Goal: Task Accomplishment & Management: Use online tool/utility

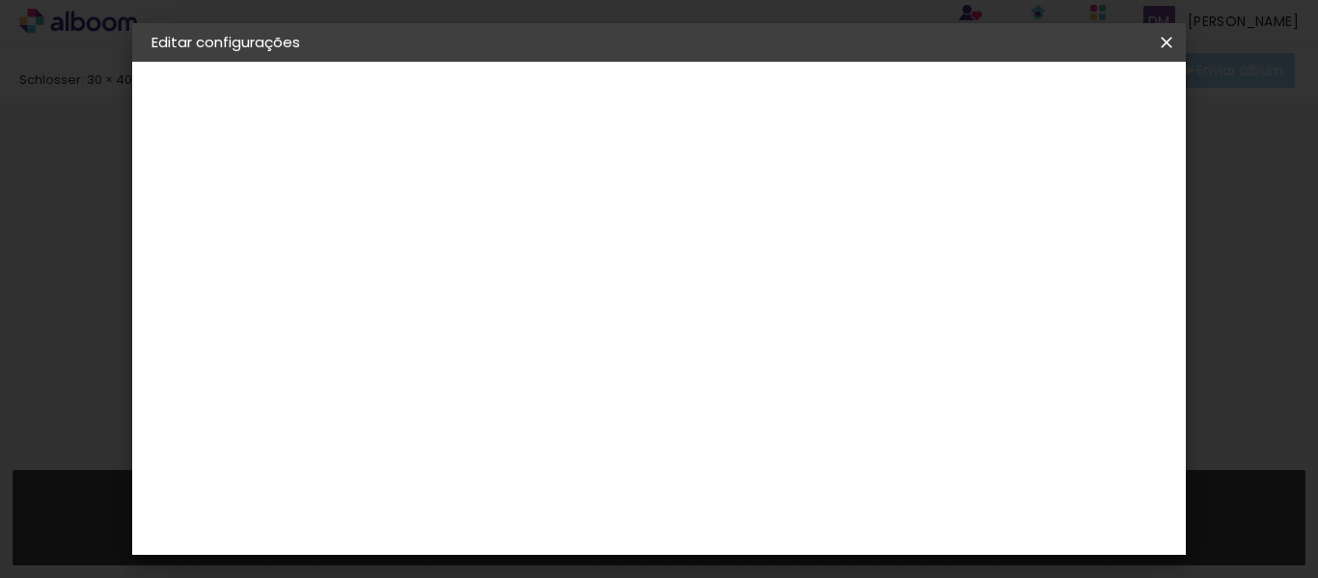
click at [804, 101] on span "Salvar configurações" at bounding box center [754, 109] width 98 height 27
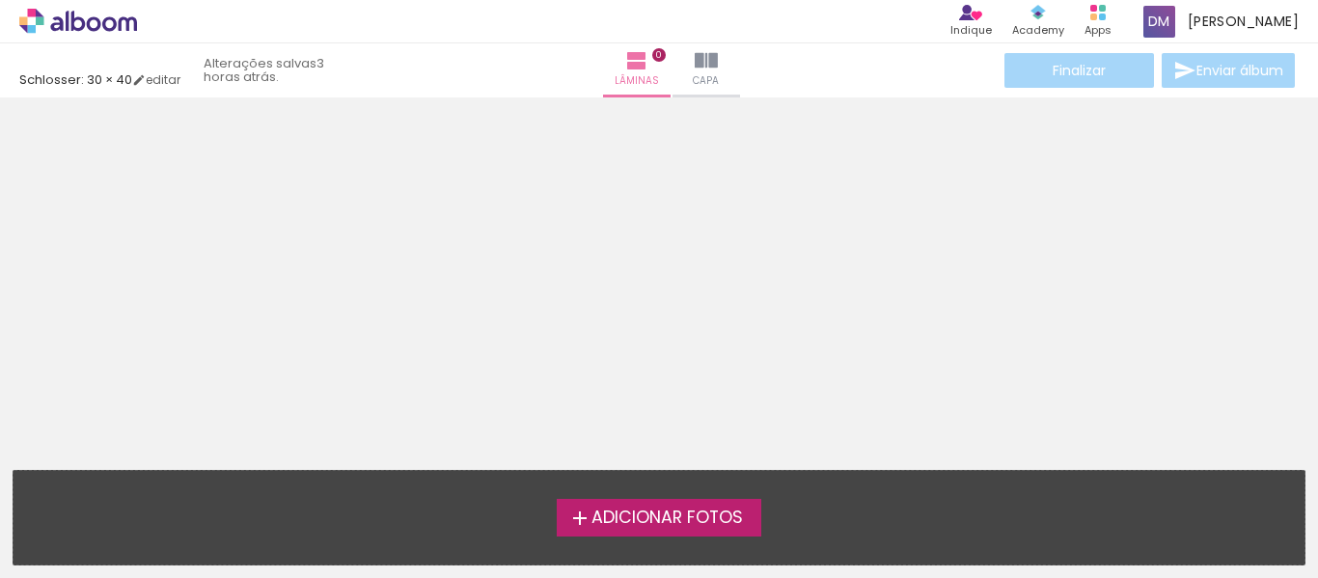
click at [685, 503] on label "Adicionar Fotos" at bounding box center [660, 517] width 206 height 37
click at [0, 0] on input "file" at bounding box center [0, 0] width 0 height 0
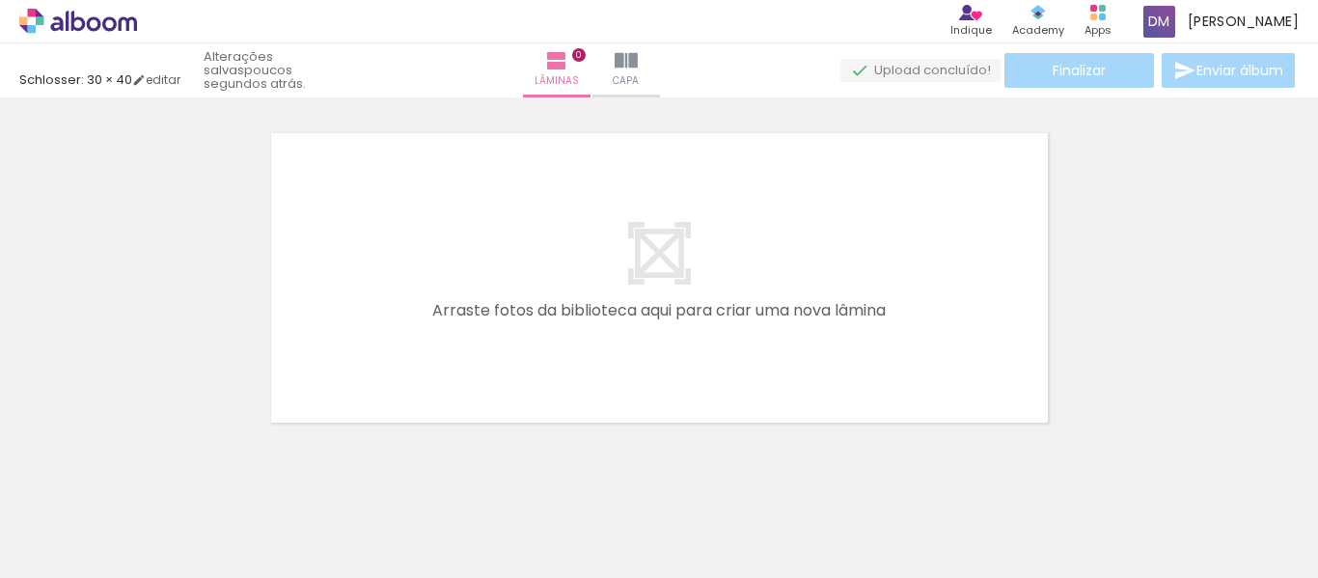
scroll to position [25, 0]
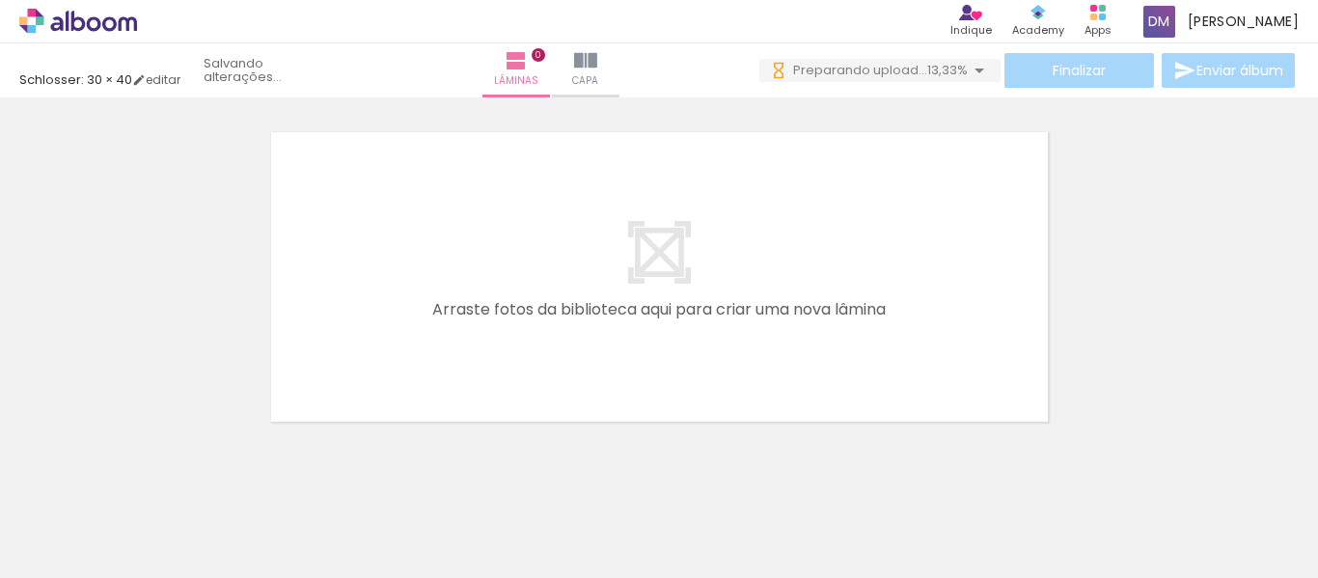
click at [429, 503] on div at bounding box center [410, 513] width 40 height 87
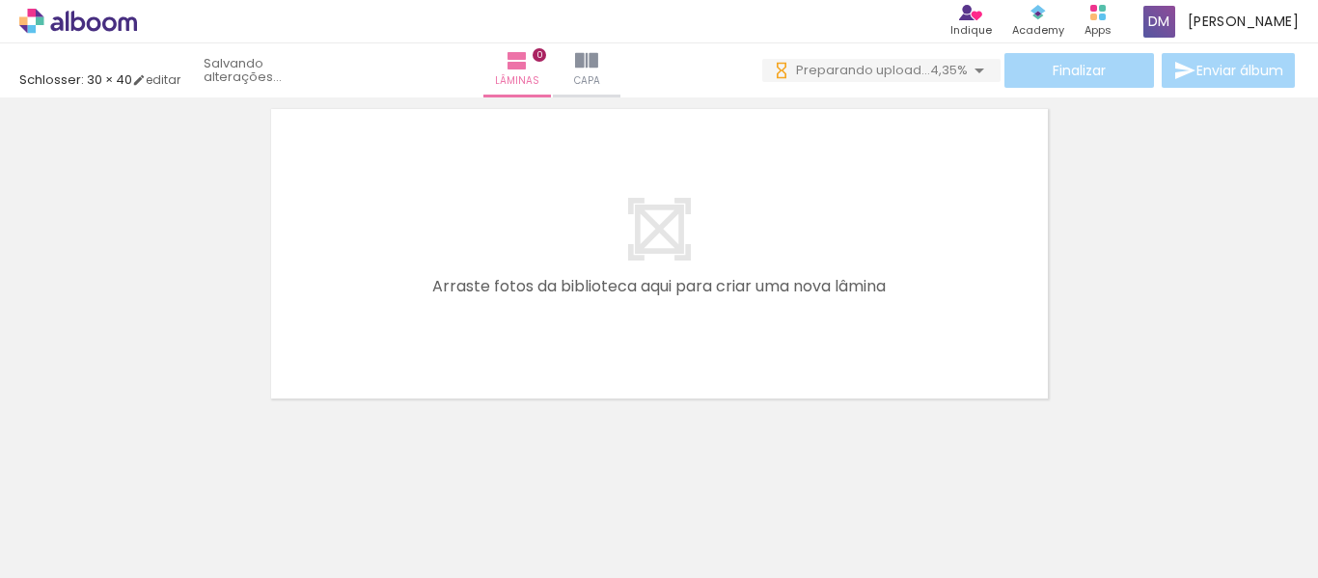
scroll to position [61, 0]
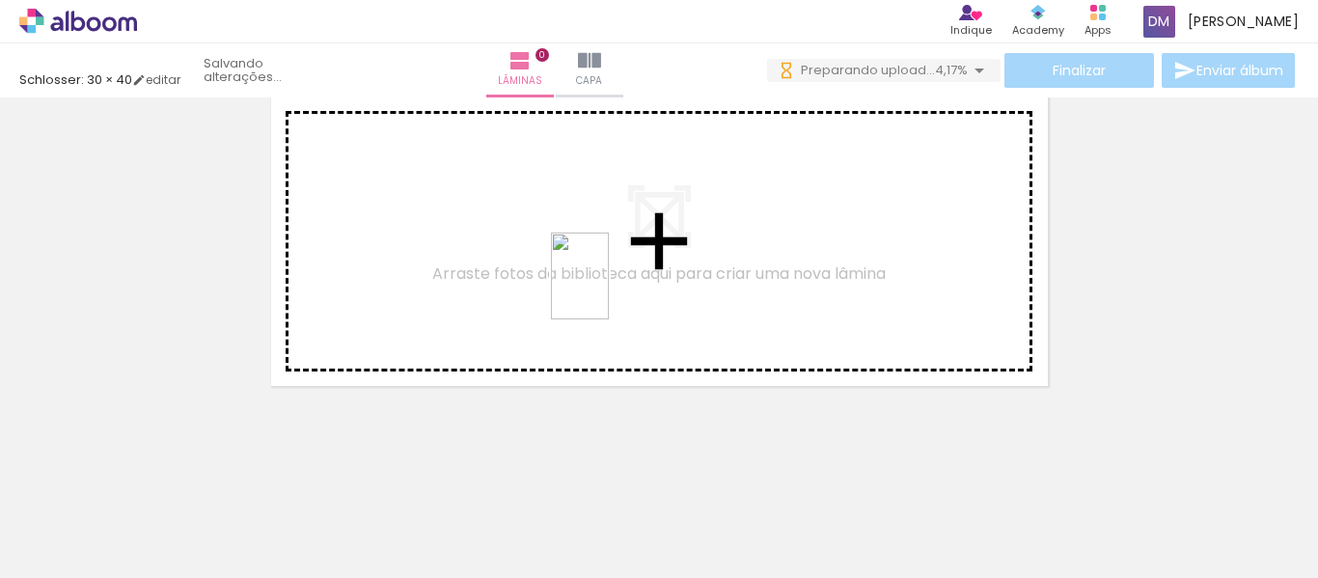
drag, startPoint x: 709, startPoint y: 541, endPoint x: 601, endPoint y: 277, distance: 285.6
click at [601, 277] on quentale-workspace at bounding box center [659, 289] width 1318 height 578
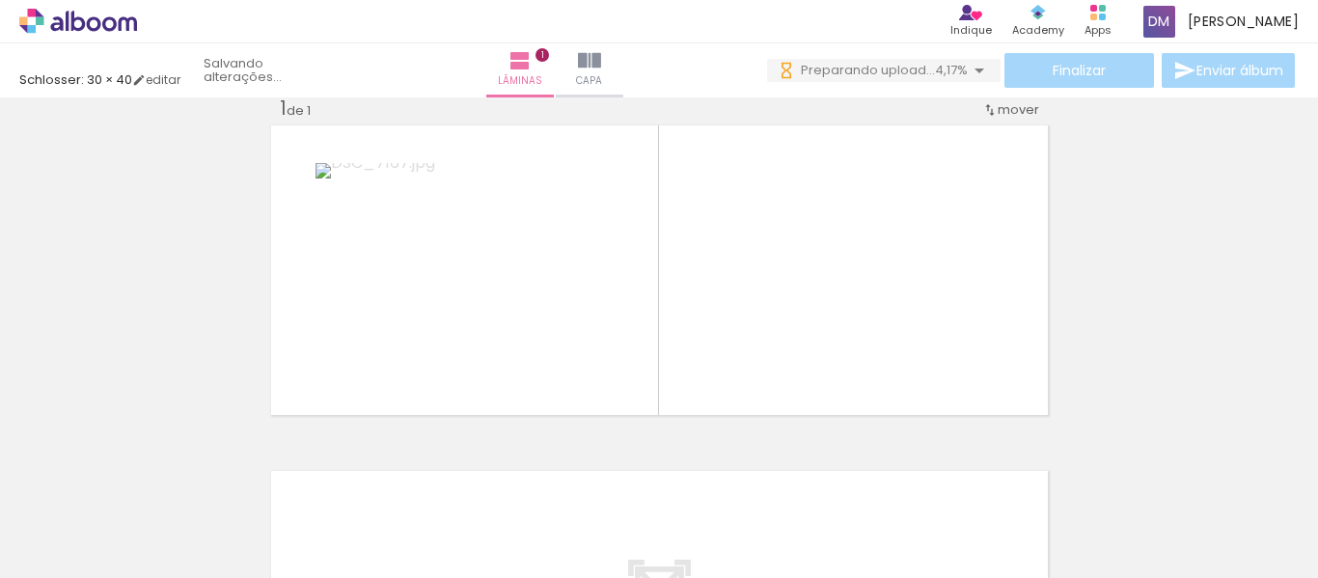
scroll to position [25, 0]
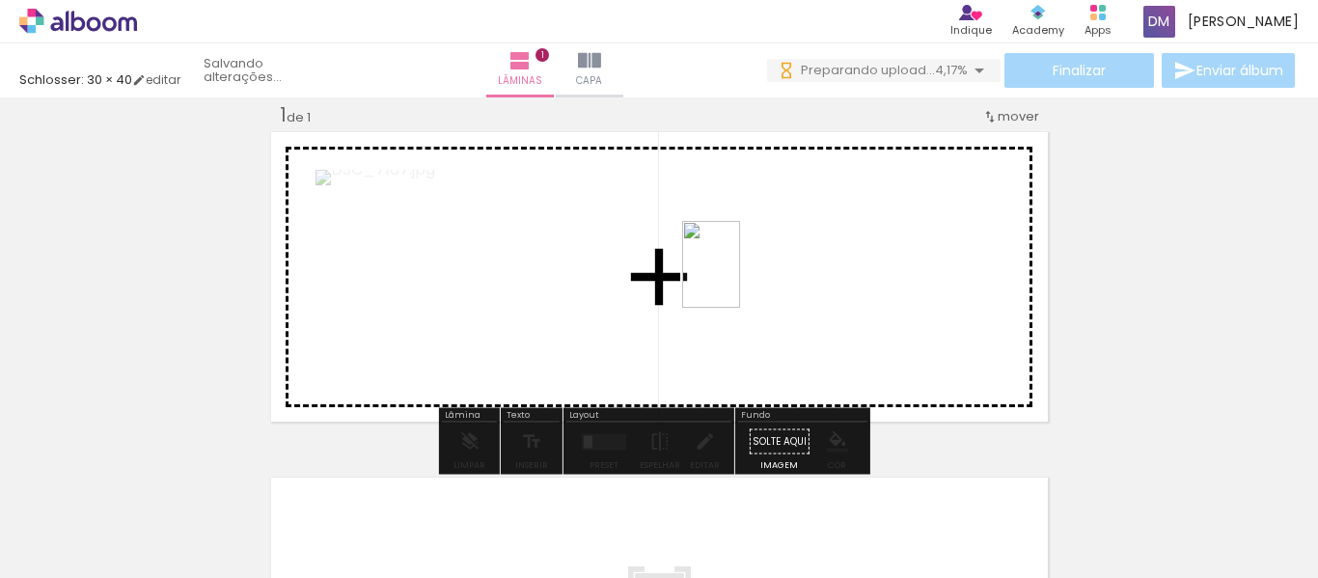
drag, startPoint x: 819, startPoint y: 505, endPoint x: 740, endPoint y: 279, distance: 239.2
click at [740, 279] on quentale-workspace at bounding box center [659, 289] width 1318 height 578
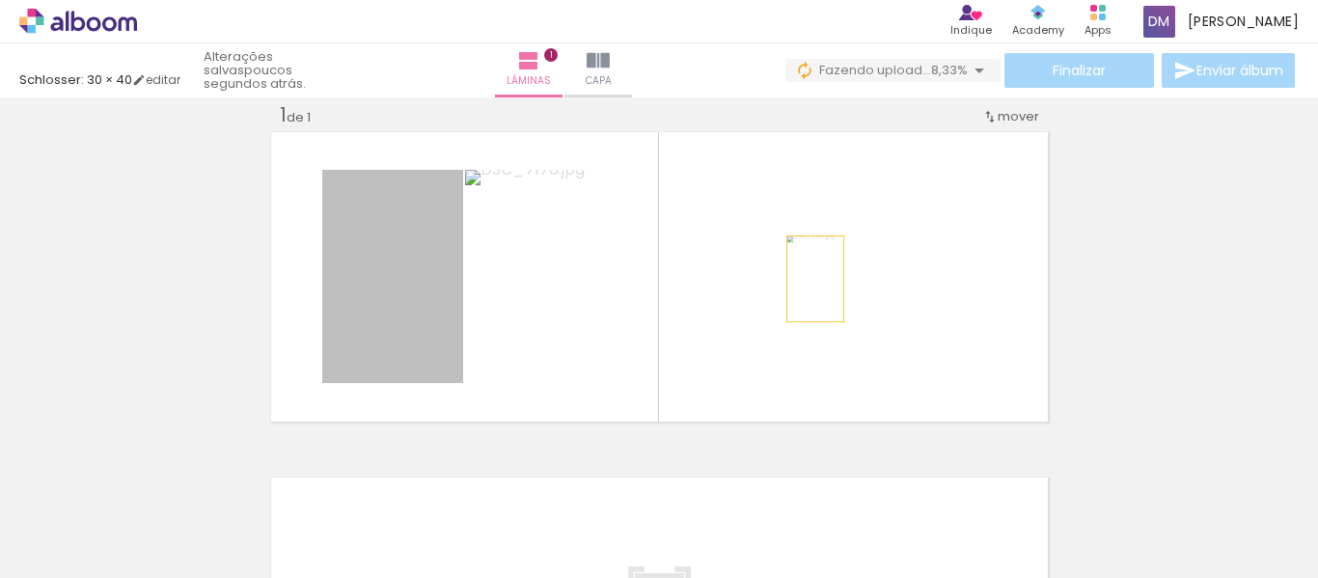
drag, startPoint x: 381, startPoint y: 273, endPoint x: 808, endPoint y: 279, distance: 426.5
click at [808, 279] on quentale-layouter at bounding box center [659, 276] width 784 height 297
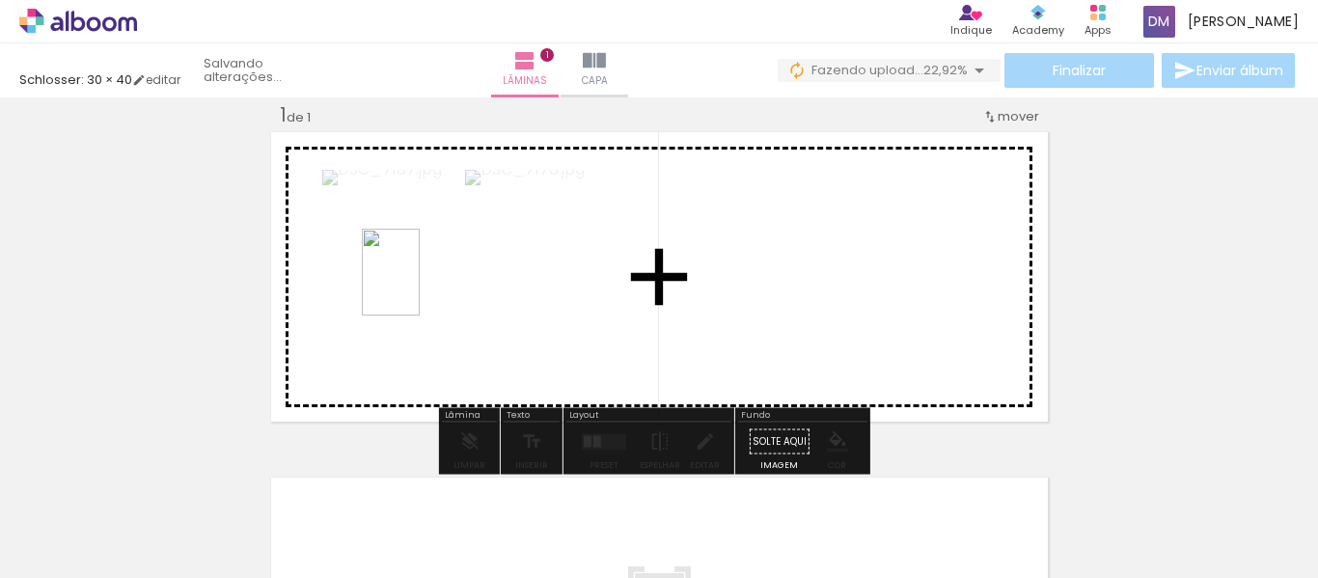
drag, startPoint x: 1250, startPoint y: 522, endPoint x: 420, endPoint y: 287, distance: 862.5
click at [420, 287] on quentale-workspace at bounding box center [659, 289] width 1318 height 578
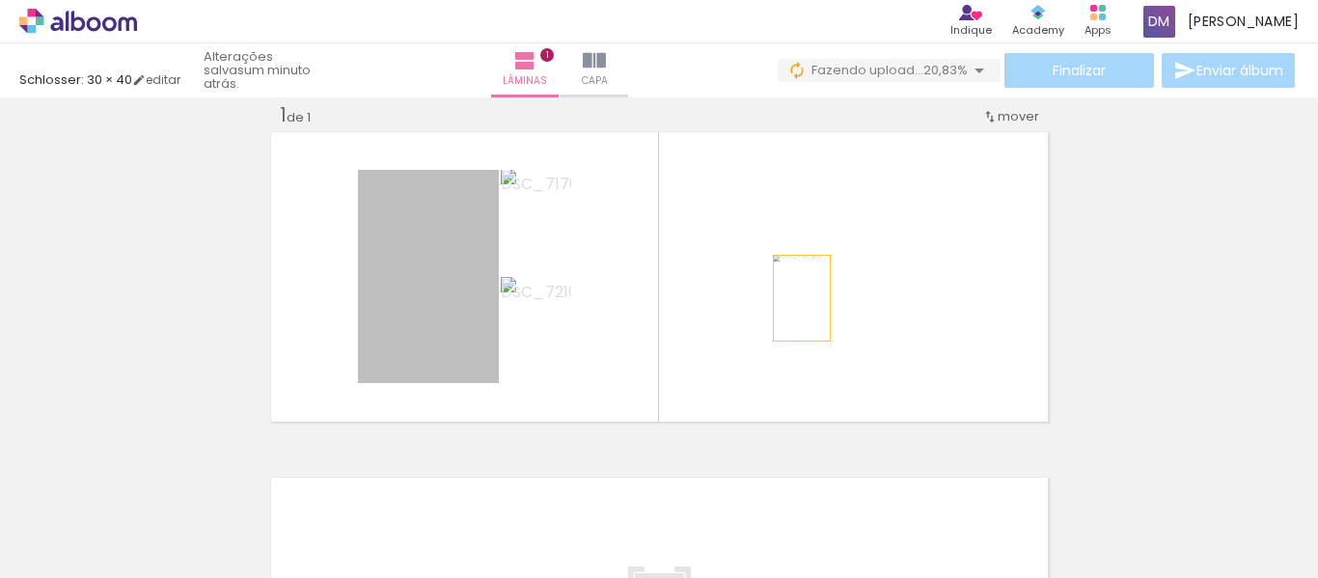
drag, startPoint x: 422, startPoint y: 312, endPoint x: 794, endPoint y: 298, distance: 372.7
click at [794, 298] on quentale-layouter at bounding box center [659, 276] width 784 height 297
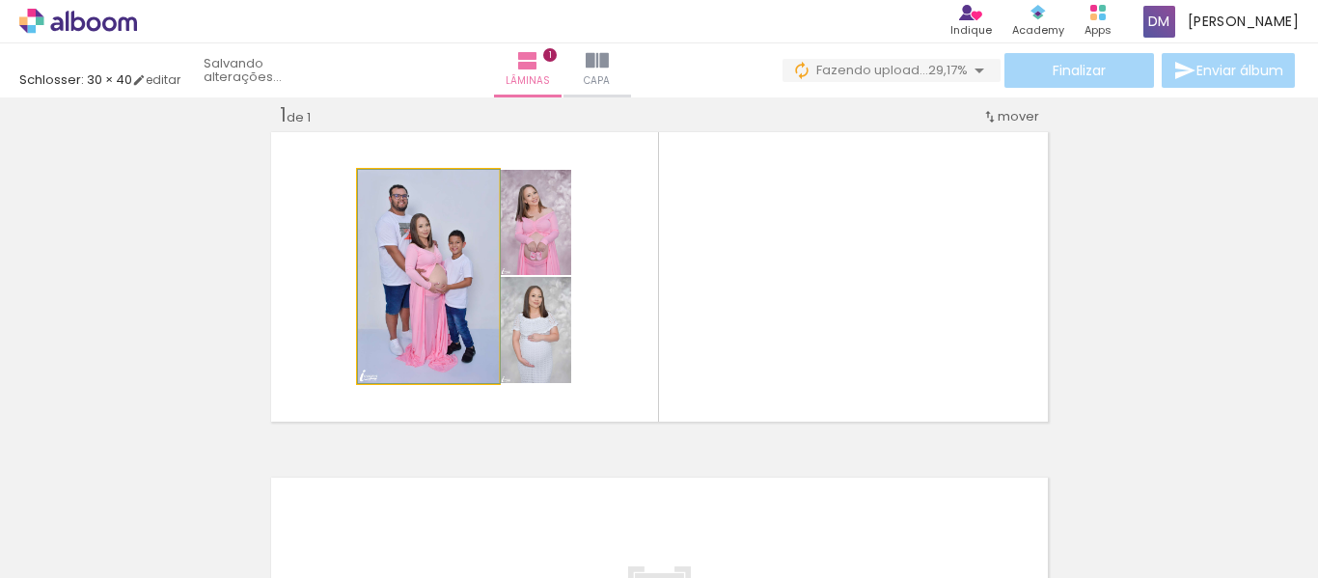
click at [408, 250] on quentale-photo at bounding box center [428, 276] width 141 height 213
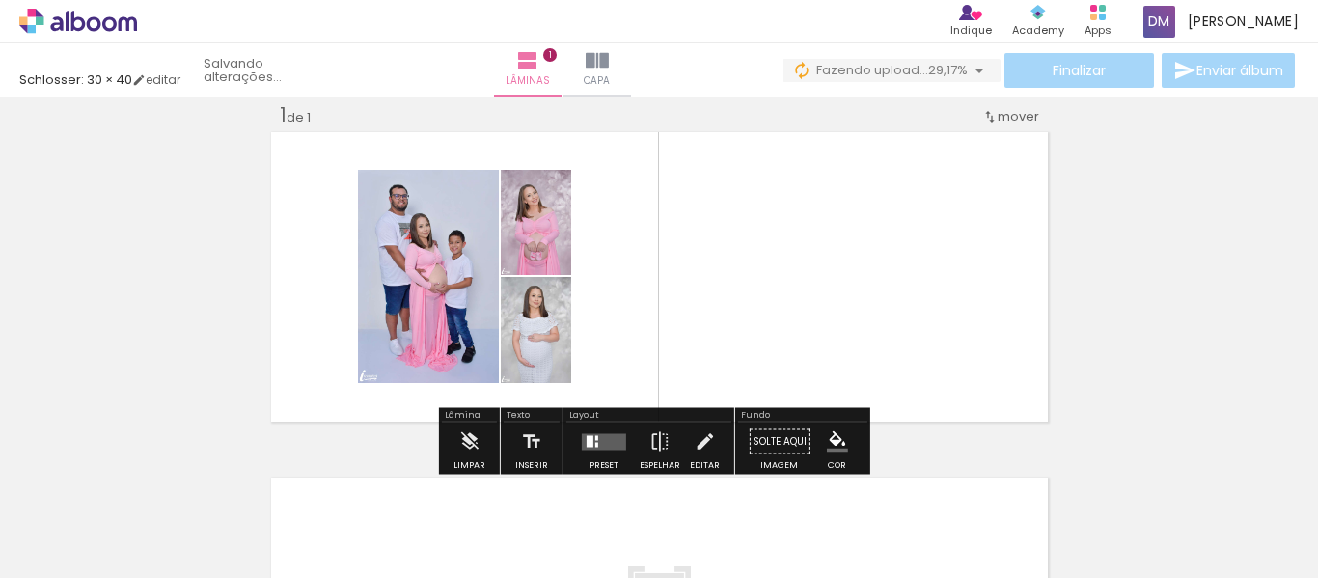
click at [369, 190] on iron-icon at bounding box center [378, 189] width 19 height 19
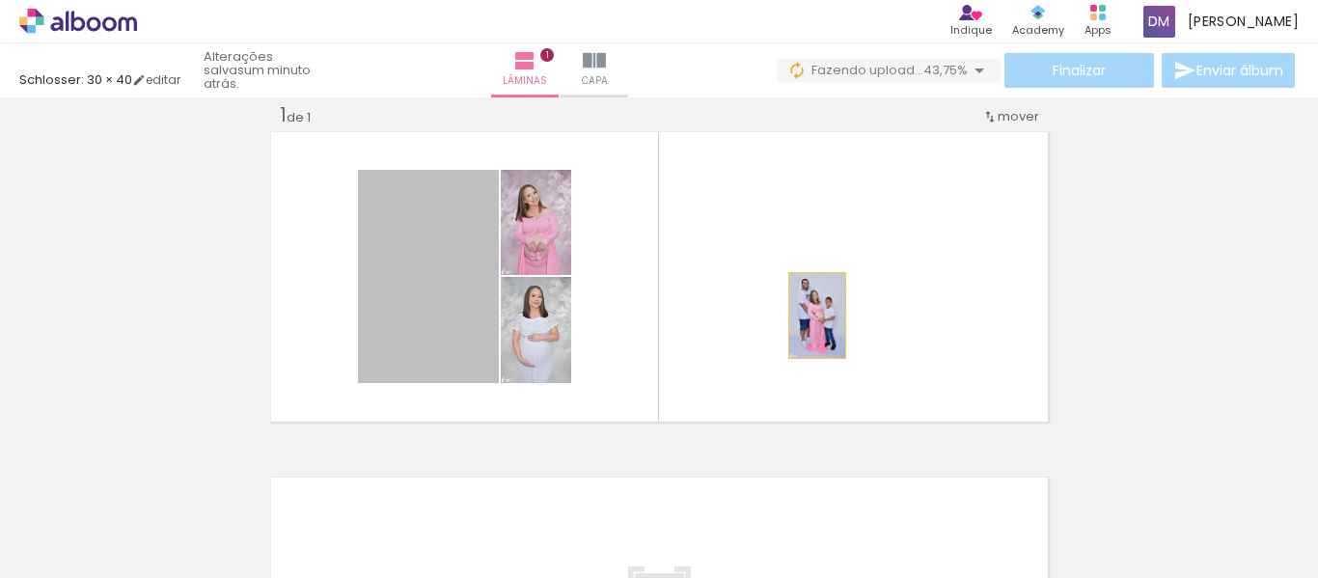
drag, startPoint x: 418, startPoint y: 327, endPoint x: 810, endPoint y: 316, distance: 391.9
click at [810, 316] on quentale-layouter at bounding box center [659, 276] width 784 height 297
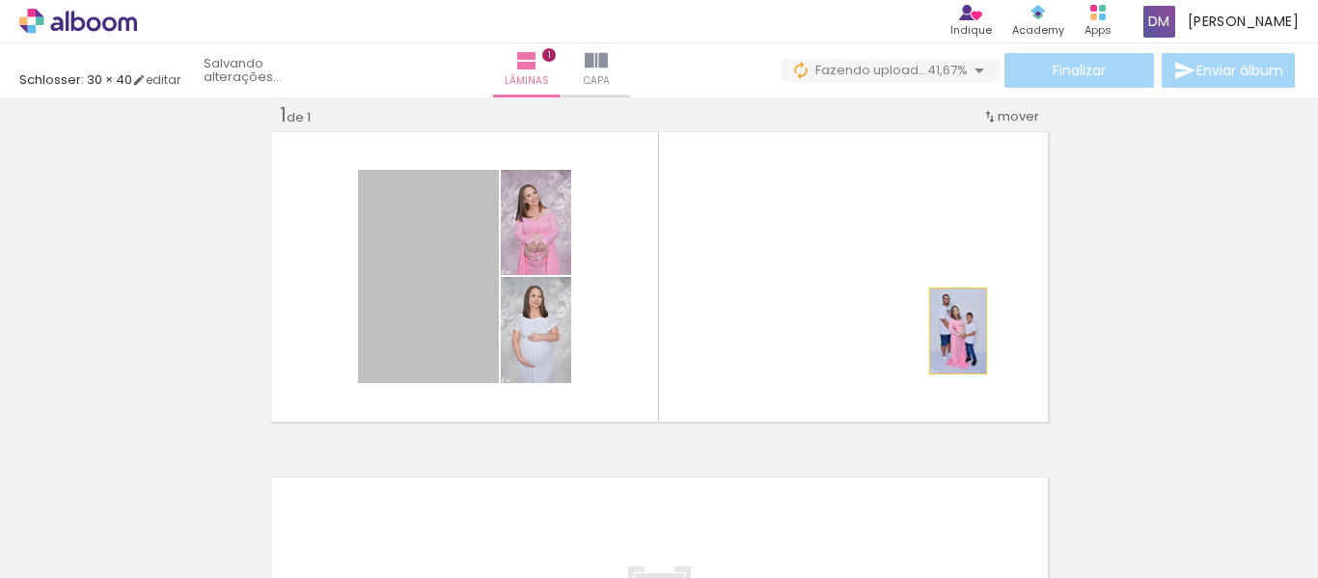
drag, startPoint x: 391, startPoint y: 252, endPoint x: 950, endPoint y: 331, distance: 565.2
click at [950, 331] on quentale-layouter at bounding box center [659, 276] width 784 height 297
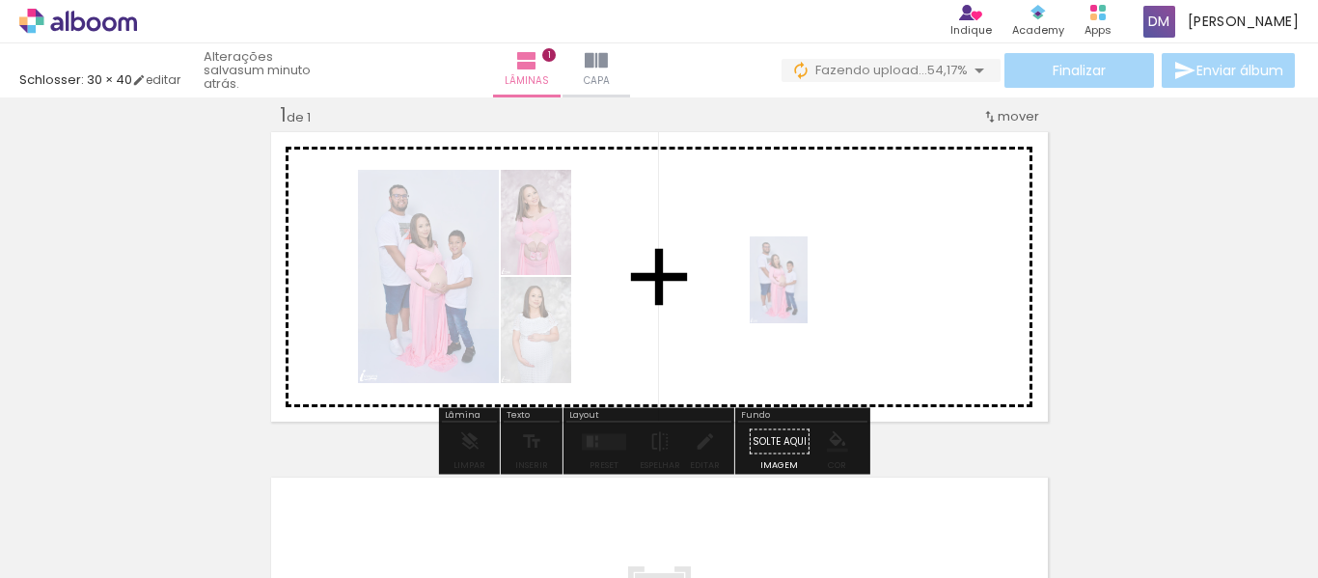
drag, startPoint x: 709, startPoint y: 528, endPoint x: 808, endPoint y: 294, distance: 253.4
click at [808, 294] on quentale-workspace at bounding box center [659, 289] width 1318 height 578
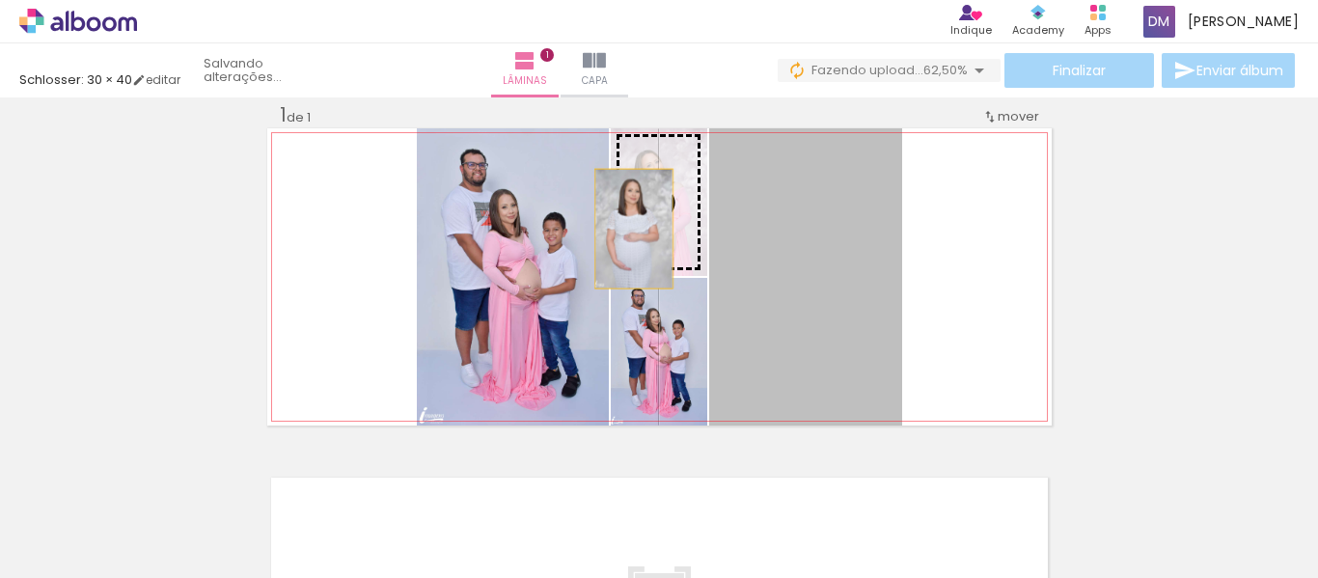
drag, startPoint x: 808, startPoint y: 294, endPoint x: 628, endPoint y: 227, distance: 191.8
click at [0, 0] on slot at bounding box center [0, 0] width 0 height 0
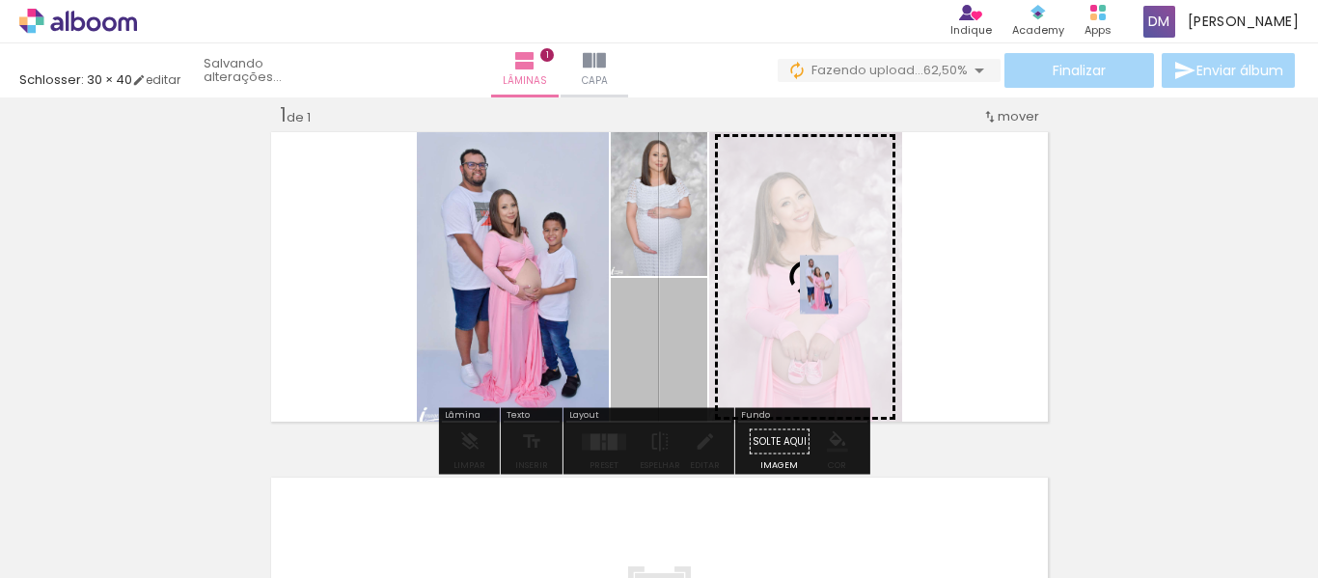
drag, startPoint x: 626, startPoint y: 341, endPoint x: 811, endPoint y: 285, distance: 193.5
click at [0, 0] on slot at bounding box center [0, 0] width 0 height 0
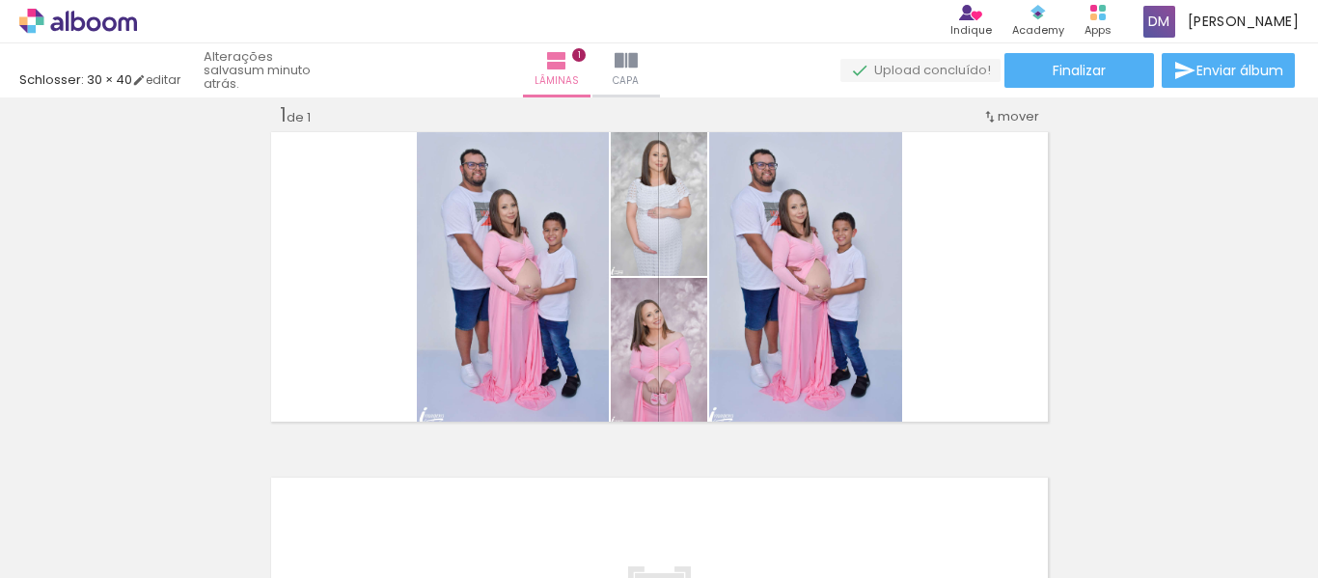
scroll to position [0, 1481]
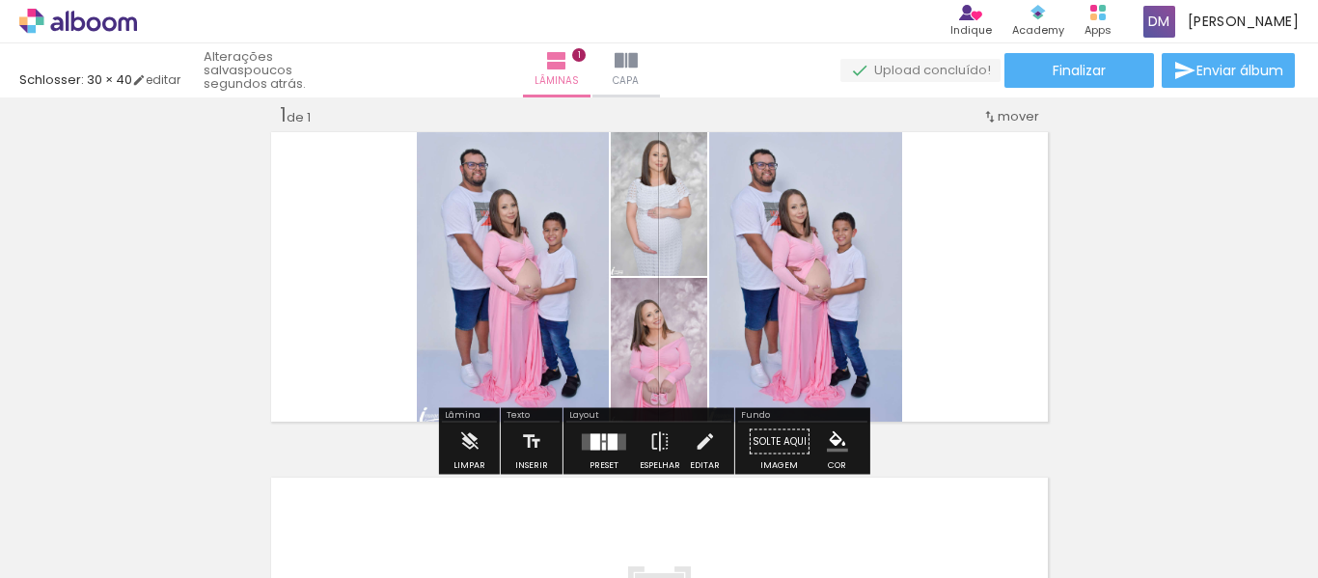
click at [860, 304] on quentale-photo at bounding box center [805, 276] width 193 height 297
click at [584, 441] on quentale-layouter at bounding box center [604, 441] width 44 height 16
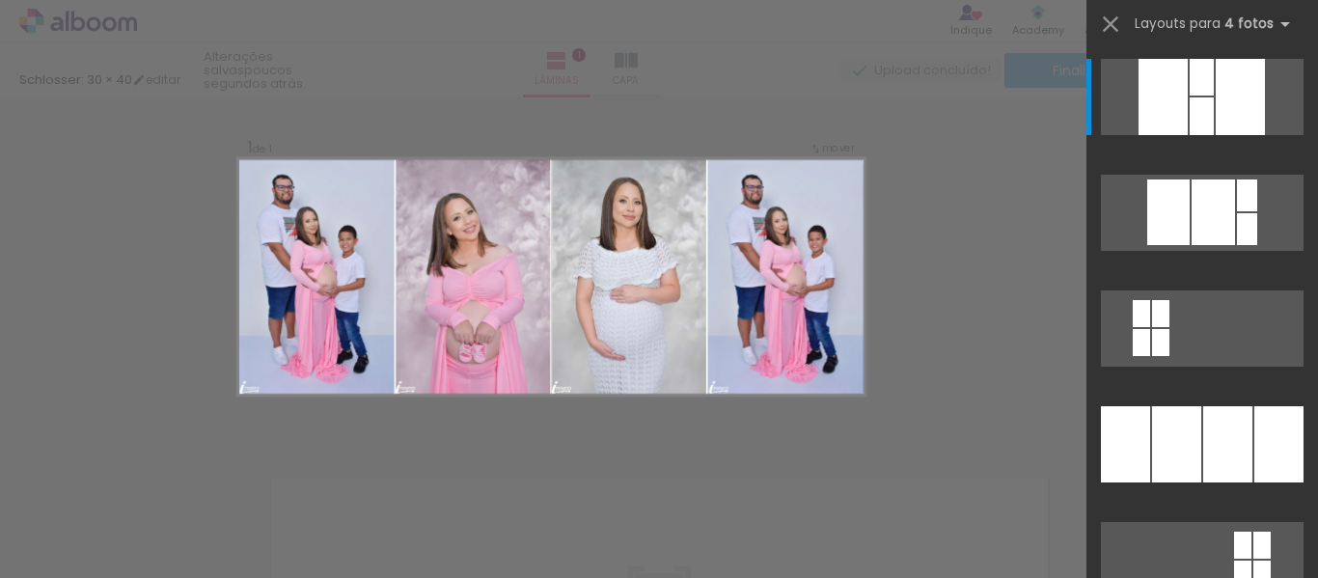
click at [360, 314] on quentale-photo at bounding box center [315, 276] width 156 height 237
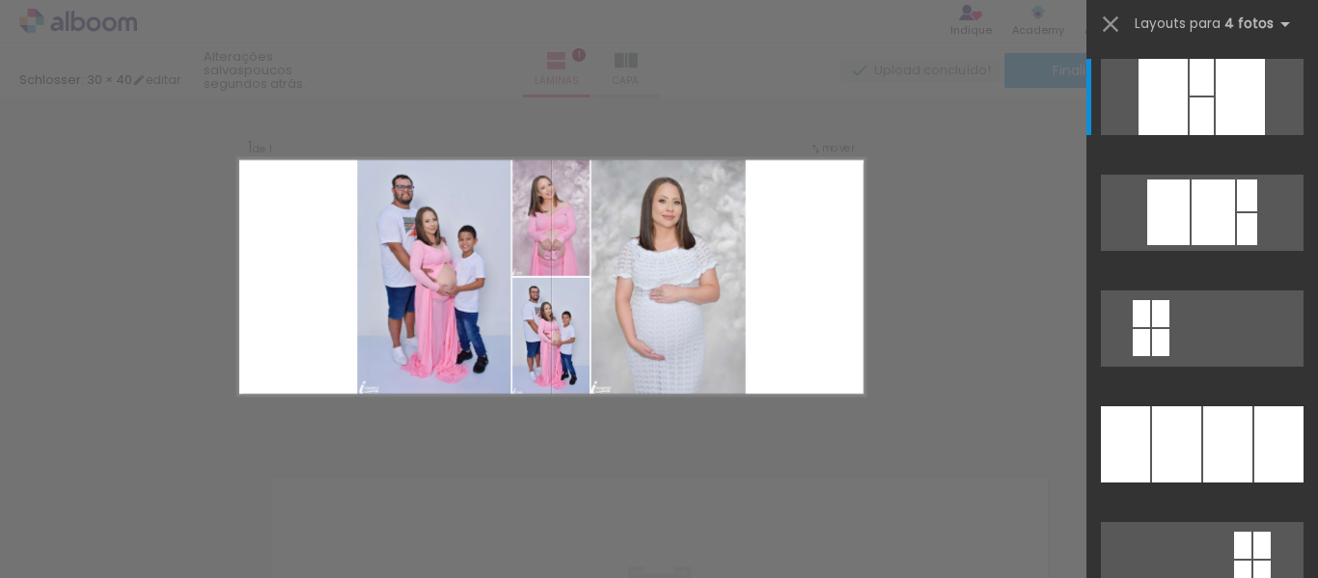
click at [393, 306] on quentale-photo at bounding box center [433, 276] width 153 height 237
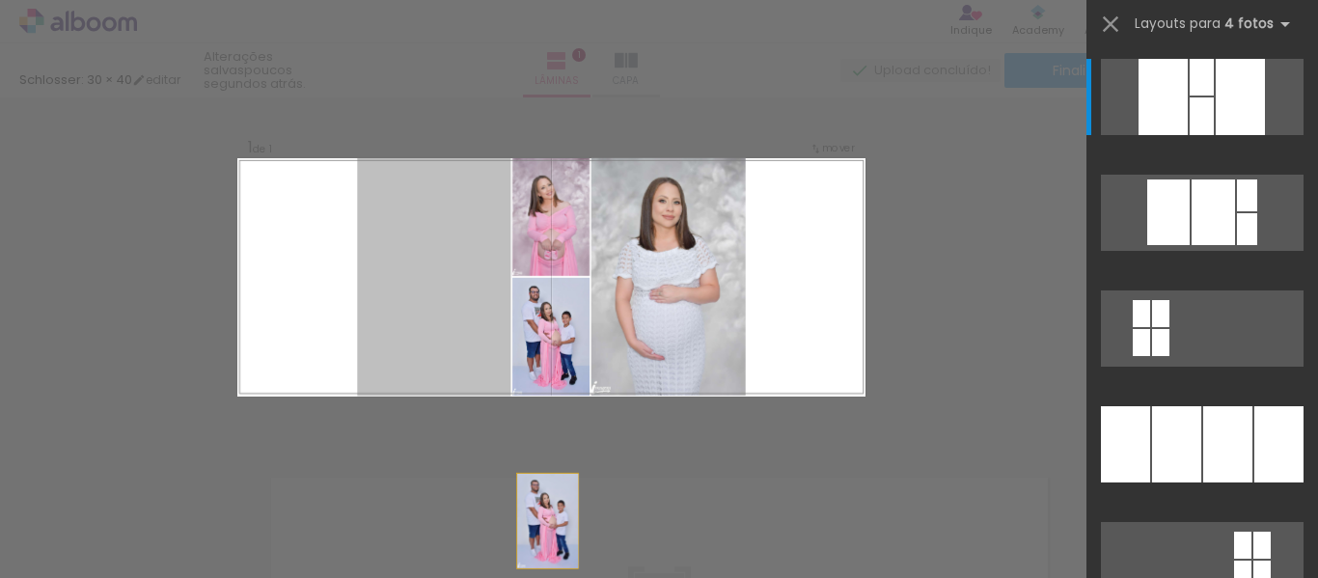
drag, startPoint x: 393, startPoint y: 306, endPoint x: 568, endPoint y: 582, distance: 327.1
click at [568, 577] on html "link( href="../../bower_components/polymer/polymer.html" rel="import" ) picture…" at bounding box center [659, 289] width 1318 height 578
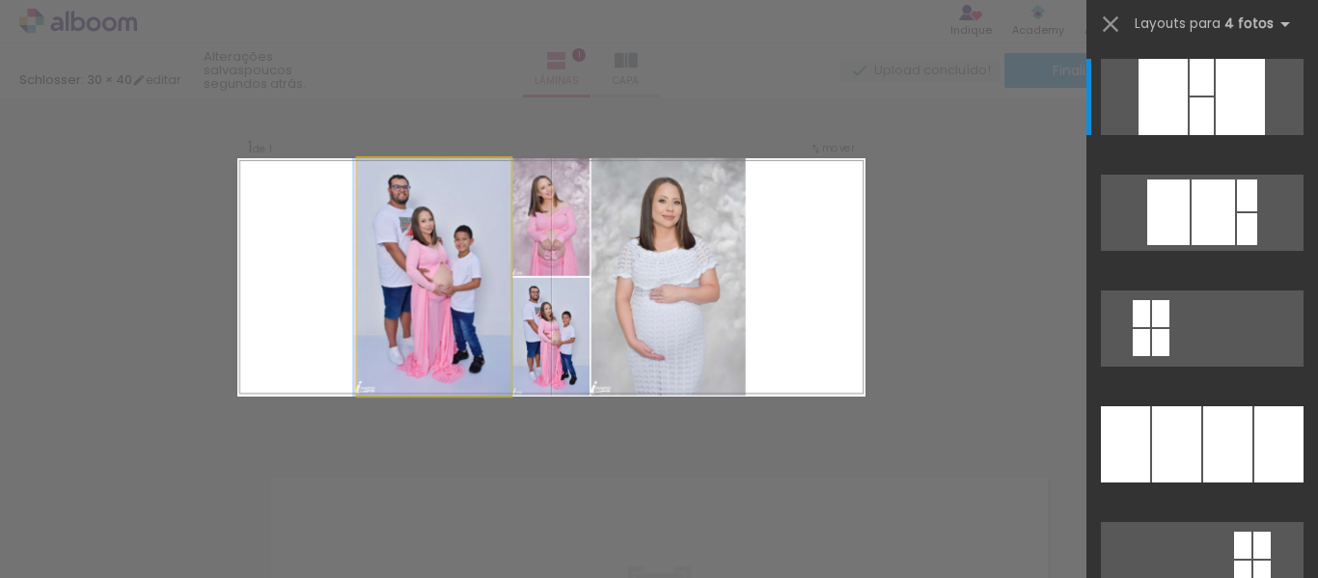
drag, startPoint x: 454, startPoint y: 254, endPoint x: 416, endPoint y: 202, distance: 64.8
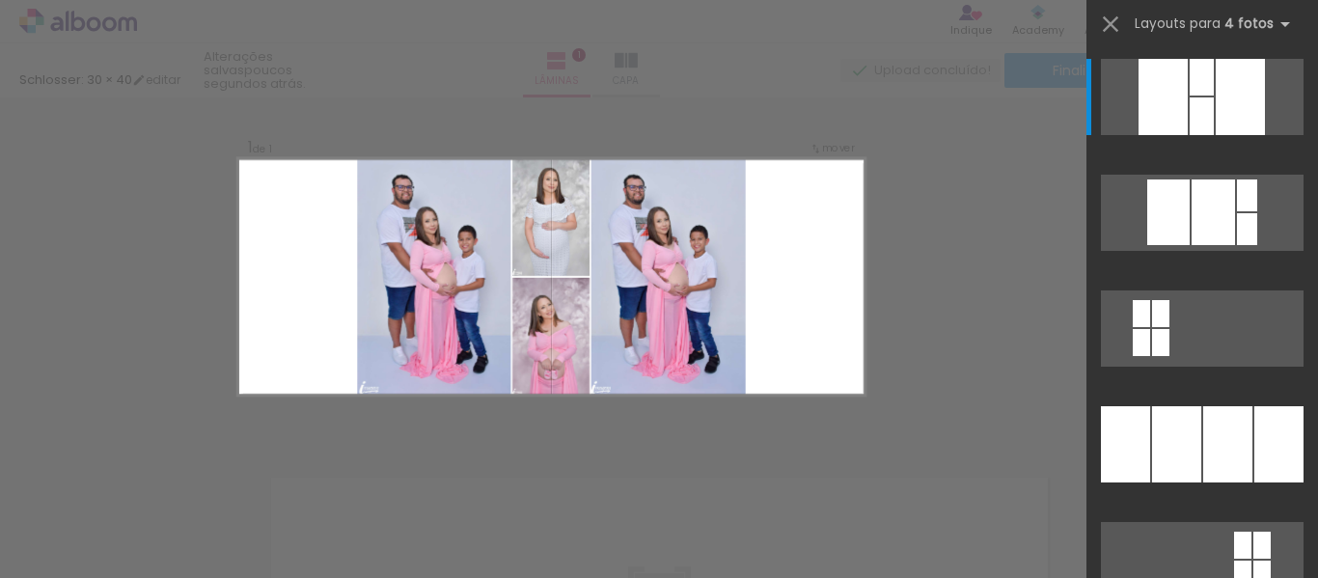
click at [715, 310] on quentale-photo at bounding box center [667, 276] width 154 height 237
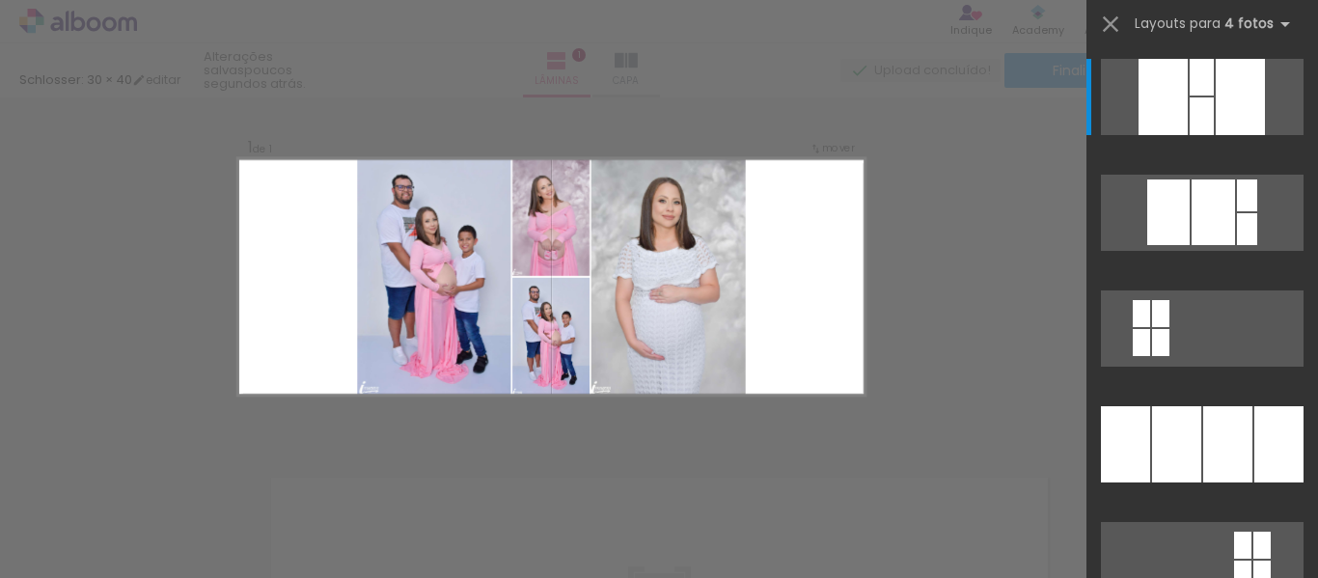
click at [559, 312] on quentale-photo at bounding box center [550, 337] width 77 height 118
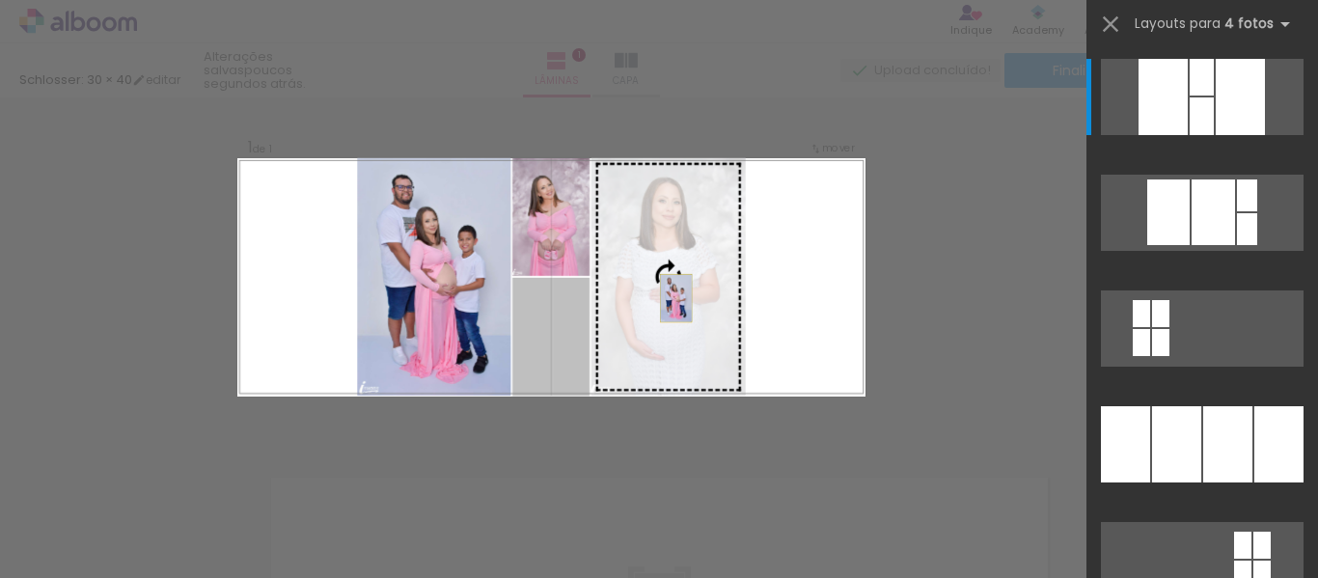
drag, startPoint x: 563, startPoint y: 310, endPoint x: 700, endPoint y: 288, distance: 138.6
click at [0, 0] on slot at bounding box center [0, 0] width 0 height 0
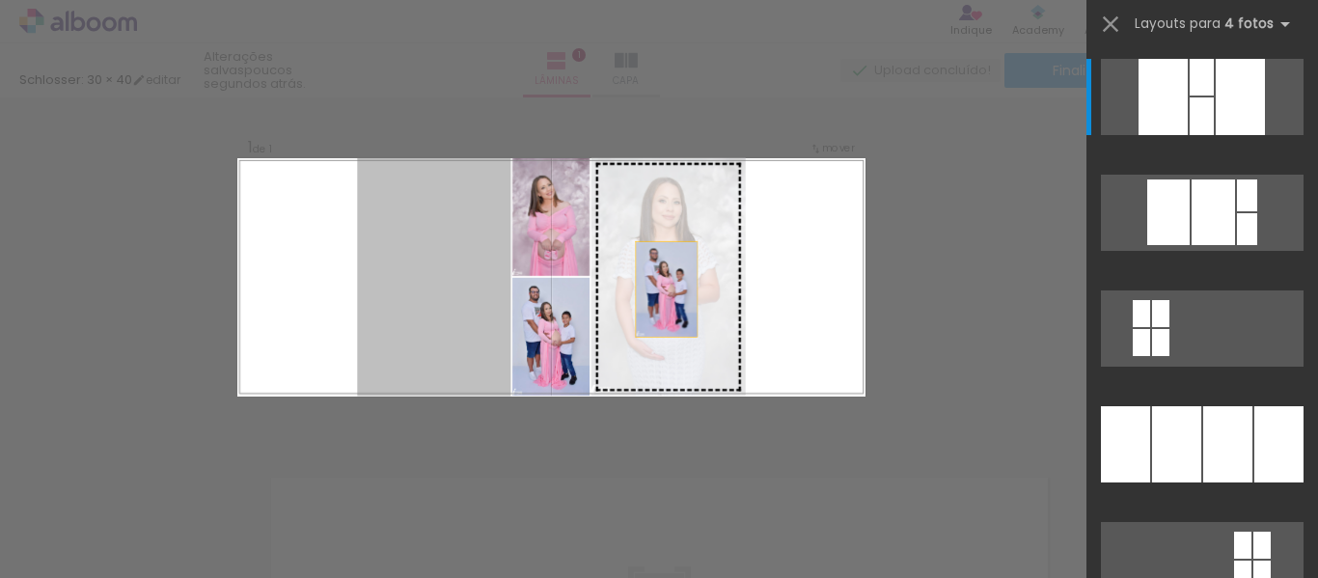
drag, startPoint x: 429, startPoint y: 321, endPoint x: 717, endPoint y: 292, distance: 289.0
click at [0, 0] on slot at bounding box center [0, 0] width 0 height 0
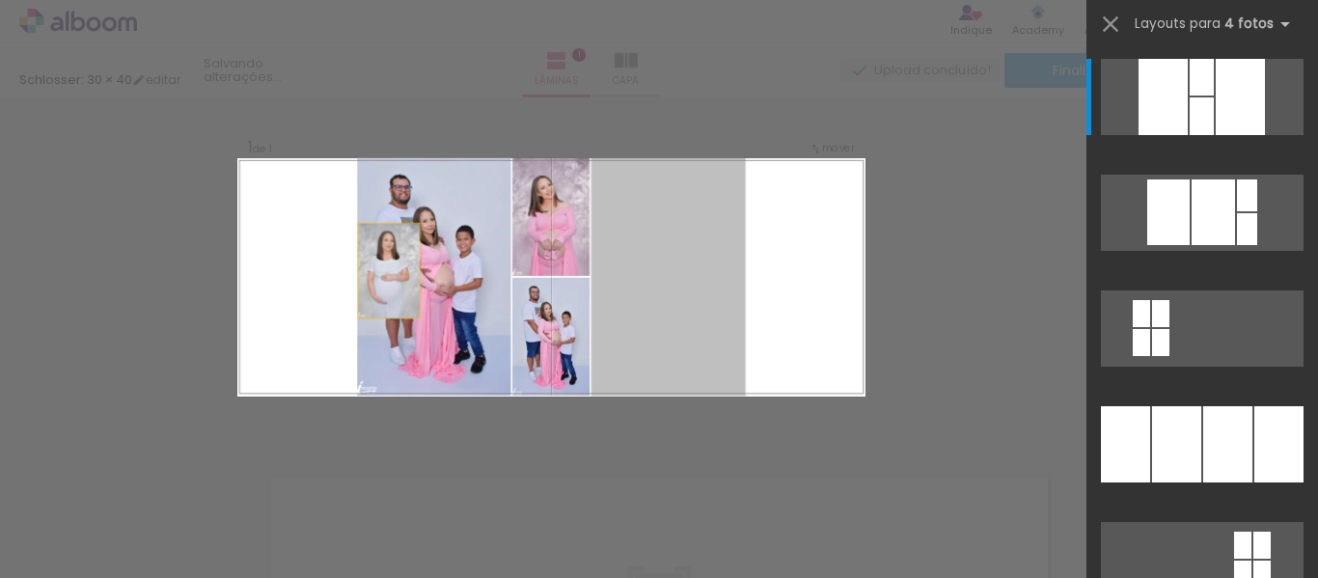
drag, startPoint x: 717, startPoint y: 292, endPoint x: 312, endPoint y: 269, distance: 405.9
click at [312, 269] on quentale-layouter at bounding box center [550, 276] width 627 height 237
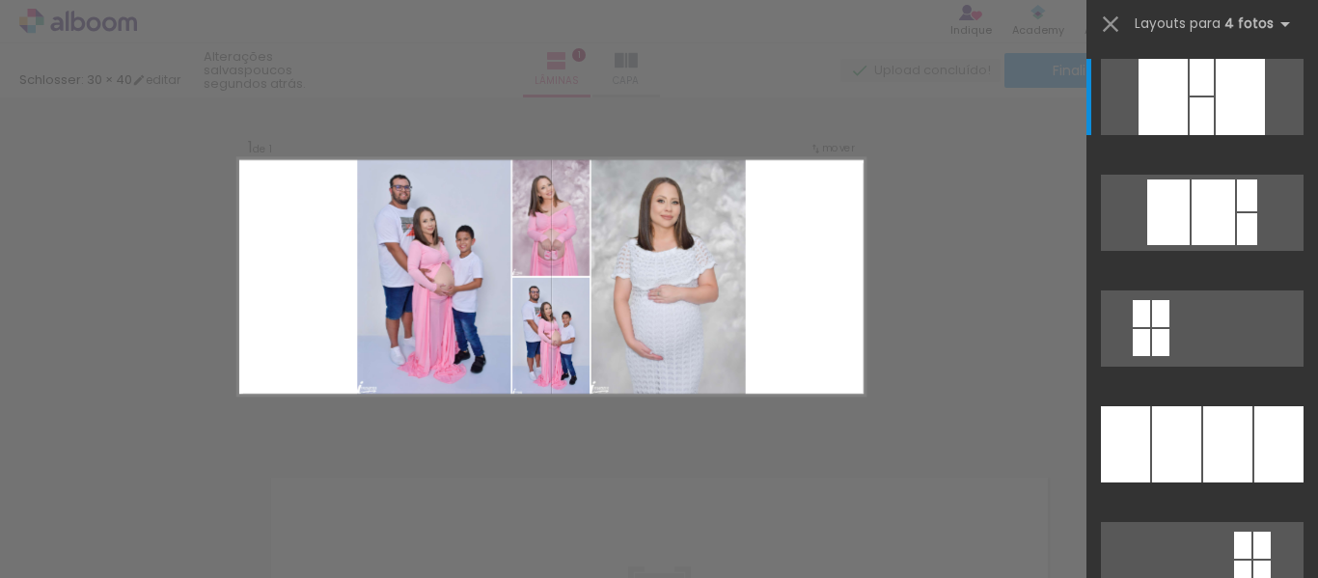
click at [939, 165] on div "Confirmar Cancelar" at bounding box center [659, 440] width 1318 height 737
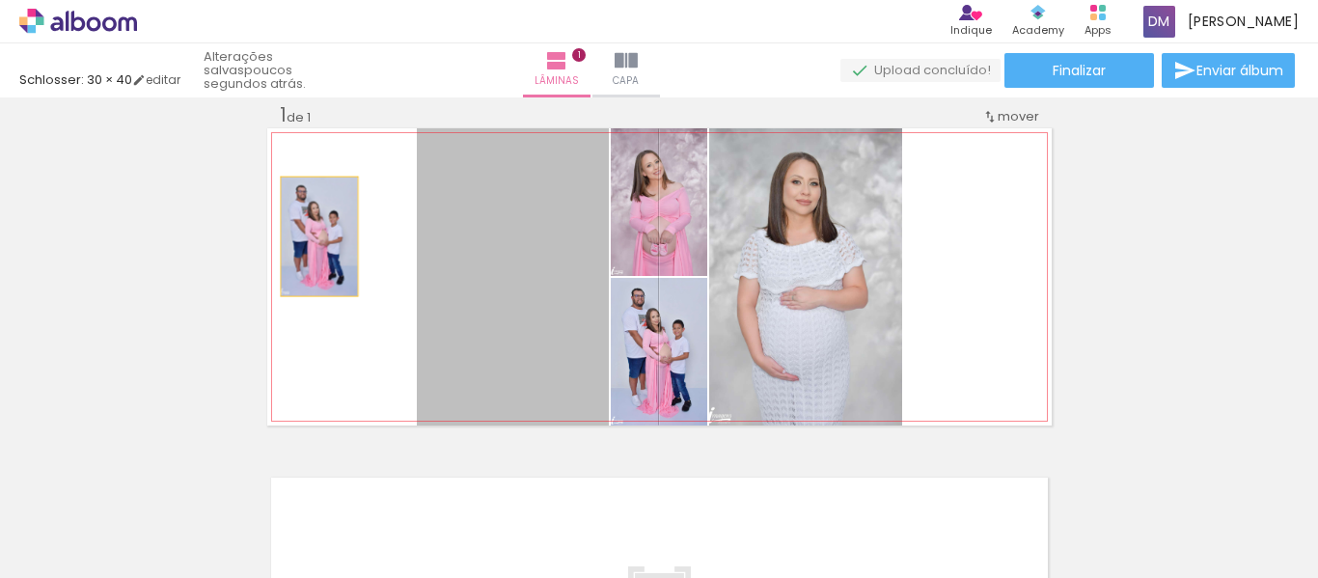
drag, startPoint x: 518, startPoint y: 250, endPoint x: 312, endPoint y: 236, distance: 206.9
click at [312, 236] on quentale-layouter at bounding box center [659, 276] width 784 height 297
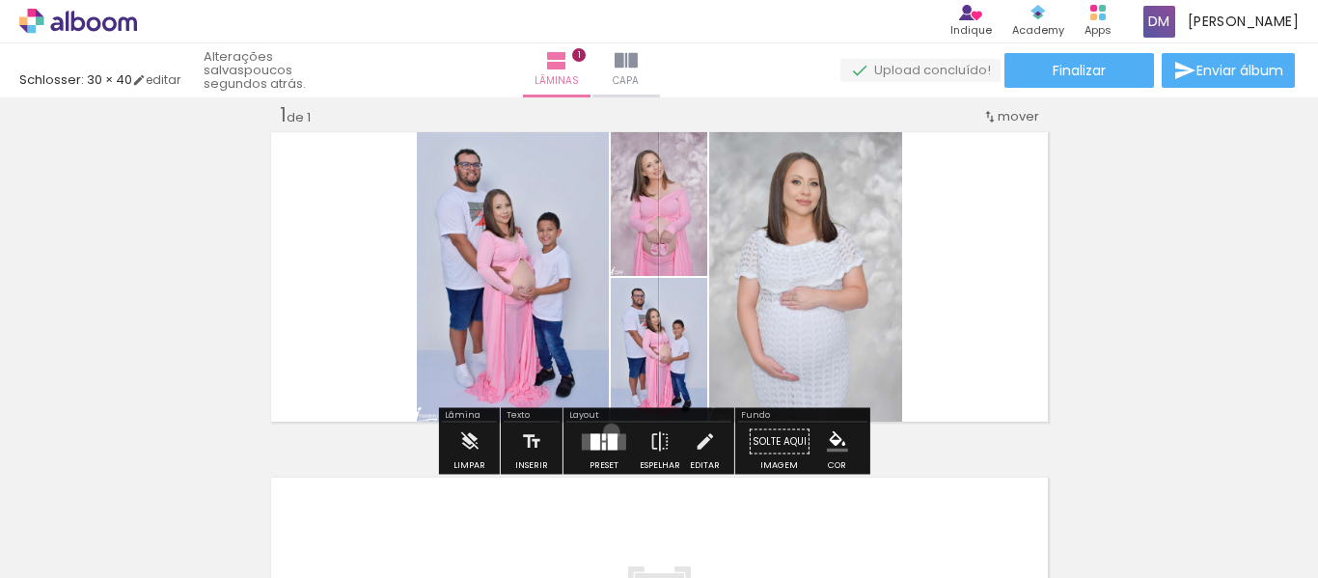
click at [607, 431] on div at bounding box center [604, 442] width 52 height 39
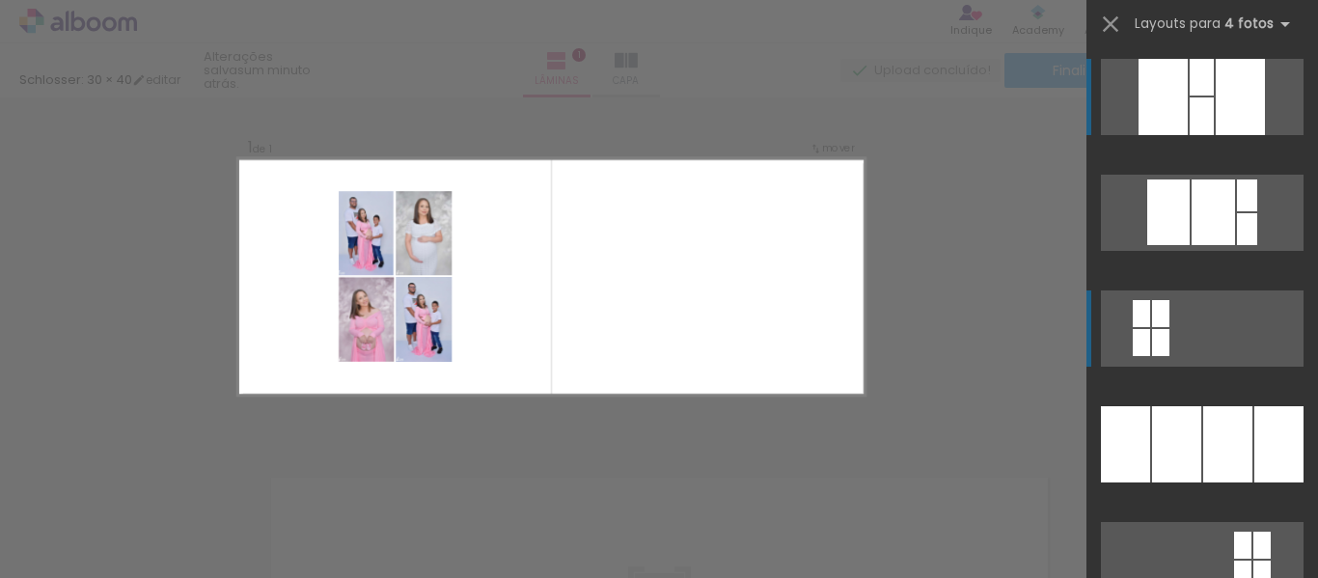
click at [1190, 135] on div at bounding box center [1202, 116] width 24 height 38
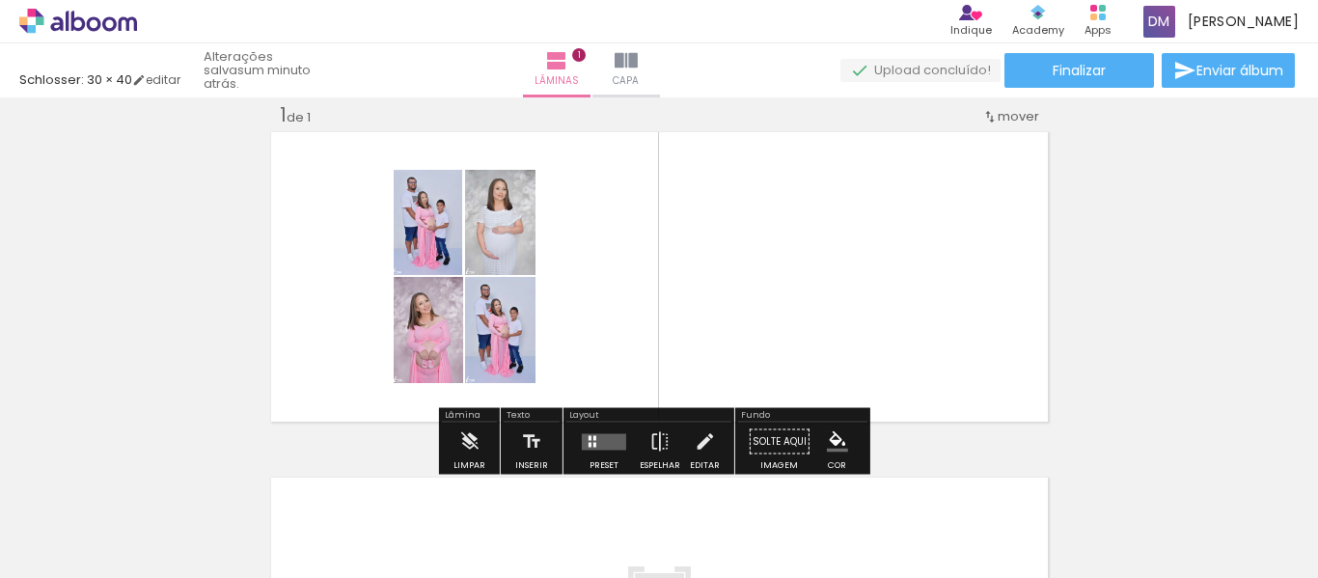
click at [465, 229] on quentale-photo at bounding box center [500, 222] width 70 height 105
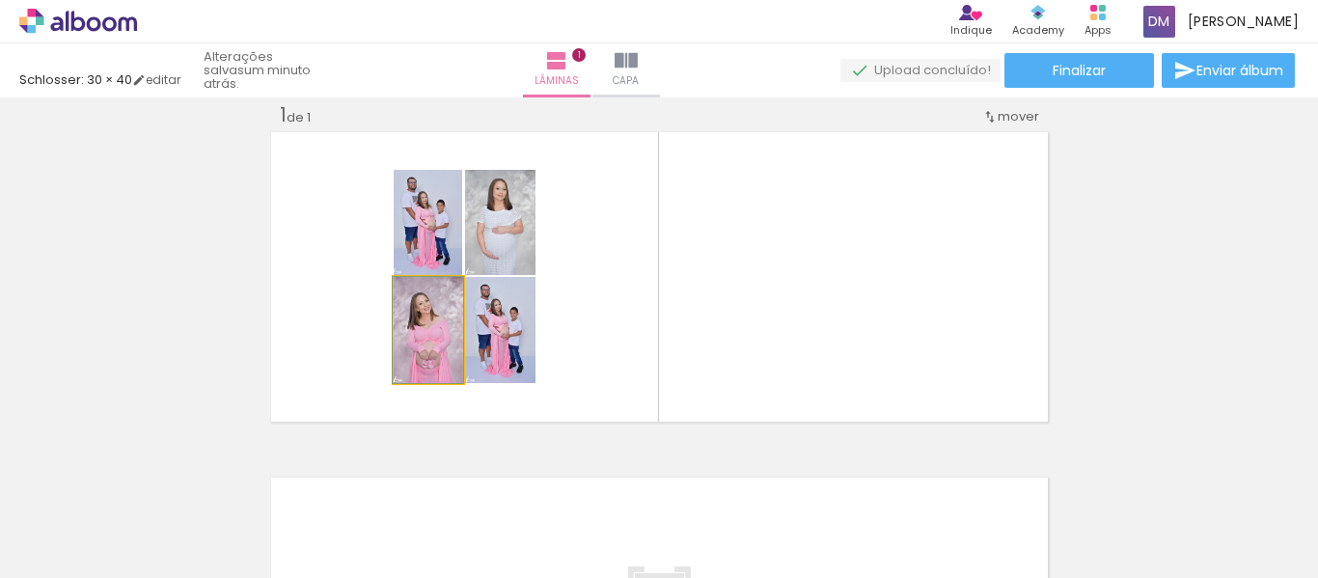
click at [420, 306] on div at bounding box center [427, 297] width 31 height 31
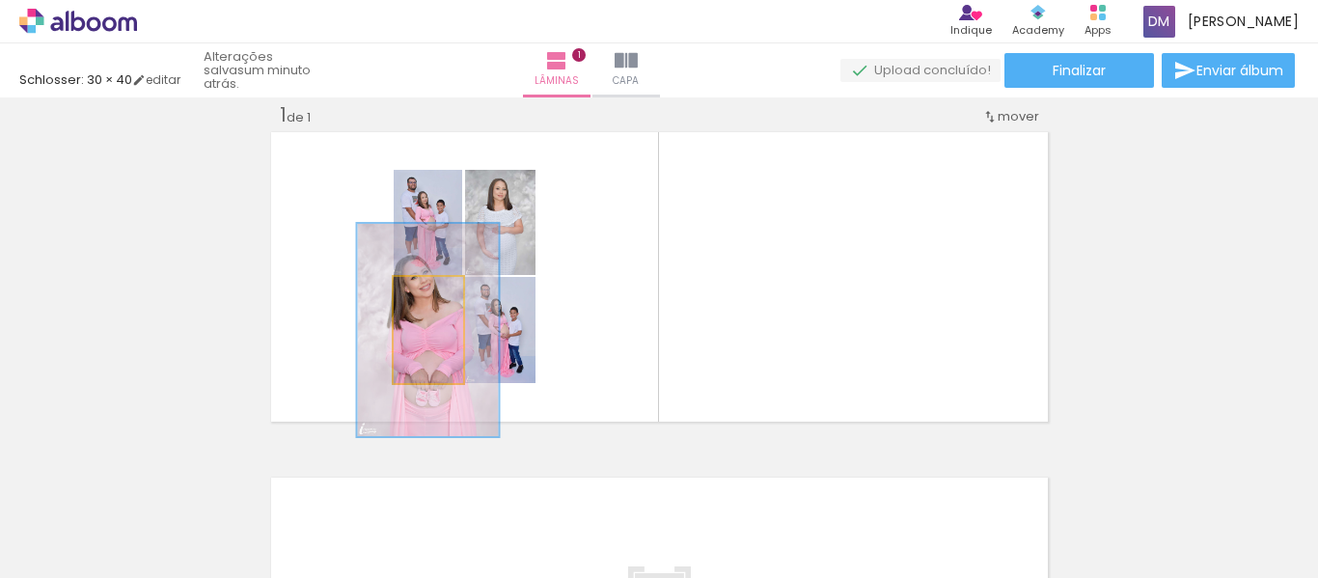
drag, startPoint x: 422, startPoint y: 294, endPoint x: 437, endPoint y: 290, distance: 15.9
click at [437, 290] on div at bounding box center [431, 297] width 31 height 31
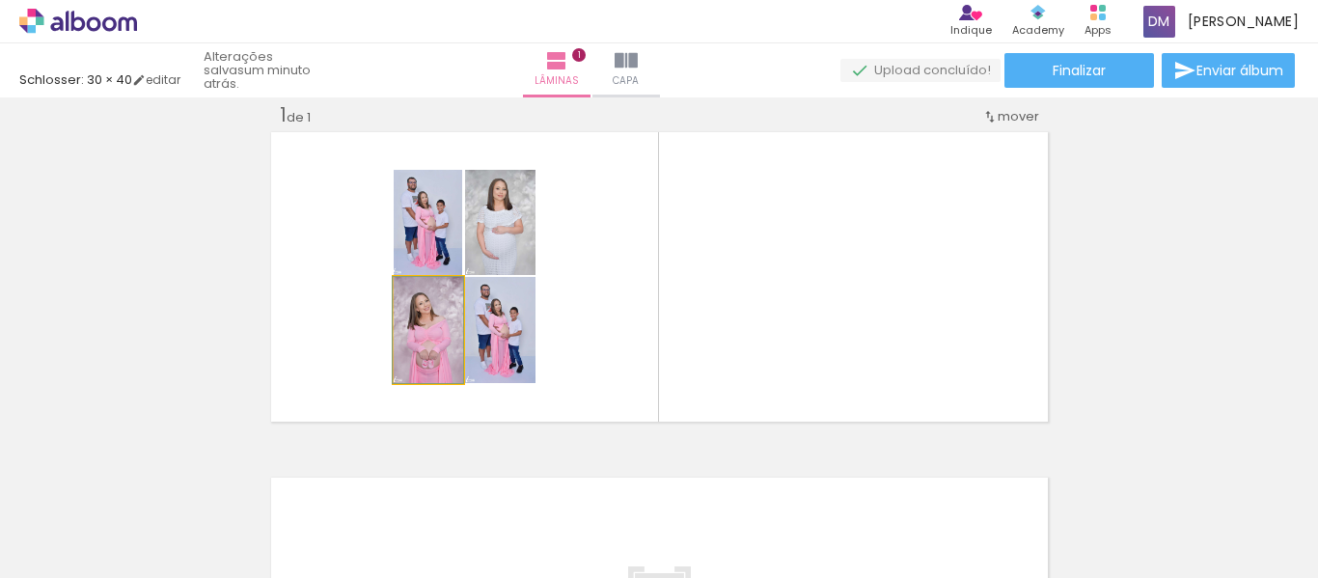
drag, startPoint x: 427, startPoint y: 292, endPoint x: 414, endPoint y: 292, distance: 13.5
type paper-slider "100"
click at [419, 292] on div at bounding box center [427, 296] width 17 height 17
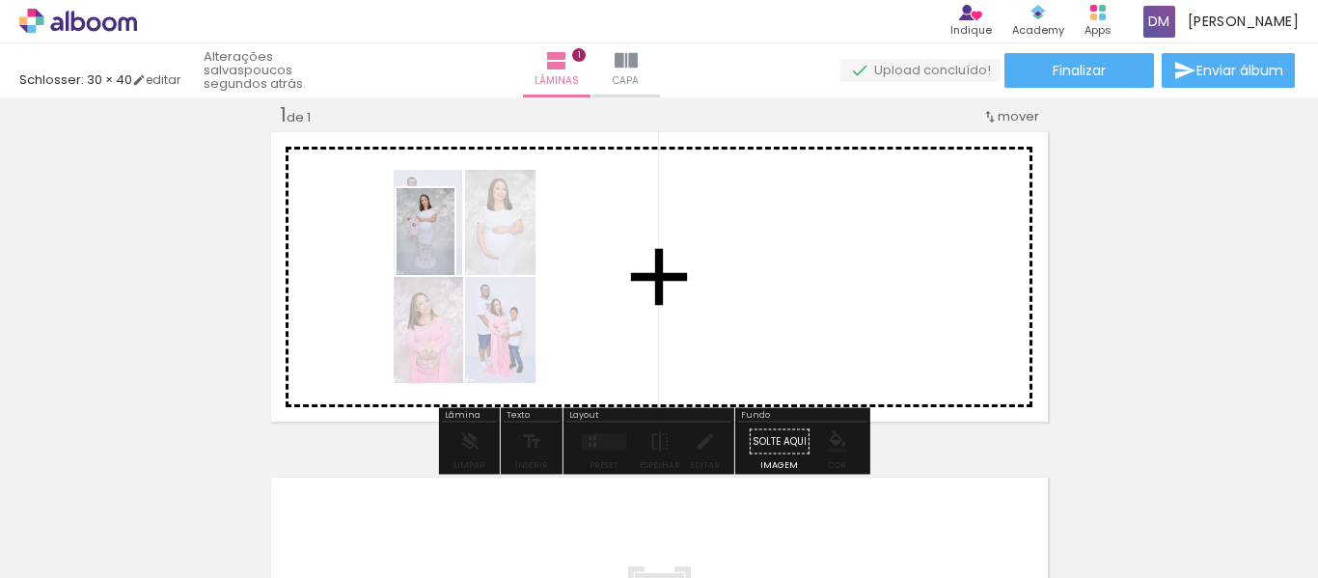
drag, startPoint x: 1132, startPoint y: 547, endPoint x: 454, endPoint y: 246, distance: 741.2
click at [454, 246] on quentale-workspace at bounding box center [659, 289] width 1318 height 578
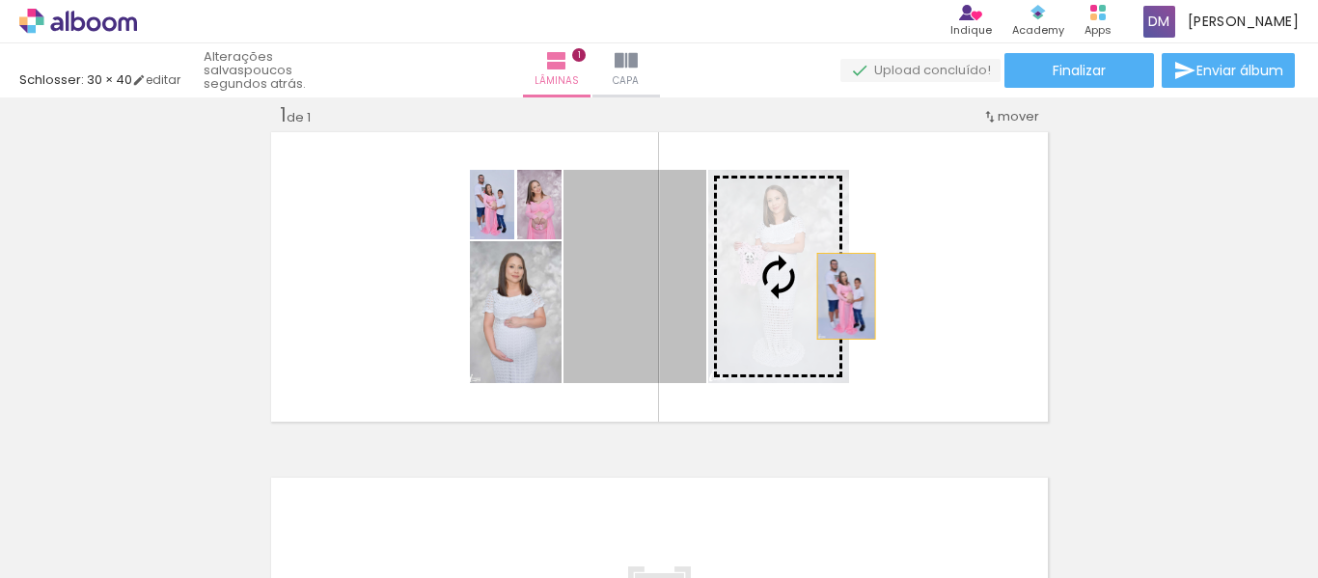
drag, startPoint x: 620, startPoint y: 281, endPoint x: 838, endPoint y: 296, distance: 218.6
click at [0, 0] on slot at bounding box center [0, 0] width 0 height 0
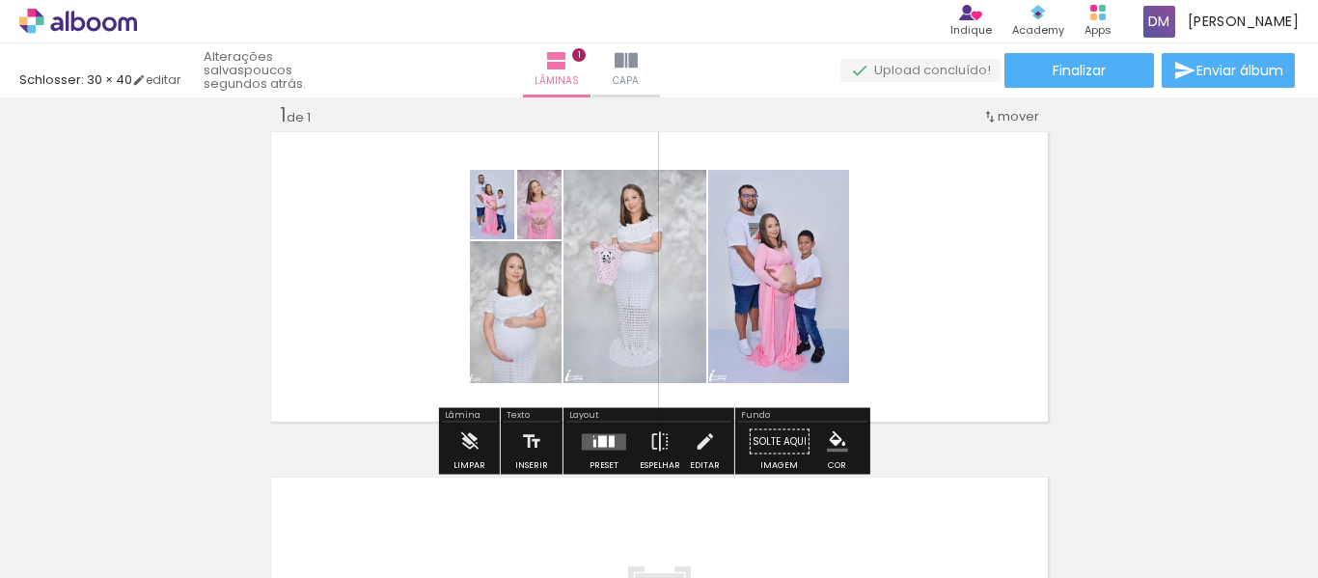
click at [420, 196] on quentale-layouter at bounding box center [659, 276] width 784 height 297
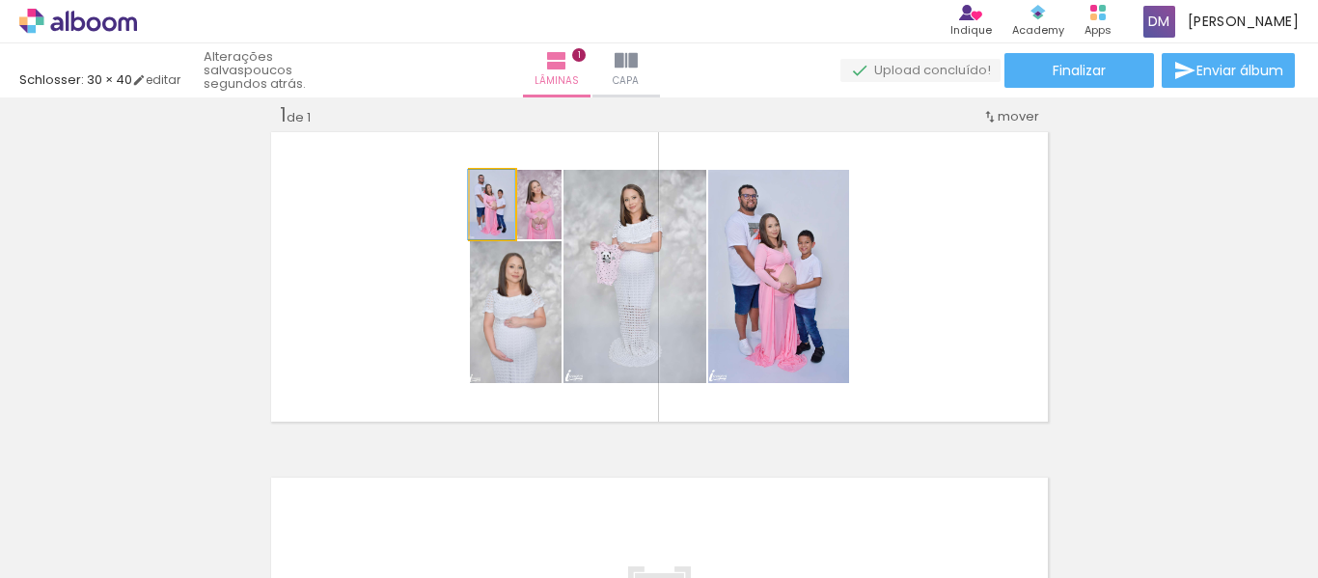
click at [487, 198] on div at bounding box center [496, 190] width 31 height 31
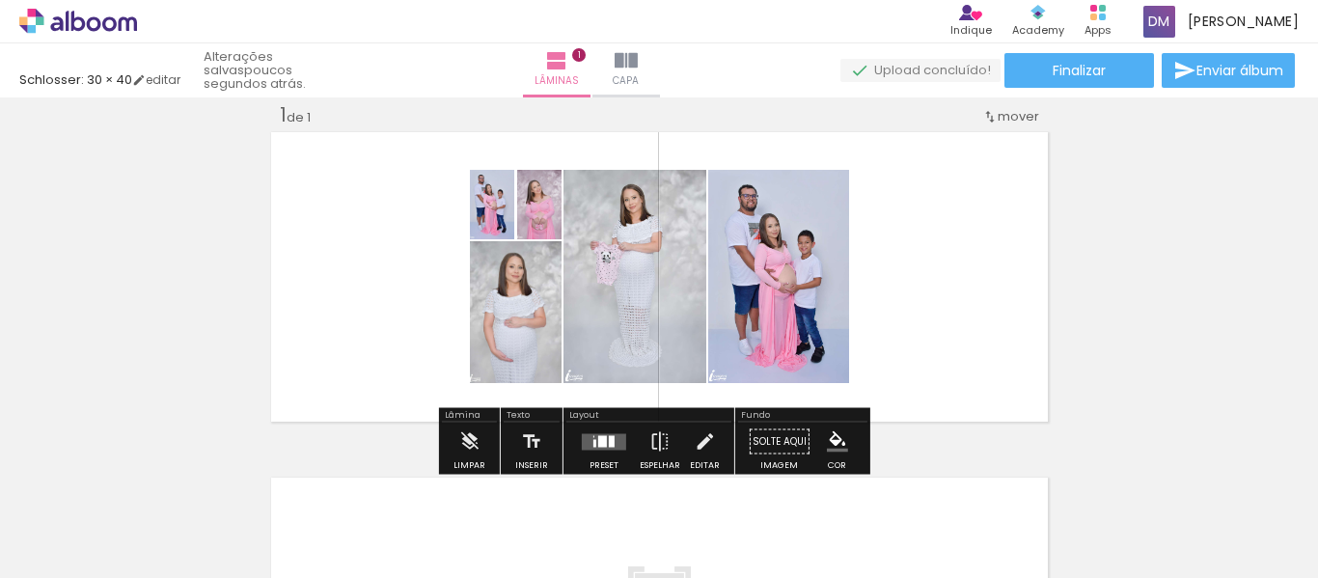
type paper-slider "100"
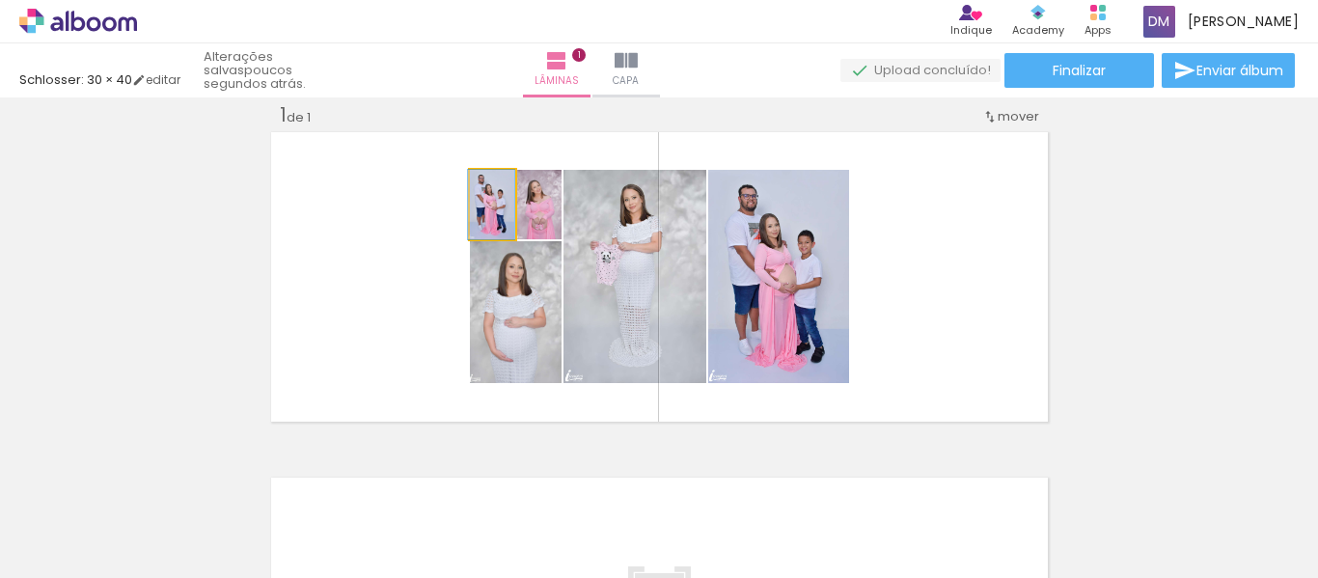
drag, startPoint x: 489, startPoint y: 188, endPoint x: 304, endPoint y: 184, distance: 185.3
click at [298, 177] on quentale-layouter at bounding box center [659, 276] width 784 height 297
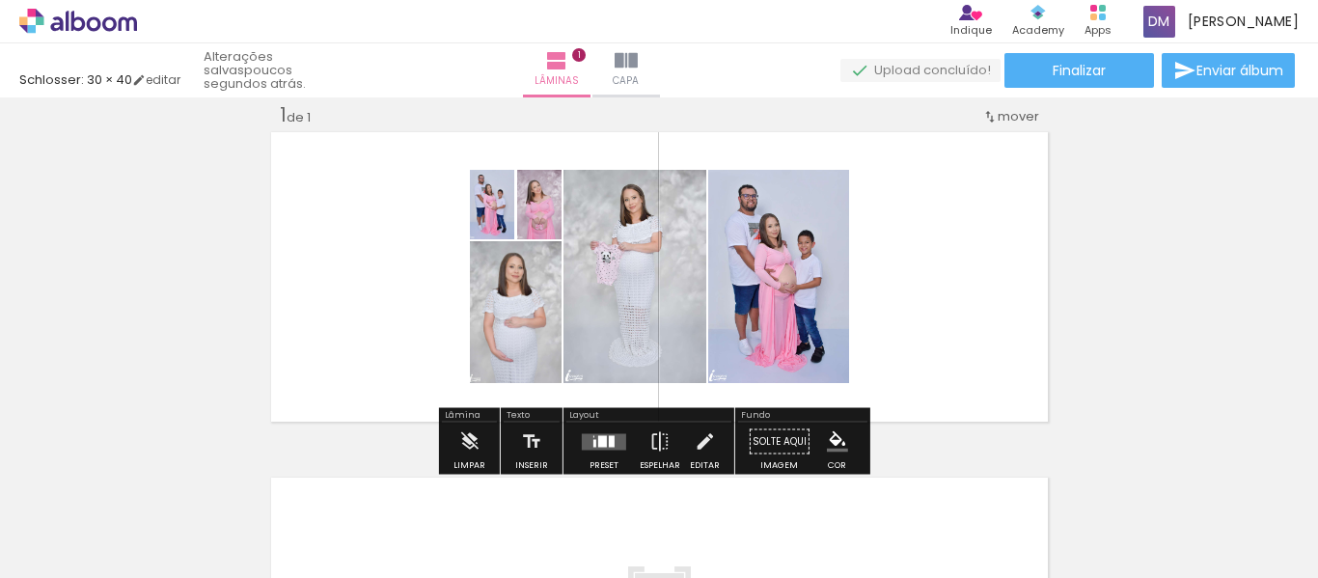
click at [767, 250] on quentale-photo at bounding box center [778, 276] width 141 height 213
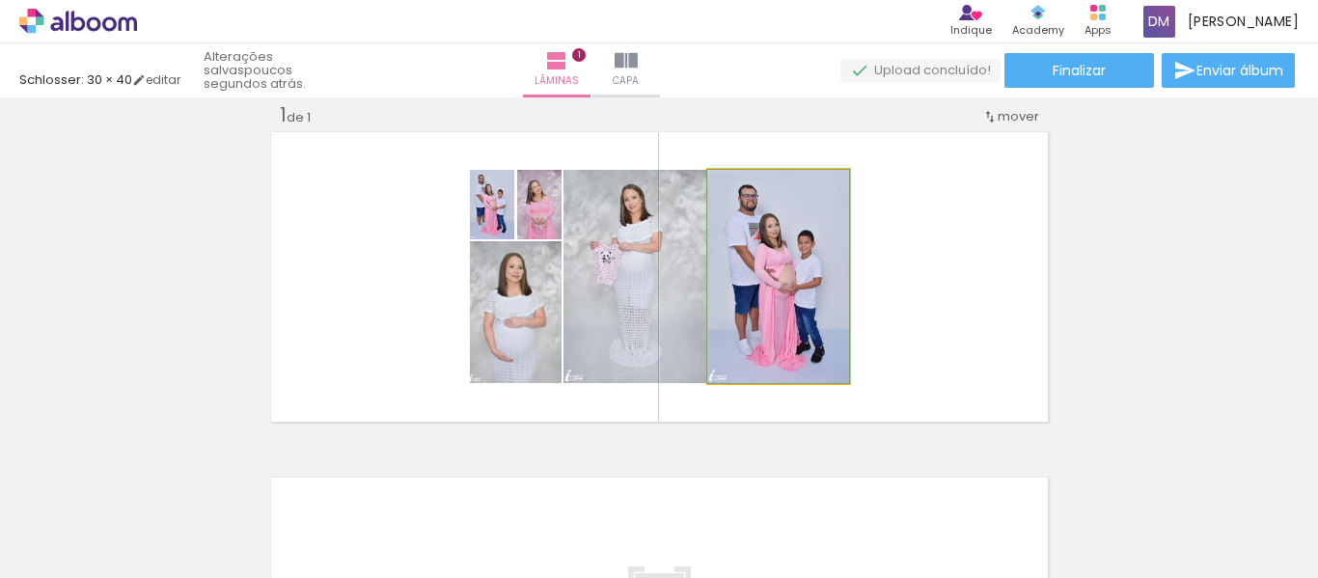
drag, startPoint x: 806, startPoint y: 319, endPoint x: 767, endPoint y: 300, distance: 43.2
click at [767, 300] on quentale-photo at bounding box center [778, 276] width 141 height 213
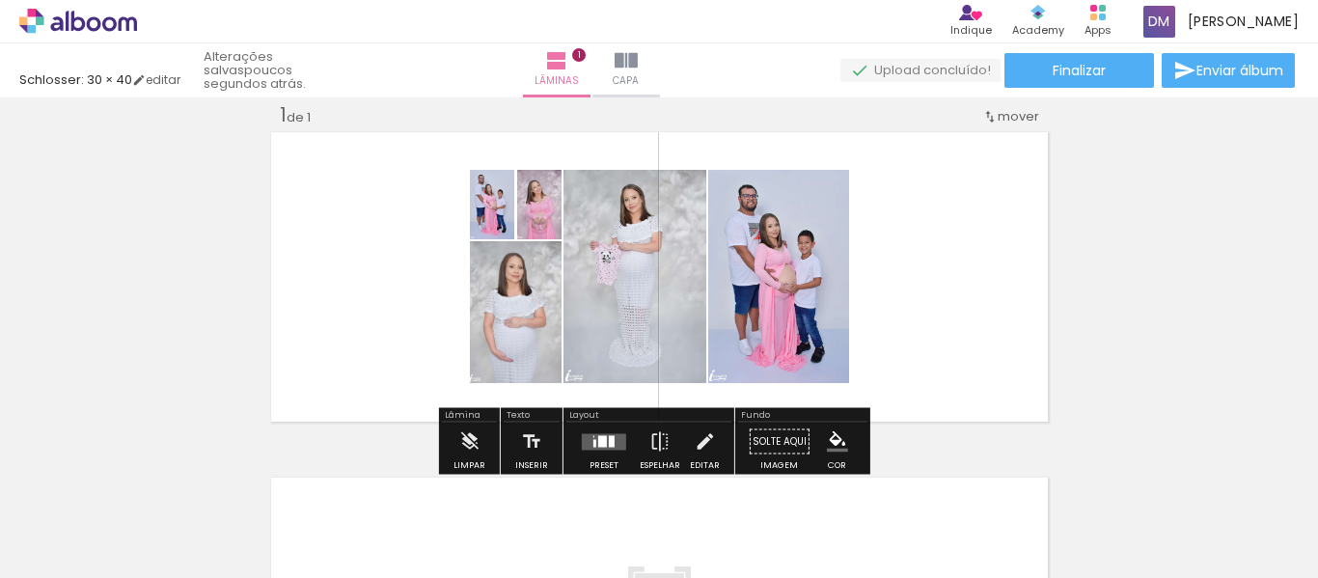
click at [425, 485] on paper-icon-button at bounding box center [412, 474] width 24 height 24
click at [769, 337] on quentale-photo at bounding box center [778, 276] width 141 height 213
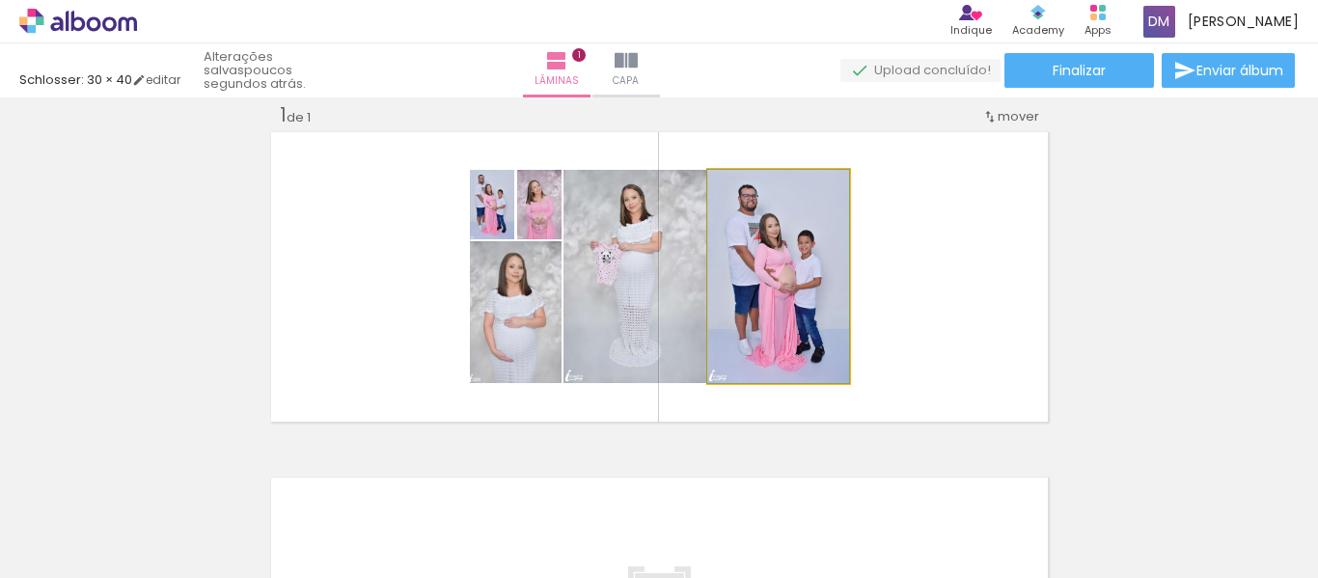
click at [769, 337] on quentale-photo at bounding box center [778, 276] width 141 height 213
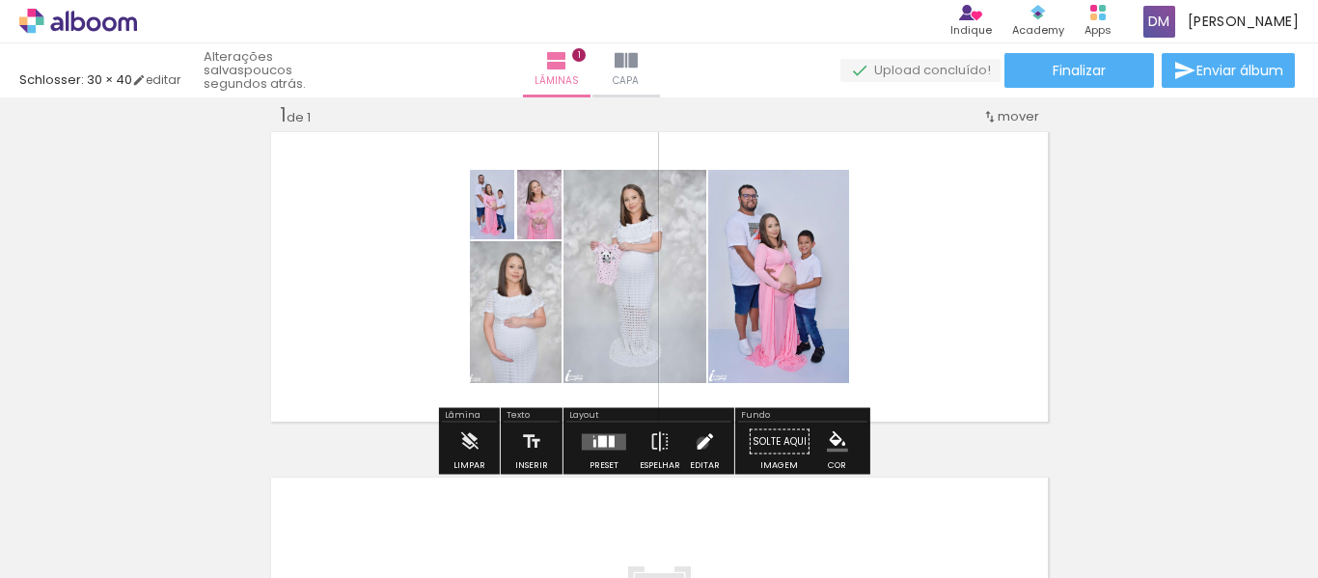
click at [698, 443] on iron-icon at bounding box center [704, 442] width 21 height 39
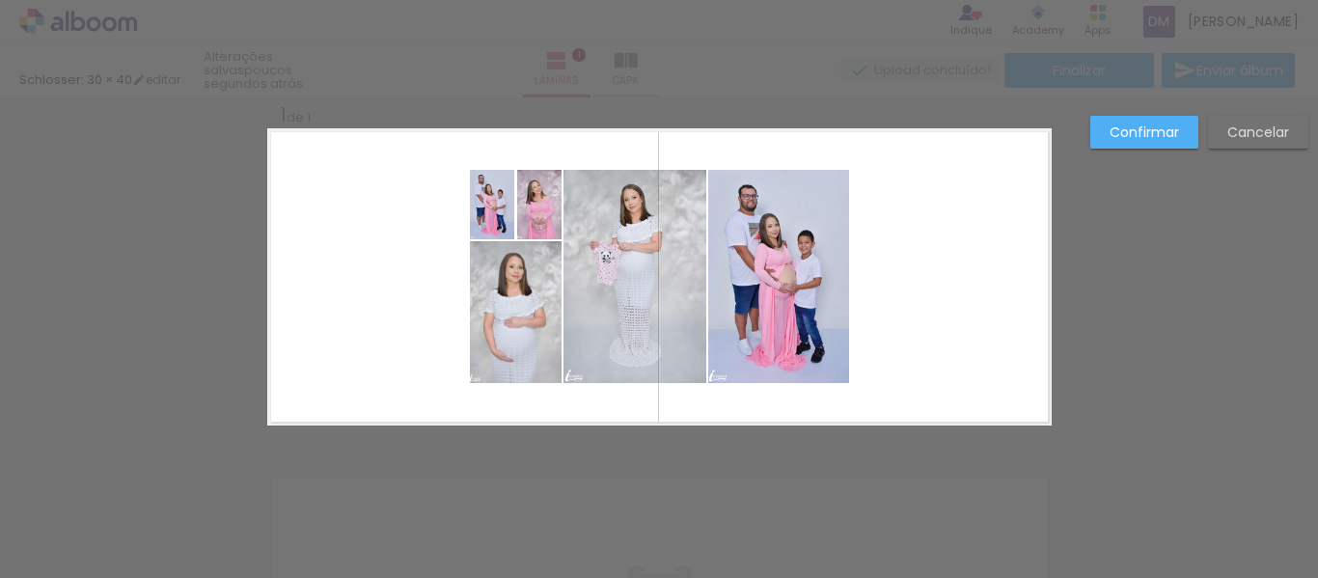
click at [1265, 150] on div "Confirmar Cancelar" at bounding box center [1195, 139] width 228 height 47
click at [0, 0] on slot "Cancelar" at bounding box center [0, 0] width 0 height 0
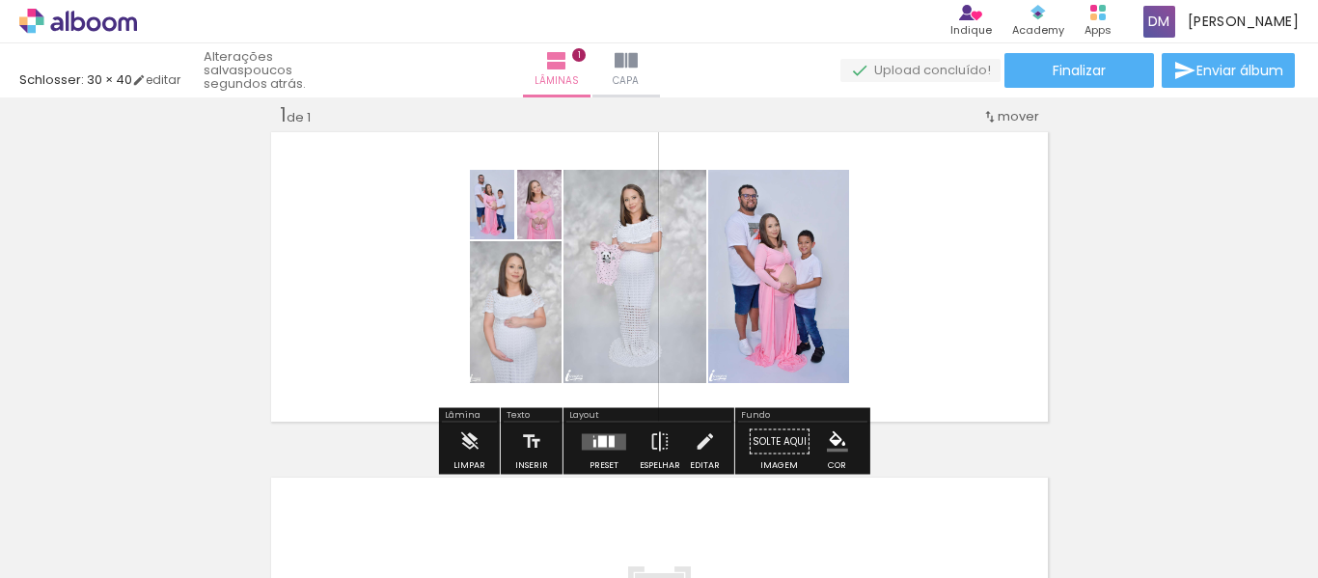
click at [752, 308] on quentale-photo at bounding box center [778, 276] width 141 height 213
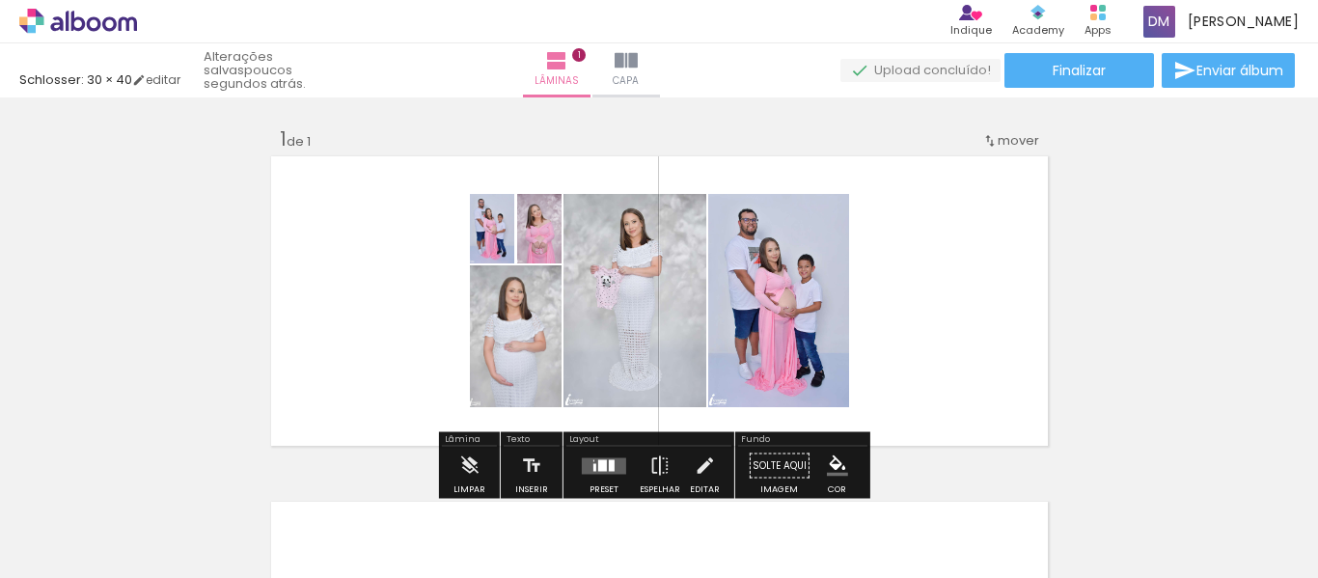
scroll to position [0, 0]
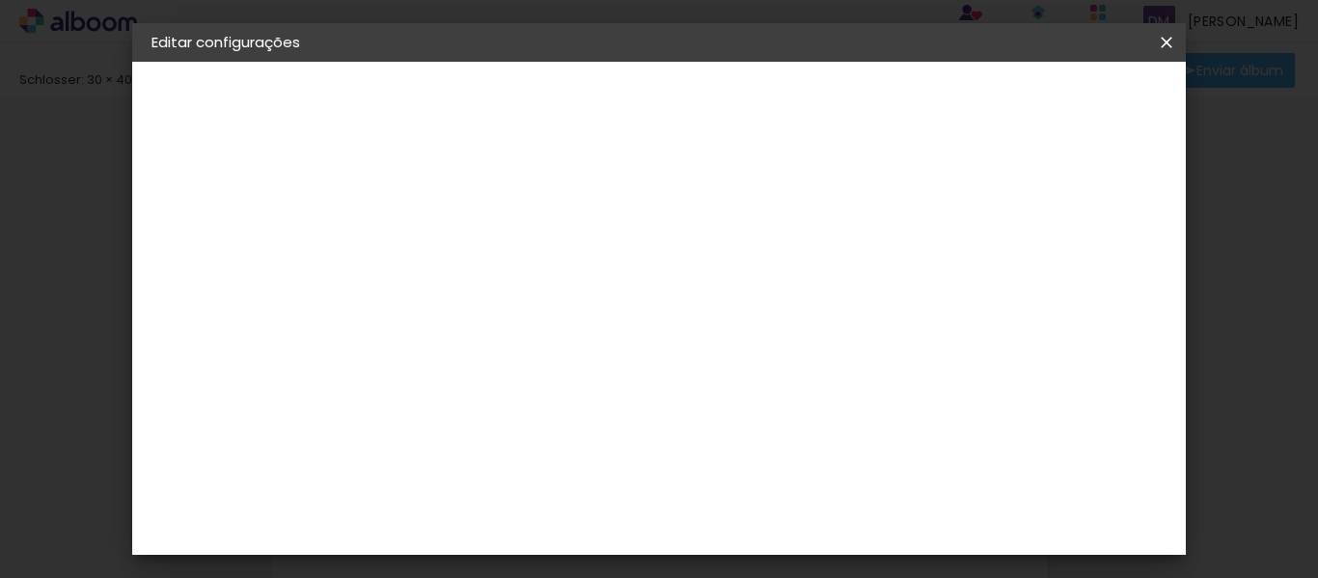
click at [804, 109] on span "Salvar configurações" at bounding box center [754, 109] width 98 height 27
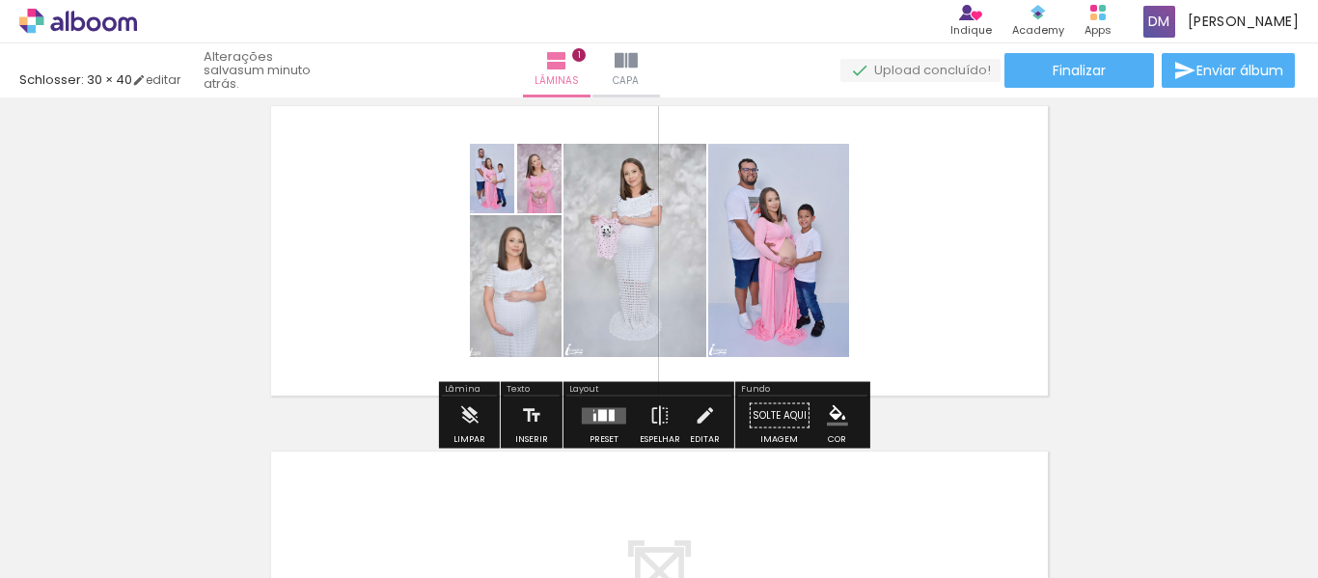
scroll to position [96, 0]
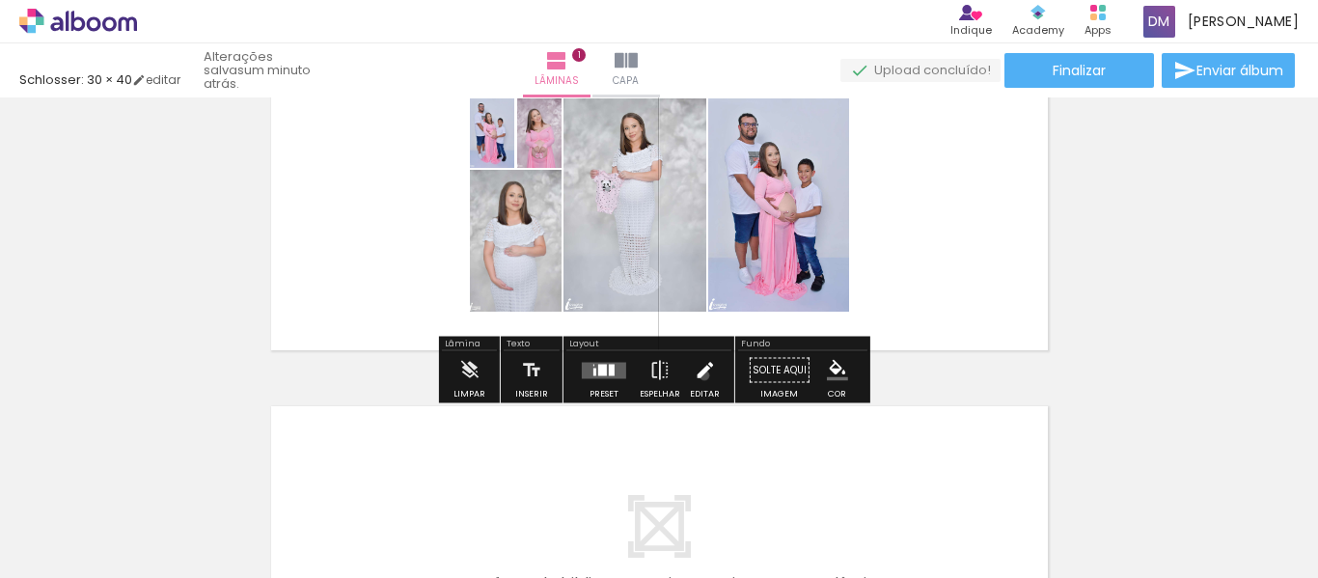
click at [700, 375] on iron-icon at bounding box center [704, 370] width 21 height 39
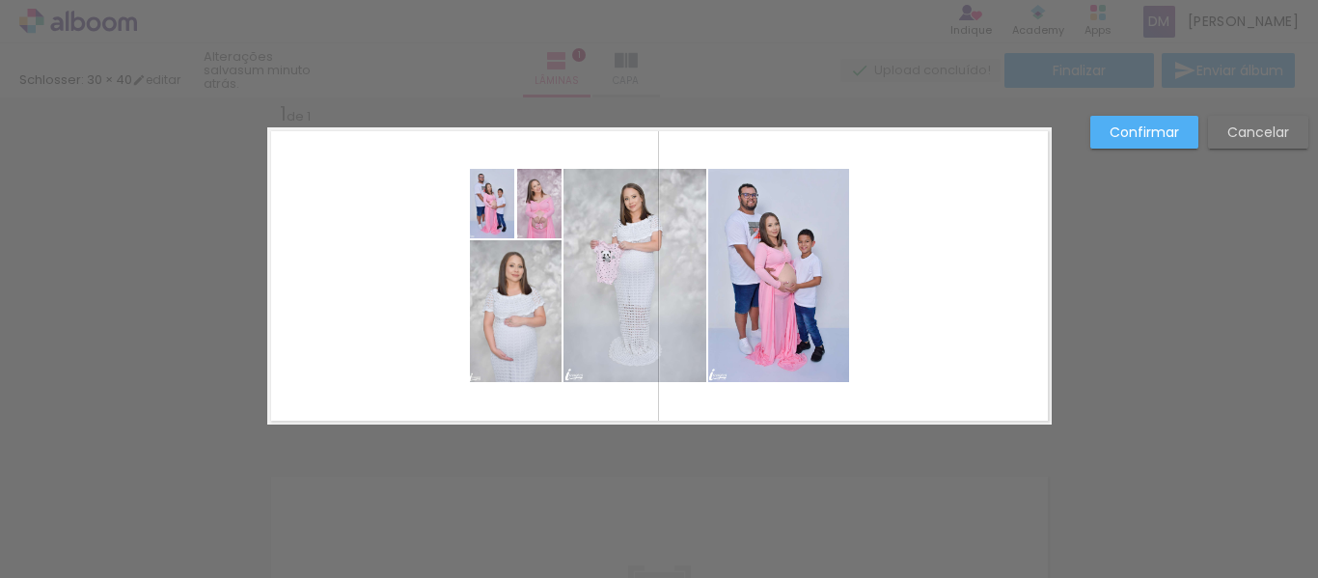
scroll to position [25, 0]
click at [752, 341] on quentale-photo at bounding box center [778, 276] width 141 height 213
click at [487, 221] on quentale-photo at bounding box center [492, 204] width 45 height 69
drag, startPoint x: 483, startPoint y: 217, endPoint x: 0, endPoint y: 298, distance: 490.1
click at [3, 302] on div "Inserir lâmina 1 de 1 Confirmar Cancelar" at bounding box center [659, 440] width 1318 height 737
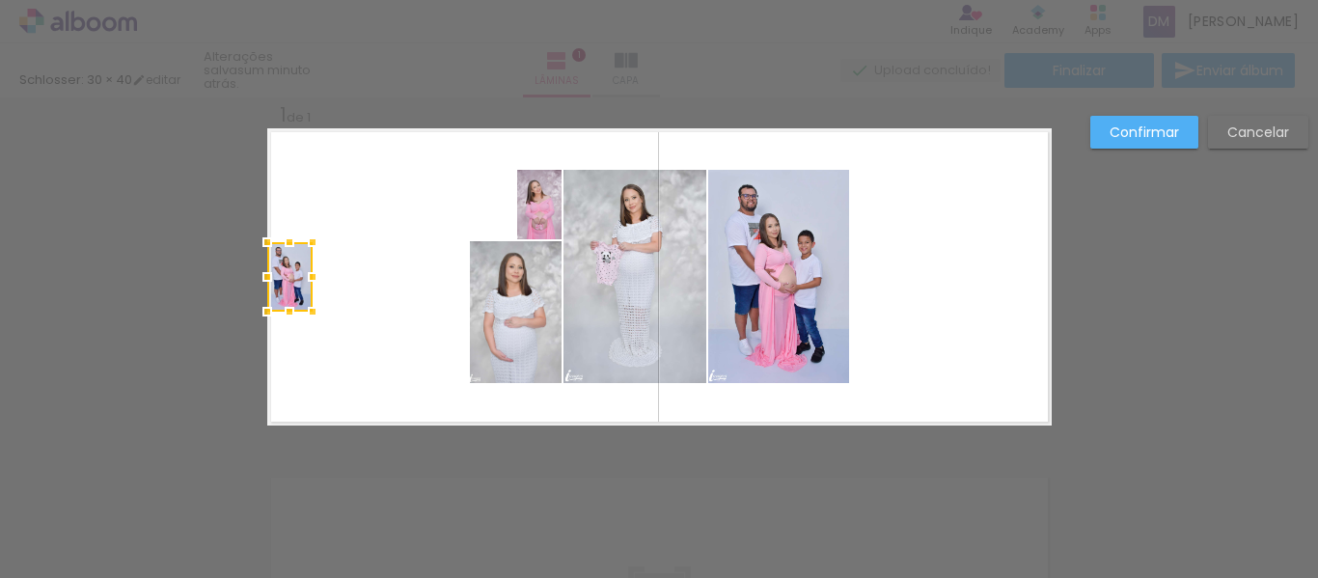
drag, startPoint x: 282, startPoint y: 298, endPoint x: 272, endPoint y: 287, distance: 15.1
click at [272, 287] on div at bounding box center [267, 277] width 39 height 39
drag, startPoint x: 272, startPoint y: 287, endPoint x: 492, endPoint y: 252, distance: 222.7
click at [513, 246] on album-spread "1 de 1" at bounding box center [659, 276] width 784 height 297
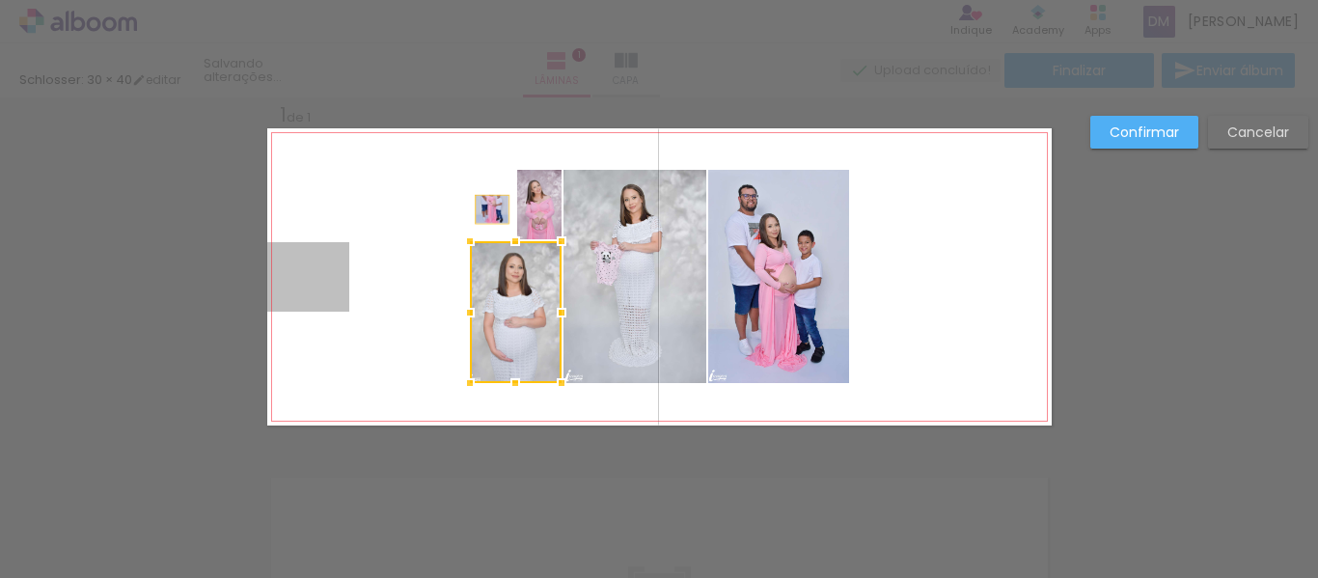
drag, startPoint x: 291, startPoint y: 258, endPoint x: 484, endPoint y: 209, distance: 198.9
click at [484, 209] on quentale-layouter at bounding box center [659, 276] width 784 height 297
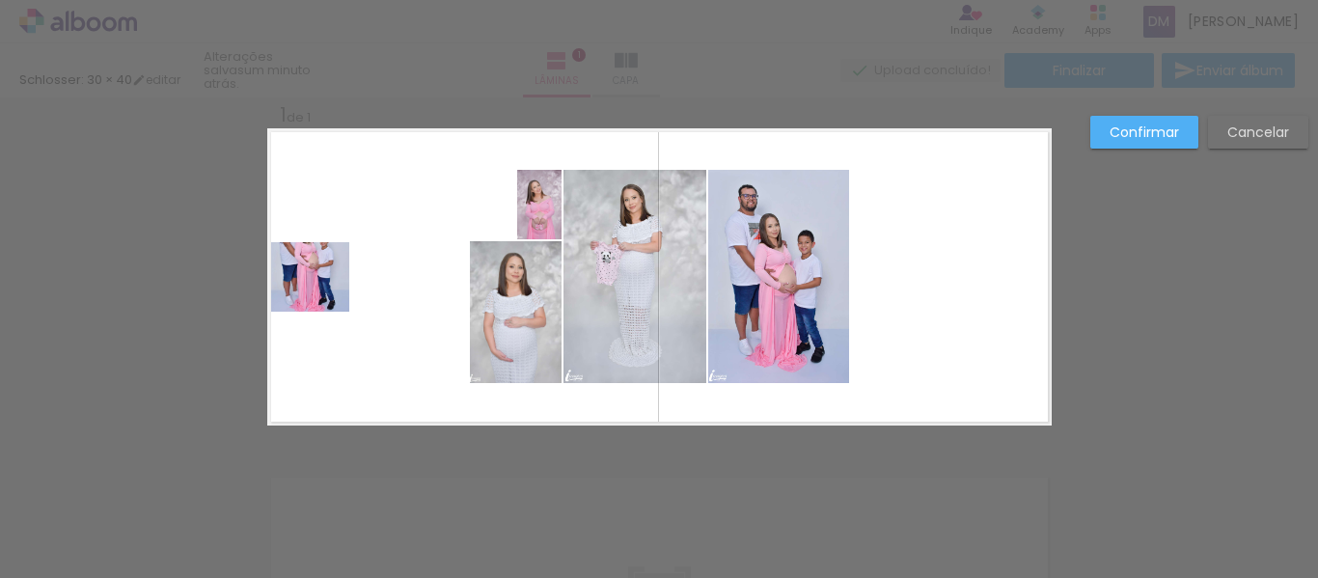
click at [1289, 142] on paper-button "Cancelar" at bounding box center [1258, 132] width 100 height 33
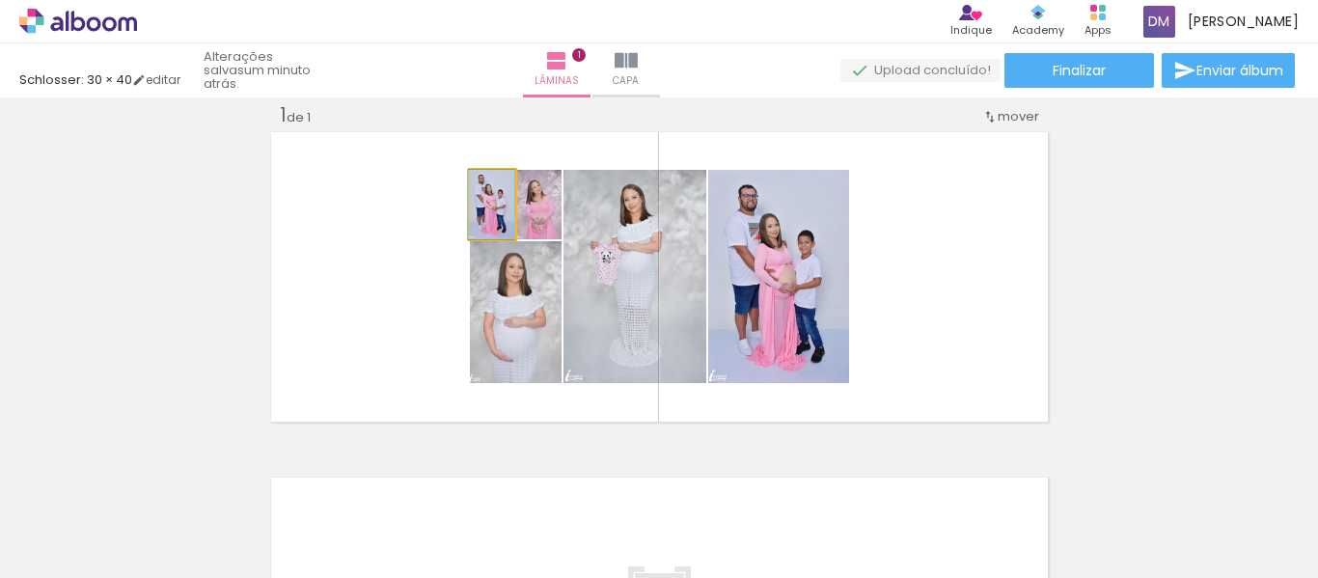
click at [494, 186] on div at bounding box center [496, 190] width 31 height 31
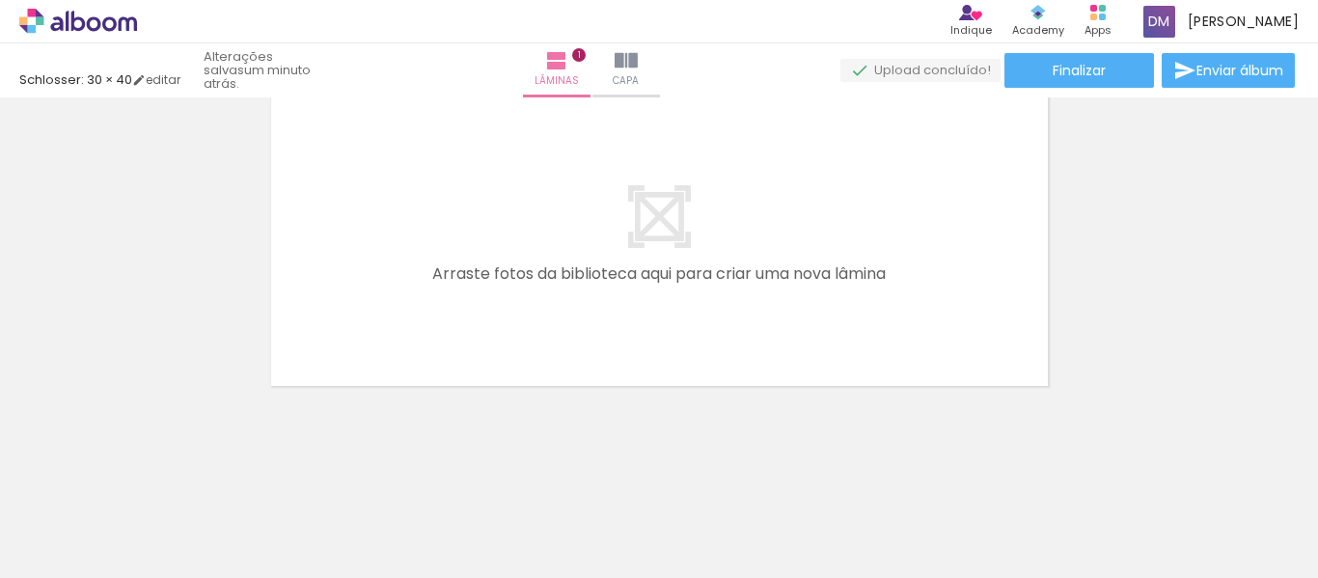
scroll to position [0, 0]
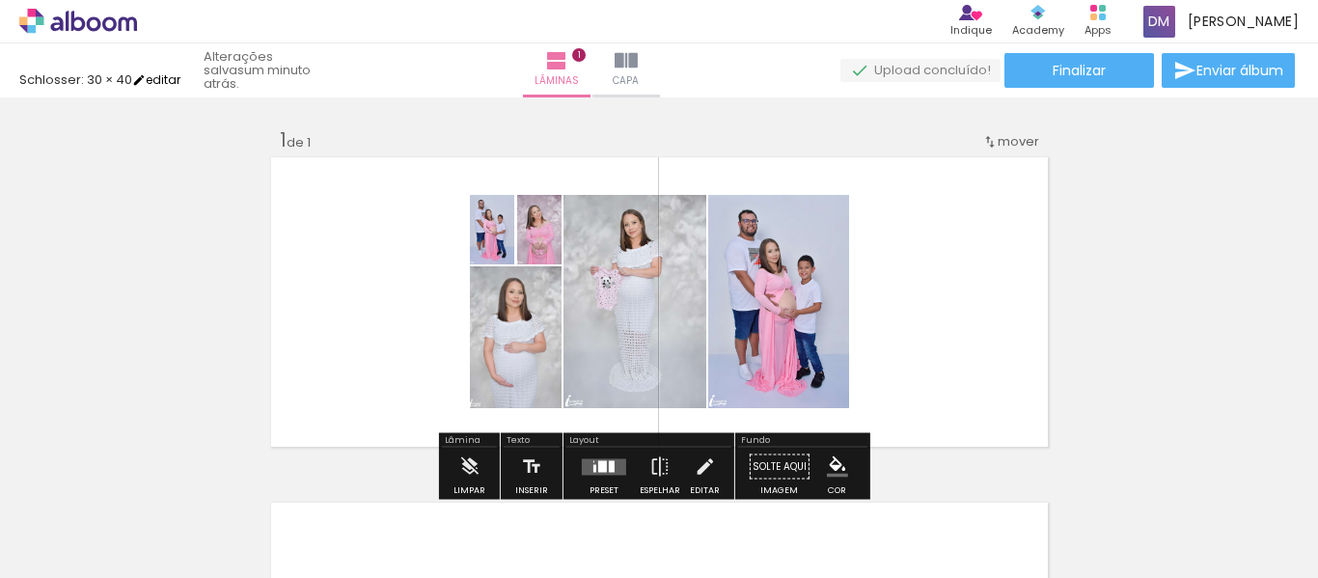
click at [170, 76] on link "editar" at bounding box center [156, 79] width 48 height 16
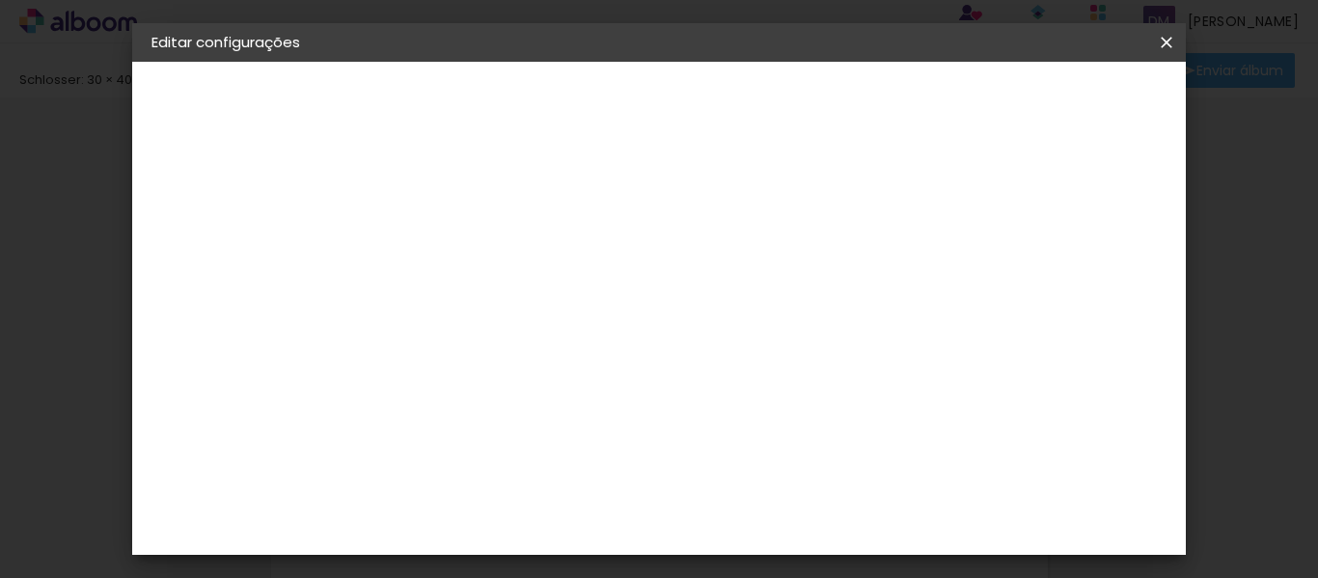
click at [804, 109] on span "Salvar configurações" at bounding box center [754, 109] width 98 height 27
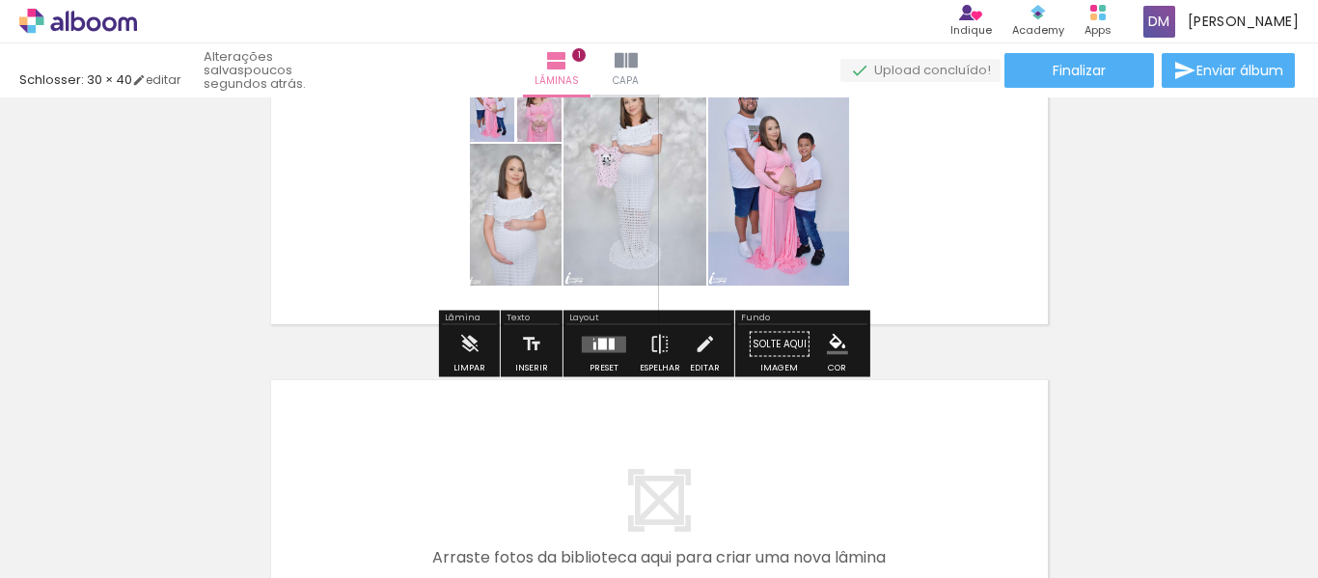
scroll to position [117, 0]
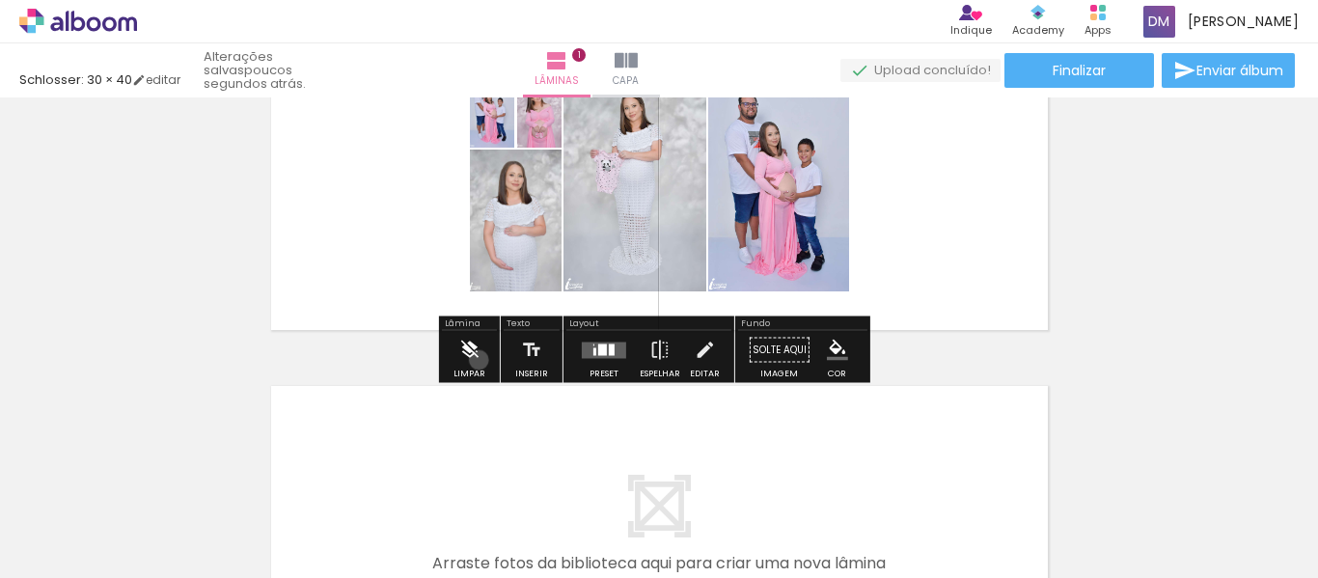
click at [479, 360] on iron-icon at bounding box center [468, 350] width 21 height 39
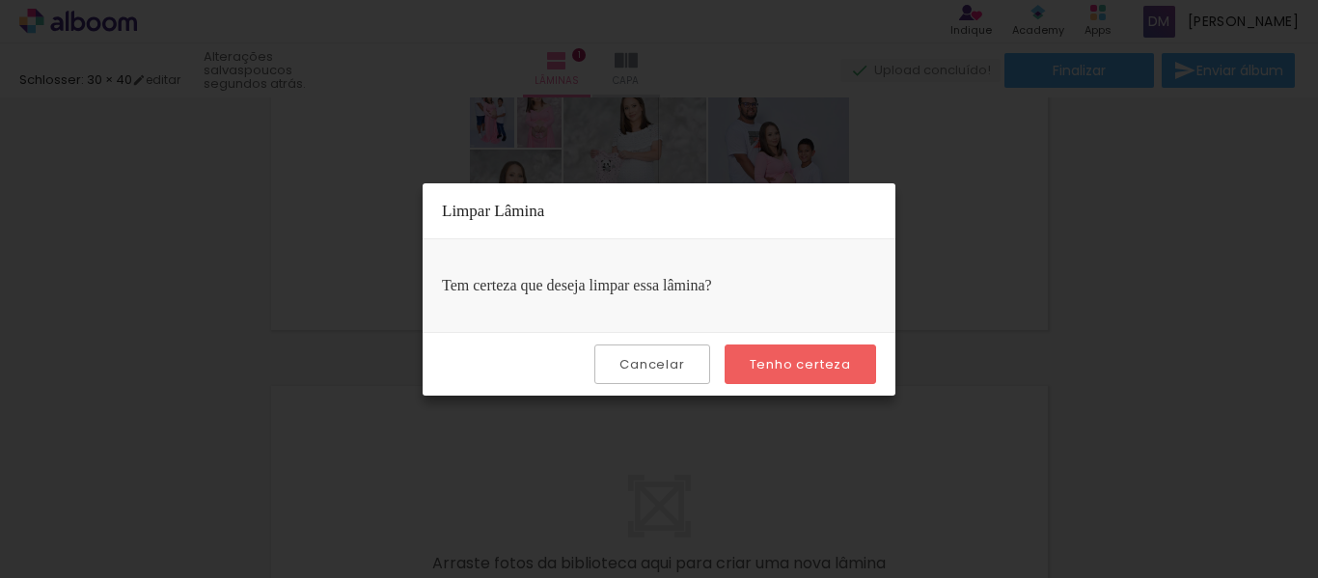
click at [0, 0] on slot "Tenho certeza" at bounding box center [0, 0] width 0 height 0
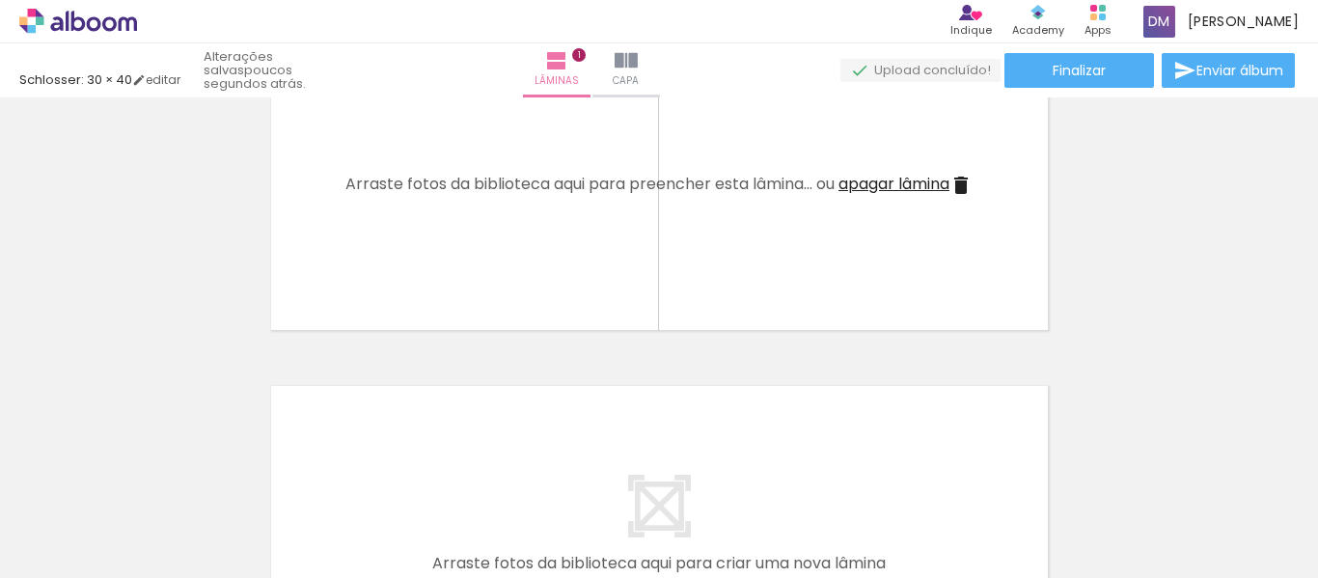
scroll to position [20, 0]
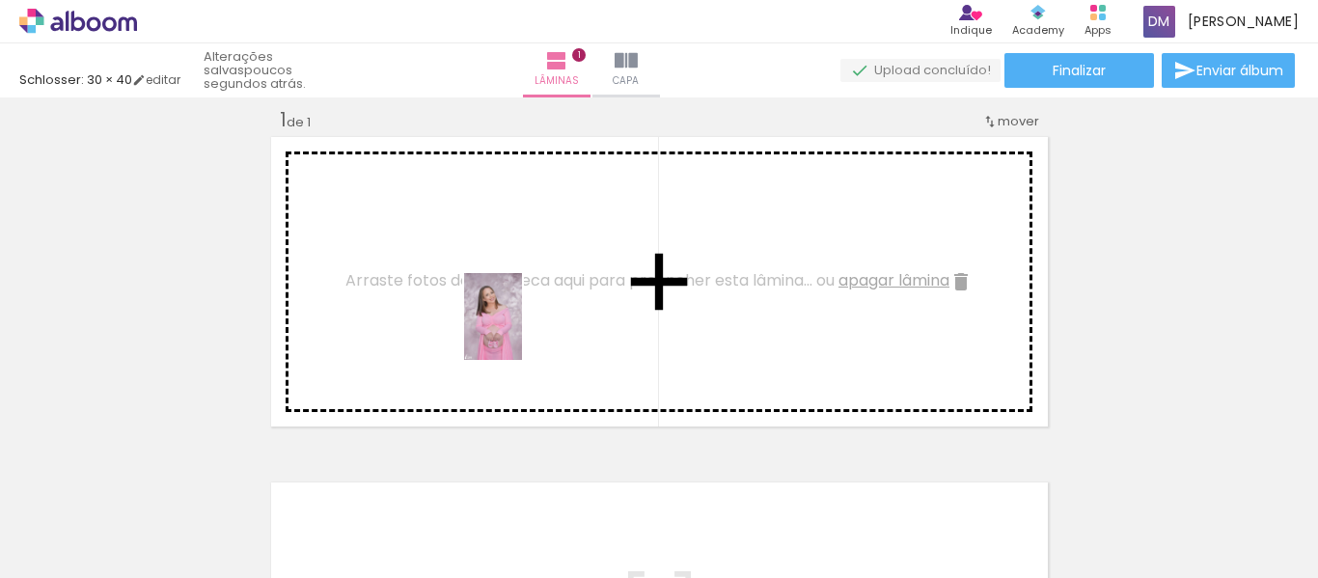
drag, startPoint x: 568, startPoint y: 520, endPoint x: 522, endPoint y: 331, distance: 194.7
click at [522, 331] on quentale-workspace at bounding box center [659, 289] width 1318 height 578
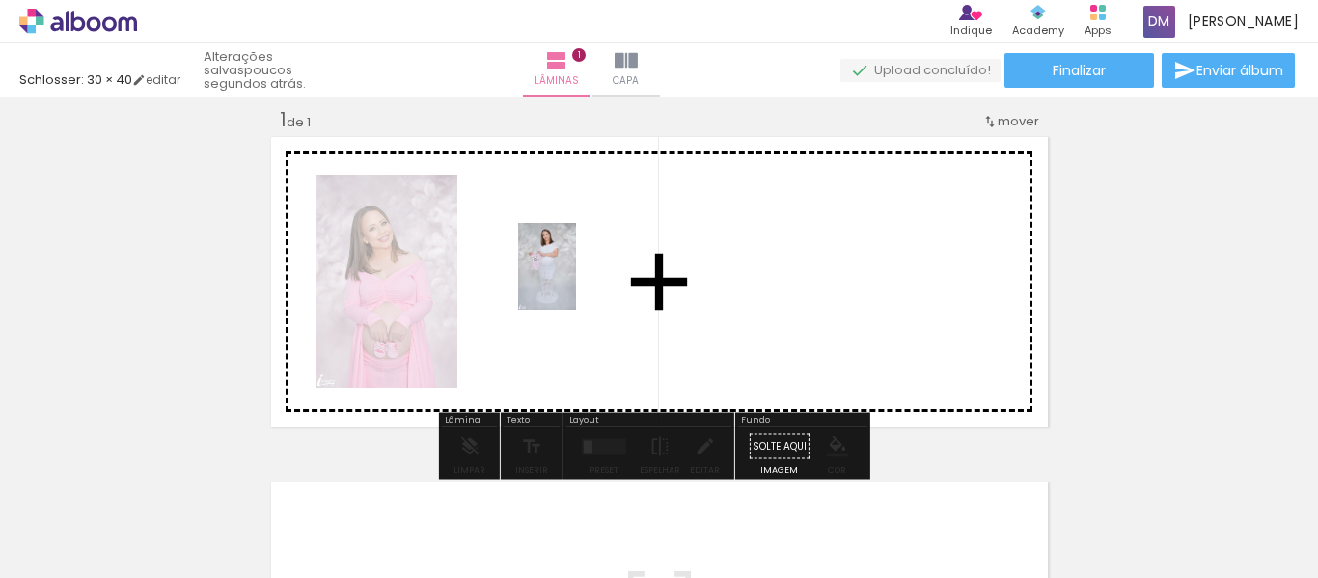
drag, startPoint x: 1120, startPoint y: 526, endPoint x: 576, endPoint y: 281, distance: 596.8
click at [576, 281] on quentale-workspace at bounding box center [659, 289] width 1318 height 578
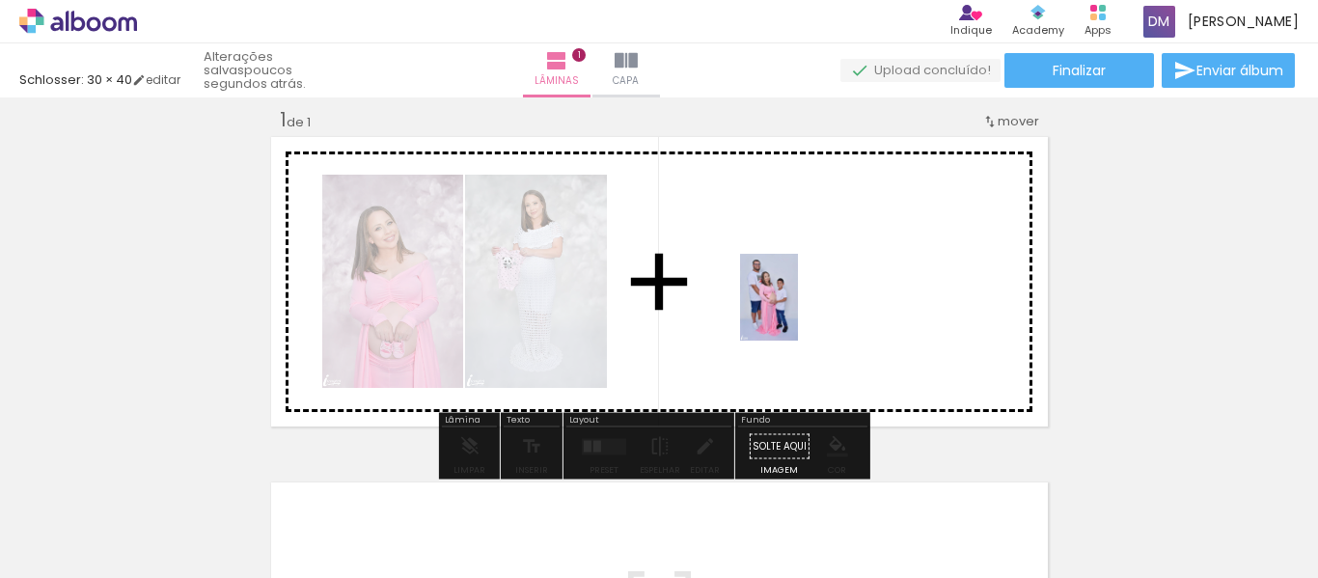
drag, startPoint x: 460, startPoint y: 514, endPoint x: 802, endPoint y: 314, distance: 396.2
click at [802, 312] on quentale-workspace at bounding box center [659, 289] width 1318 height 578
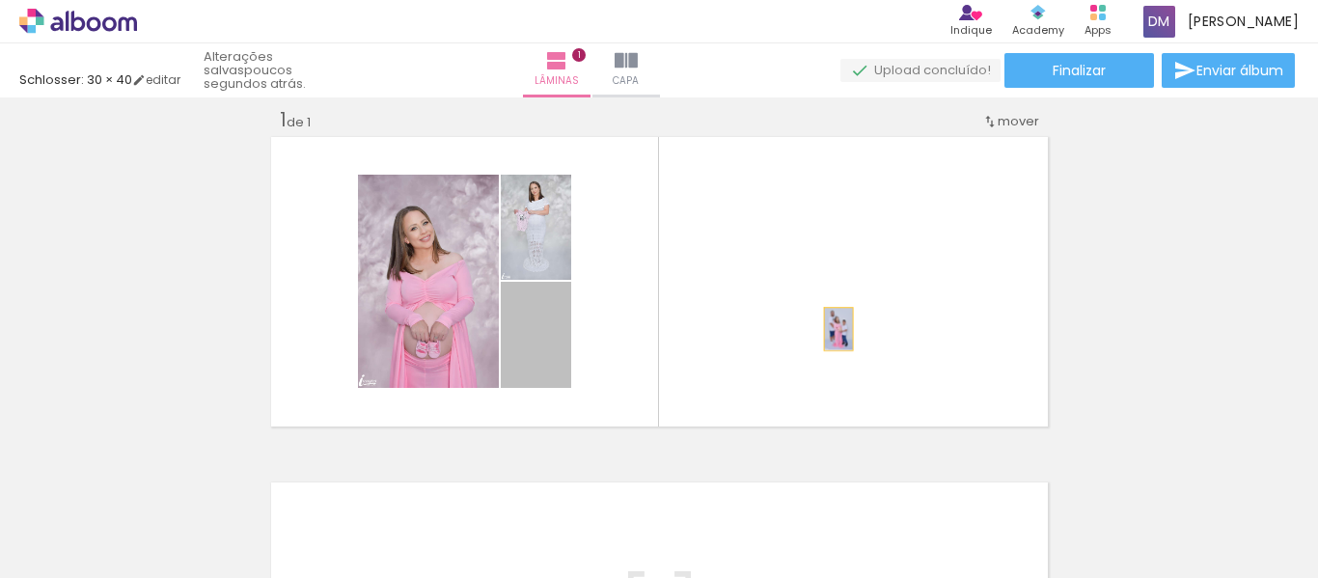
drag, startPoint x: 551, startPoint y: 352, endPoint x: 838, endPoint y: 327, distance: 288.6
click at [838, 327] on quentale-layouter at bounding box center [659, 281] width 784 height 297
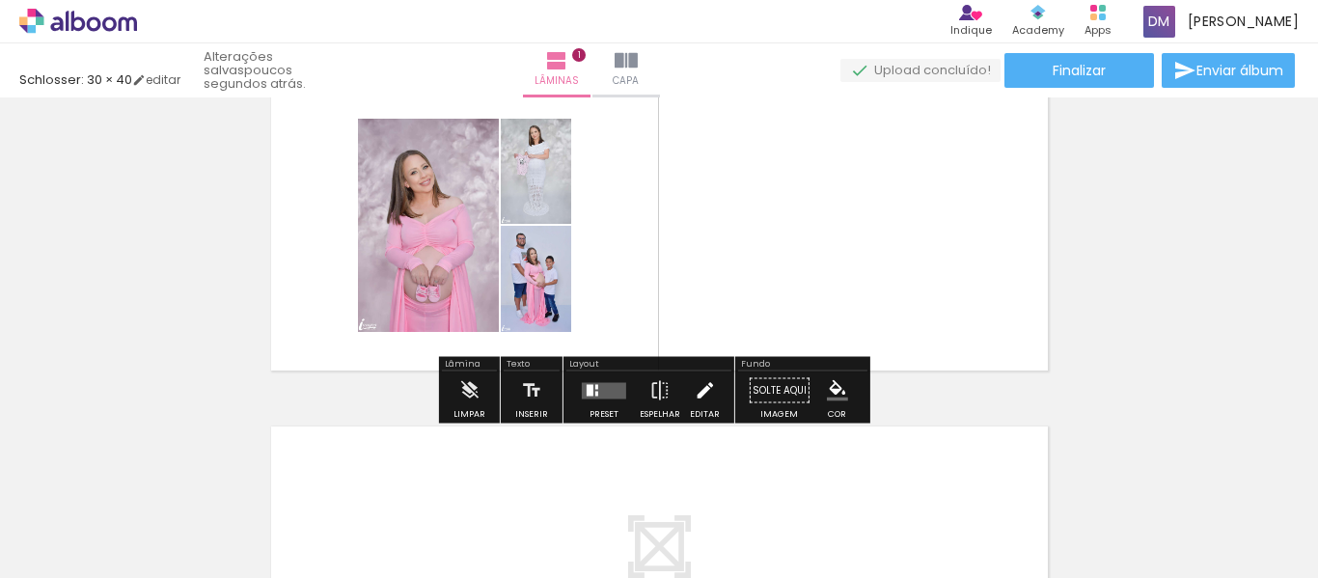
scroll to position [117, 0]
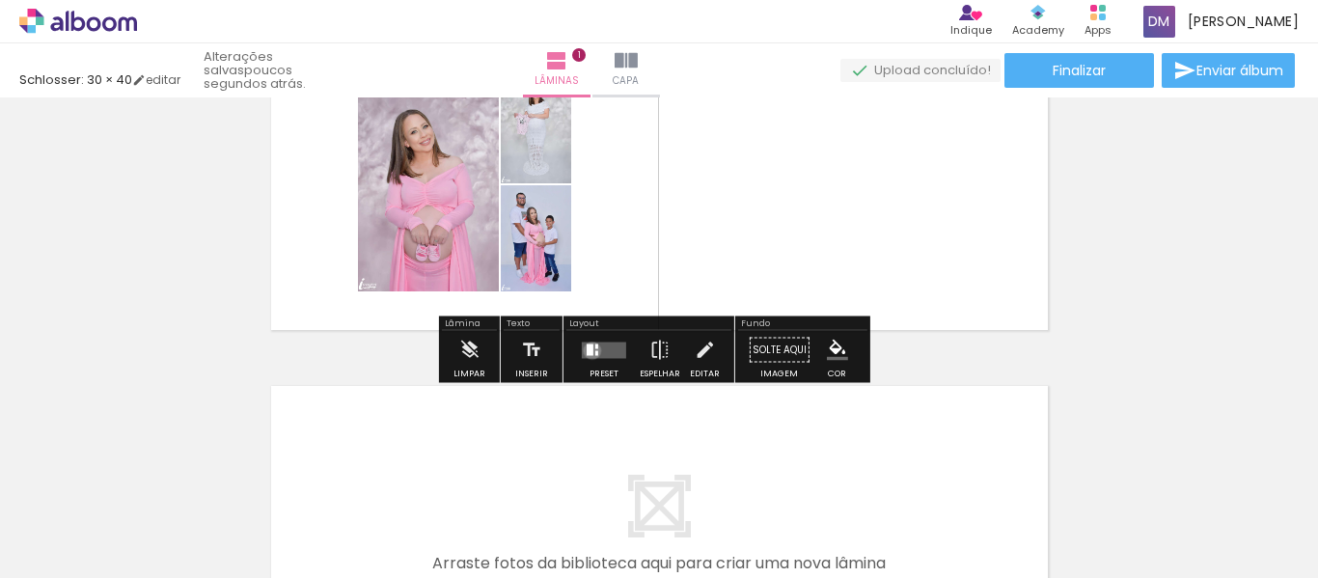
click at [588, 350] on div at bounding box center [590, 349] width 7 height 12
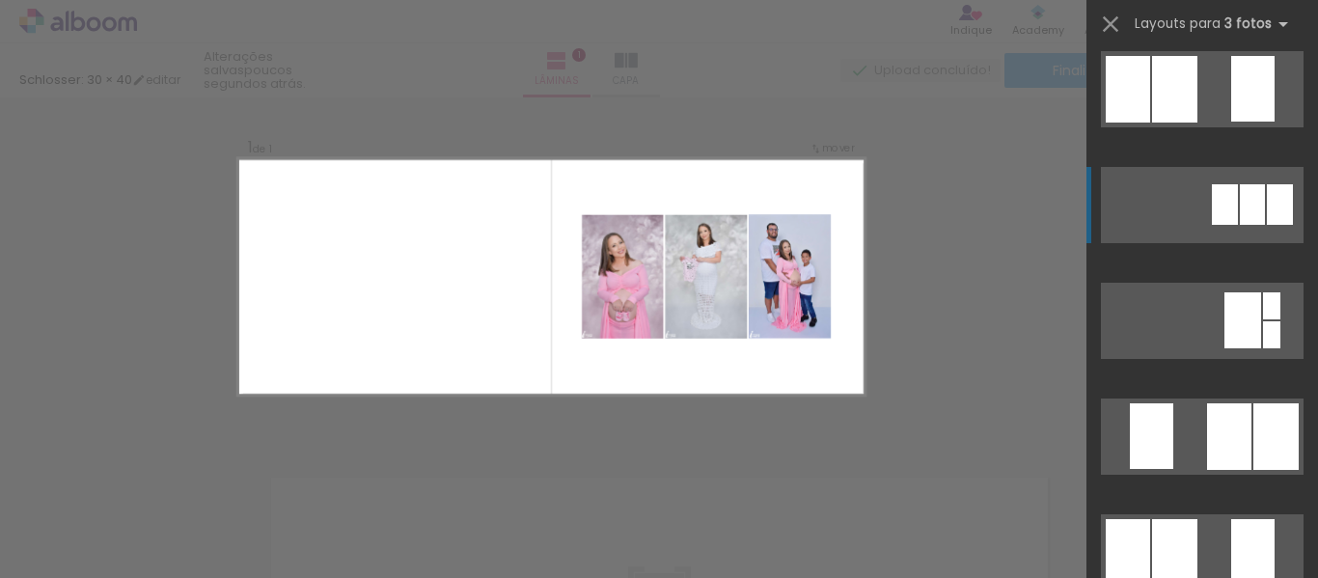
scroll to position [386, 0]
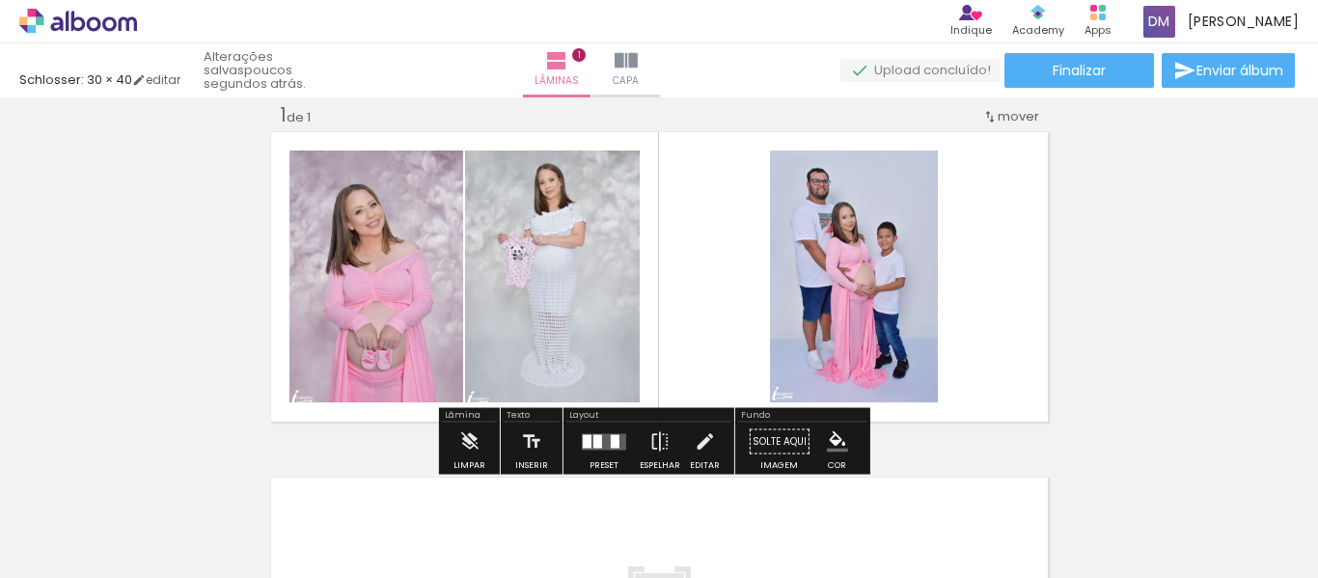
click at [862, 321] on quentale-photo at bounding box center [854, 277] width 168 height 252
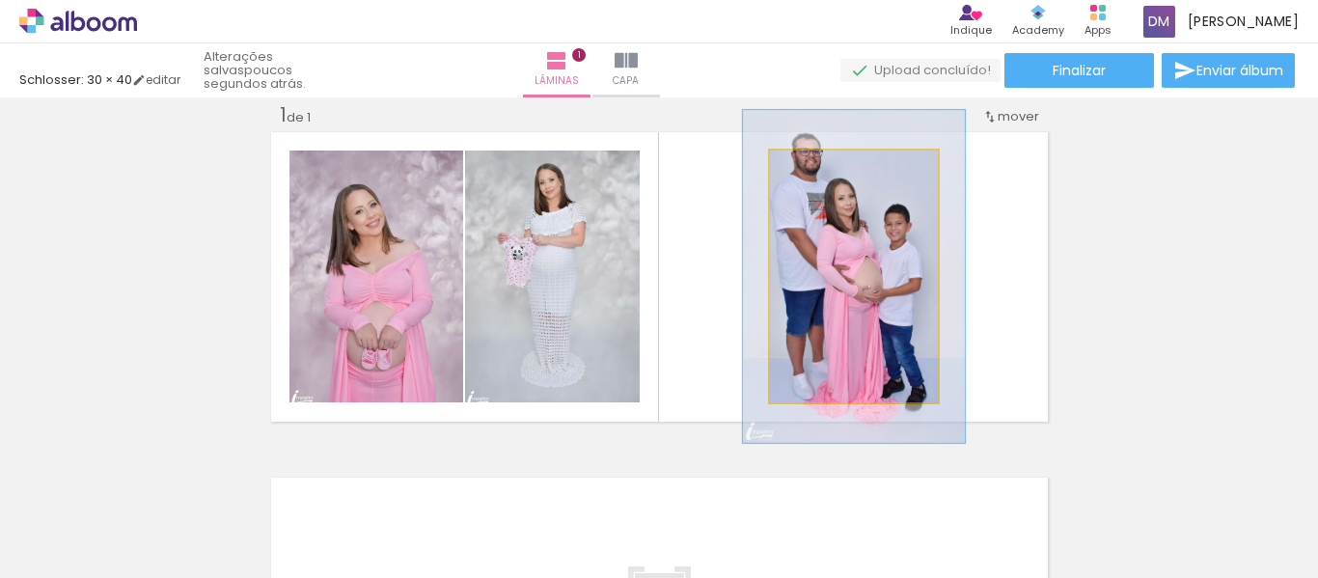
drag, startPoint x: 813, startPoint y: 169, endPoint x: 835, endPoint y: 175, distance: 22.0
click at [835, 175] on div at bounding box center [836, 170] width 31 height 31
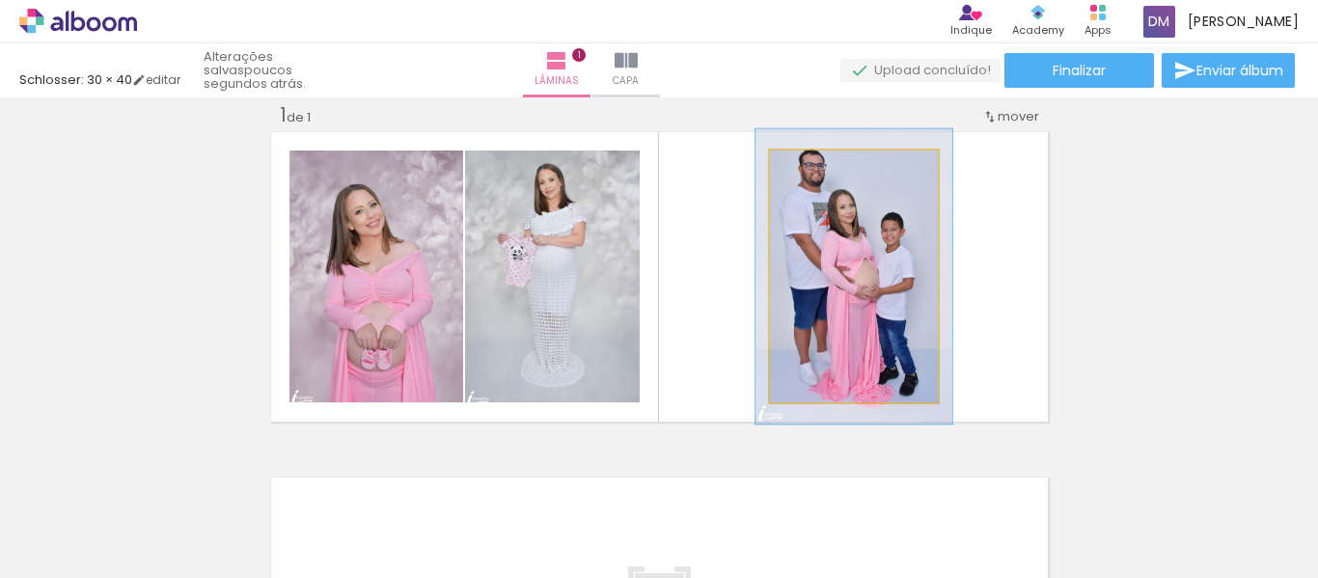
drag, startPoint x: 835, startPoint y: 171, endPoint x: 823, endPoint y: 171, distance: 11.6
type paper-slider "117"
click at [823, 171] on div at bounding box center [827, 170] width 17 height 17
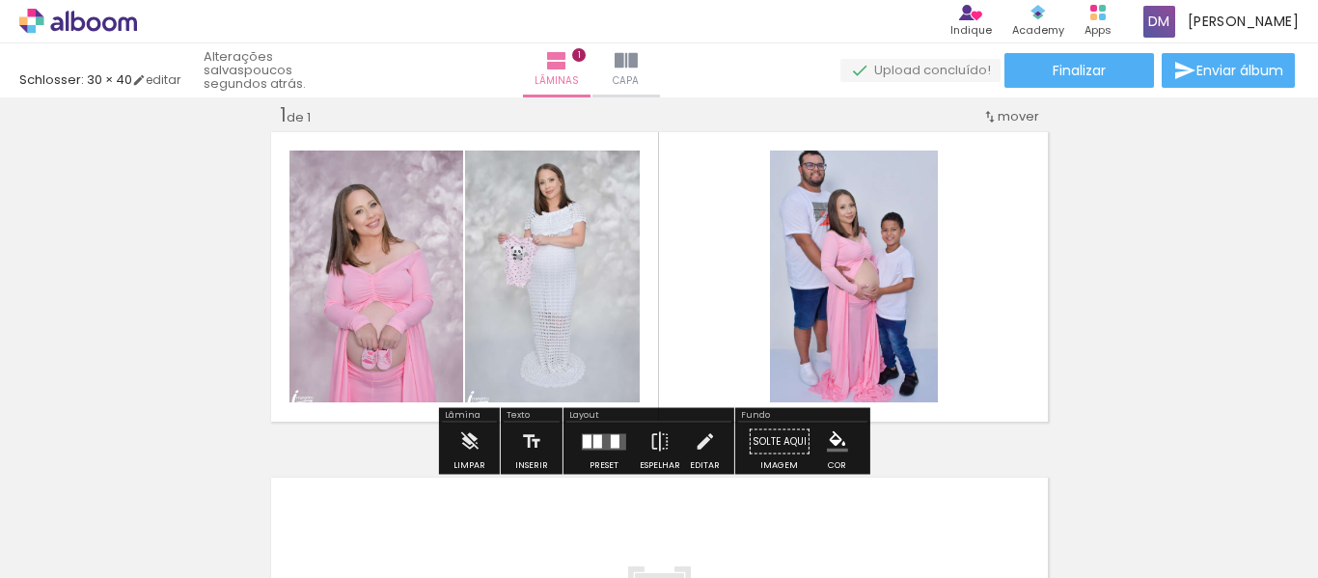
click at [1217, 275] on div "Inserir lâmina 1 de 1" at bounding box center [659, 425] width 1318 height 692
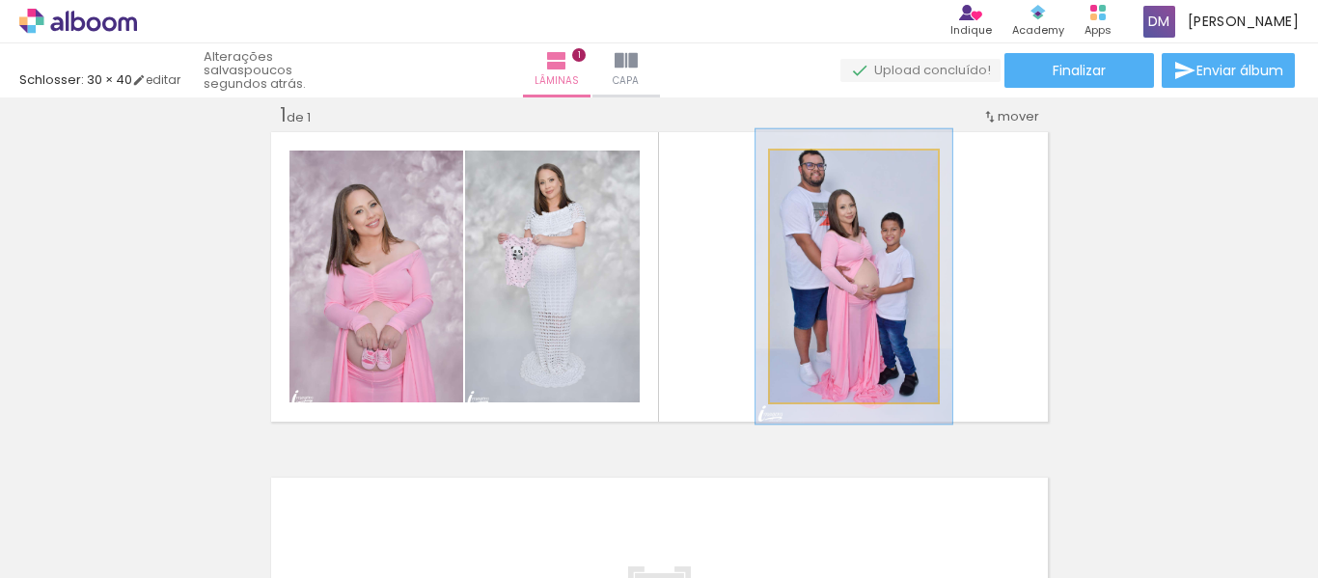
click at [842, 273] on quentale-photo at bounding box center [854, 277] width 168 height 252
click at [842, 271] on quentale-photo at bounding box center [854, 277] width 168 height 252
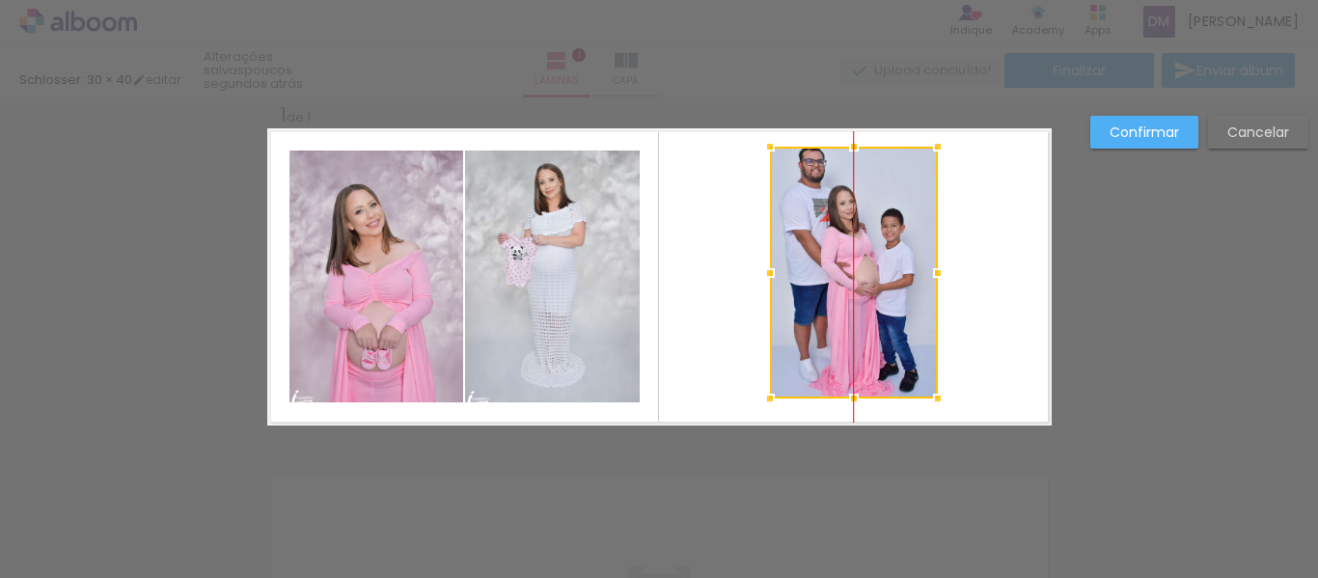
click at [842, 267] on div at bounding box center [854, 273] width 168 height 252
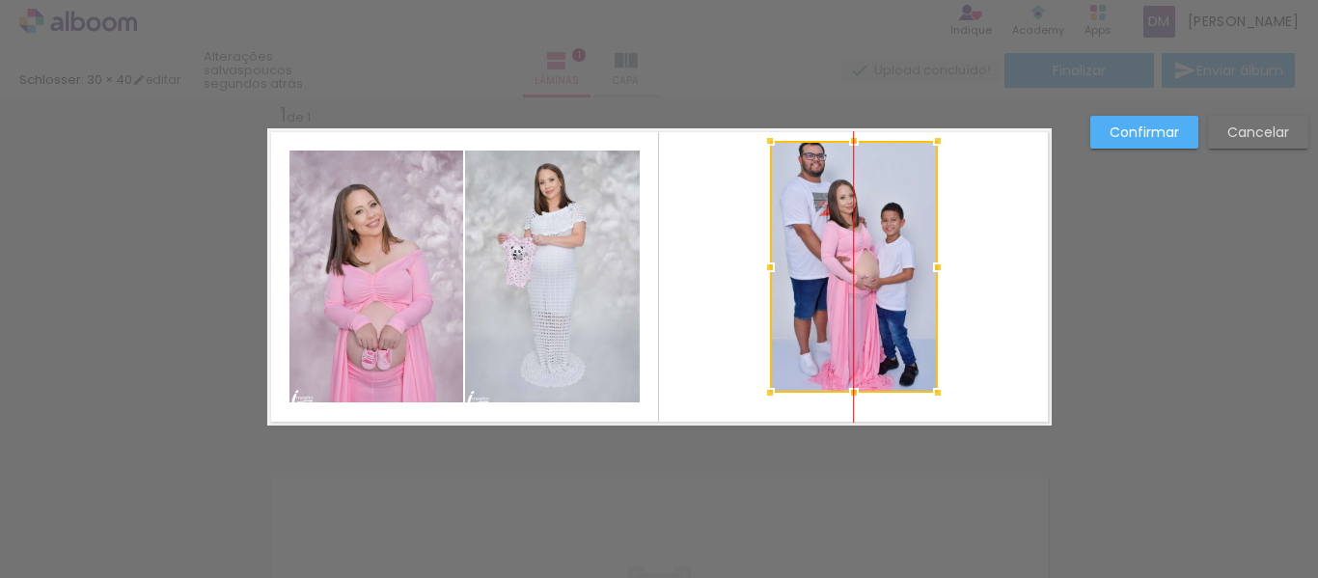
click at [840, 261] on div at bounding box center [854, 267] width 168 height 252
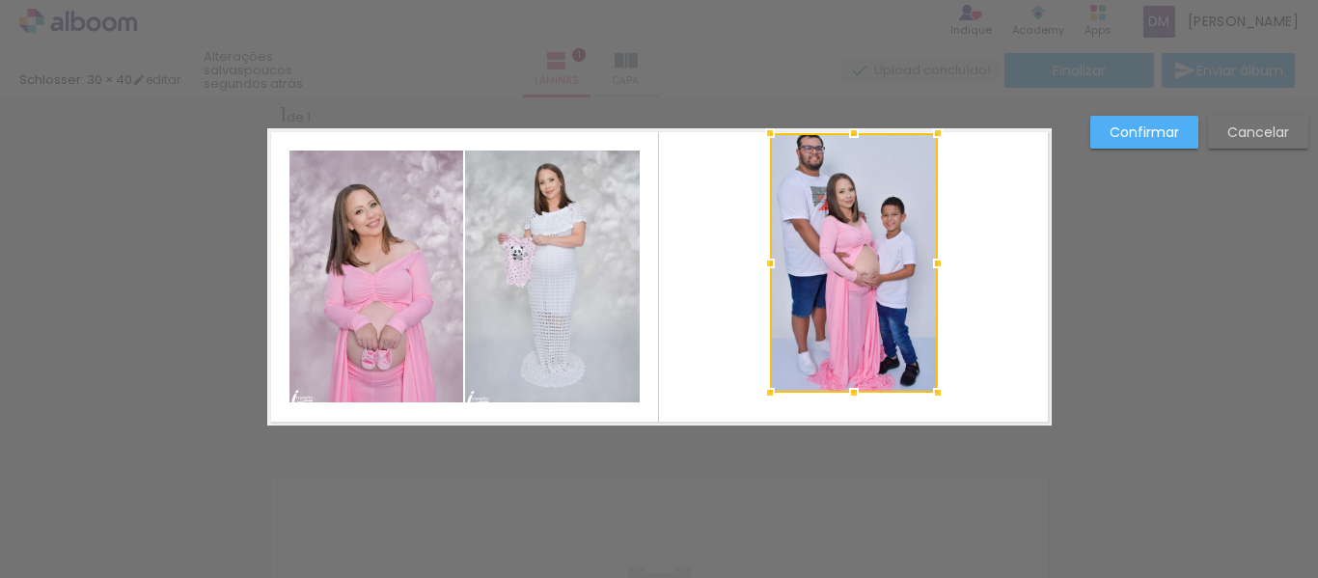
click at [844, 124] on div at bounding box center [854, 133] width 39 height 39
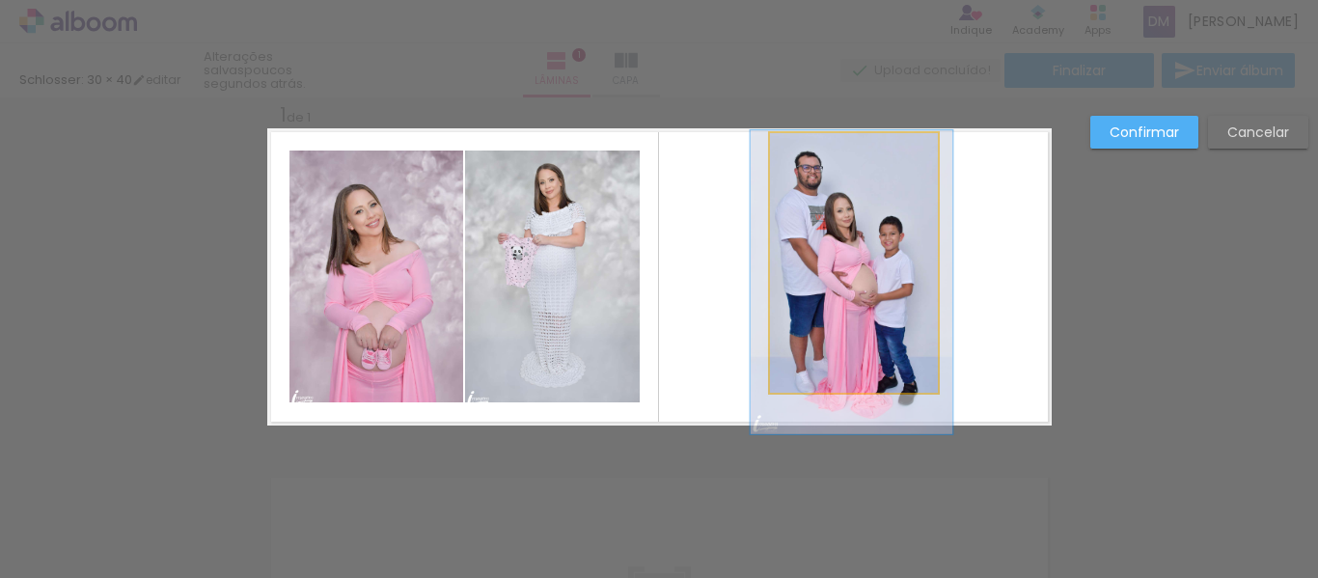
drag, startPoint x: 864, startPoint y: 248, endPoint x: 862, endPoint y: 267, distance: 19.4
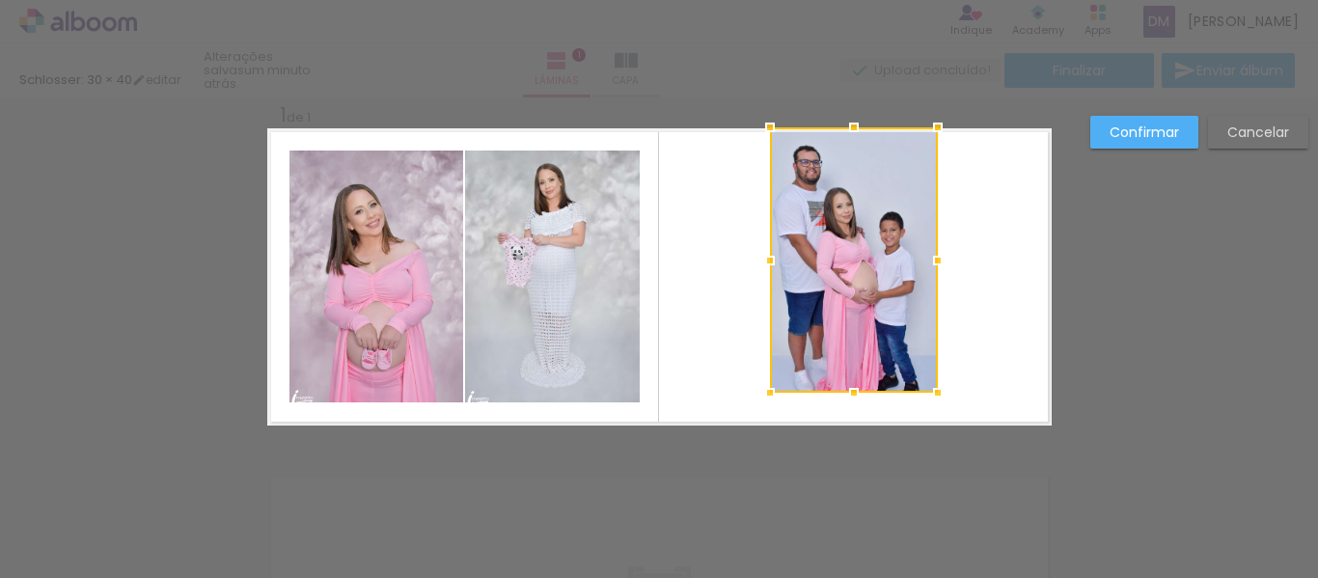
click at [850, 105] on div "Inserir lâmina 1 de 1 Confirmar Cancelar" at bounding box center [659, 440] width 1318 height 737
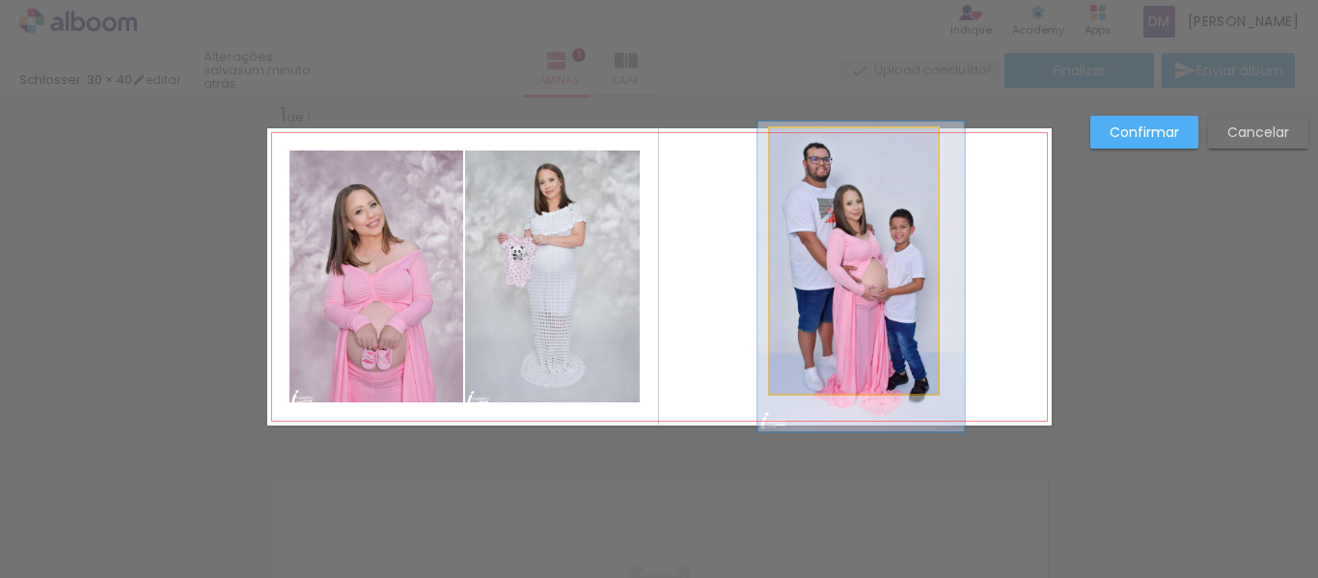
drag, startPoint x: 854, startPoint y: 213, endPoint x: 864, endPoint y: 209, distance: 10.4
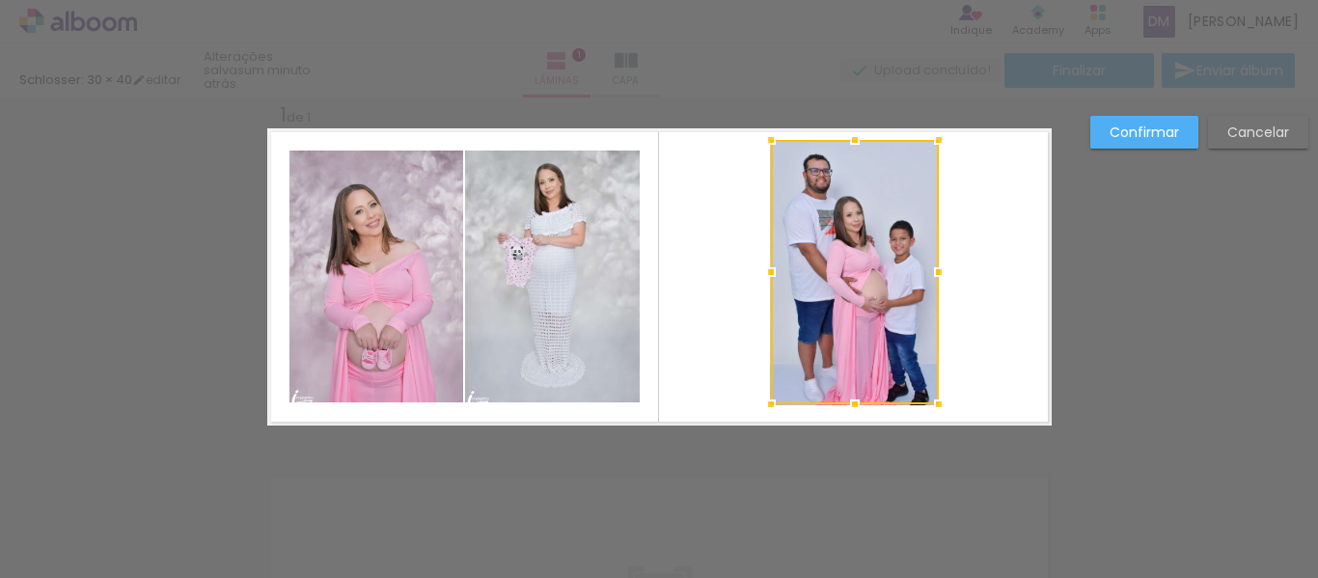
drag, startPoint x: 869, startPoint y: 231, endPoint x: 871, endPoint y: 242, distance: 11.7
click at [871, 242] on div at bounding box center [855, 272] width 168 height 264
click at [1201, 354] on div "Confirmar Cancelar" at bounding box center [659, 440] width 1318 height 737
click at [1184, 136] on paper-button "Confirmar" at bounding box center [1144, 132] width 108 height 33
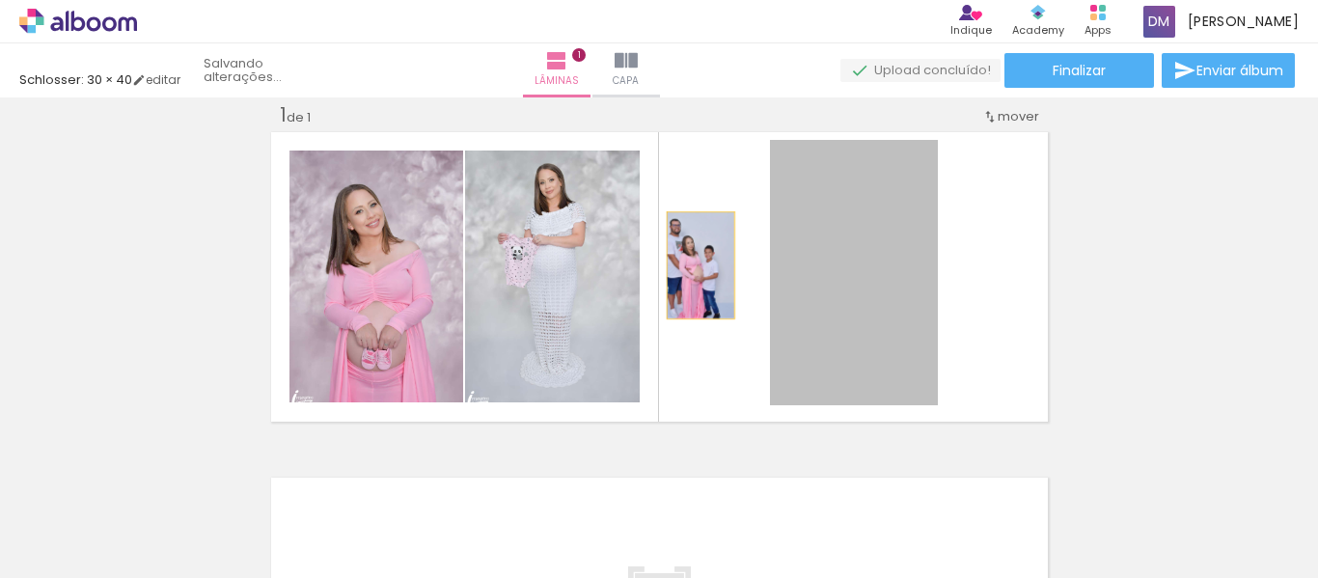
drag, startPoint x: 865, startPoint y: 256, endPoint x: 705, endPoint y: 261, distance: 160.3
click at [698, 263] on quentale-layouter at bounding box center [659, 276] width 784 height 297
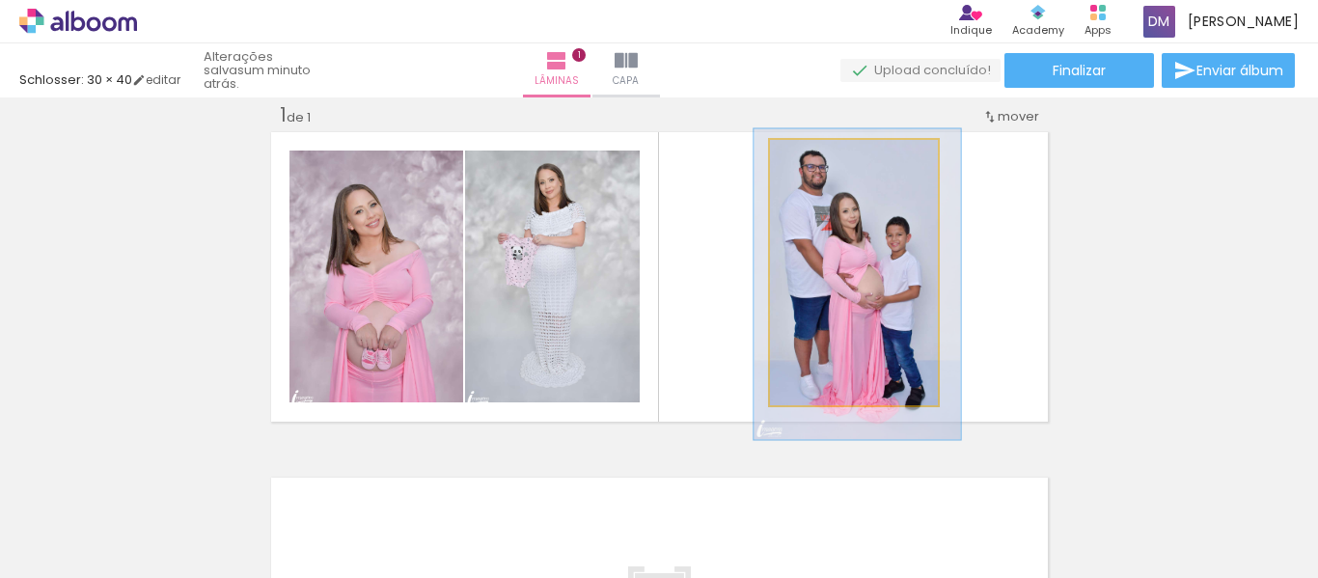
drag, startPoint x: 825, startPoint y: 283, endPoint x: 848, endPoint y: 277, distance: 23.9
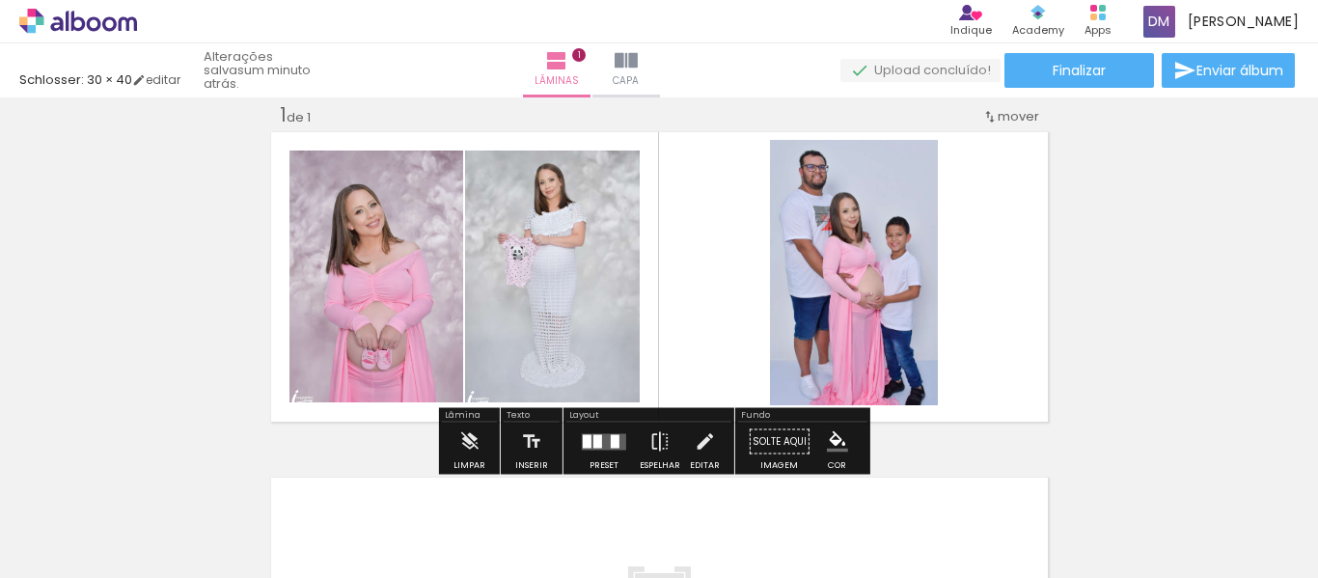
click at [1176, 290] on div "Inserir lâmina 1 de 1" at bounding box center [659, 425] width 1318 height 692
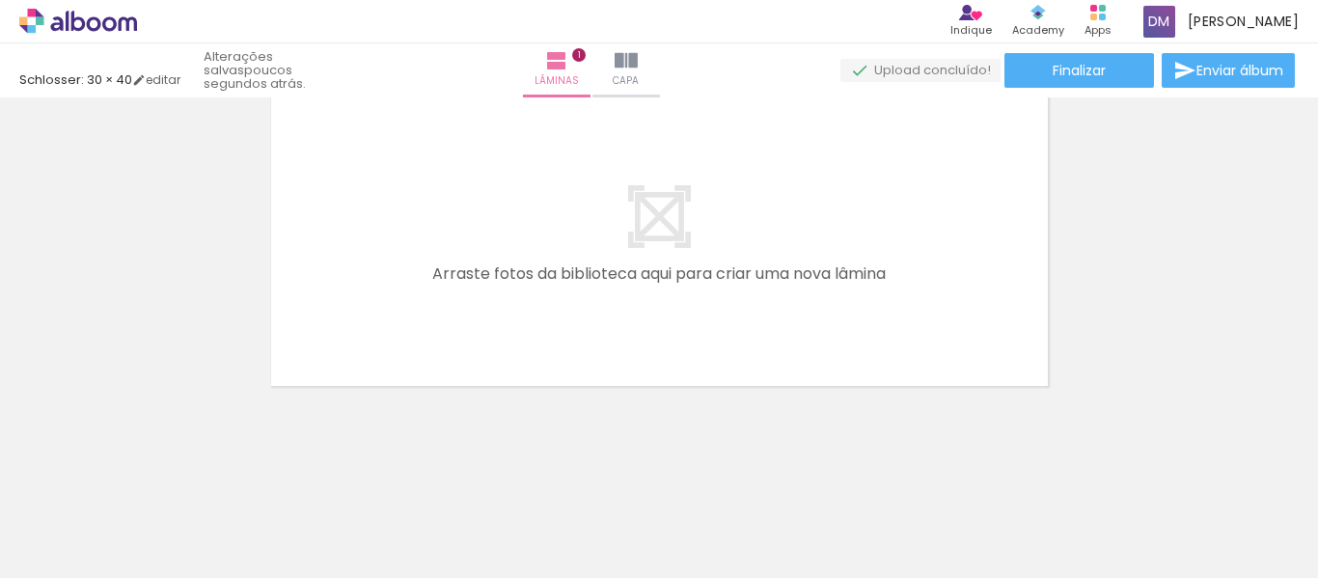
scroll to position [0, 2108]
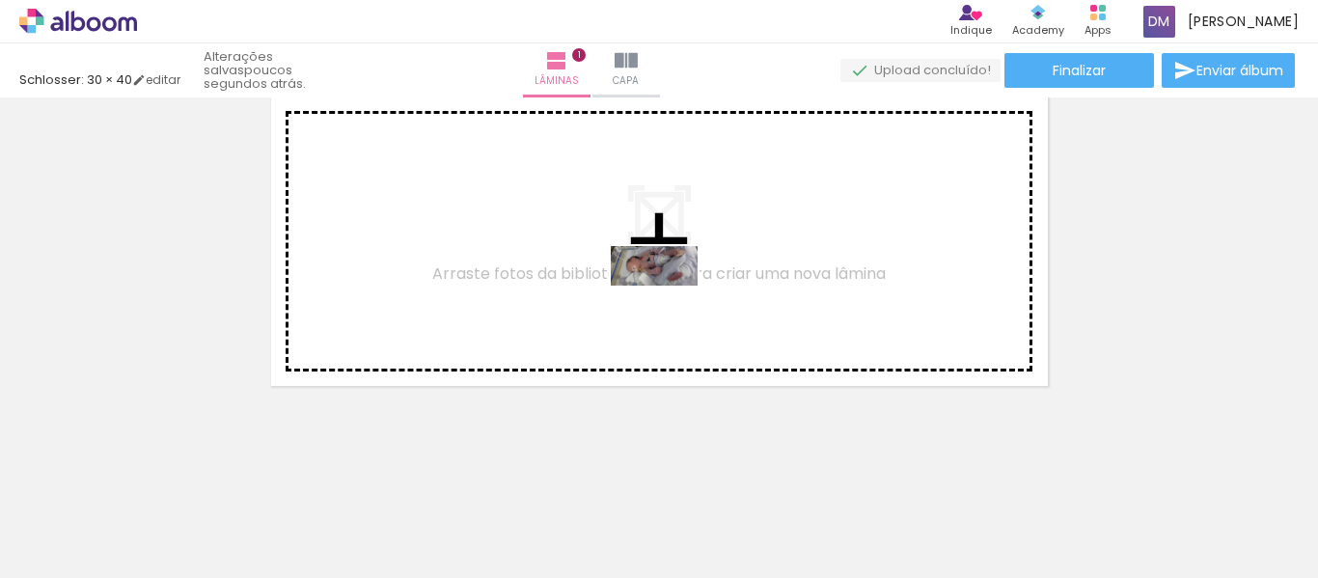
drag, startPoint x: 707, startPoint y: 520, endPoint x: 669, endPoint y: 304, distance: 219.5
click at [669, 304] on quentale-workspace at bounding box center [659, 289] width 1318 height 578
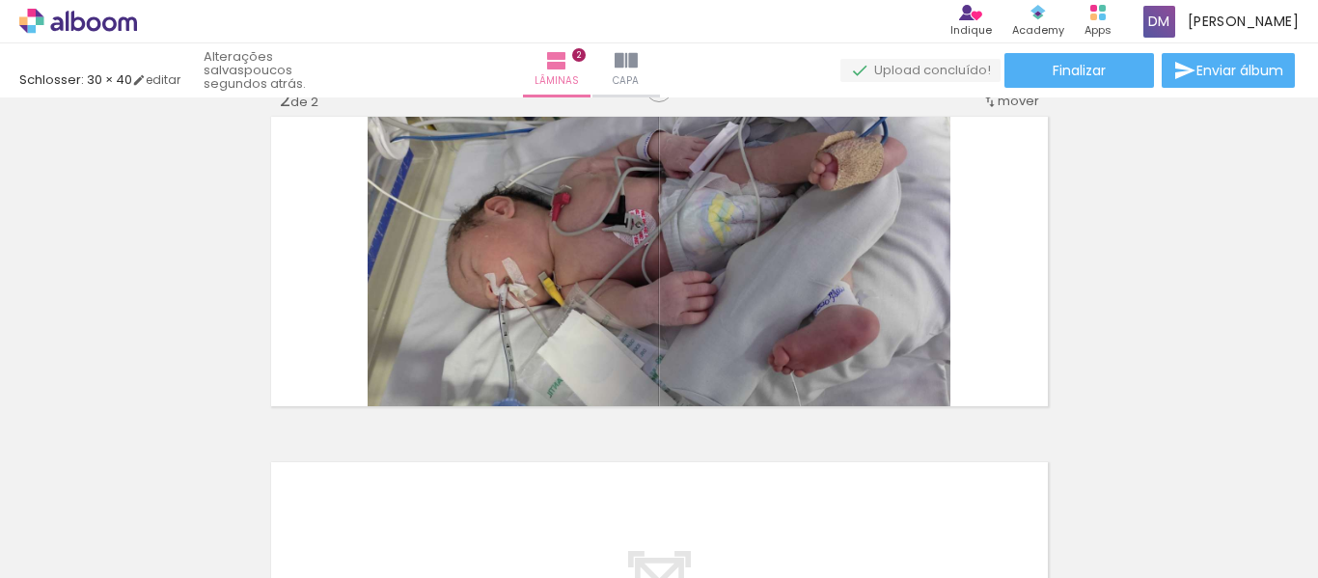
scroll to position [371, 0]
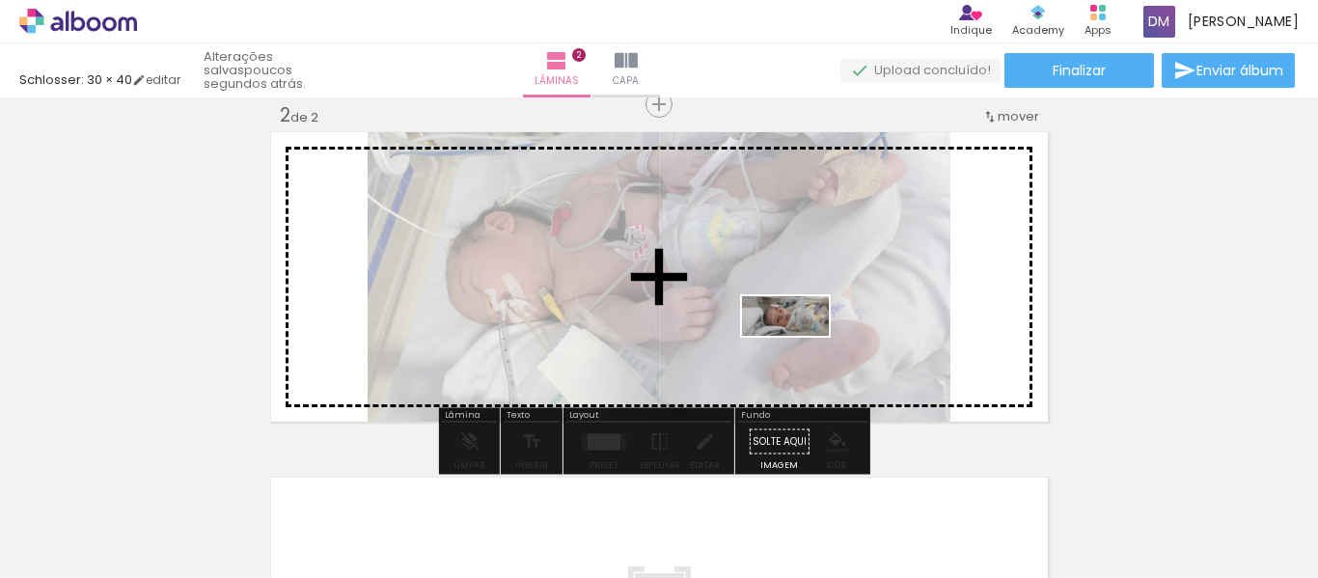
drag, startPoint x: 769, startPoint y: 458, endPoint x: 800, endPoint y: 354, distance: 108.7
click at [800, 354] on quentale-workspace at bounding box center [659, 289] width 1318 height 578
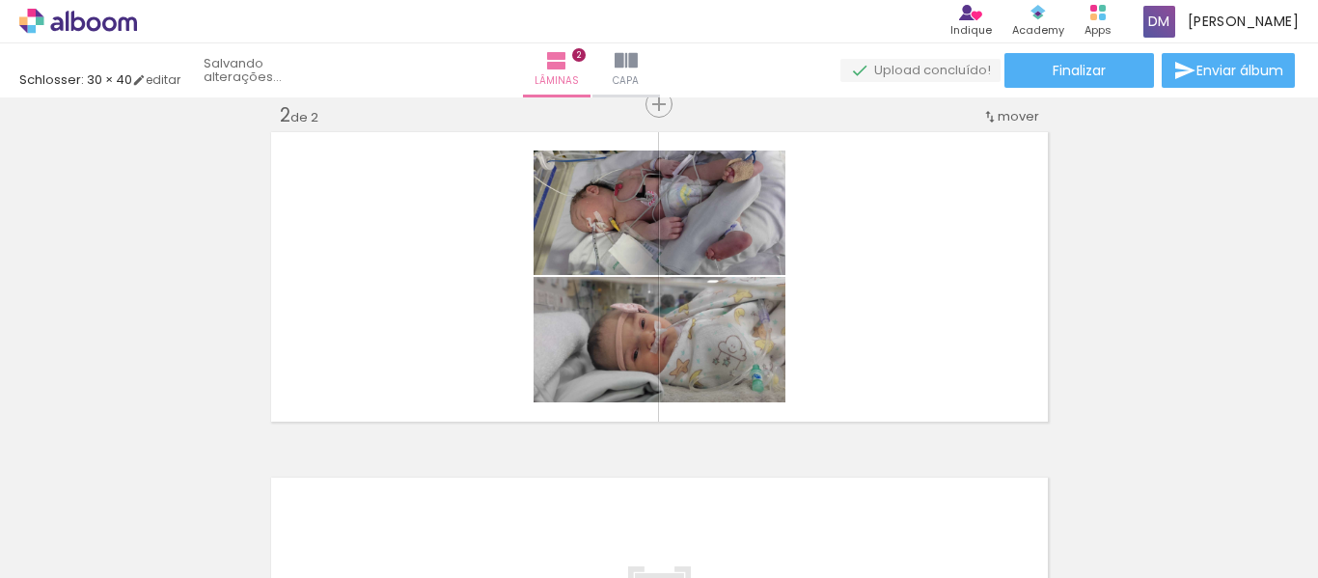
scroll to position [0, 0]
click at [74, 542] on span "Adicionar Fotos" at bounding box center [69, 551] width 58 height 21
click at [0, 0] on input "file" at bounding box center [0, 0] width 0 height 0
click at [1253, 515] on div at bounding box center [1239, 513] width 43 height 96
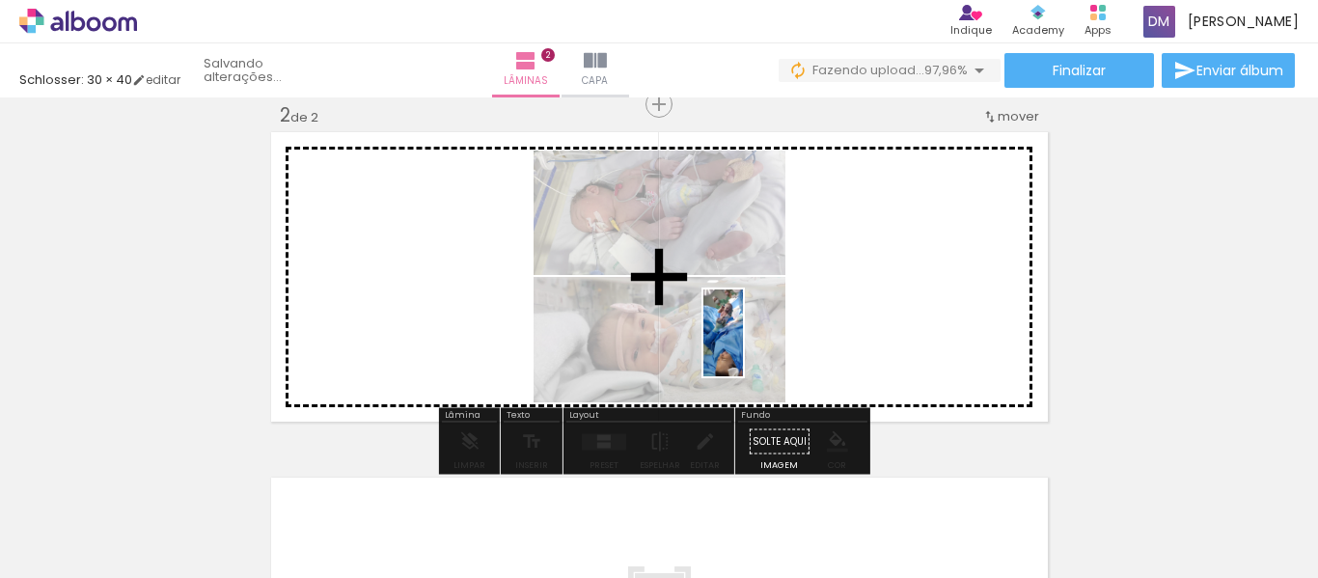
drag, startPoint x: 1248, startPoint y: 531, endPoint x: 765, endPoint y: 345, distance: 516.8
click at [761, 345] on quentale-workspace at bounding box center [659, 289] width 1318 height 578
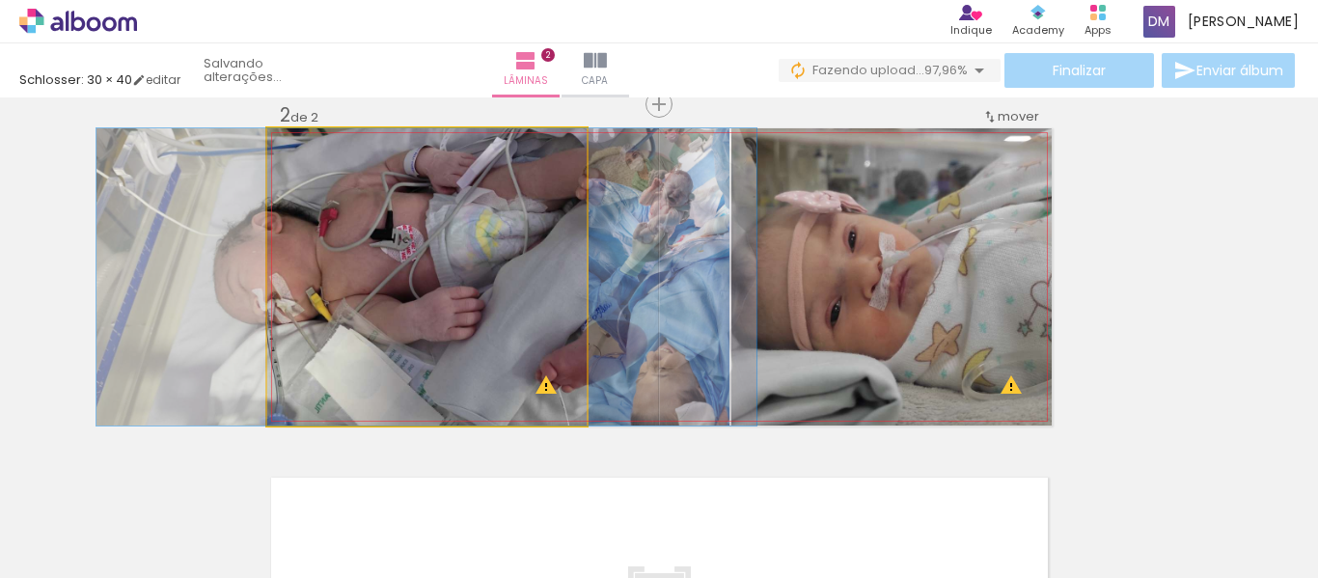
click at [555, 342] on quentale-photo at bounding box center [426, 276] width 319 height 297
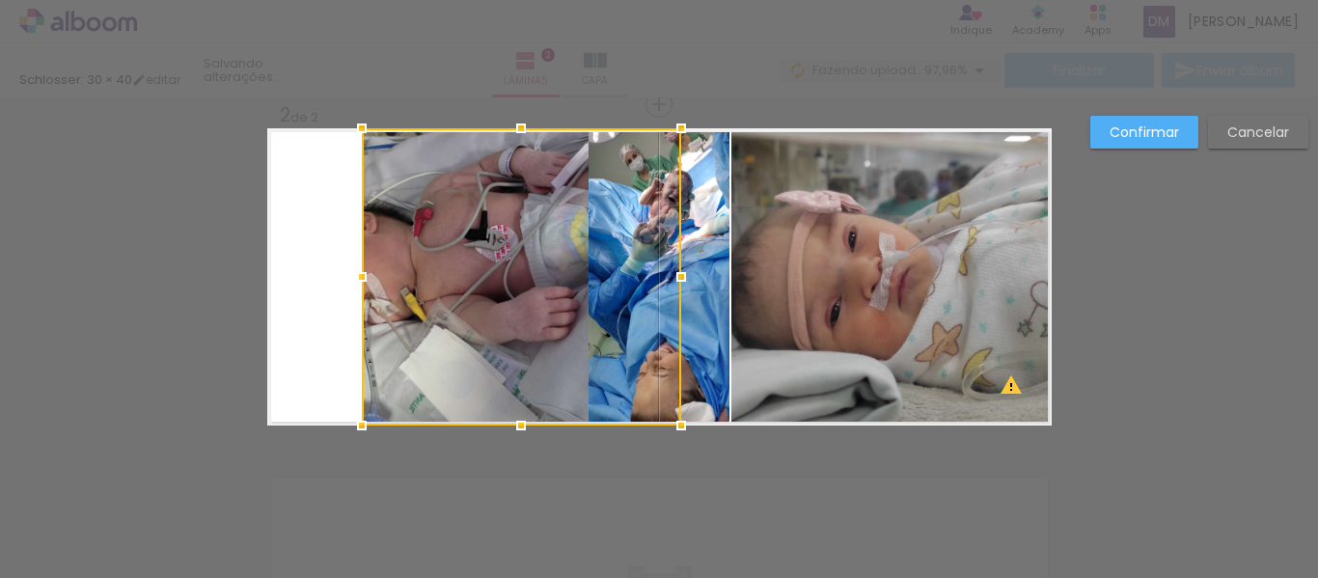
drag, startPoint x: 534, startPoint y: 326, endPoint x: 628, endPoint y: 343, distance: 96.1
click at [628, 343] on div at bounding box center [521, 276] width 319 height 297
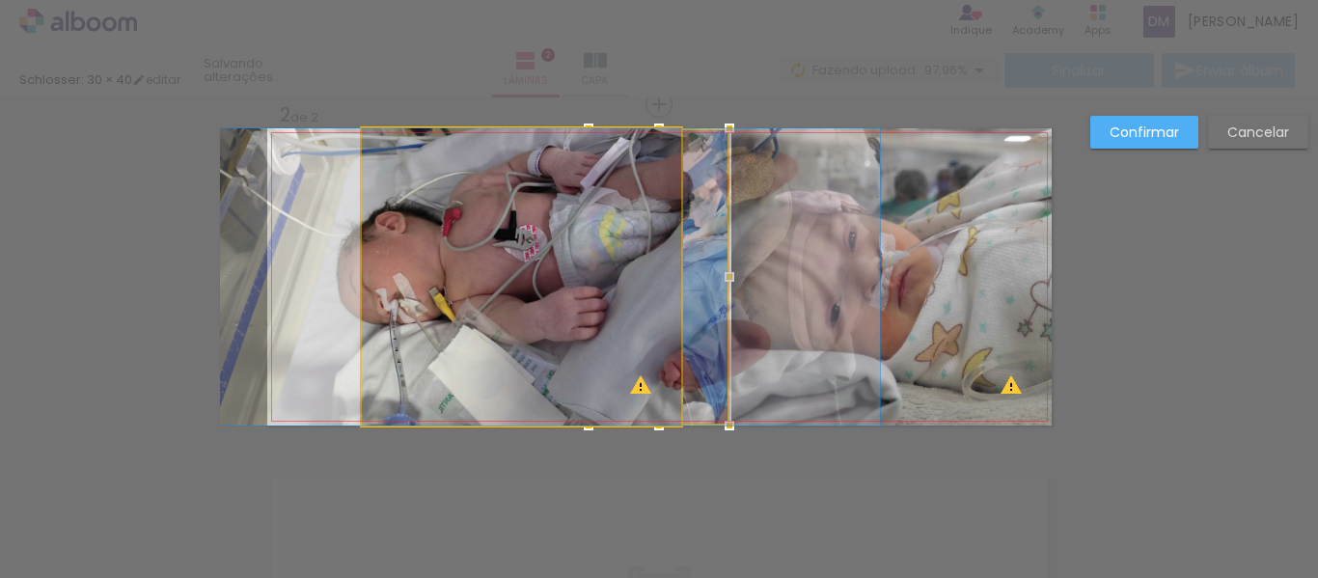
drag, startPoint x: 518, startPoint y: 332, endPoint x: 555, endPoint y: 342, distance: 37.9
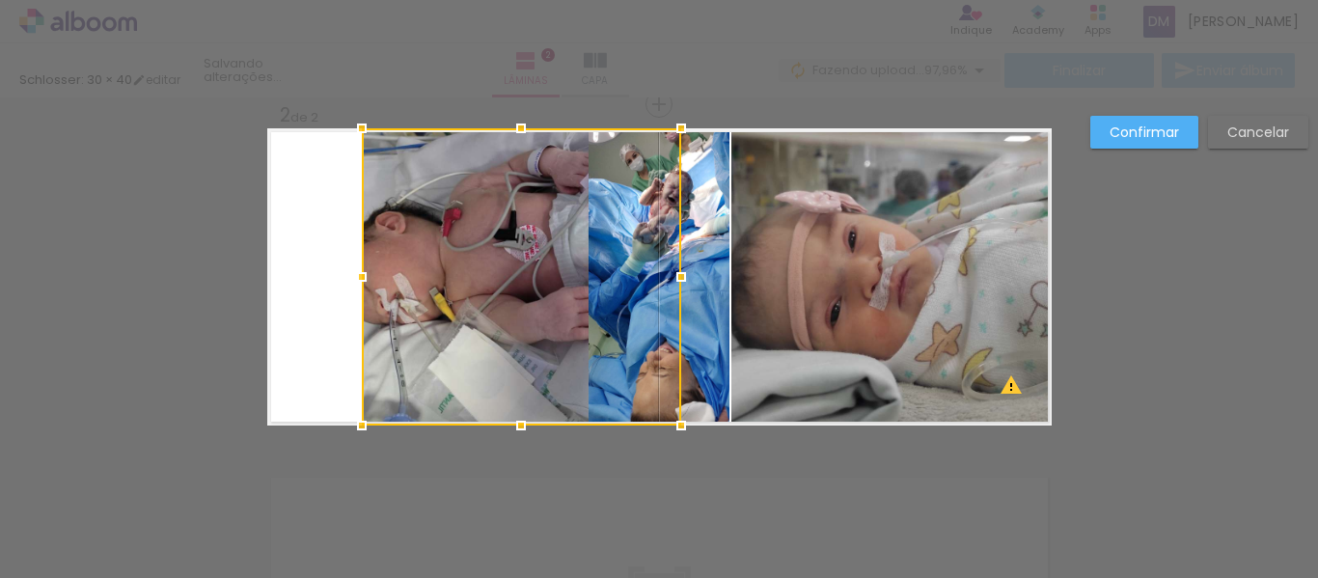
click at [536, 345] on div at bounding box center [521, 276] width 319 height 297
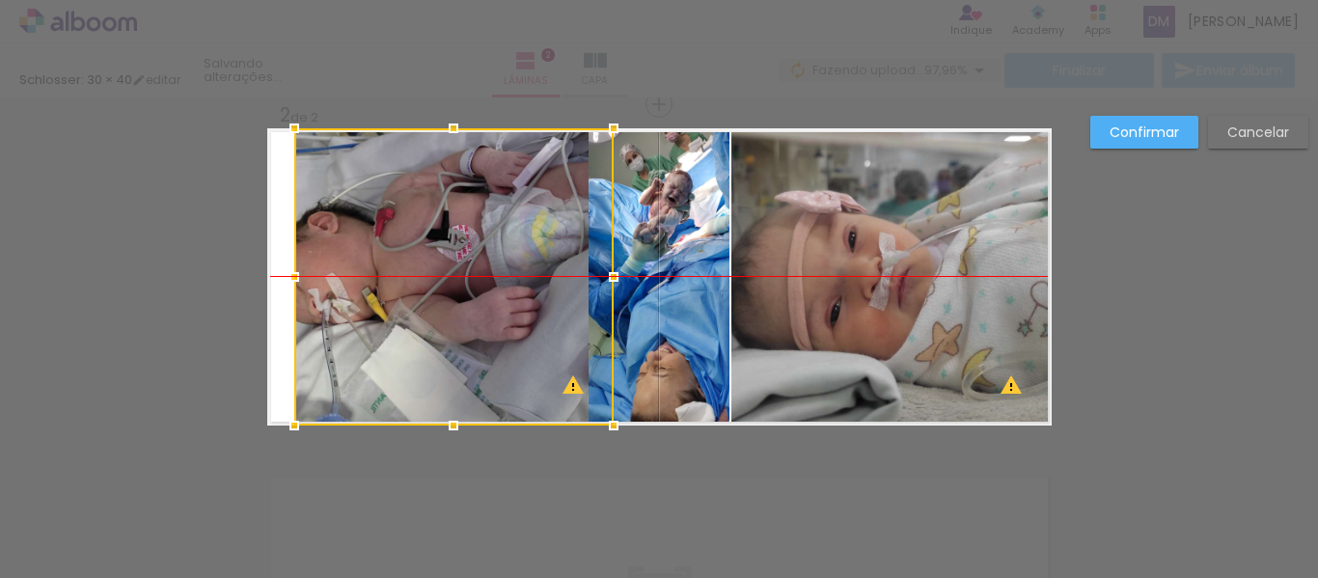
drag, startPoint x: 520, startPoint y: 345, endPoint x: 464, endPoint y: 345, distance: 56.0
click at [464, 345] on div at bounding box center [453, 276] width 319 height 297
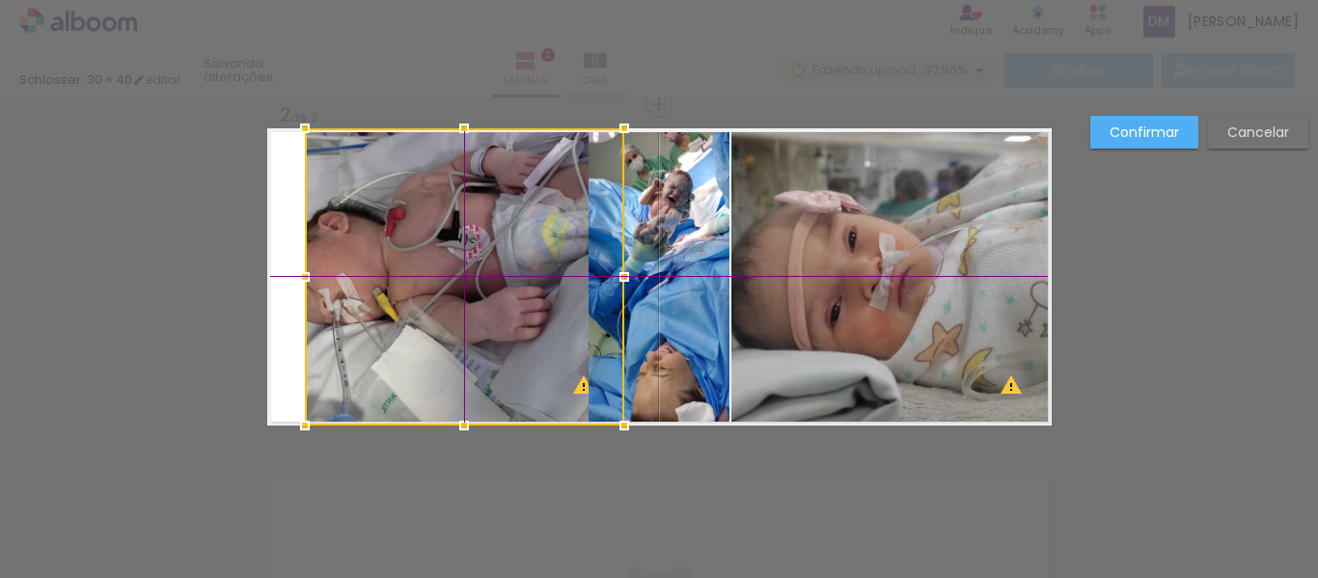
drag, startPoint x: 464, startPoint y: 345, endPoint x: 485, endPoint y: 340, distance: 22.0
click at [485, 340] on div at bounding box center [464, 276] width 319 height 297
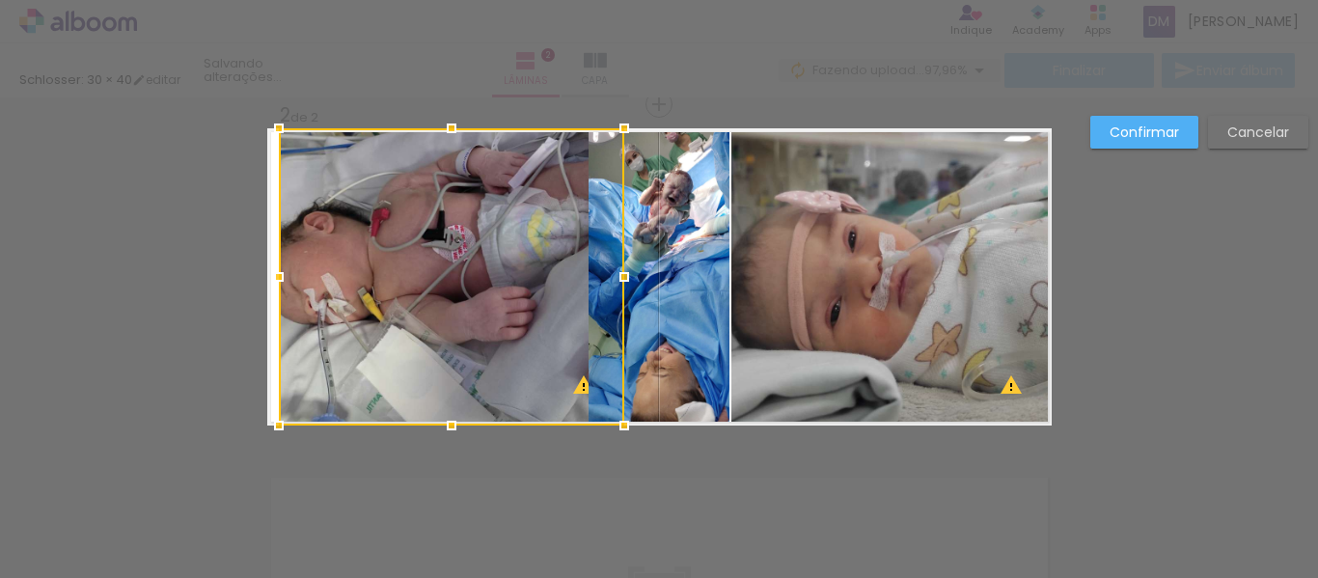
drag, startPoint x: 296, startPoint y: 278, endPoint x: 240, endPoint y: 284, distance: 56.3
click at [215, 284] on div "Inserir lâmina 1 de 2 Inserir lâmina 2 de 2 O Designbox precisará aumentar a su…" at bounding box center [659, 268] width 1318 height 1083
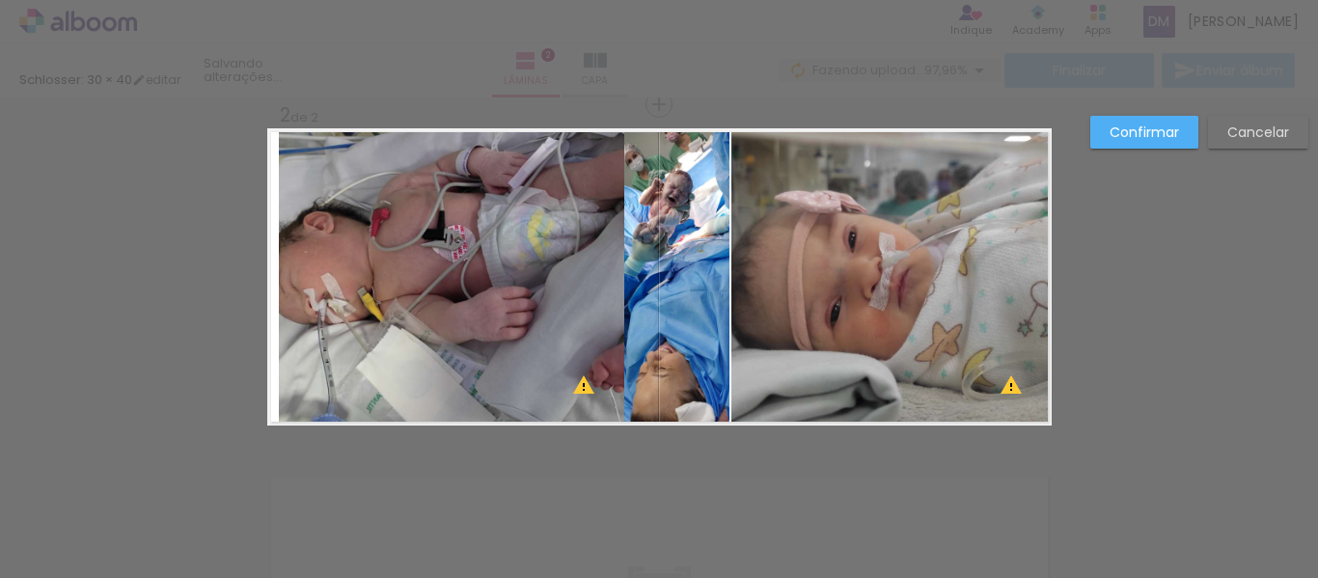
click at [443, 326] on quentale-photo at bounding box center [451, 276] width 345 height 297
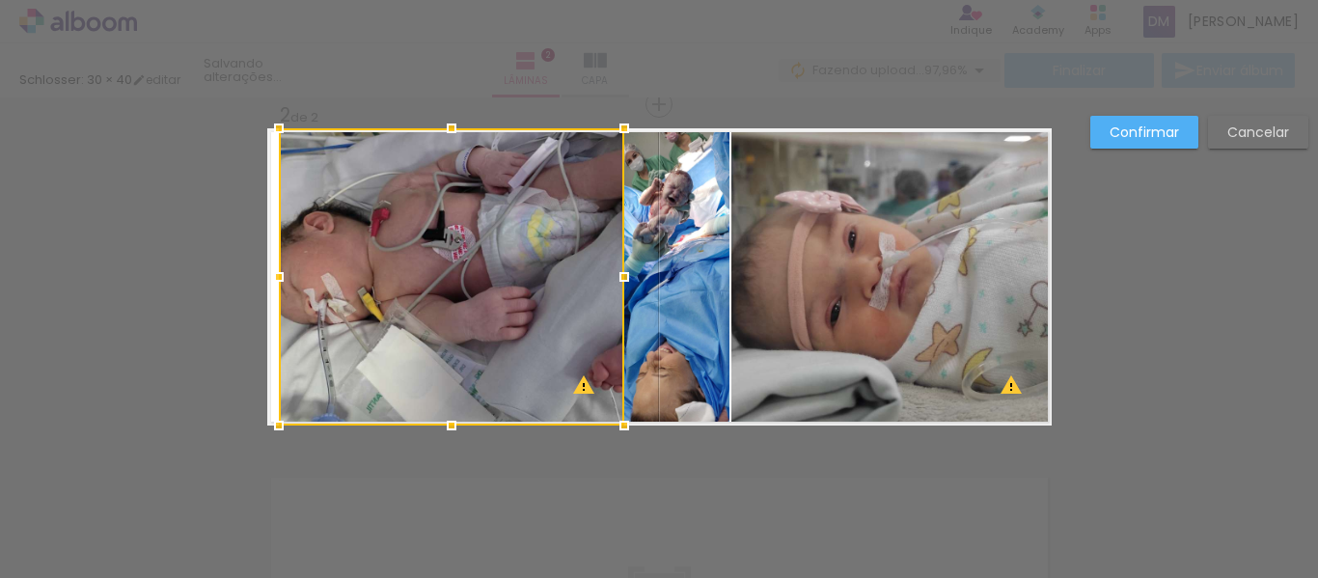
click at [443, 326] on div at bounding box center [451, 276] width 345 height 297
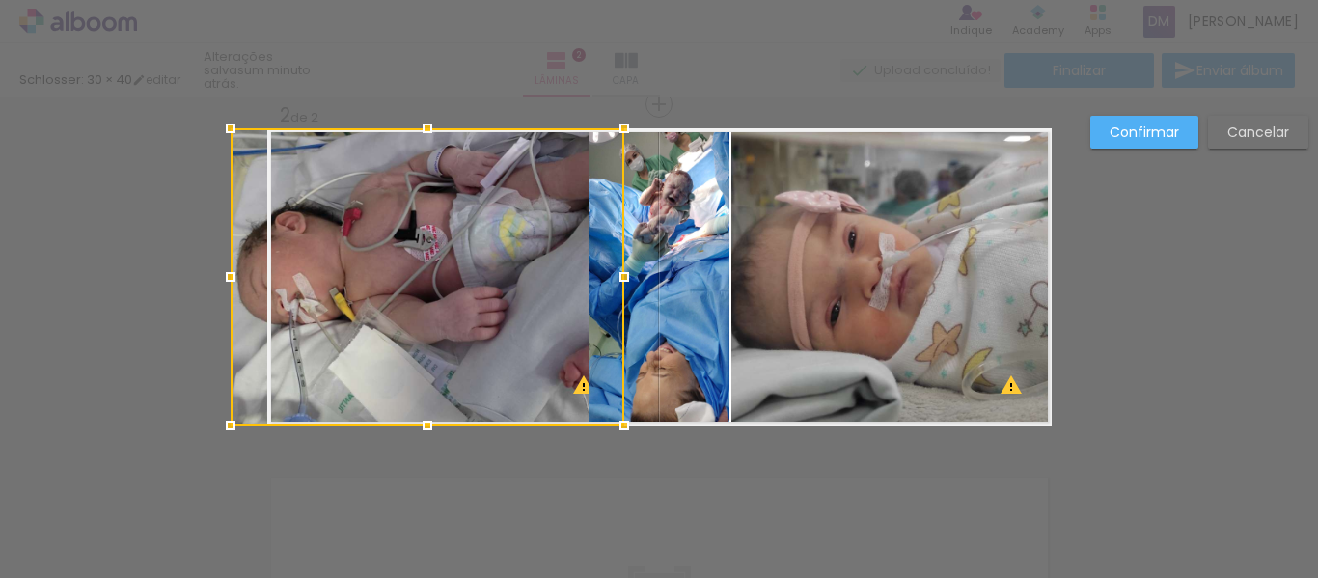
drag, startPoint x: 263, startPoint y: 274, endPoint x: 190, endPoint y: 270, distance: 73.4
click at [188, 272] on div "Inserir lâmina 1 de 2 Inserir lâmina 2 de 2 O Designbox precisará aumentar a su…" at bounding box center [659, 268] width 1318 height 1083
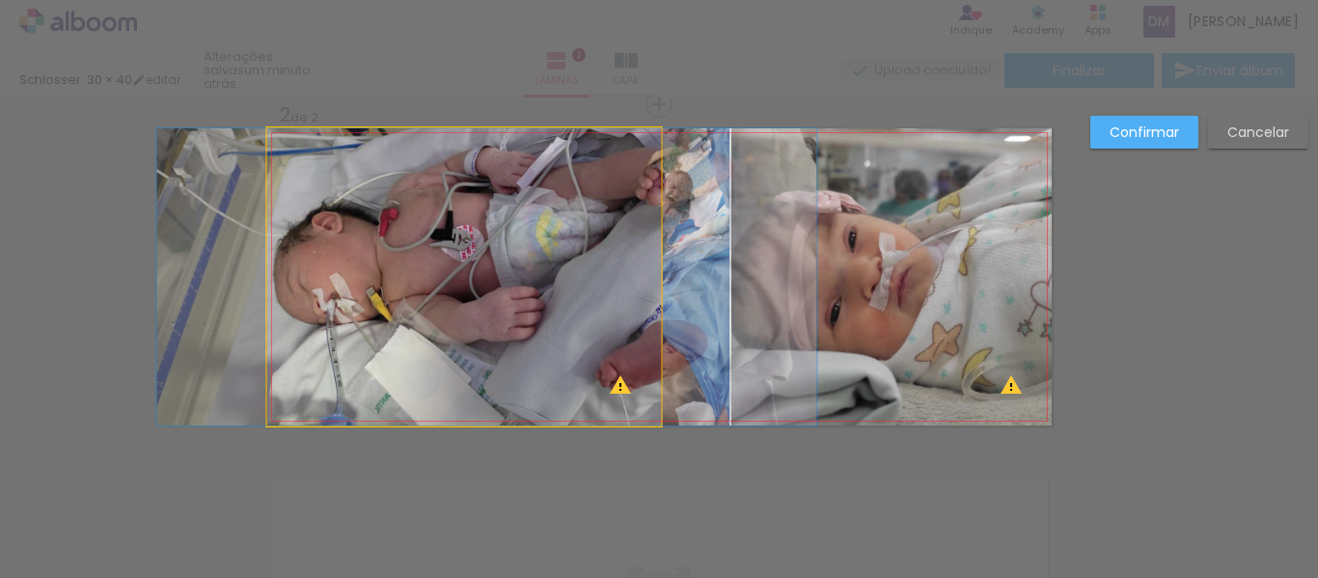
click at [416, 301] on quentale-photo at bounding box center [464, 276] width 394 height 297
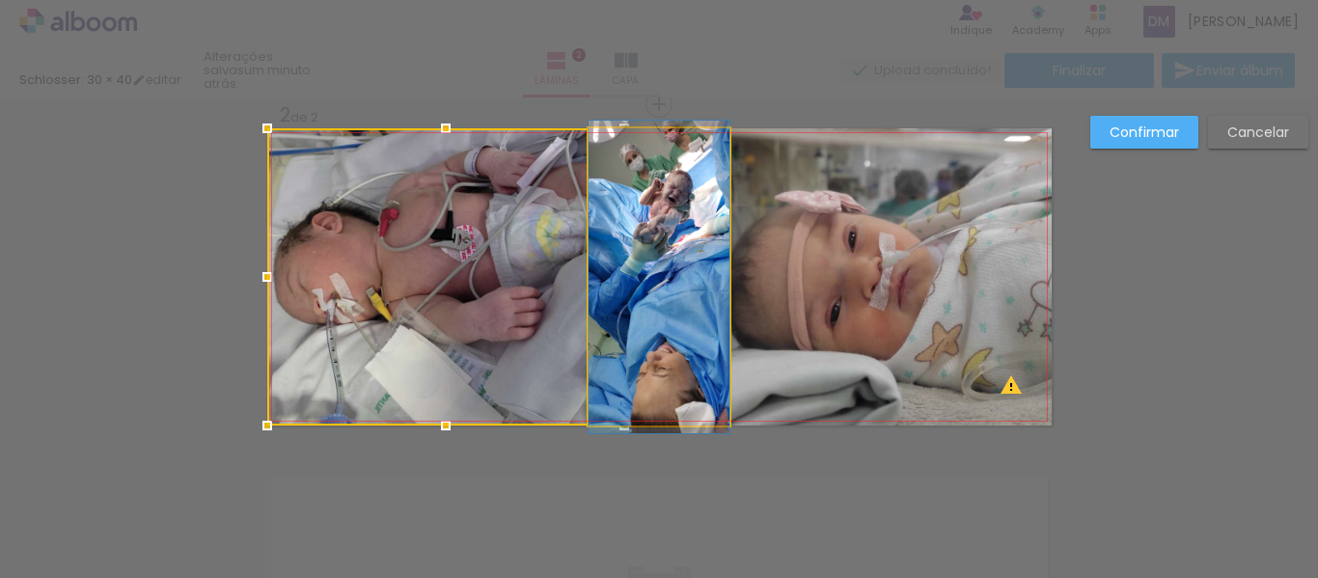
click at [701, 369] on quentale-photo at bounding box center [659, 276] width 141 height 297
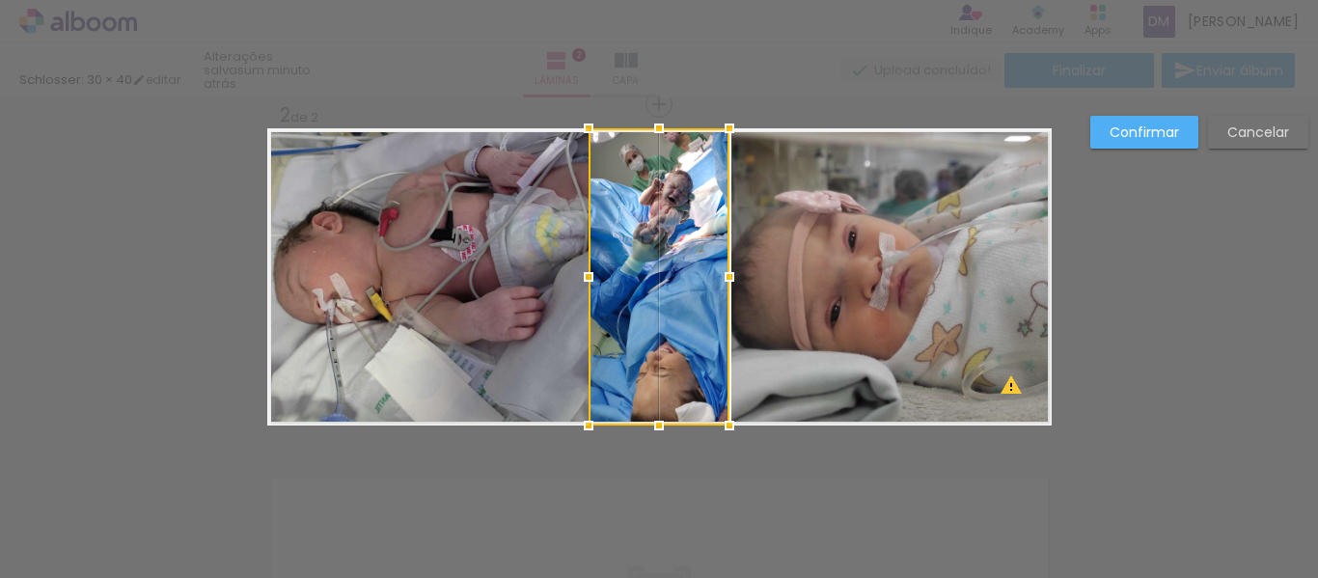
click at [701, 369] on div at bounding box center [659, 276] width 141 height 297
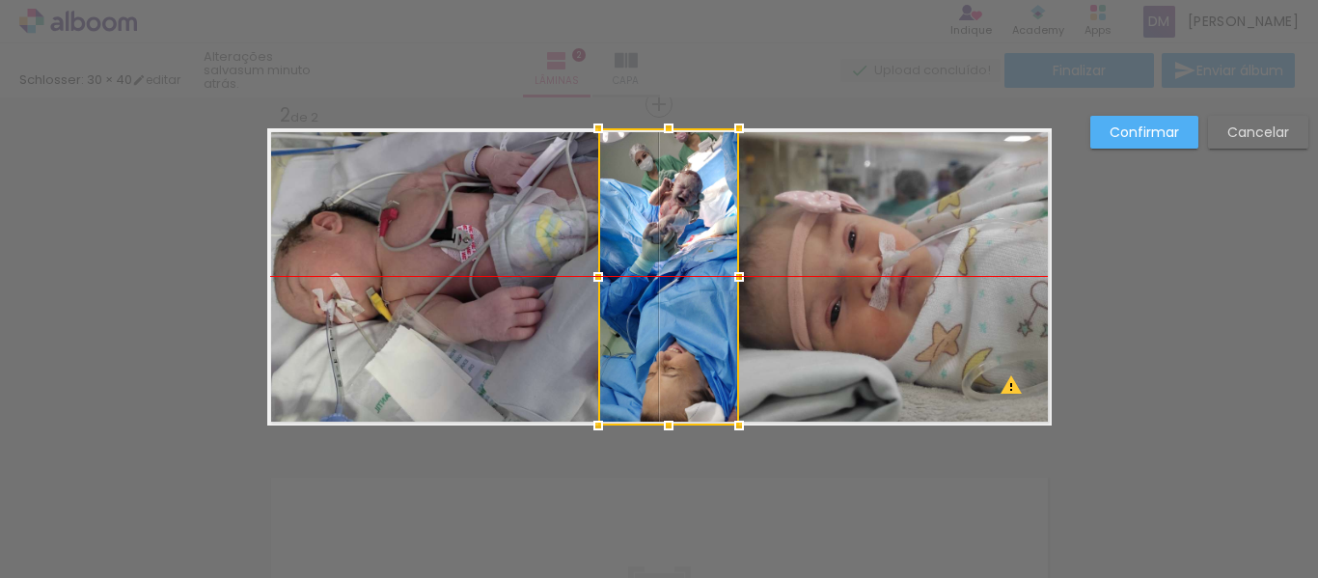
click at [694, 374] on div at bounding box center [668, 276] width 141 height 297
click at [1182, 353] on div "Confirmar Cancelar" at bounding box center [659, 268] width 1318 height 1083
click at [921, 440] on div "Confirmar Cancelar" at bounding box center [659, 268] width 1318 height 1083
click at [887, 506] on div "Confirmar Cancelar" at bounding box center [659, 268] width 1318 height 1083
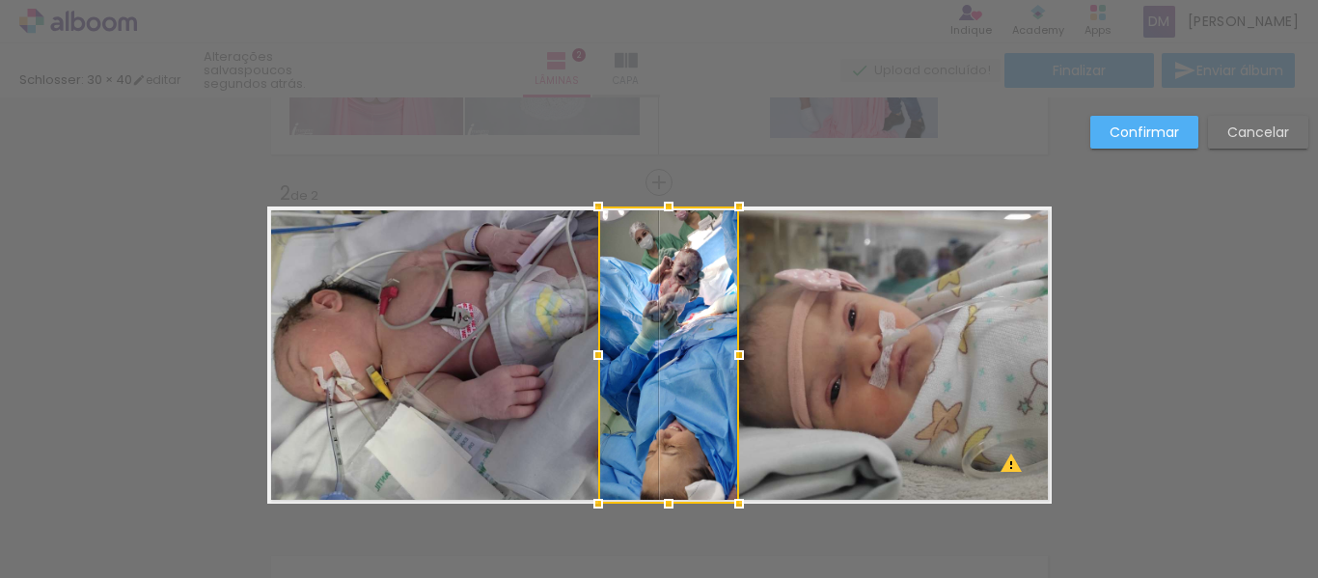
scroll to position [269, 0]
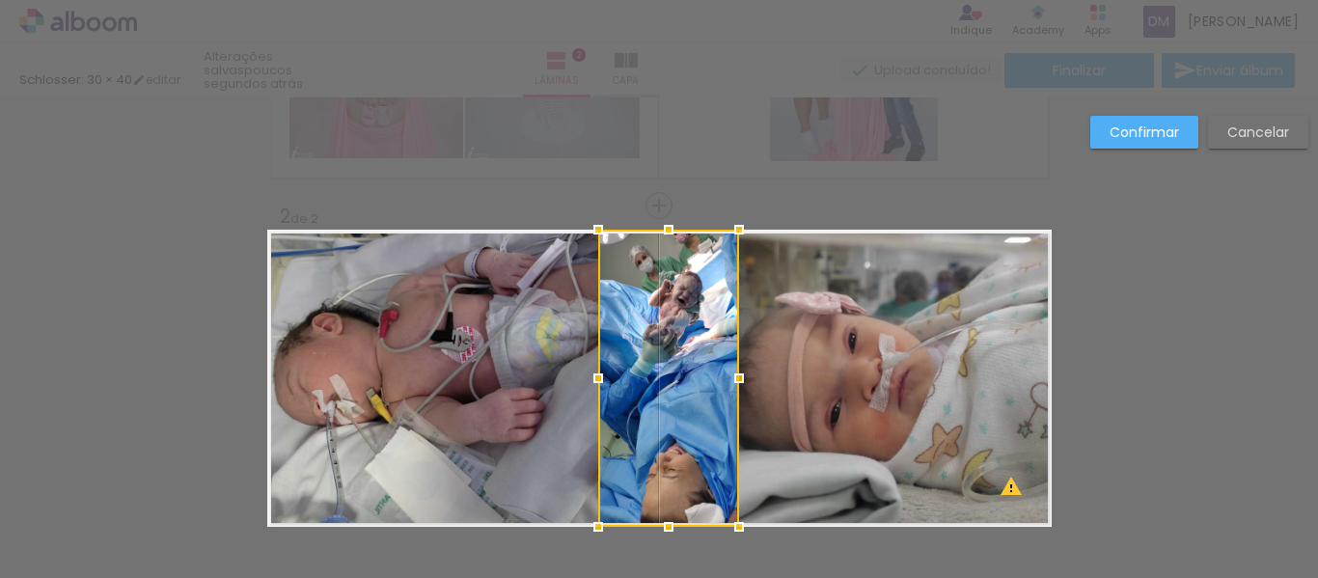
click at [0, 0] on slot "Confirmar" at bounding box center [0, 0] width 0 height 0
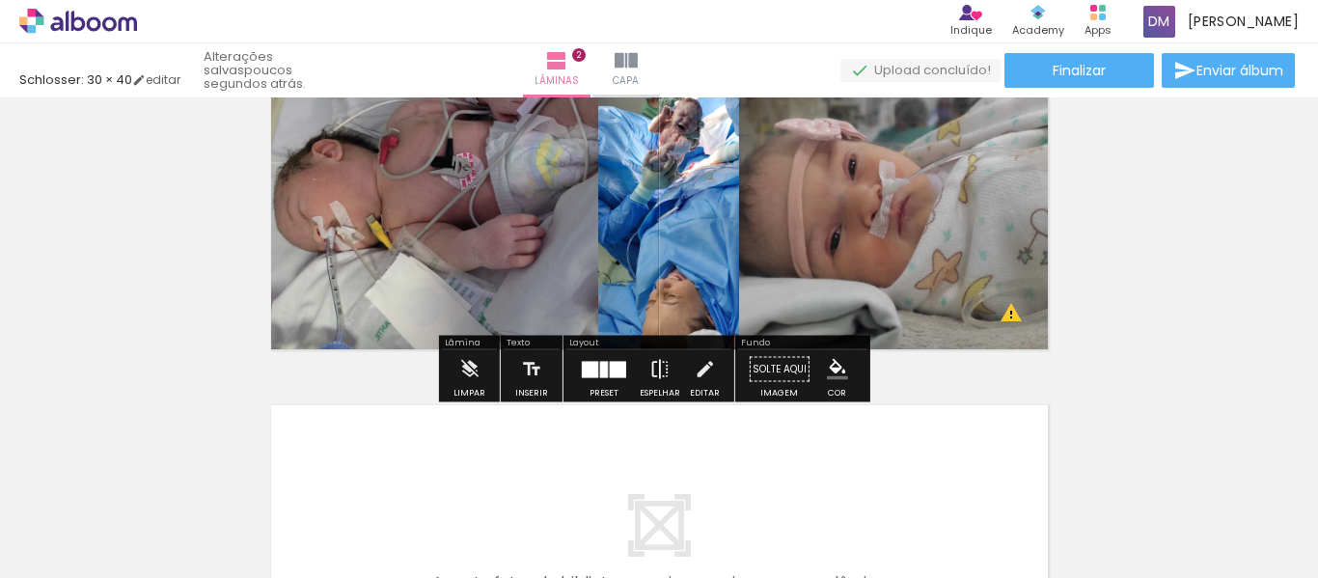
scroll to position [462, 0]
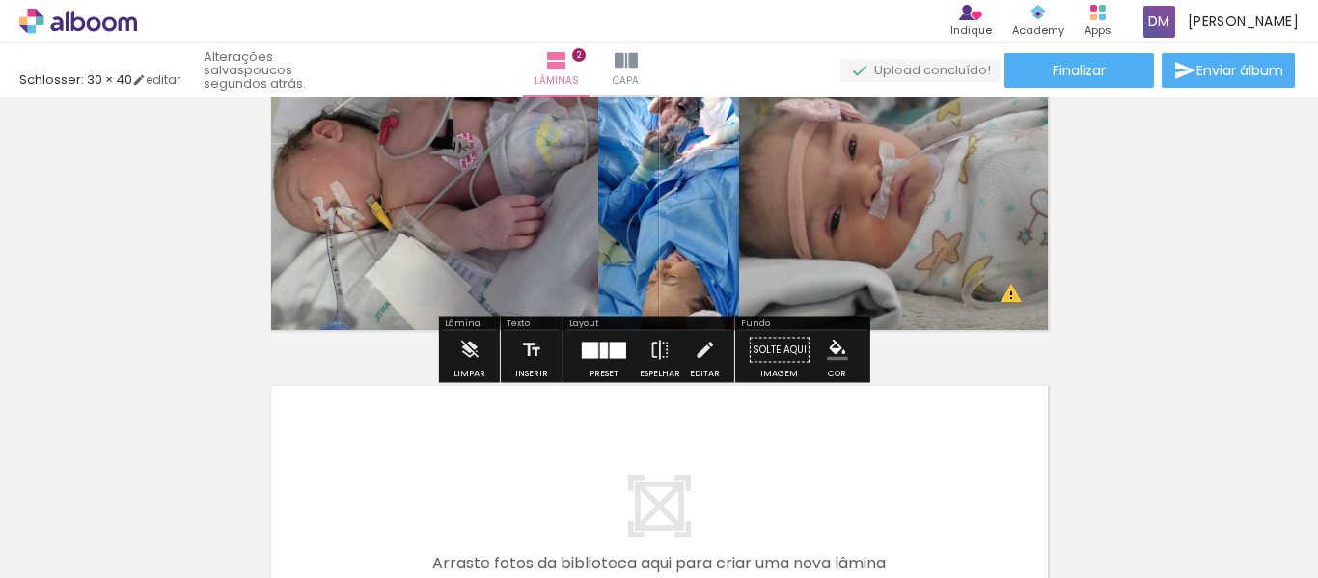
click at [591, 340] on div at bounding box center [604, 350] width 52 height 39
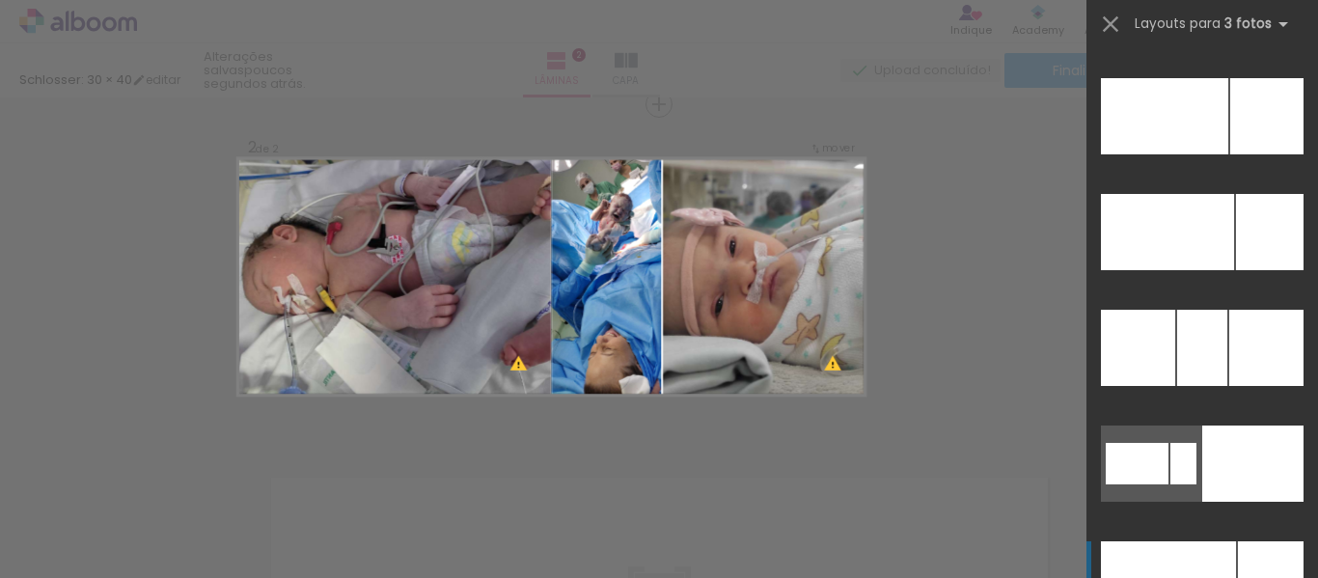
scroll to position [193, 0]
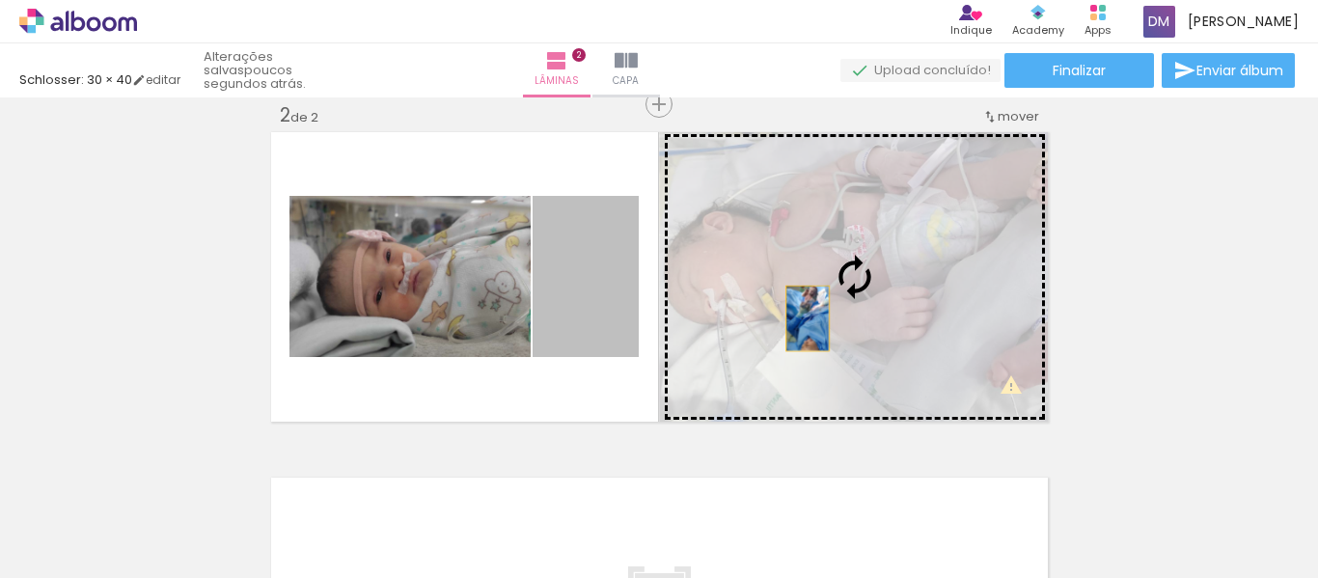
drag, startPoint x: 603, startPoint y: 309, endPoint x: 800, endPoint y: 318, distance: 197.1
click at [0, 0] on slot at bounding box center [0, 0] width 0 height 0
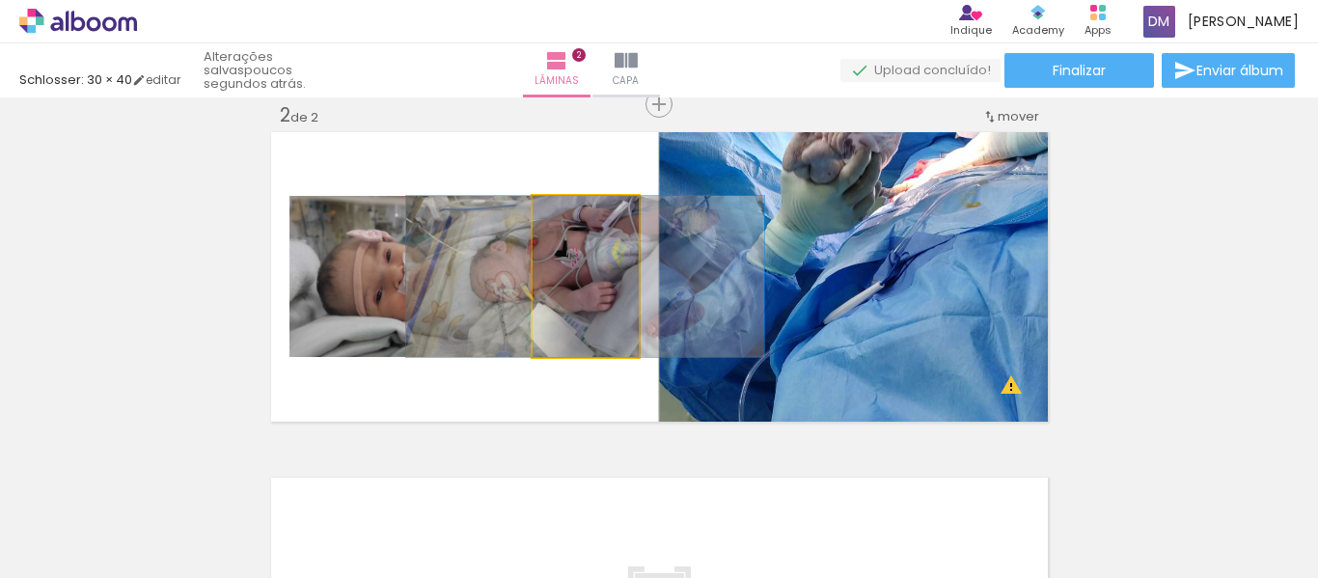
click at [591, 288] on quentale-photo at bounding box center [586, 276] width 106 height 161
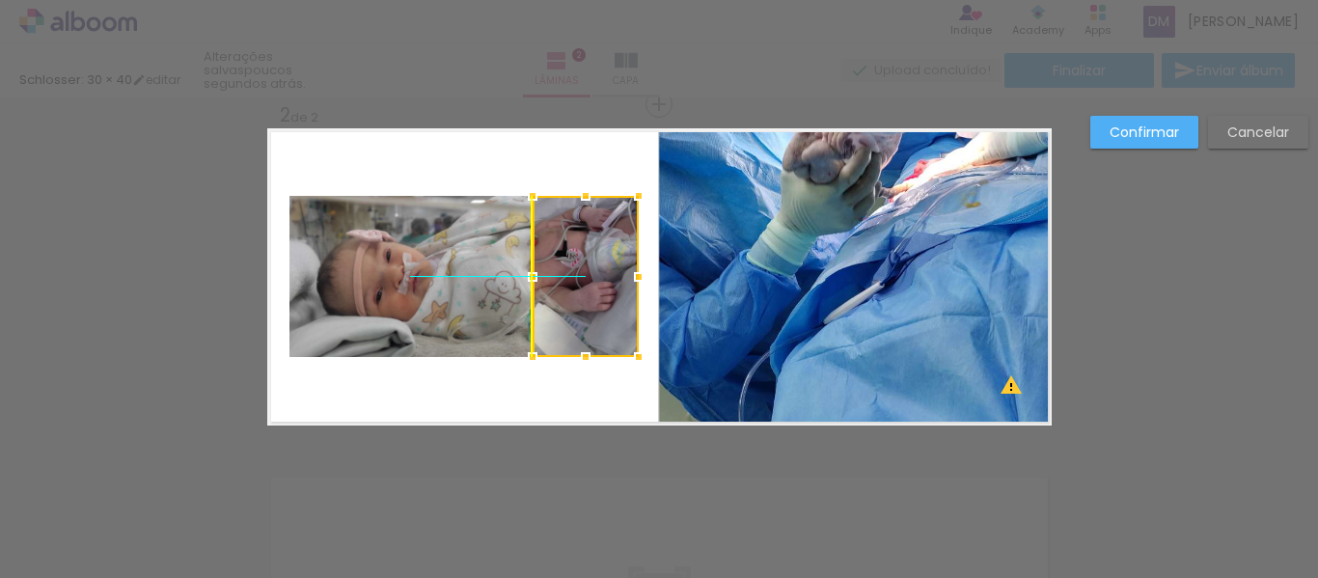
click at [597, 295] on div at bounding box center [586, 276] width 106 height 161
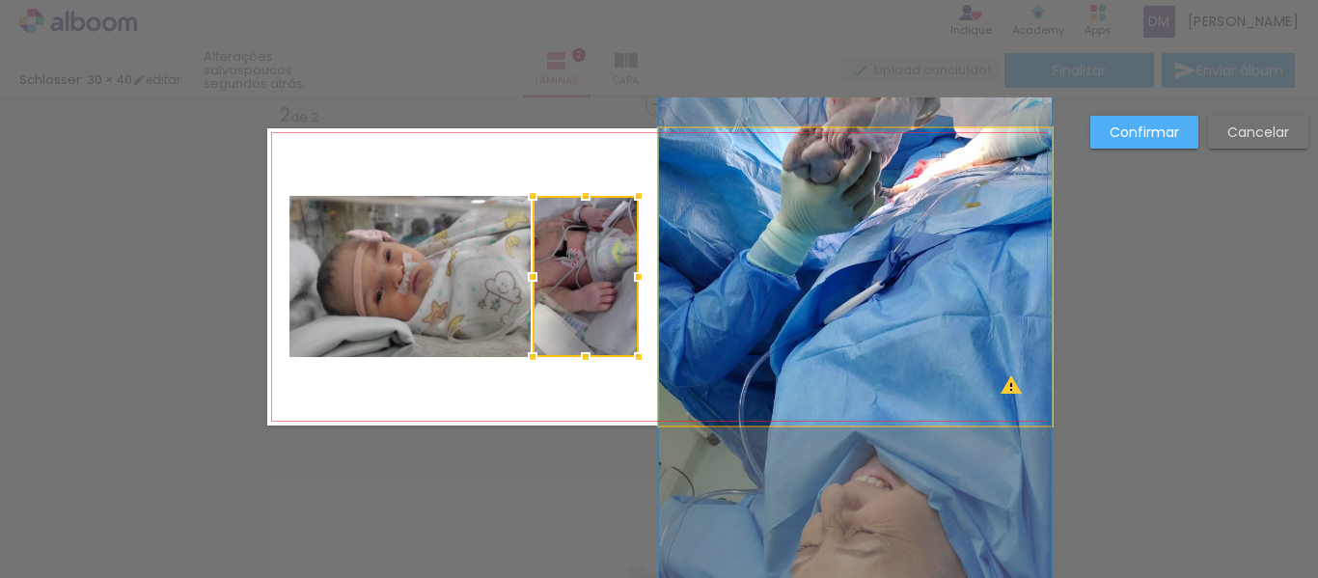
click at [667, 278] on quentale-photo at bounding box center [855, 276] width 393 height 297
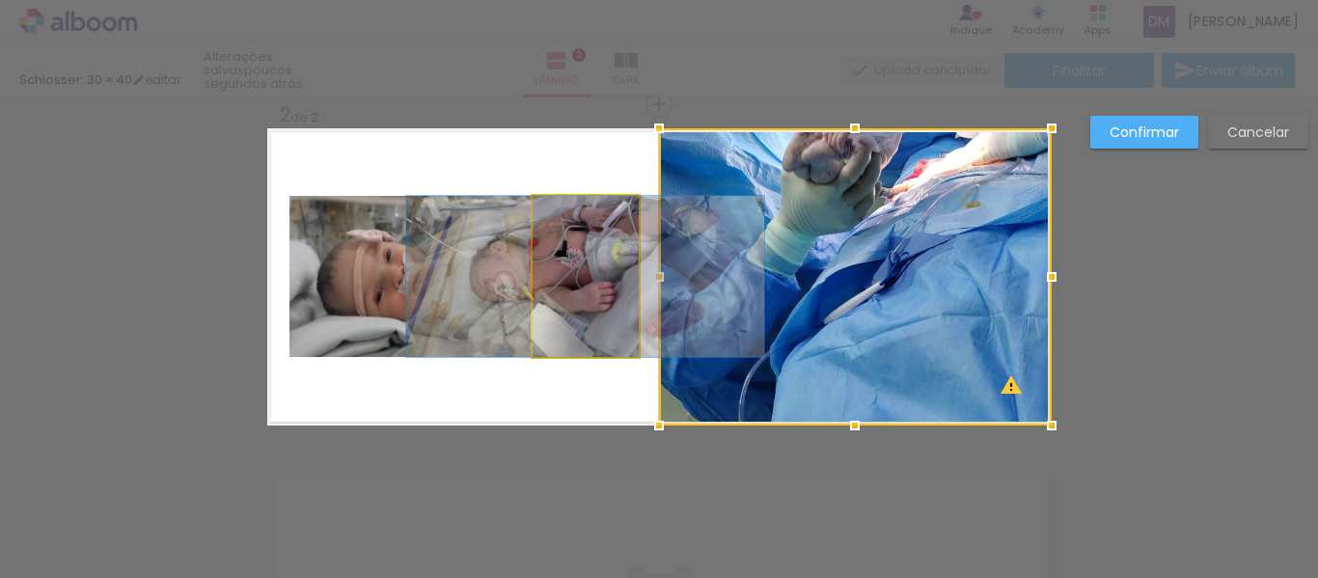
click at [605, 284] on quentale-photo at bounding box center [586, 276] width 106 height 161
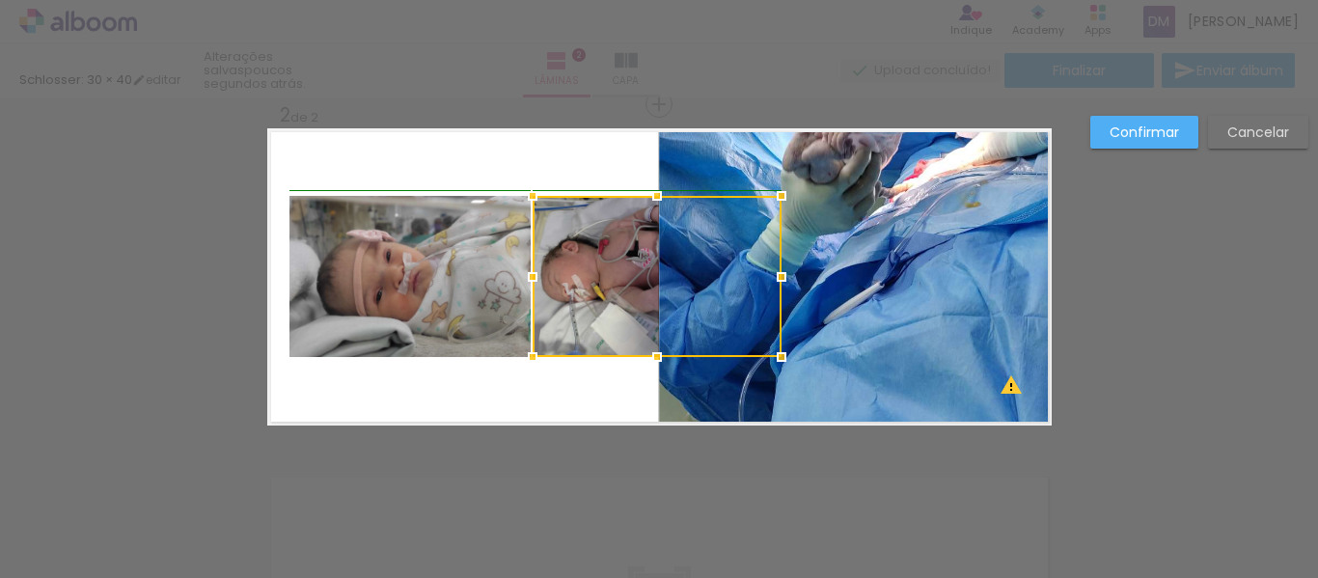
drag, startPoint x: 622, startPoint y: 280, endPoint x: 761, endPoint y: 301, distance: 140.6
click at [757, 301] on div at bounding box center [657, 276] width 249 height 161
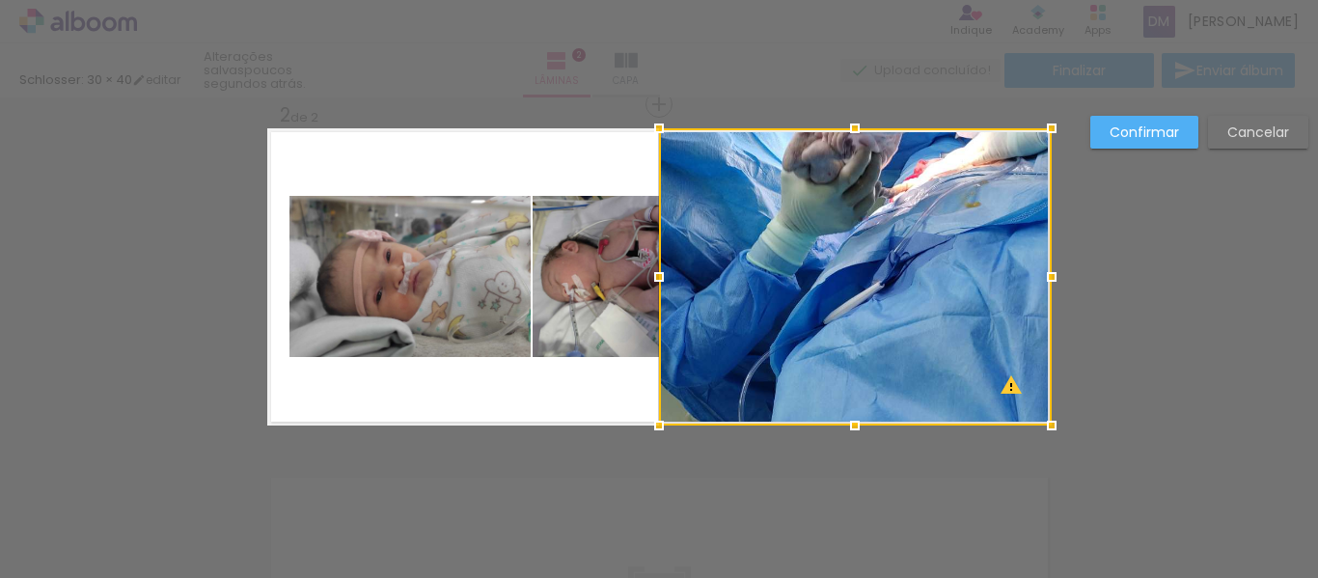
click at [1167, 313] on div "Confirmar Cancelar" at bounding box center [659, 268] width 1318 height 1083
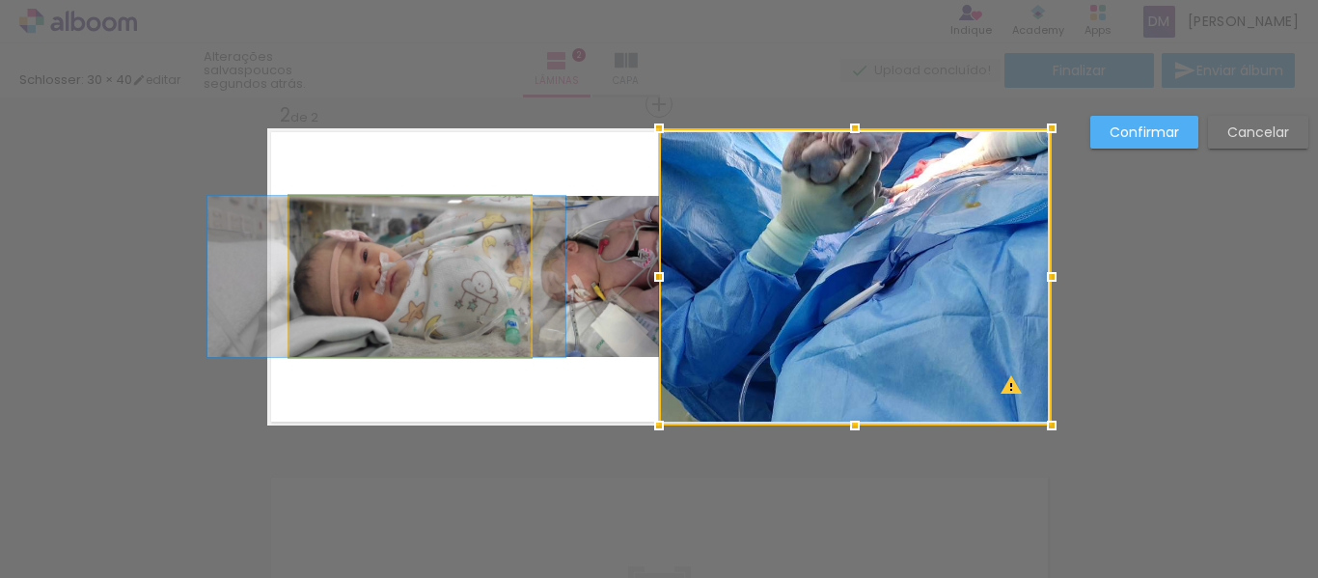
drag, startPoint x: 466, startPoint y: 272, endPoint x: 443, endPoint y: 272, distance: 23.2
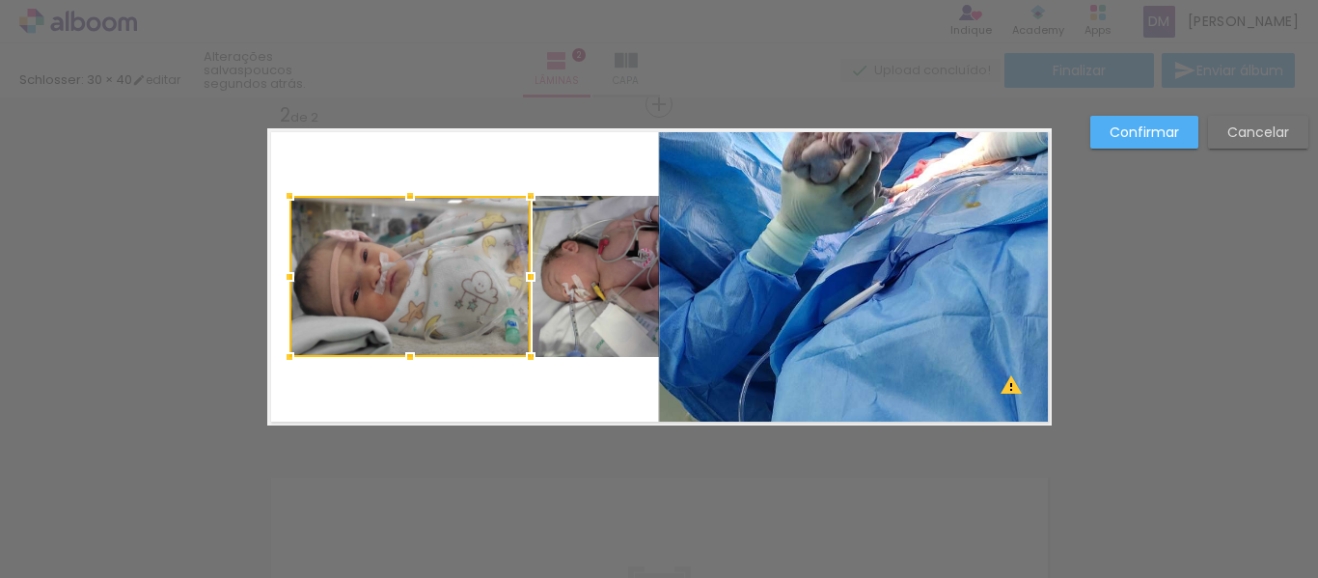
drag, startPoint x: 427, startPoint y: 95, endPoint x: 408, endPoint y: 135, distance: 44.9
click at [427, 93] on div at bounding box center [659, 48] width 1318 height 97
click at [429, 288] on div at bounding box center [409, 276] width 241 height 161
click at [777, 334] on quentale-photo at bounding box center [855, 276] width 393 height 297
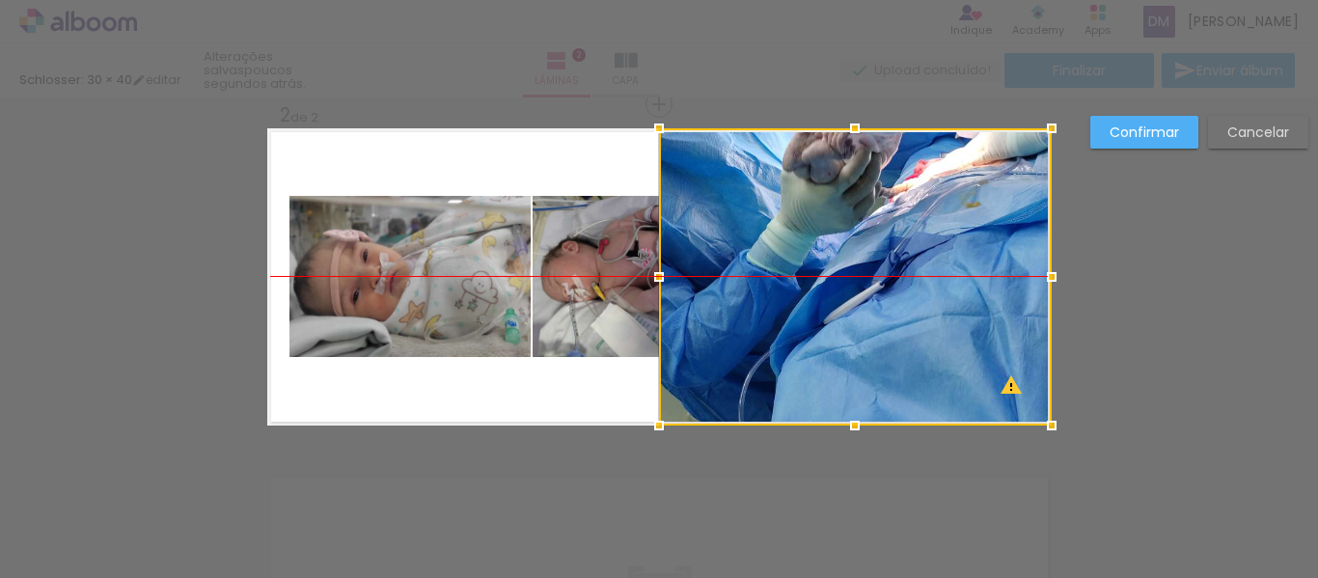
drag, startPoint x: 777, startPoint y: 334, endPoint x: 837, endPoint y: 330, distance: 59.9
click at [840, 330] on div at bounding box center [855, 276] width 393 height 297
click at [871, 286] on div at bounding box center [855, 276] width 393 height 297
click at [873, 286] on div at bounding box center [855, 276] width 393 height 297
click at [1195, 133] on paper-button "Confirmar" at bounding box center [1144, 132] width 108 height 33
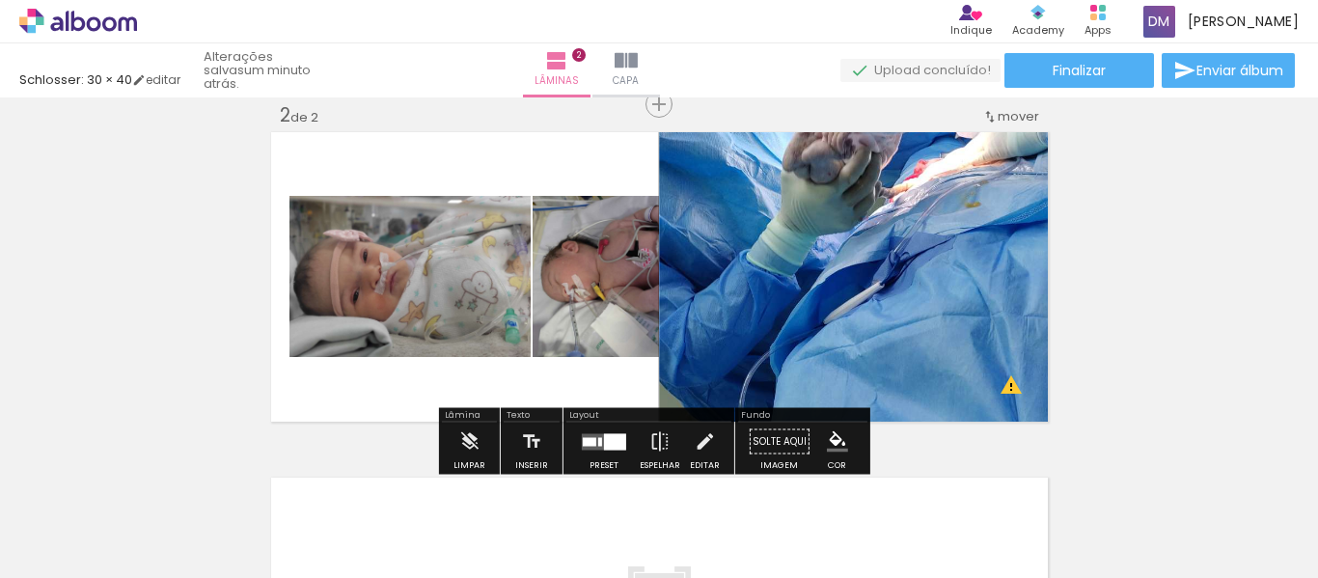
click at [850, 289] on quentale-photo at bounding box center [855, 276] width 393 height 297
click at [860, 288] on quentale-photo at bounding box center [855, 276] width 393 height 297
click at [591, 438] on div at bounding box center [590, 441] width 14 height 9
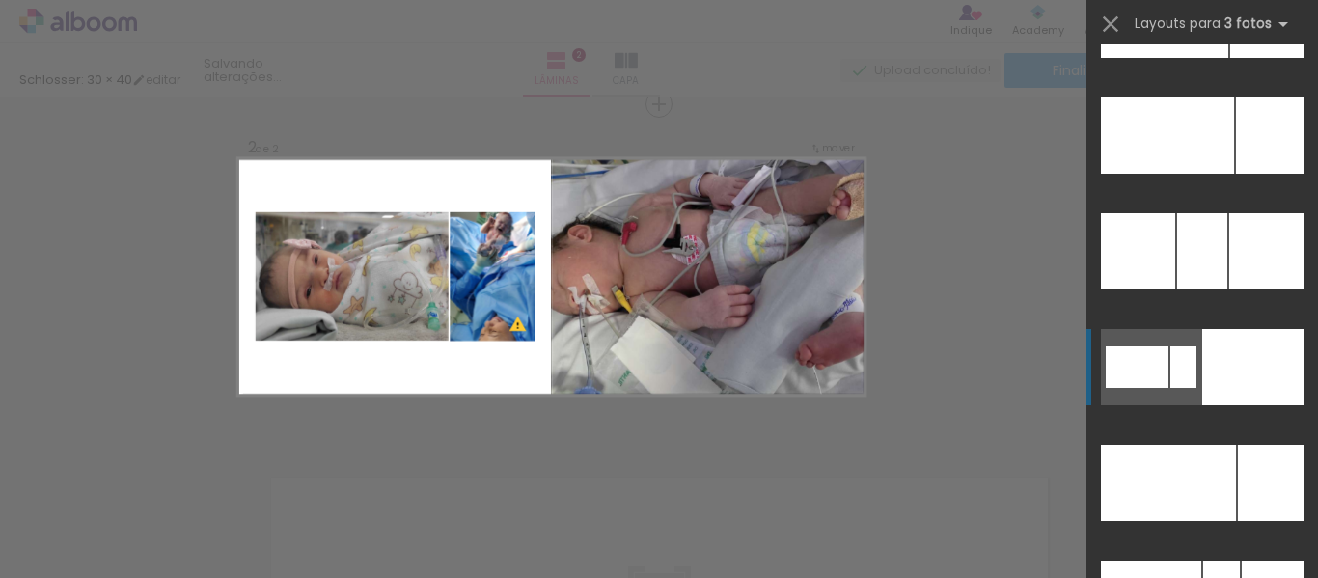
scroll to position [463, 0]
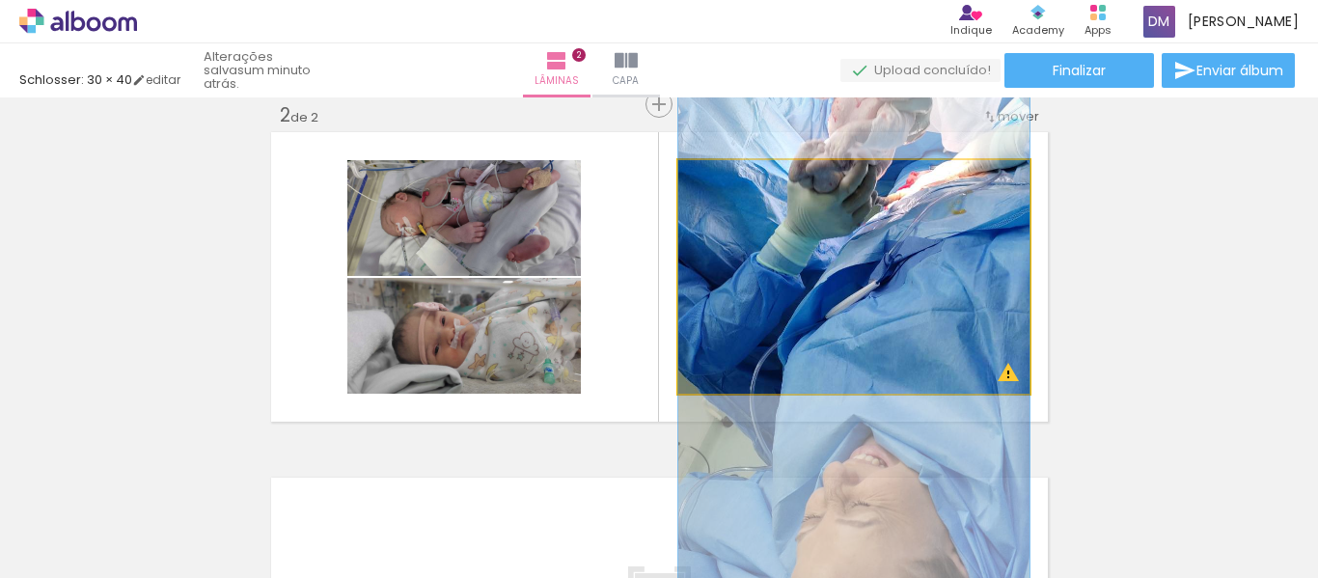
click at [920, 316] on quentale-photo at bounding box center [853, 276] width 351 height 233
click at [920, 315] on quentale-photo at bounding box center [853, 276] width 351 height 233
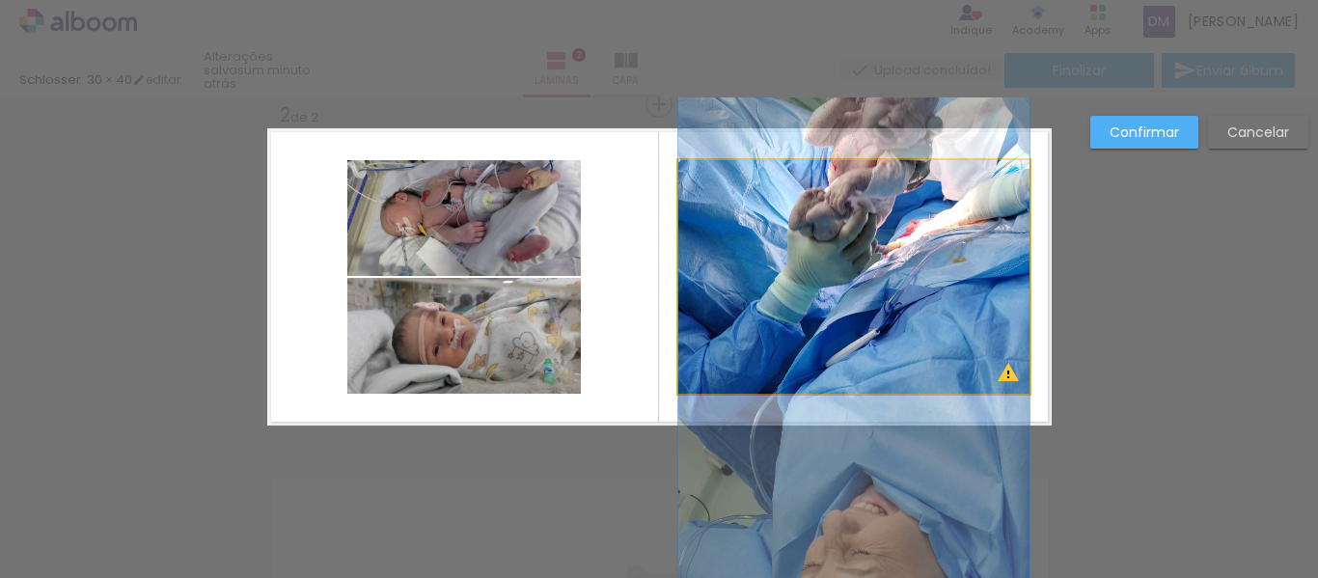
drag, startPoint x: 920, startPoint y: 315, endPoint x: 916, endPoint y: 359, distance: 44.6
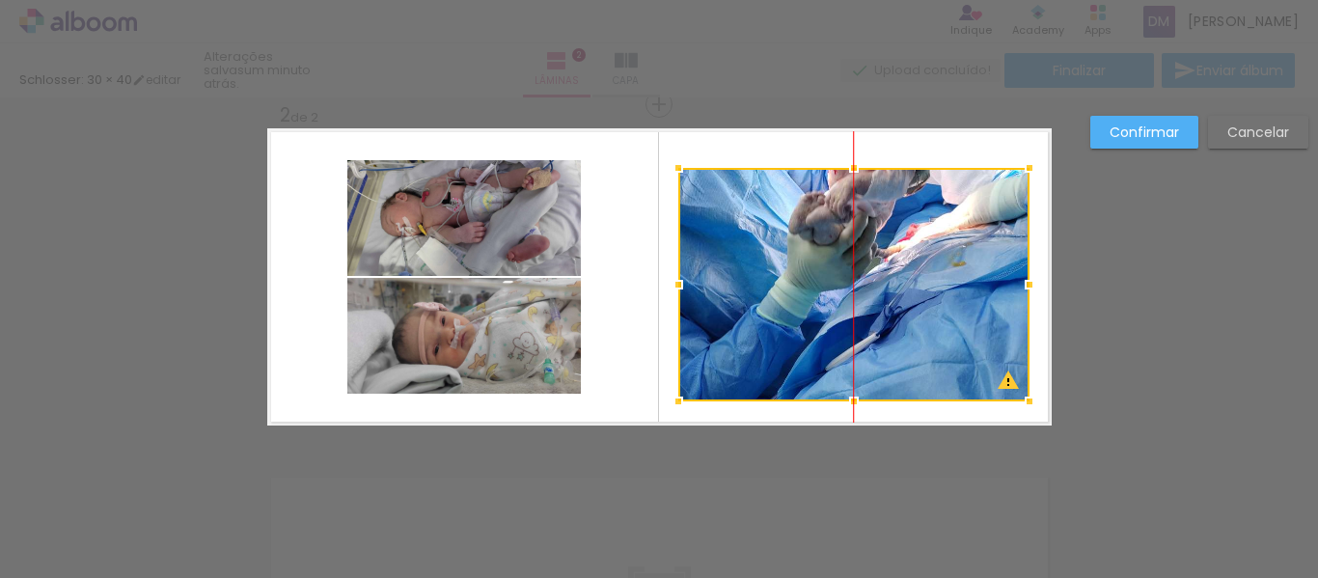
click at [902, 313] on div at bounding box center [853, 284] width 351 height 233
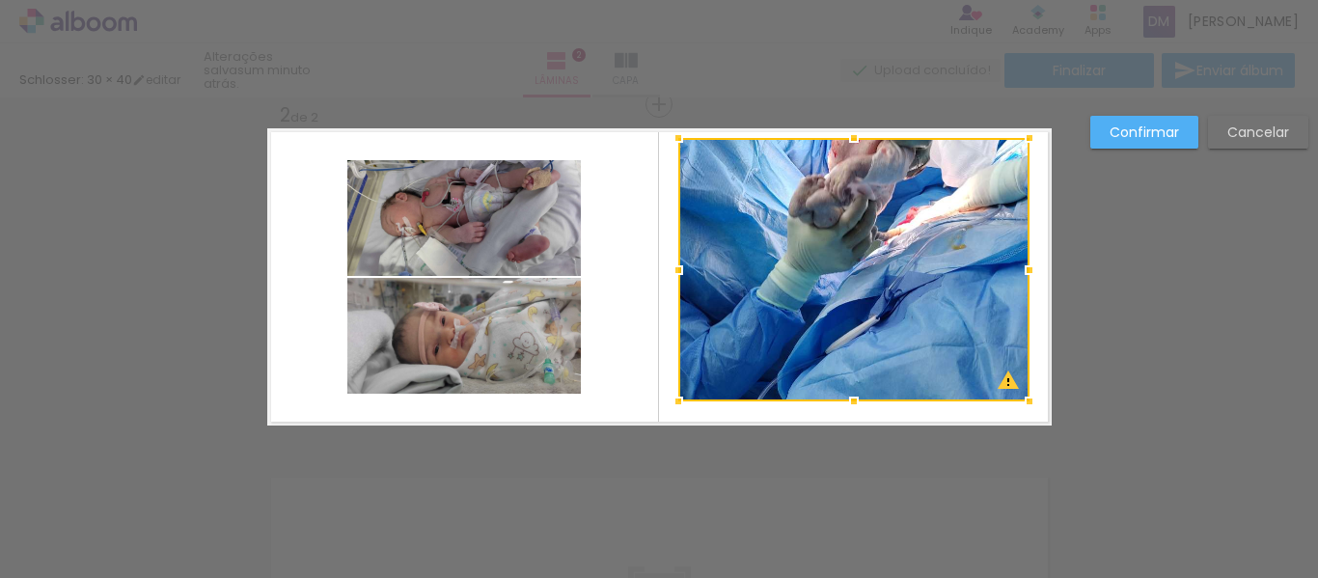
click at [846, 129] on div at bounding box center [854, 138] width 39 height 39
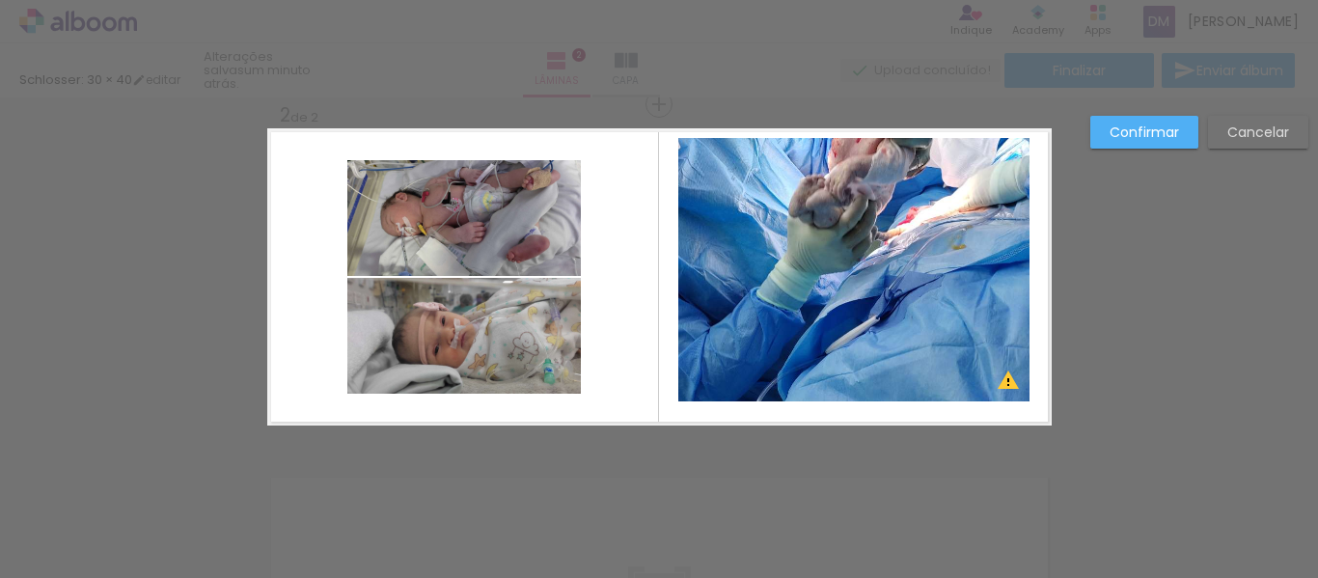
click at [852, 353] on quentale-photo at bounding box center [853, 269] width 351 height 263
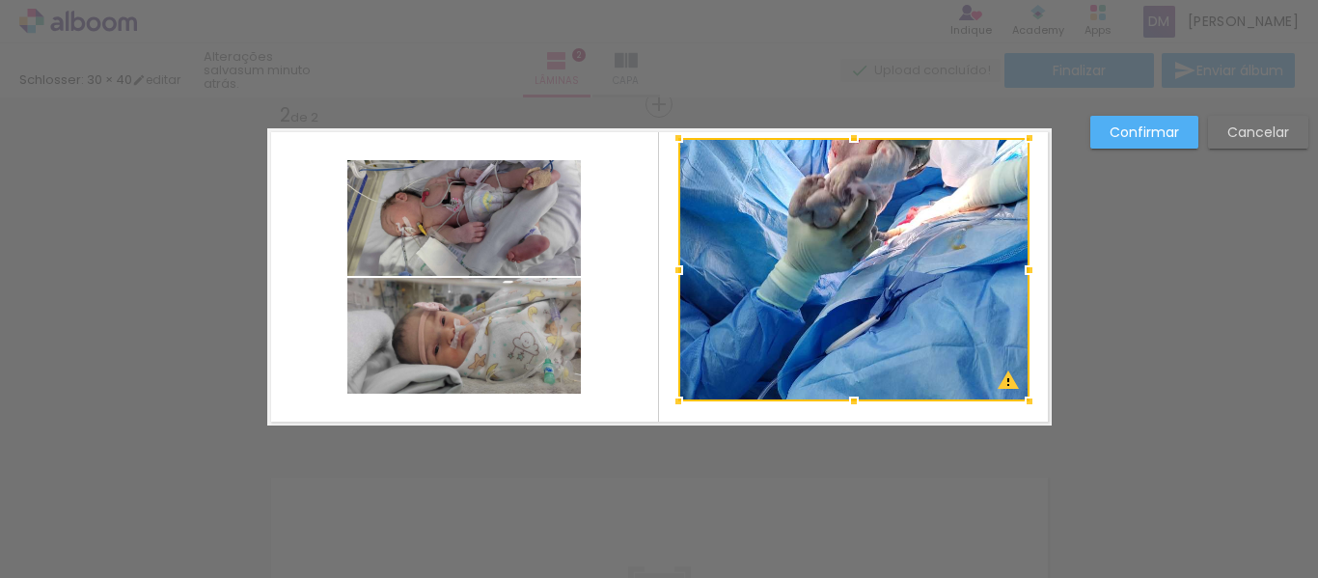
click at [852, 353] on div at bounding box center [853, 269] width 351 height 263
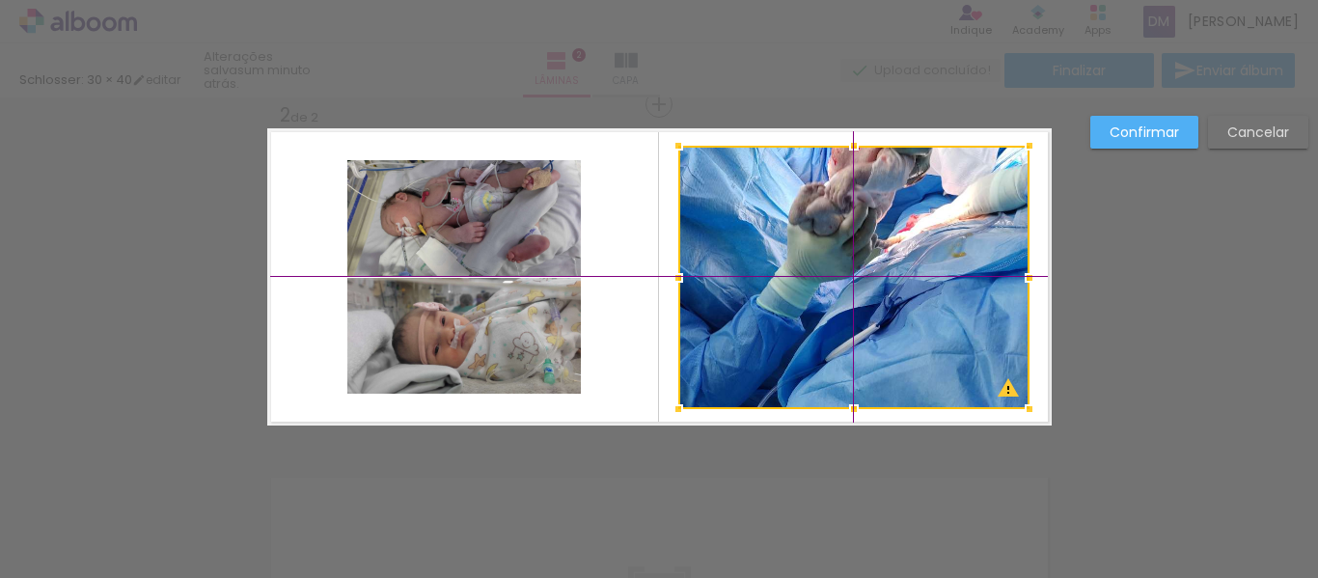
drag, startPoint x: 854, startPoint y: 320, endPoint x: 865, endPoint y: 322, distance: 11.7
click at [865, 322] on div at bounding box center [853, 277] width 351 height 263
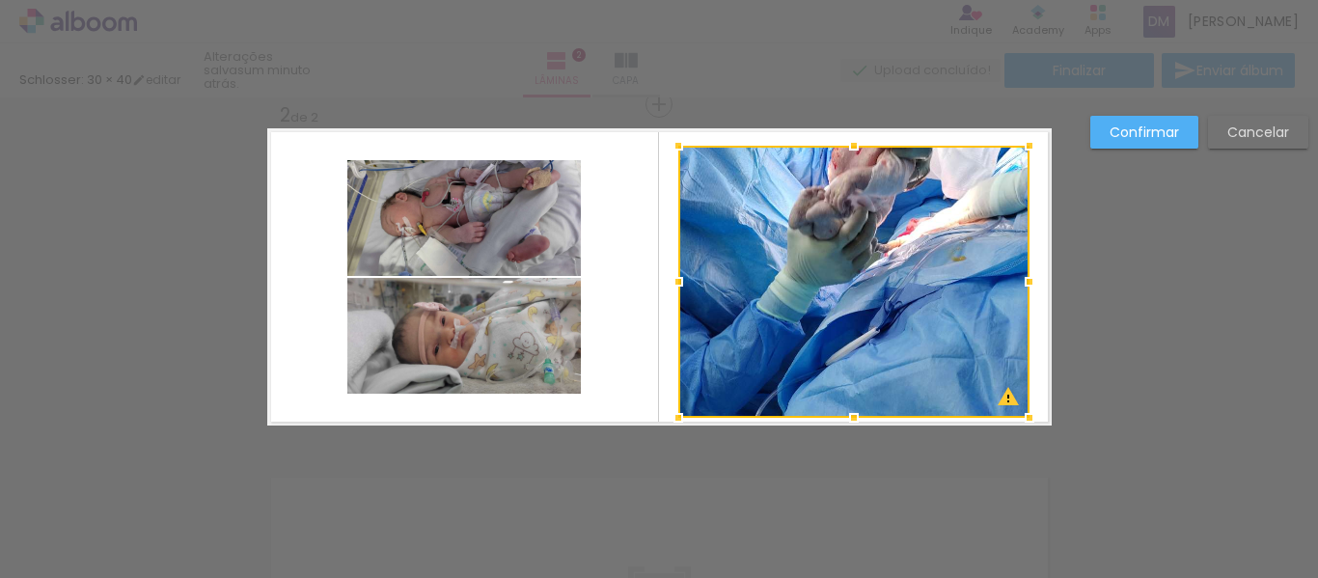
drag, startPoint x: 854, startPoint y: 411, endPoint x: 869, endPoint y: 450, distance: 41.6
click at [898, 554] on div "Inserir lâmina 1 de 2 Inserir lâmina 2 de 2 O Designbox precisará aumentar a su…" at bounding box center [659, 268] width 1318 height 1083
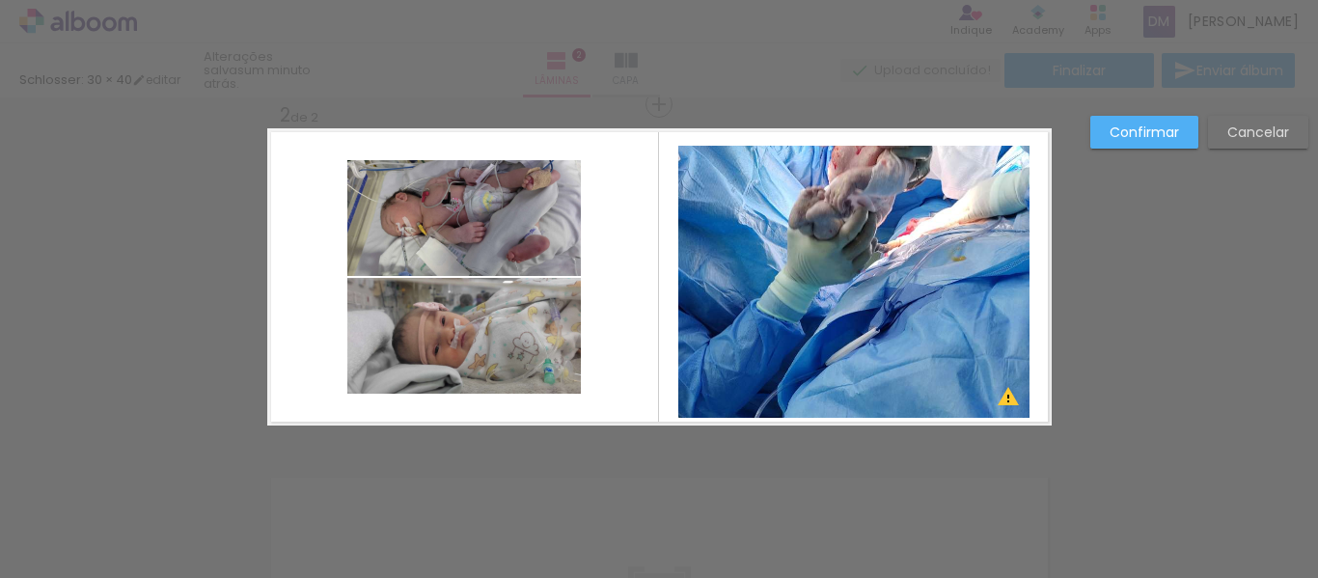
click at [860, 235] on quentale-photo at bounding box center [853, 282] width 351 height 273
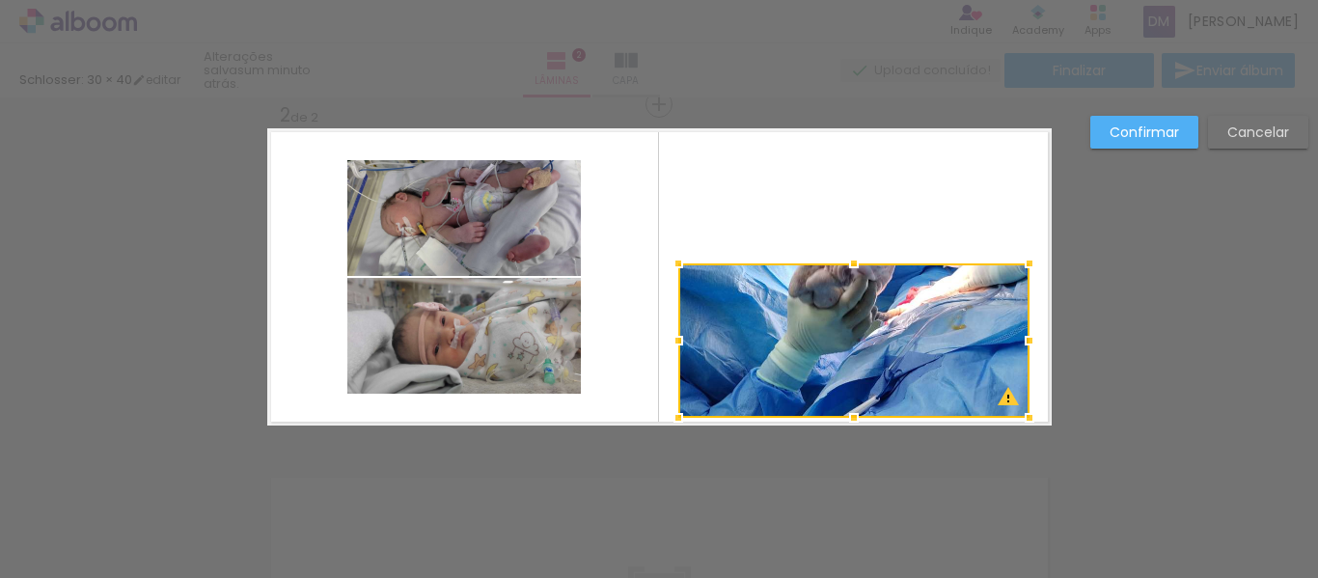
click at [848, 0] on div "Schlosser: 30 × 40 editar um minuto atrás. Lâminas 2 Capa Finalizar Enviar álbu…" at bounding box center [659, 0] width 1318 height 0
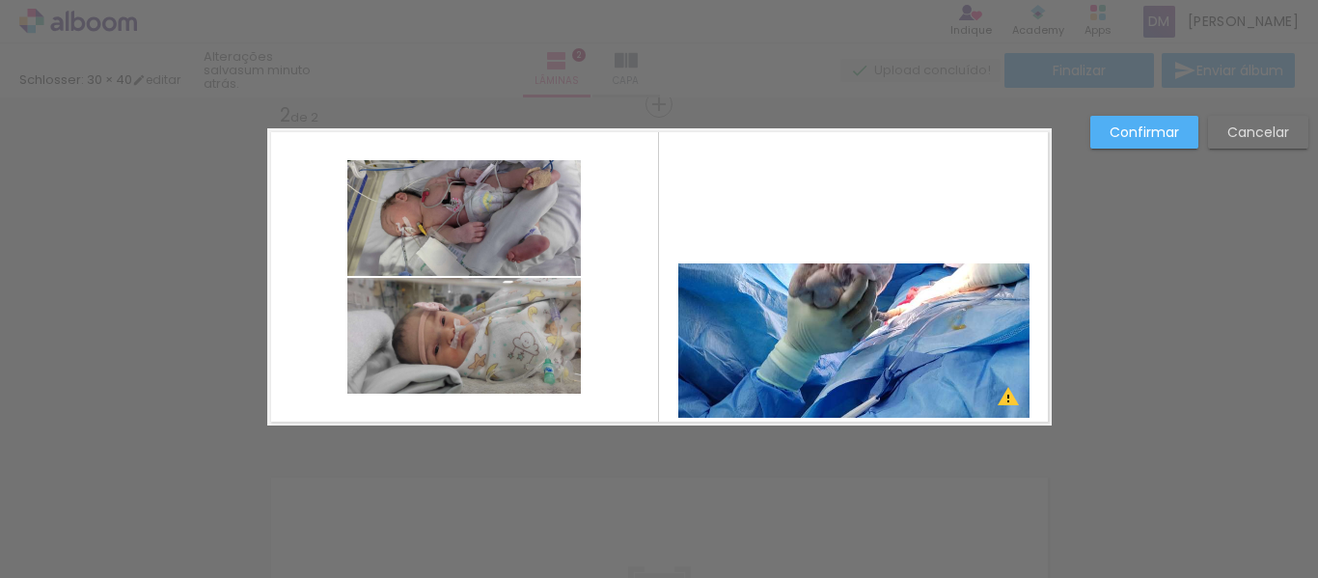
click at [848, 297] on quentale-photo at bounding box center [853, 340] width 351 height 155
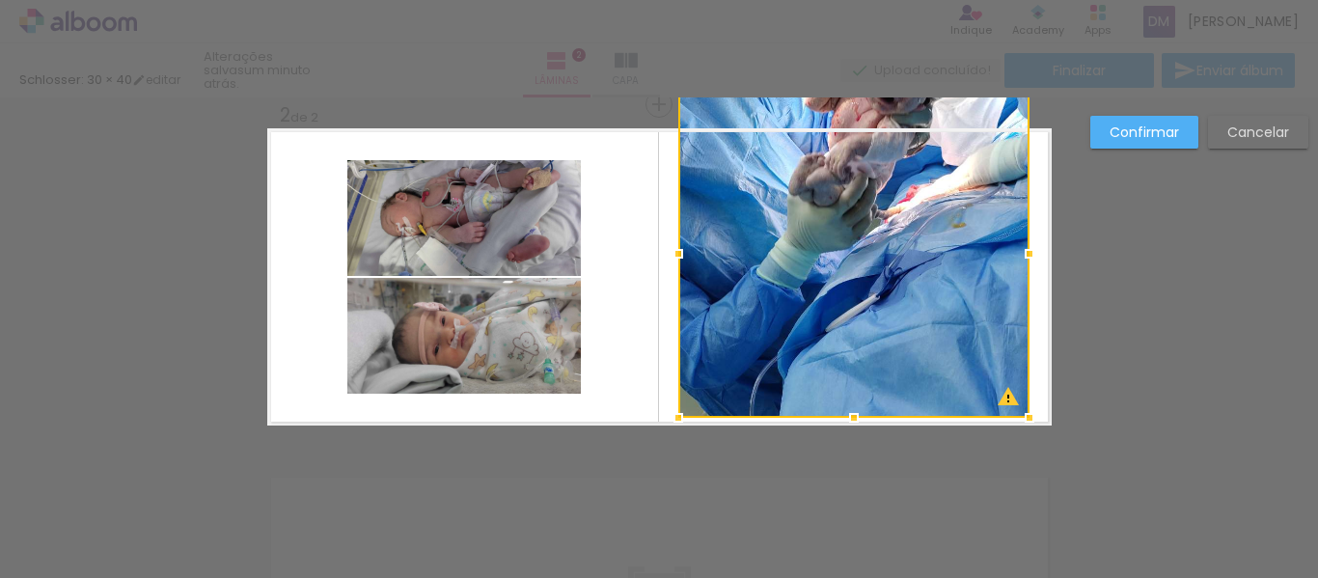
drag, startPoint x: 844, startPoint y: 233, endPoint x: 846, endPoint y: 191, distance: 42.5
click at [846, 191] on div at bounding box center [853, 253] width 351 height 329
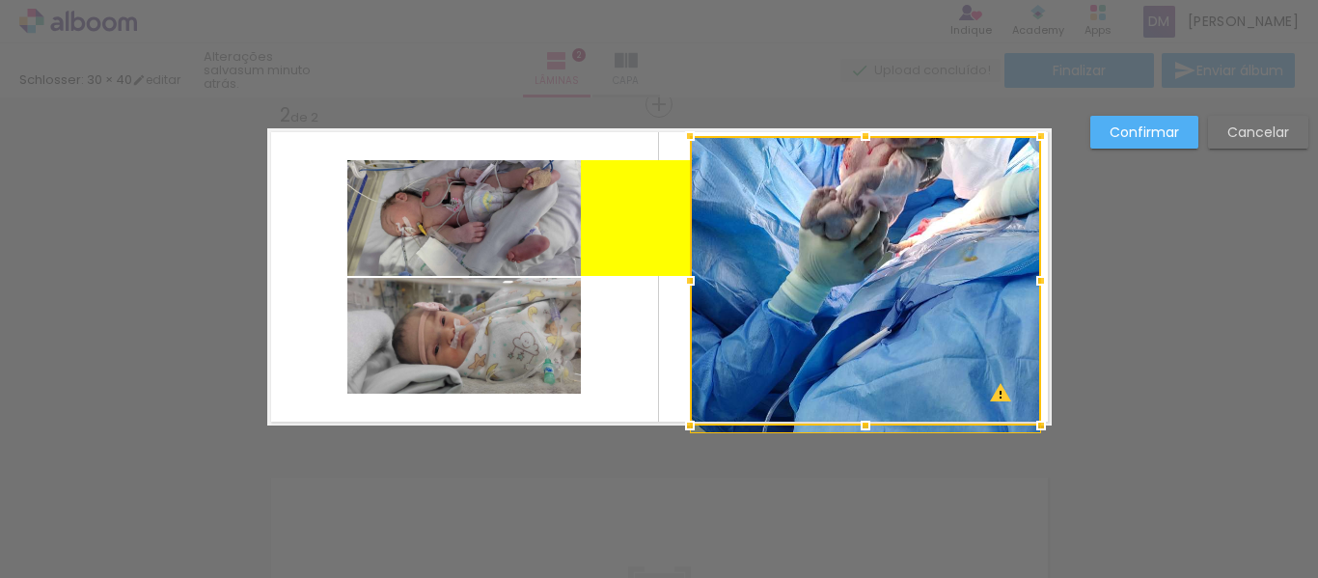
drag, startPoint x: 848, startPoint y: 206, endPoint x: 860, endPoint y: 363, distance: 156.7
click at [860, 363] on div at bounding box center [865, 280] width 351 height 289
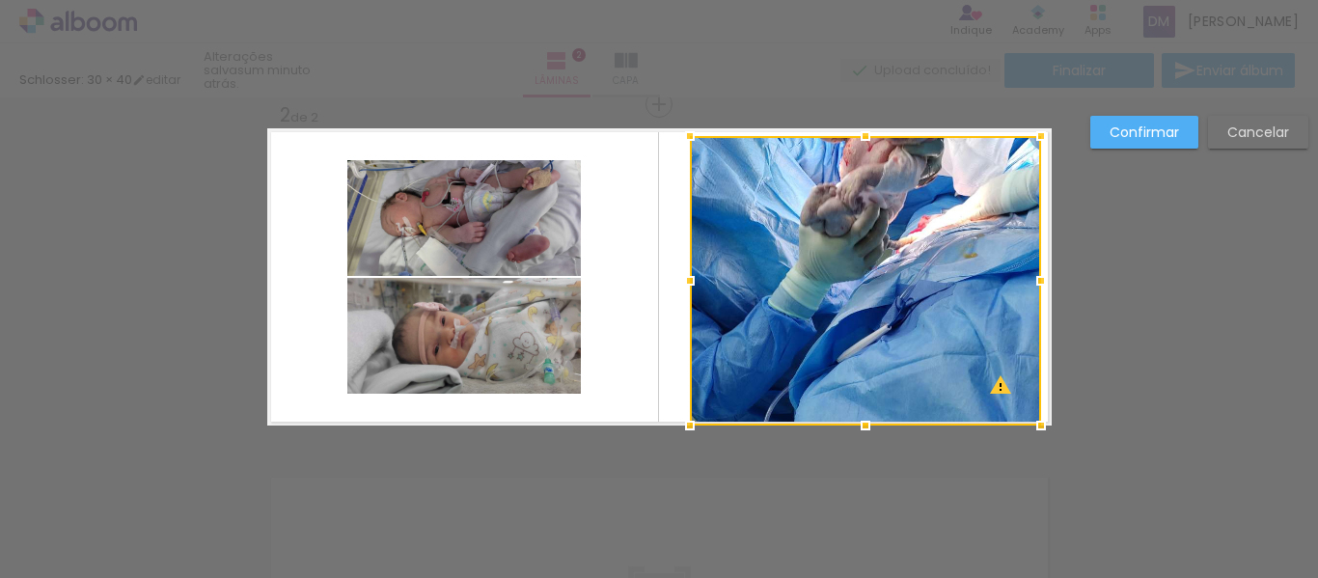
click at [968, 221] on div at bounding box center [865, 280] width 351 height 289
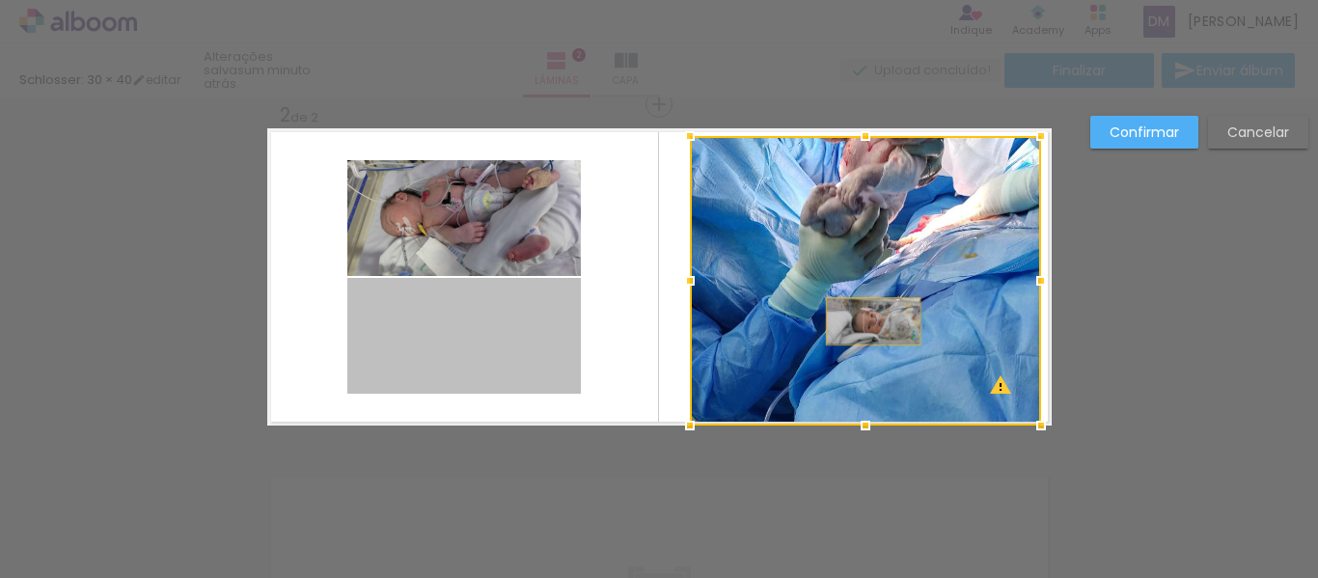
drag, startPoint x: 460, startPoint y: 371, endPoint x: 865, endPoint y: 321, distance: 408.3
click at [865, 321] on album-spread "2 de 2" at bounding box center [659, 276] width 784 height 297
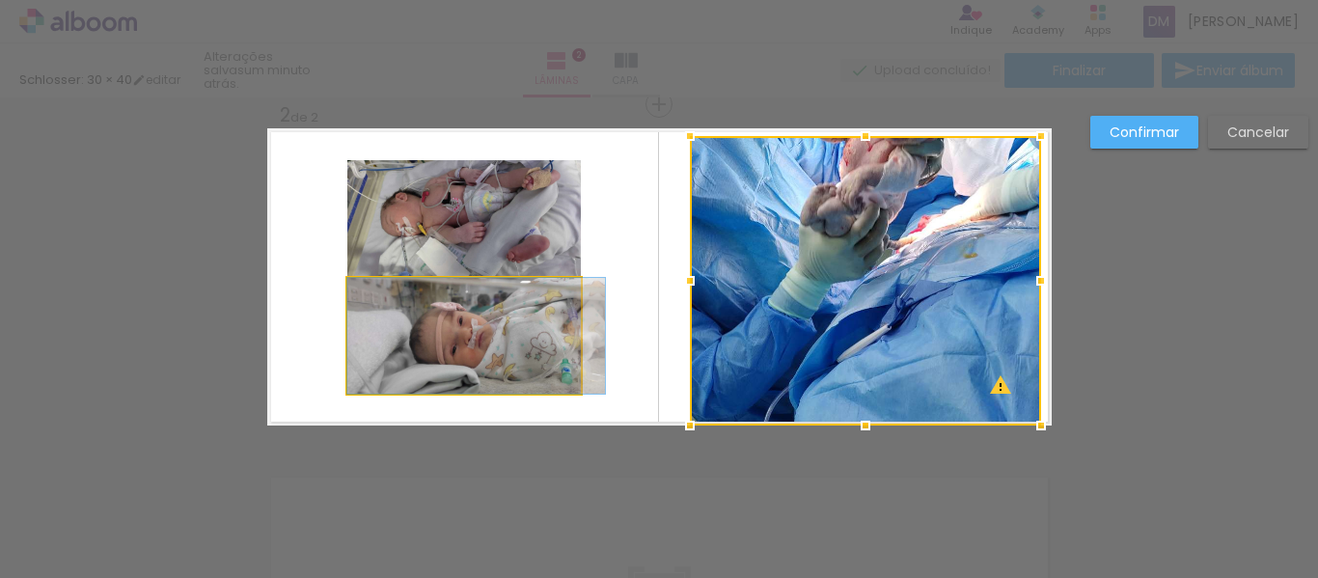
drag, startPoint x: 466, startPoint y: 348, endPoint x: 759, endPoint y: 298, distance: 297.6
click at [645, 341] on quentale-layouter at bounding box center [659, 276] width 784 height 297
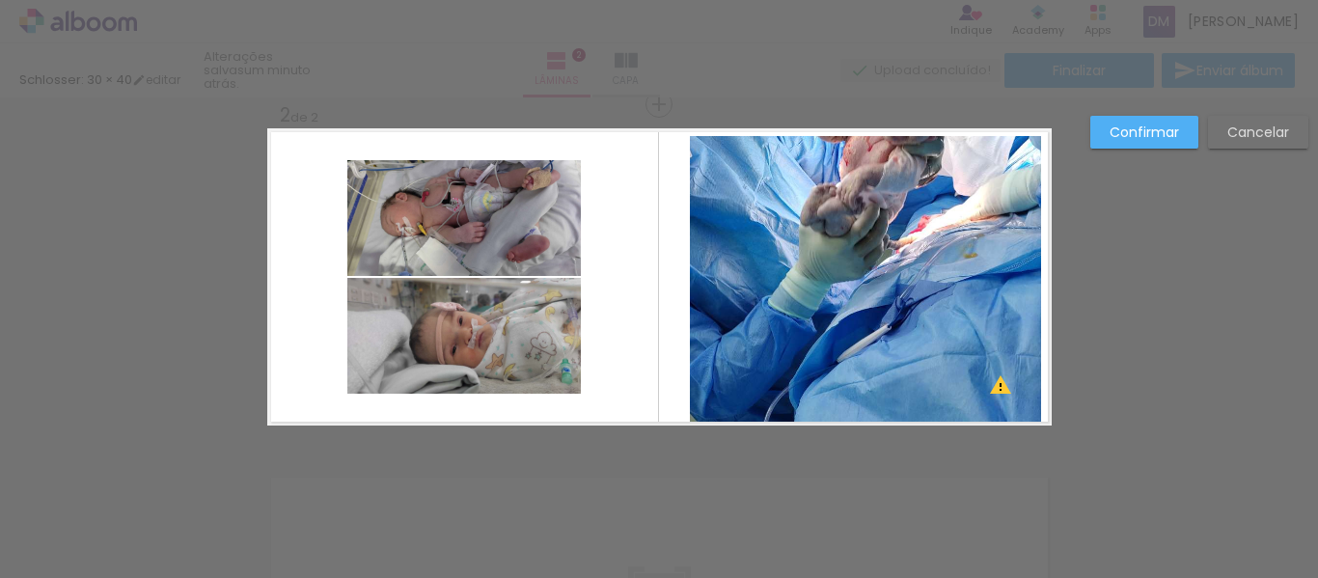
click at [0, 0] on slot "Confirmar" at bounding box center [0, 0] width 0 height 0
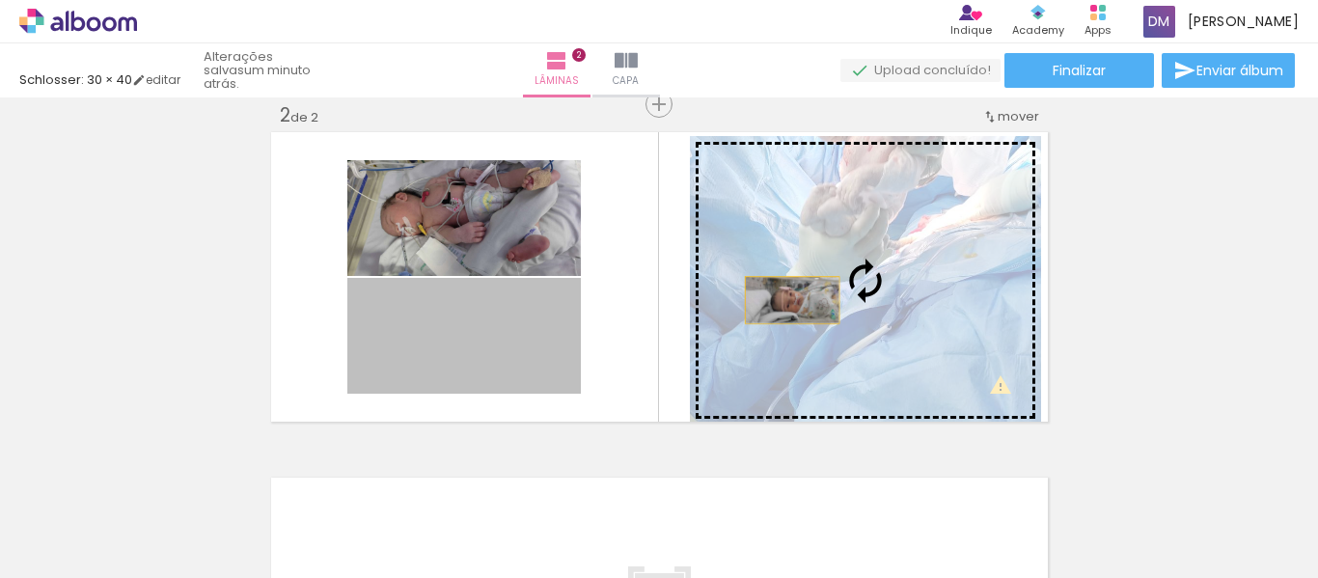
drag, startPoint x: 408, startPoint y: 343, endPoint x: 786, endPoint y: 300, distance: 380.6
click at [0, 0] on slot at bounding box center [0, 0] width 0 height 0
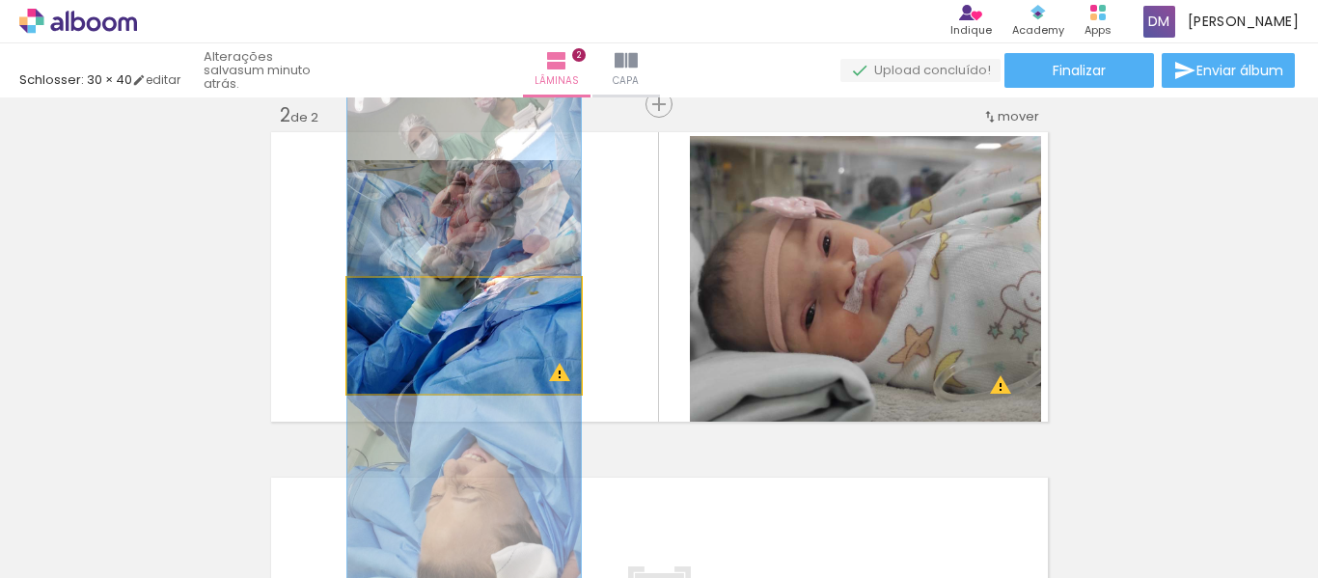
click at [441, 354] on quentale-photo at bounding box center [463, 336] width 233 height 116
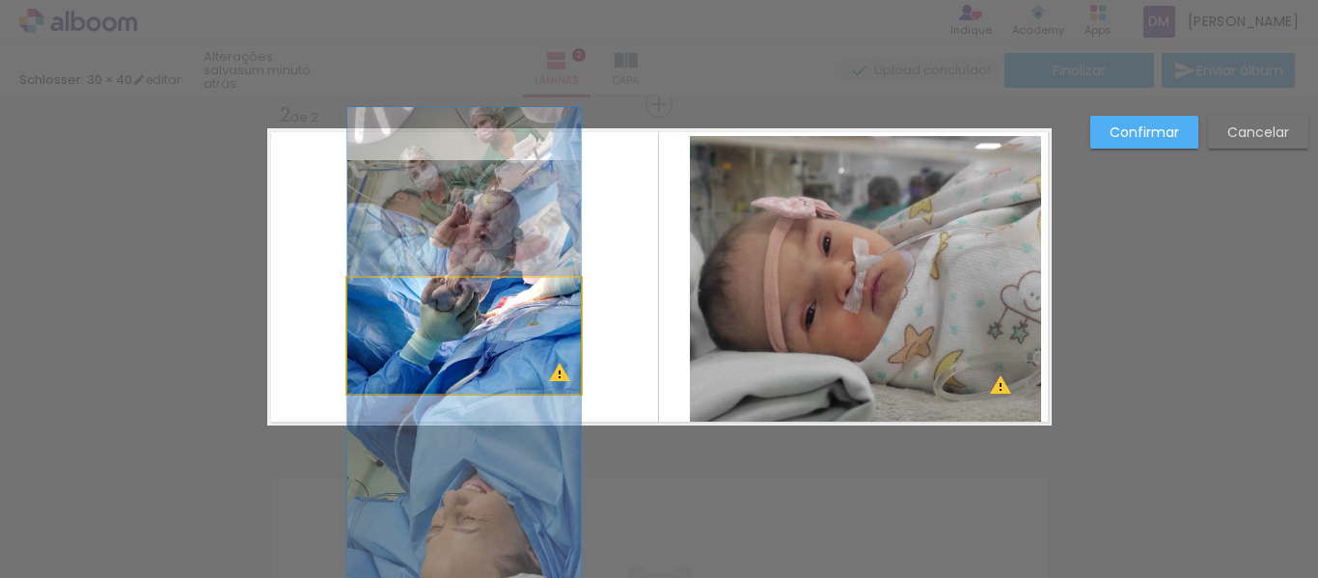
drag, startPoint x: 447, startPoint y: 341, endPoint x: 460, endPoint y: 371, distance: 33.7
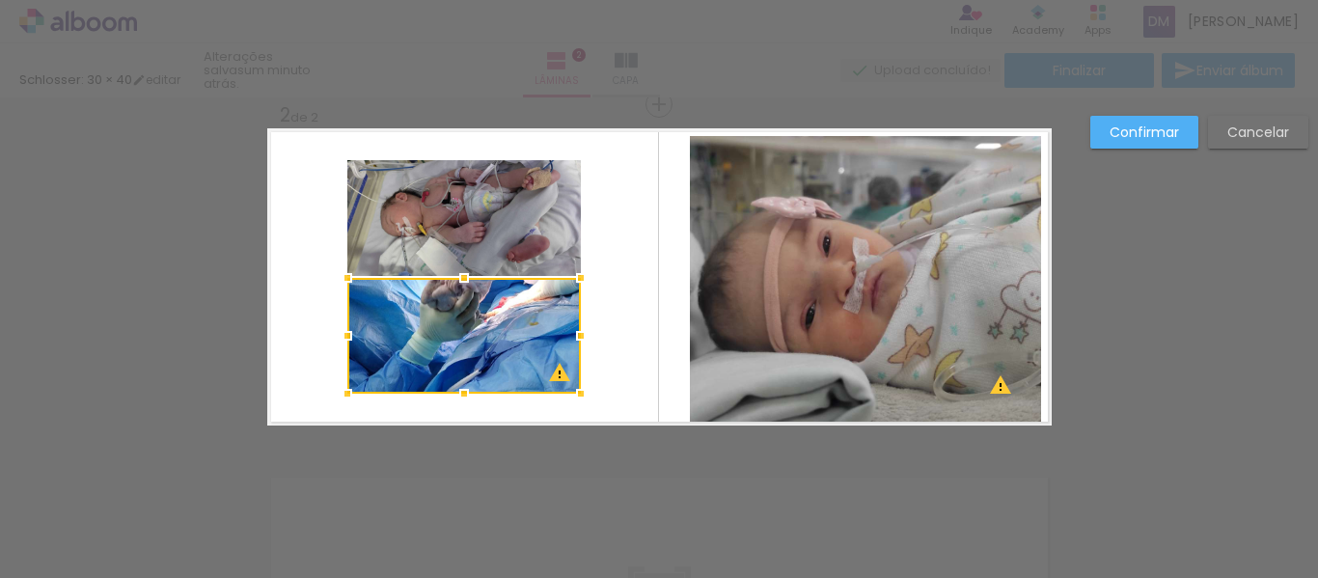
click at [480, 341] on div at bounding box center [463, 336] width 233 height 116
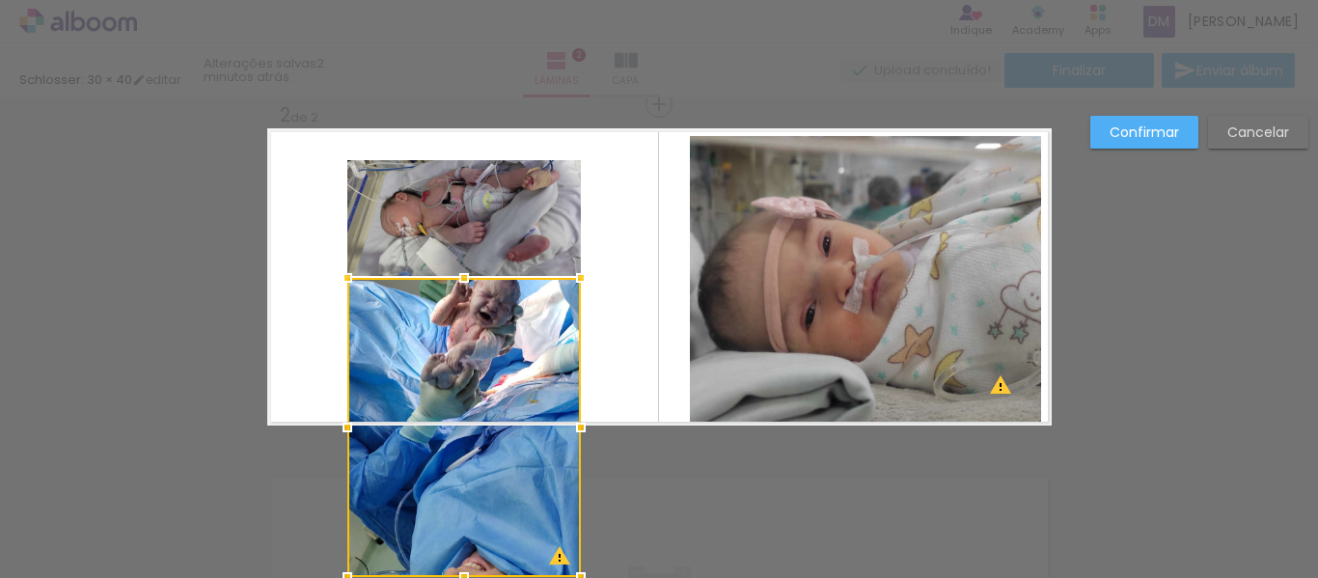
drag, startPoint x: 456, startPoint y: 391, endPoint x: 456, endPoint y: 449, distance: 57.9
click at [456, 449] on div at bounding box center [463, 427] width 233 height 299
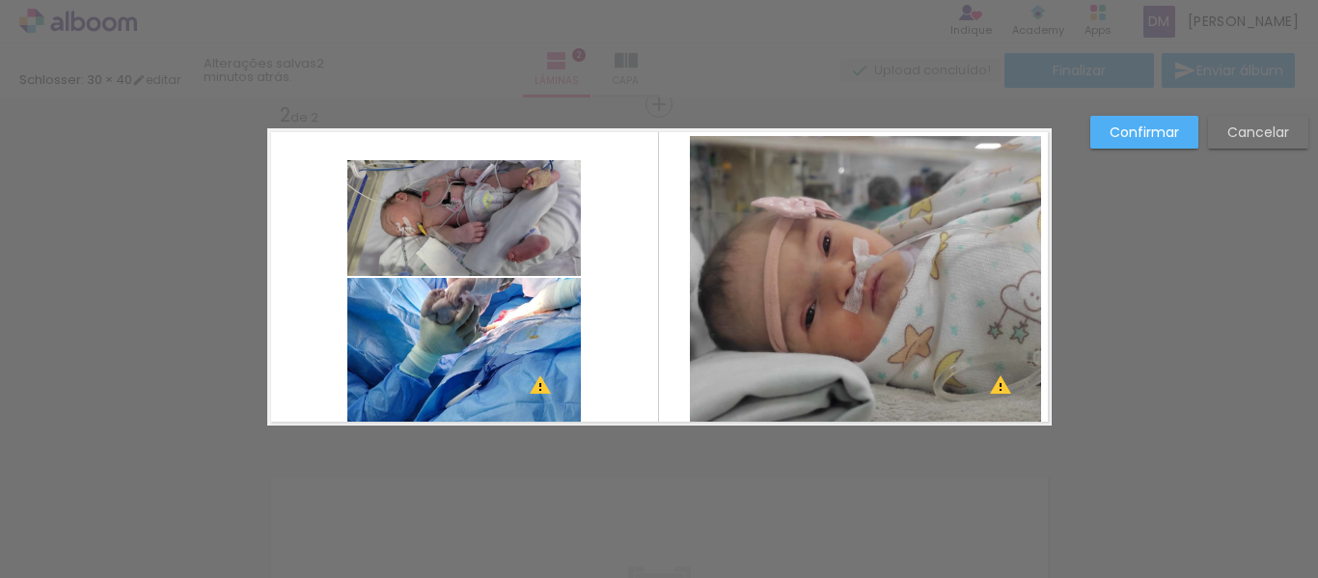
click at [449, 352] on quentale-photo at bounding box center [463, 352] width 233 height 148
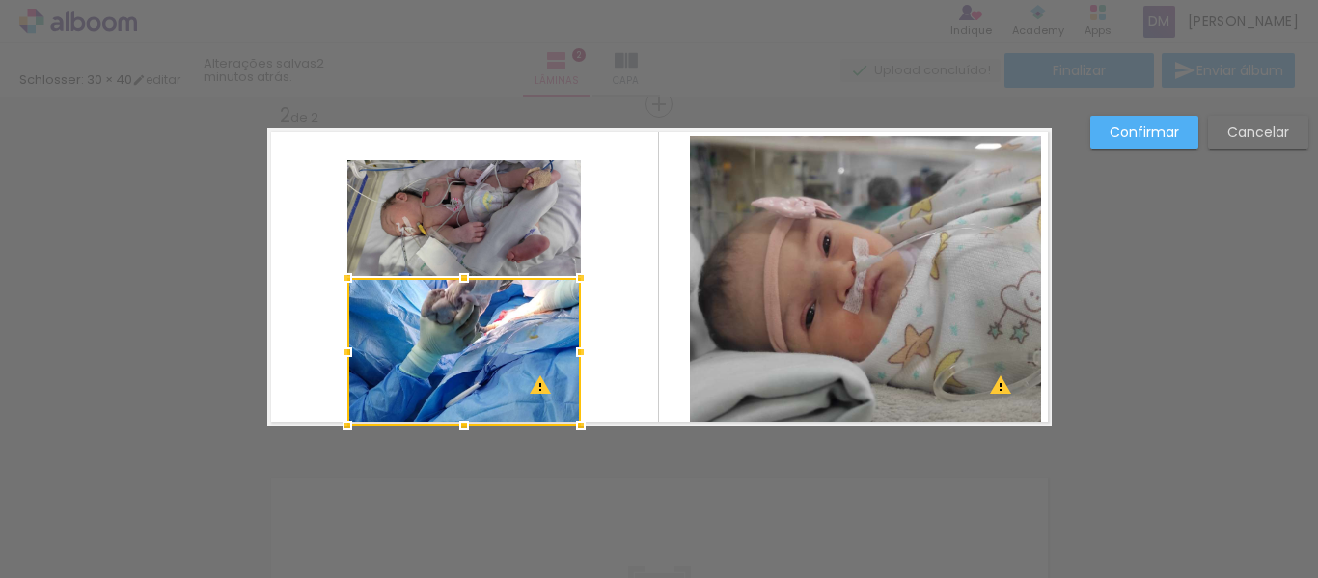
click at [1105, 134] on paper-button "Confirmar" at bounding box center [1144, 132] width 108 height 33
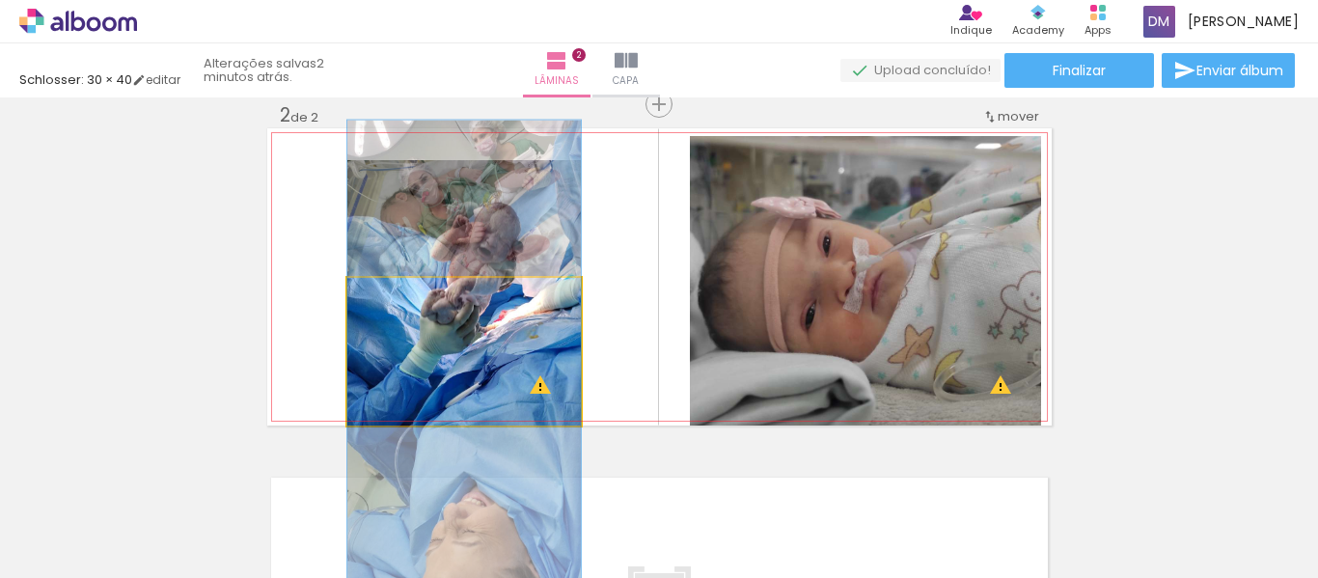
click at [398, 335] on quentale-photo at bounding box center [463, 352] width 233 height 148
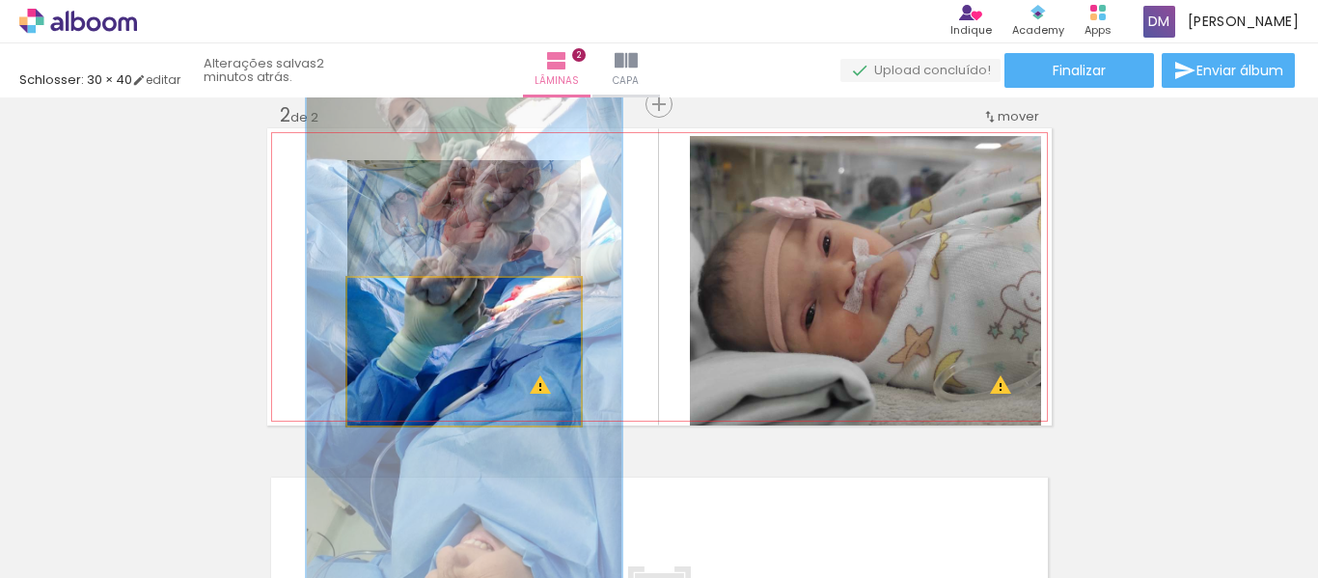
drag, startPoint x: 393, startPoint y: 296, endPoint x: 416, endPoint y: 294, distance: 23.2
type paper-slider "135"
click at [416, 294] on div at bounding box center [415, 298] width 31 height 31
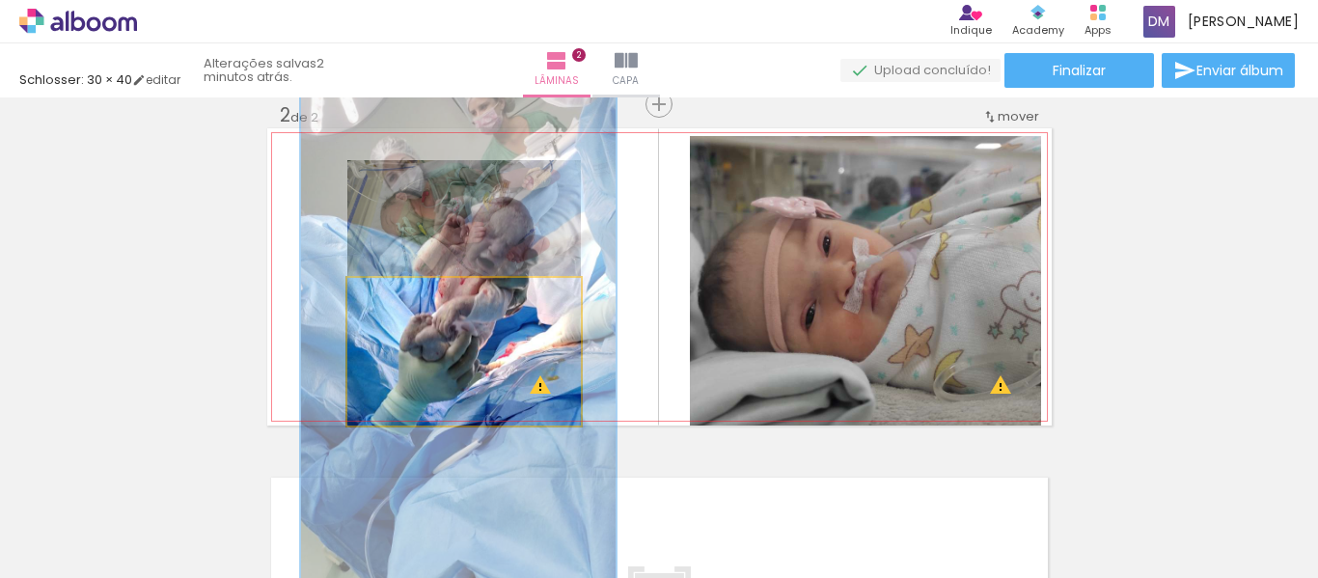
drag, startPoint x: 454, startPoint y: 364, endPoint x: 449, endPoint y: 420, distance: 56.3
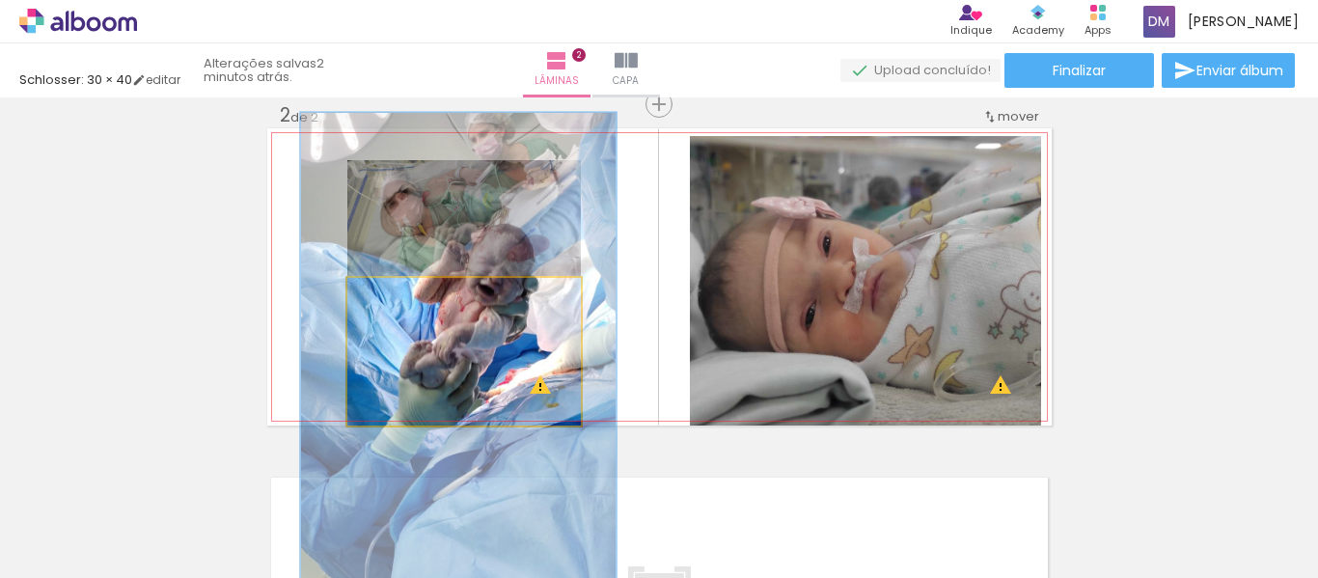
drag, startPoint x: 454, startPoint y: 348, endPoint x: 453, endPoint y: 385, distance: 36.7
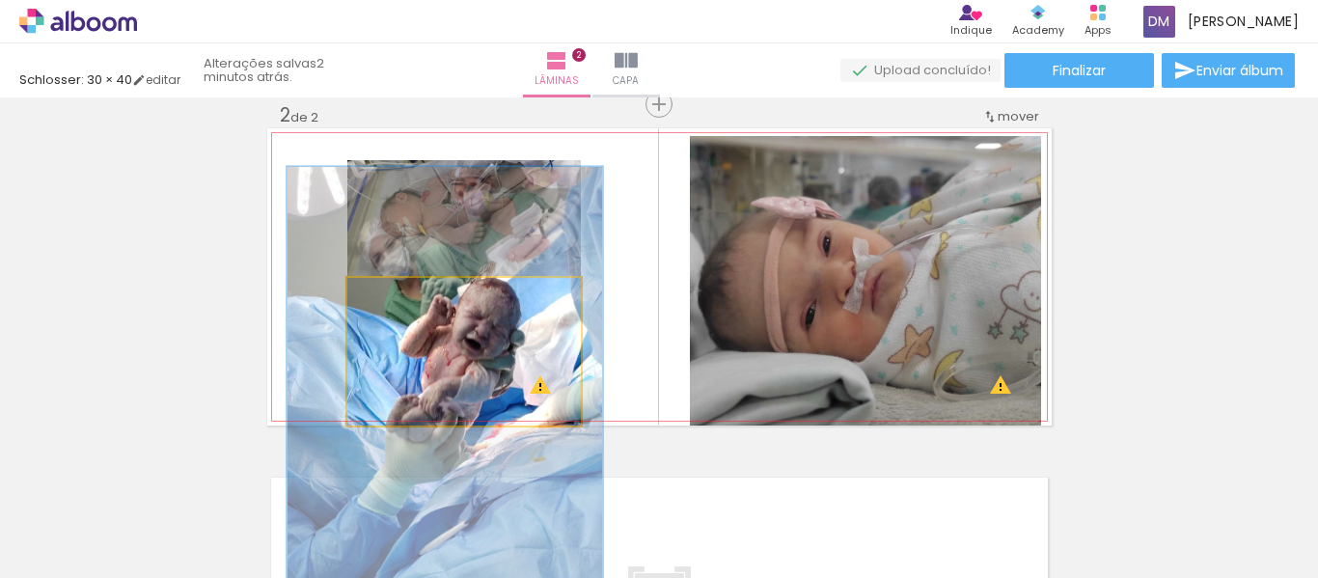
drag, startPoint x: 464, startPoint y: 343, endPoint x: 456, endPoint y: 368, distance: 26.2
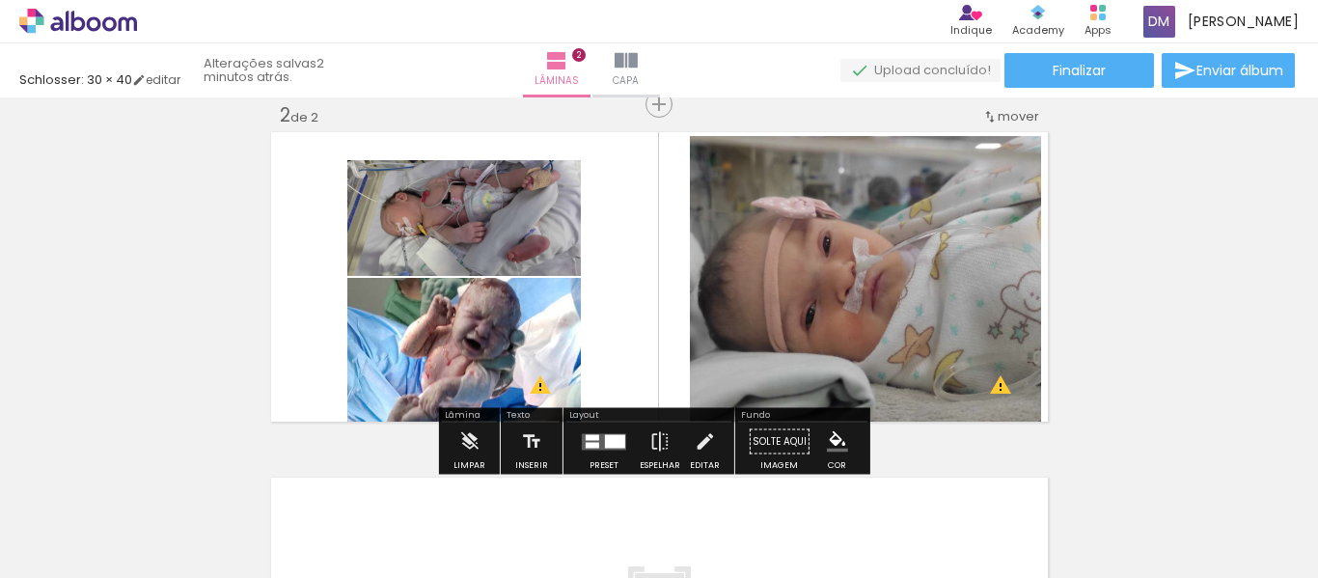
click at [1101, 333] on div "Inserir lâmina 1 de 2 Inserir lâmina 2 de 2 O Designbox precisará aumentar a su…" at bounding box center [659, 252] width 1318 height 1037
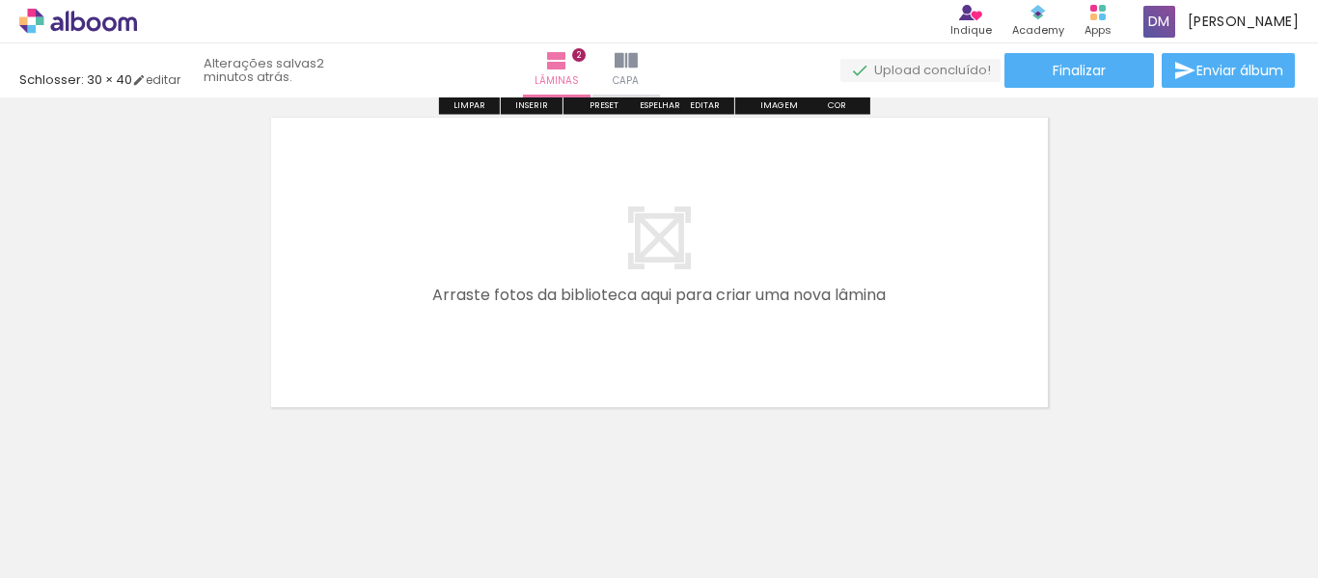
scroll to position [756, 0]
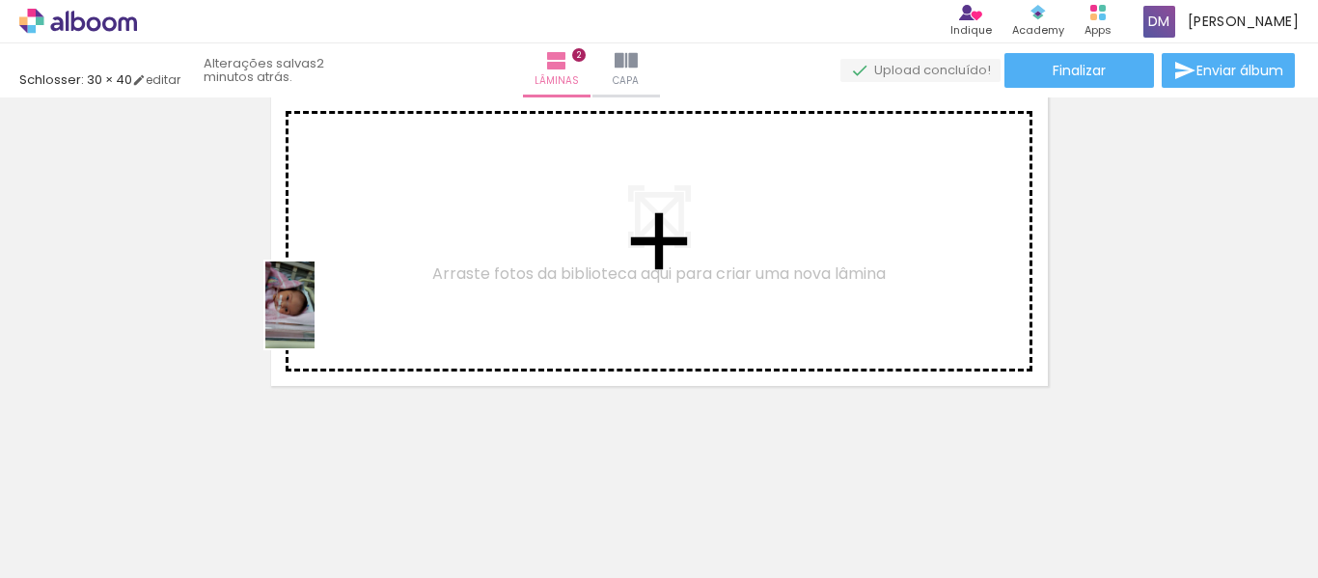
drag, startPoint x: 161, startPoint y: 520, endPoint x: 231, endPoint y: 449, distance: 99.6
click at [350, 296] on quentale-workspace at bounding box center [659, 289] width 1318 height 578
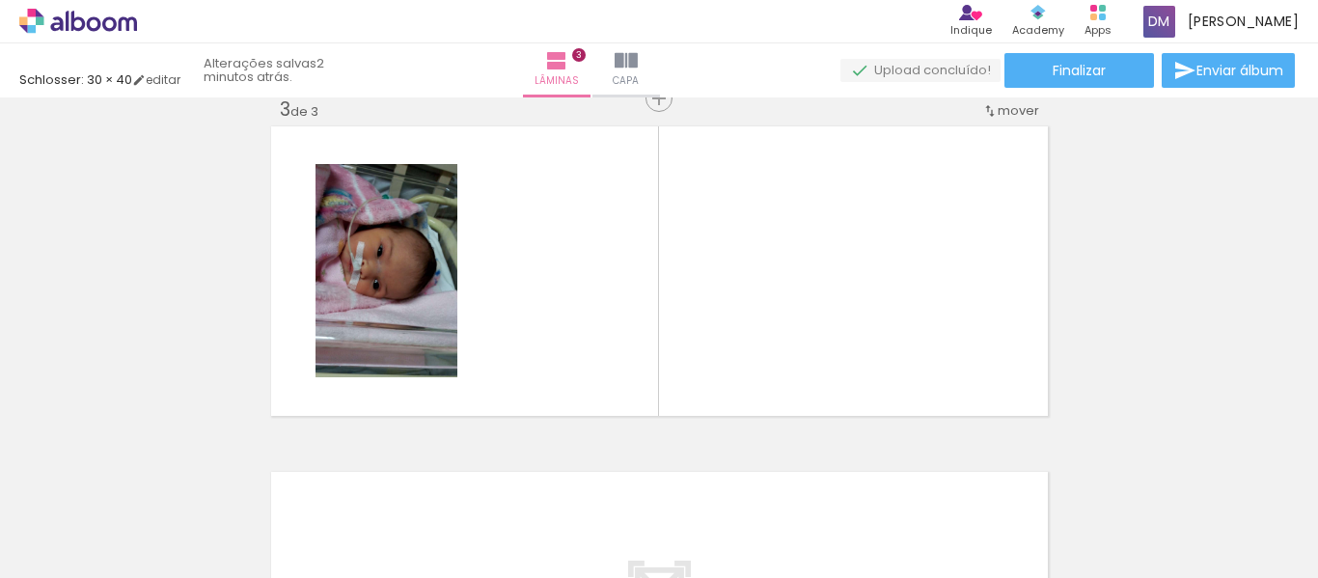
scroll to position [716, 0]
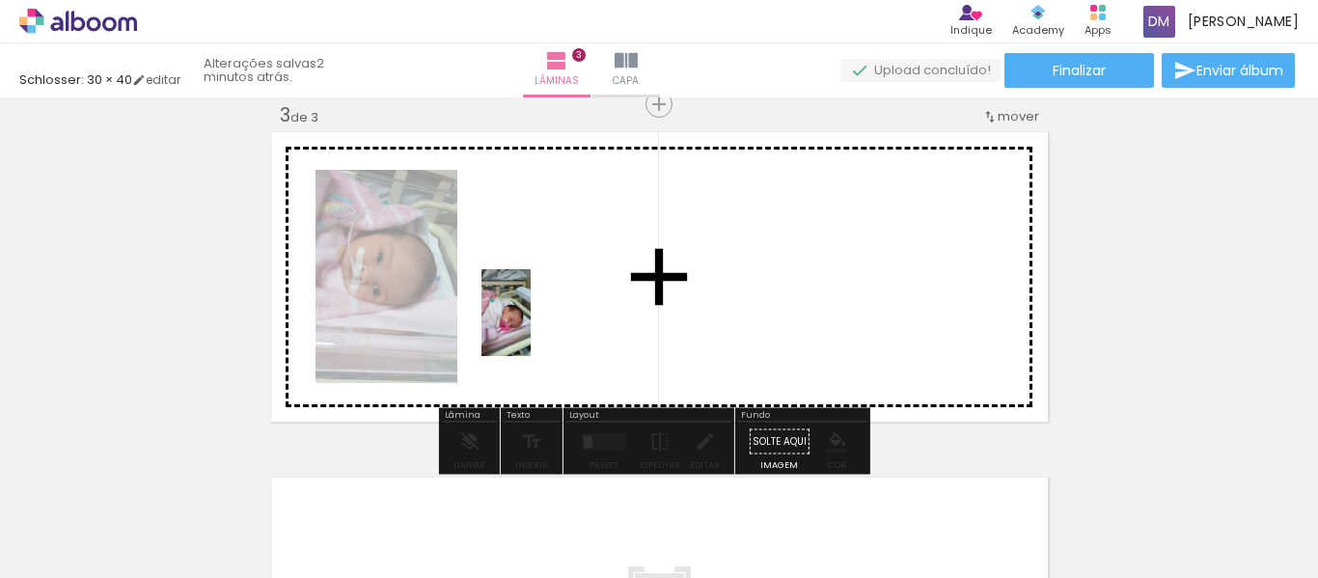
drag, startPoint x: 271, startPoint y: 518, endPoint x: 539, endPoint y: 327, distance: 329.3
click at [539, 327] on quentale-workspace at bounding box center [659, 289] width 1318 height 578
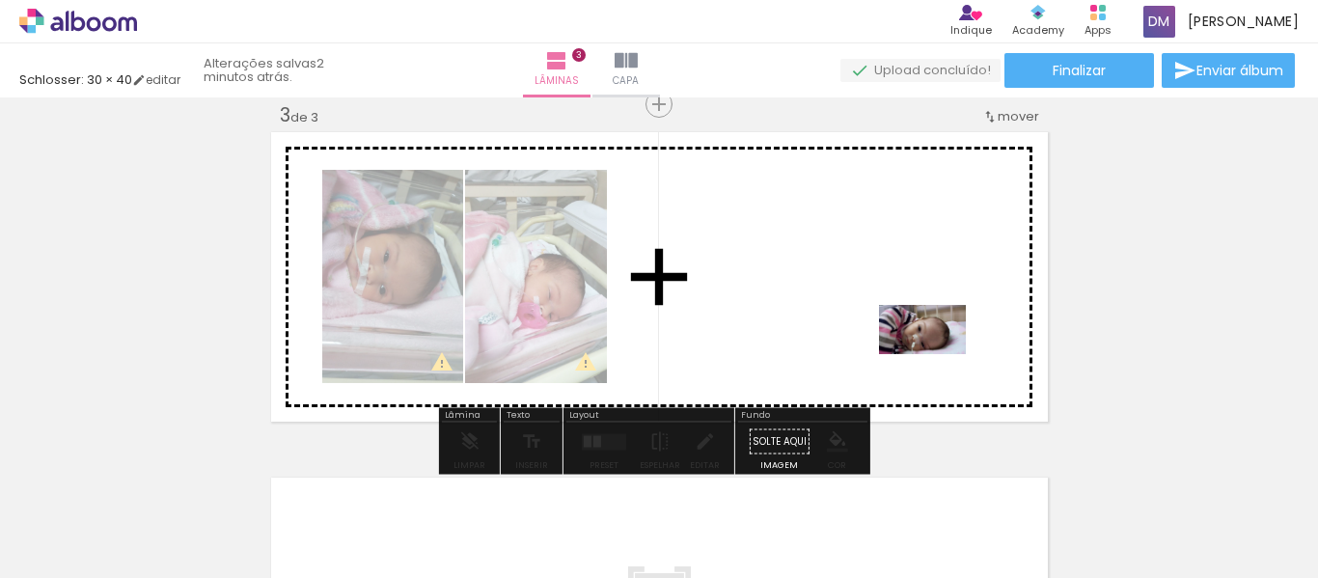
drag, startPoint x: 1126, startPoint y: 523, endPoint x: 898, endPoint y: 299, distance: 319.3
click at [898, 299] on quentale-workspace at bounding box center [659, 289] width 1318 height 578
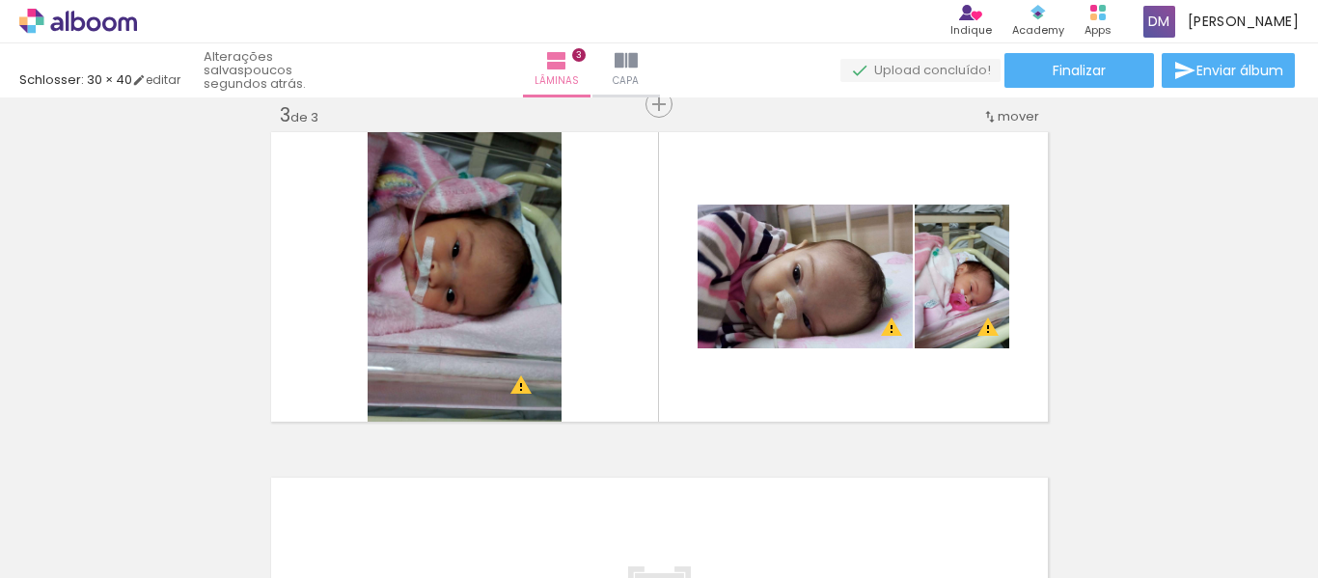
scroll to position [0, 1910]
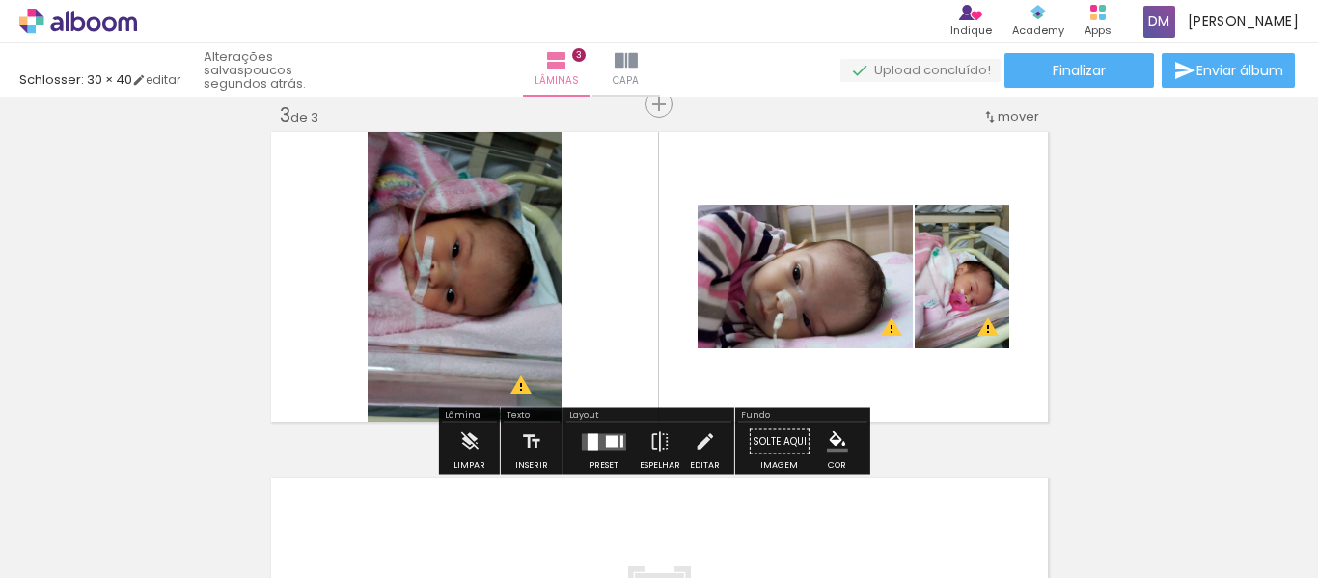
click at [588, 435] on div at bounding box center [593, 441] width 11 height 16
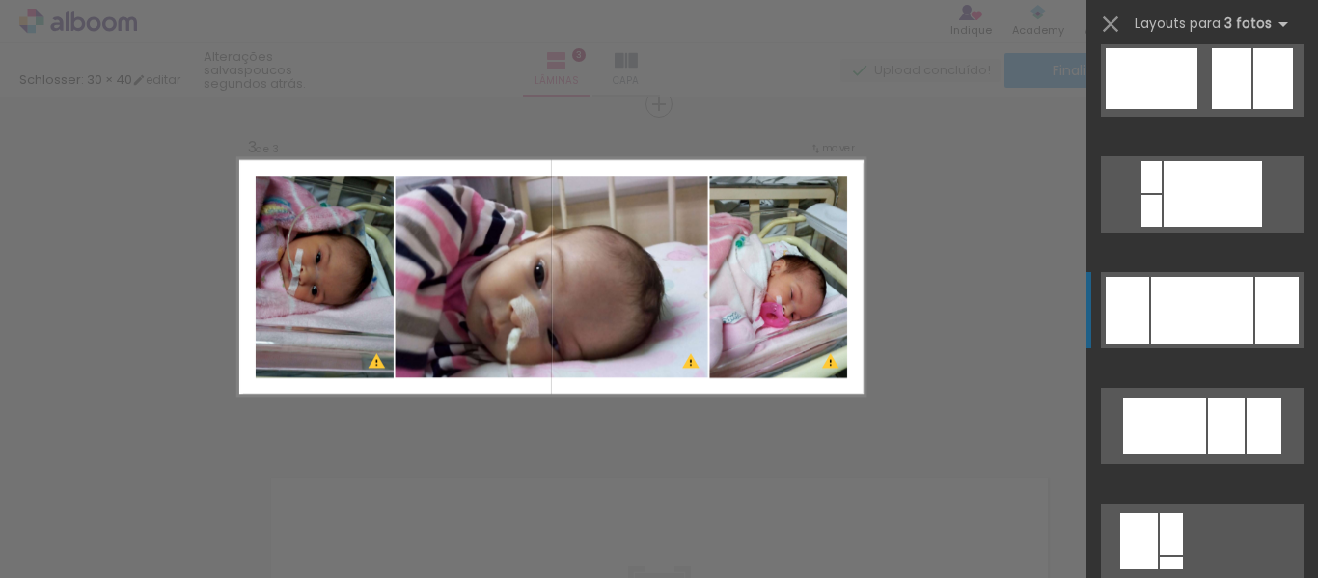
scroll to position [965, 0]
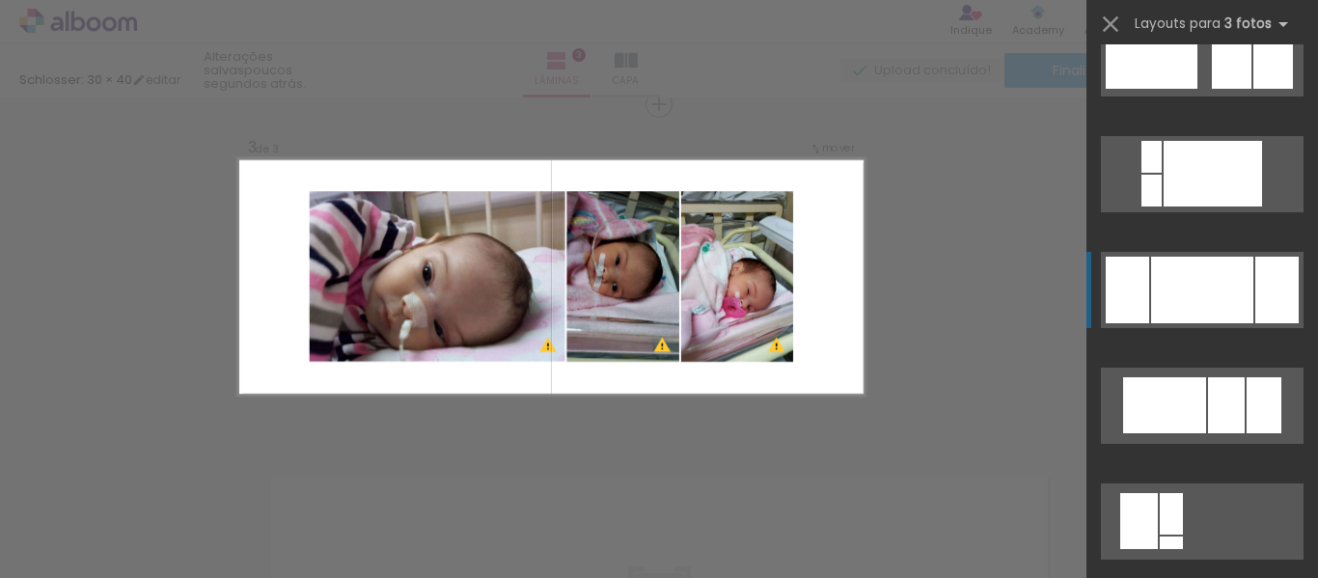
click at [1196, 397] on div at bounding box center [1164, 405] width 83 height 56
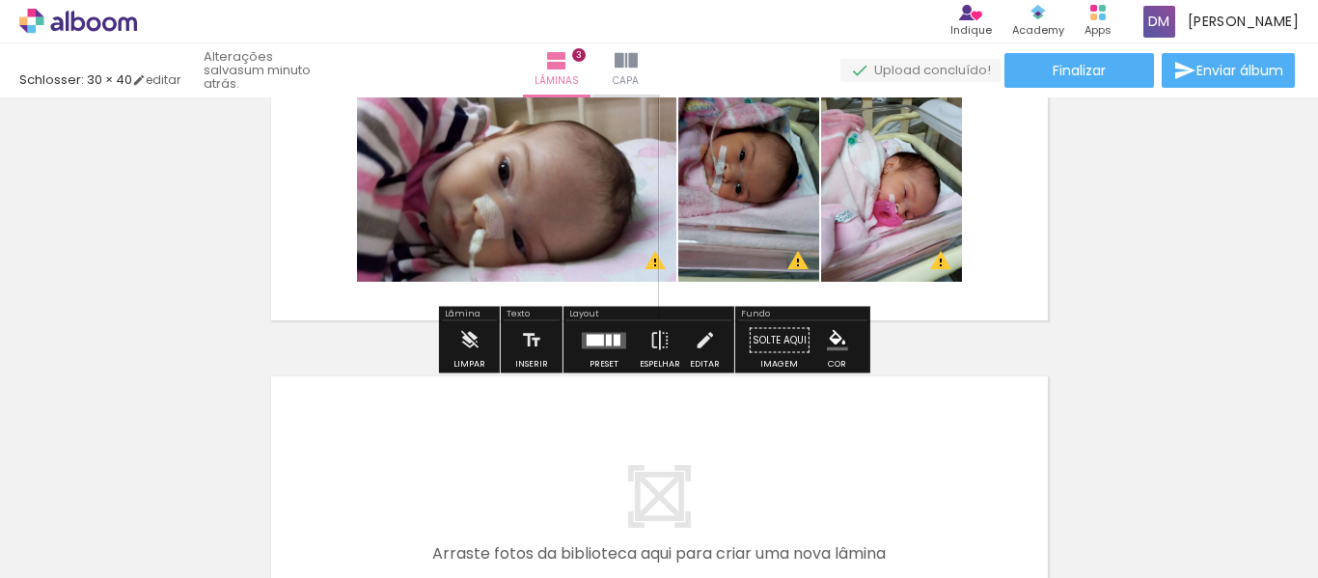
scroll to position [812, 0]
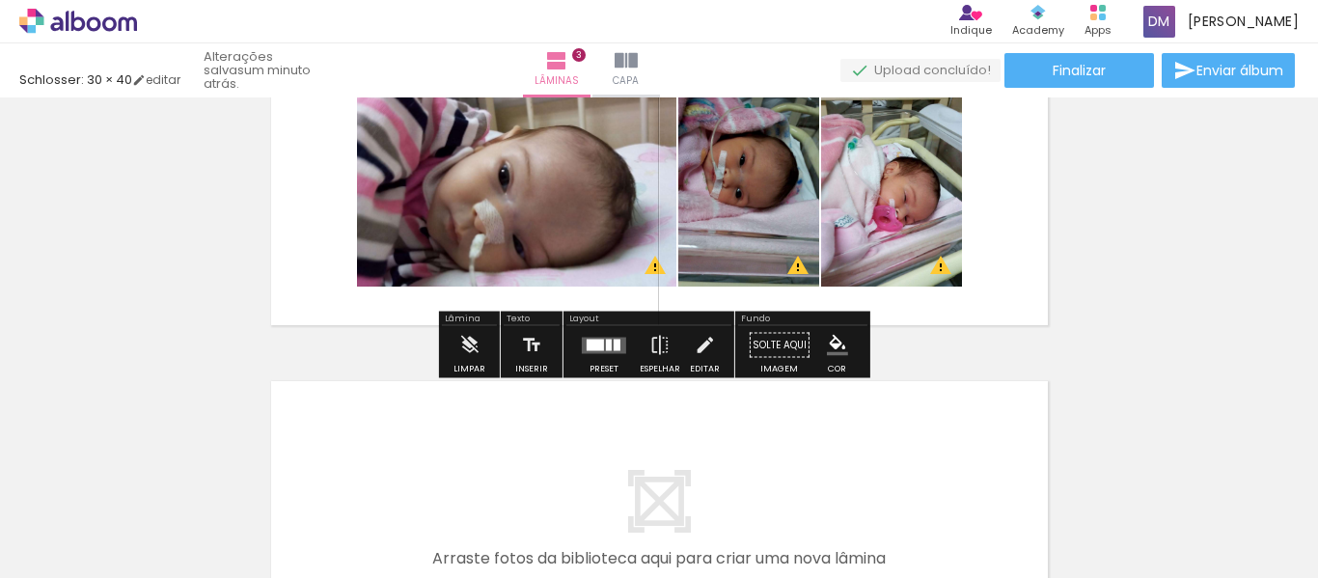
click at [760, 346] on paper-button "Solte aqui Imagem" at bounding box center [779, 350] width 69 height 49
click at [843, 356] on paper-menu-button "#ffebee #ffcdd2 #ef9a9a #e57373 #ef5350 #f44336 #e53935 #d32f2f #c62828 #b71c1c…" at bounding box center [837, 345] width 37 height 37
click at [828, 352] on iron-icon "color picker" at bounding box center [837, 345] width 21 height 21
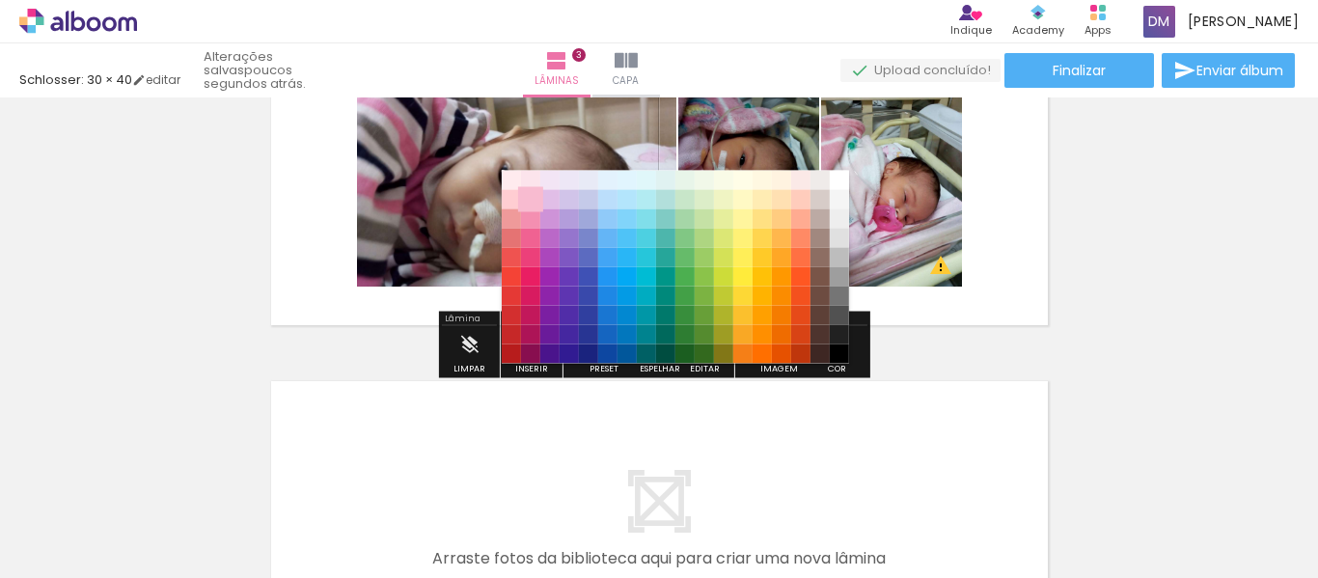
click at [535, 196] on paper-item "#f8bbd0" at bounding box center [530, 199] width 19 height 19
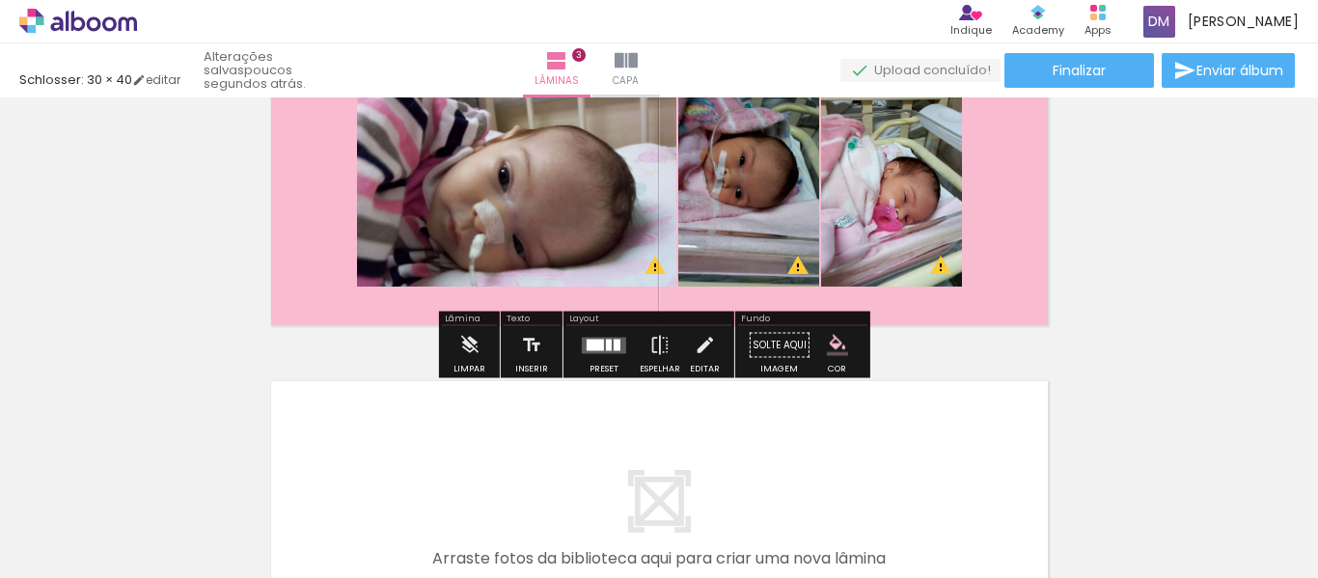
click at [827, 339] on iron-icon "color picker" at bounding box center [837, 345] width 21 height 21
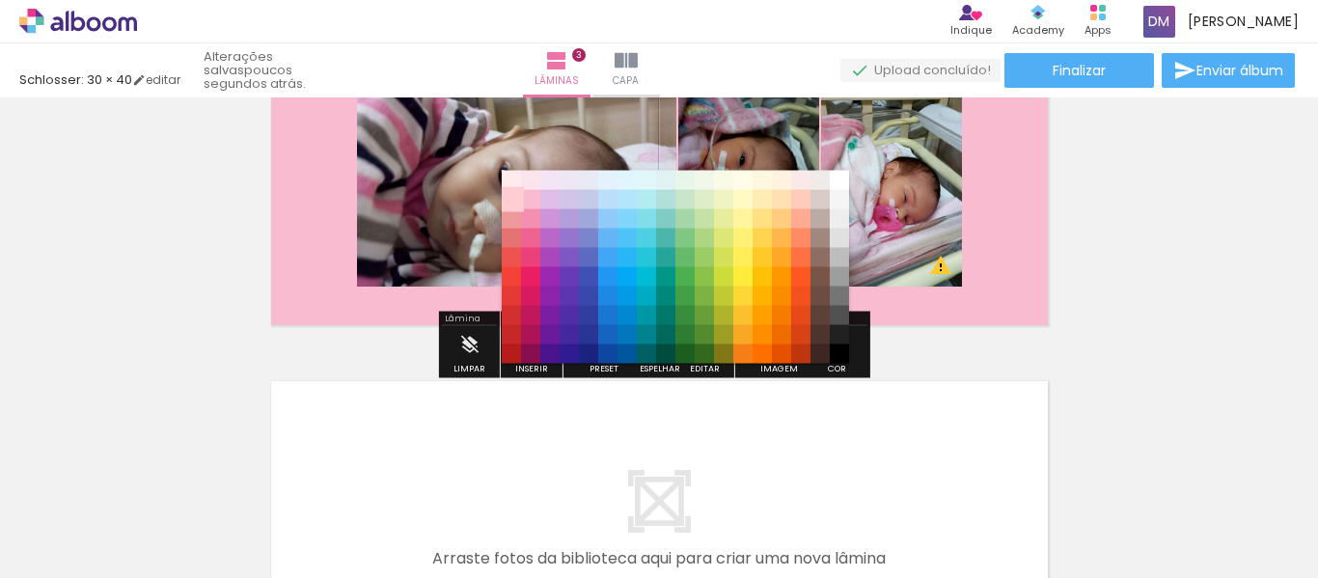
click at [511, 196] on paper-item "#ffcdd2" at bounding box center [511, 199] width 19 height 19
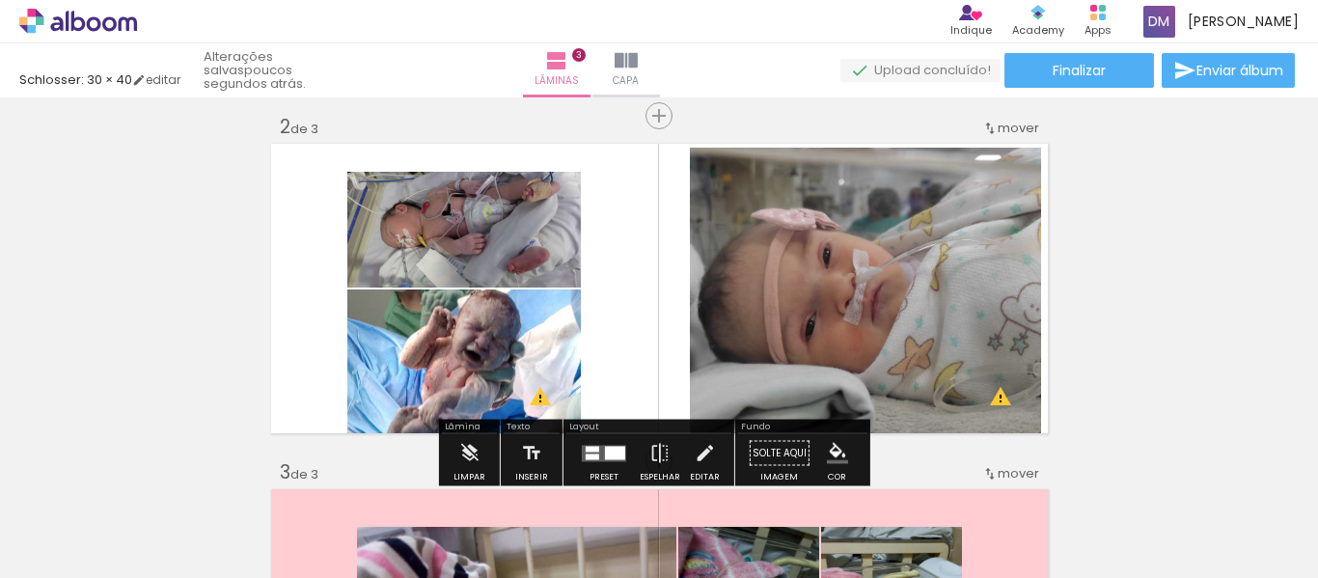
scroll to position [330, 0]
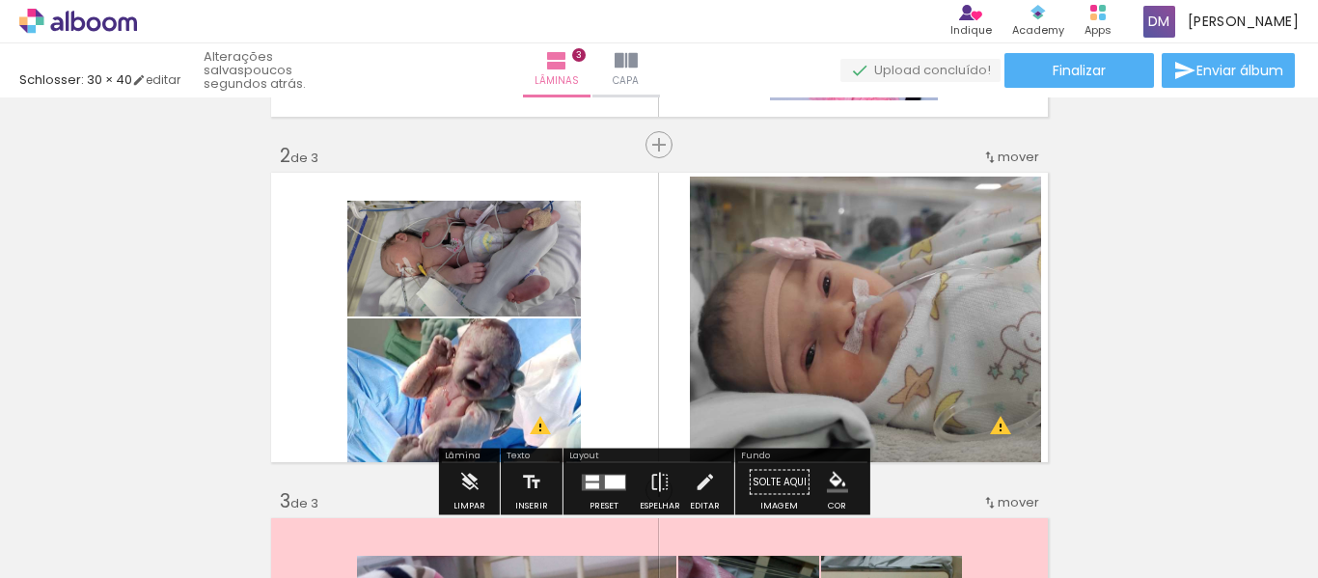
click at [641, 252] on quentale-layouter at bounding box center [659, 317] width 784 height 297
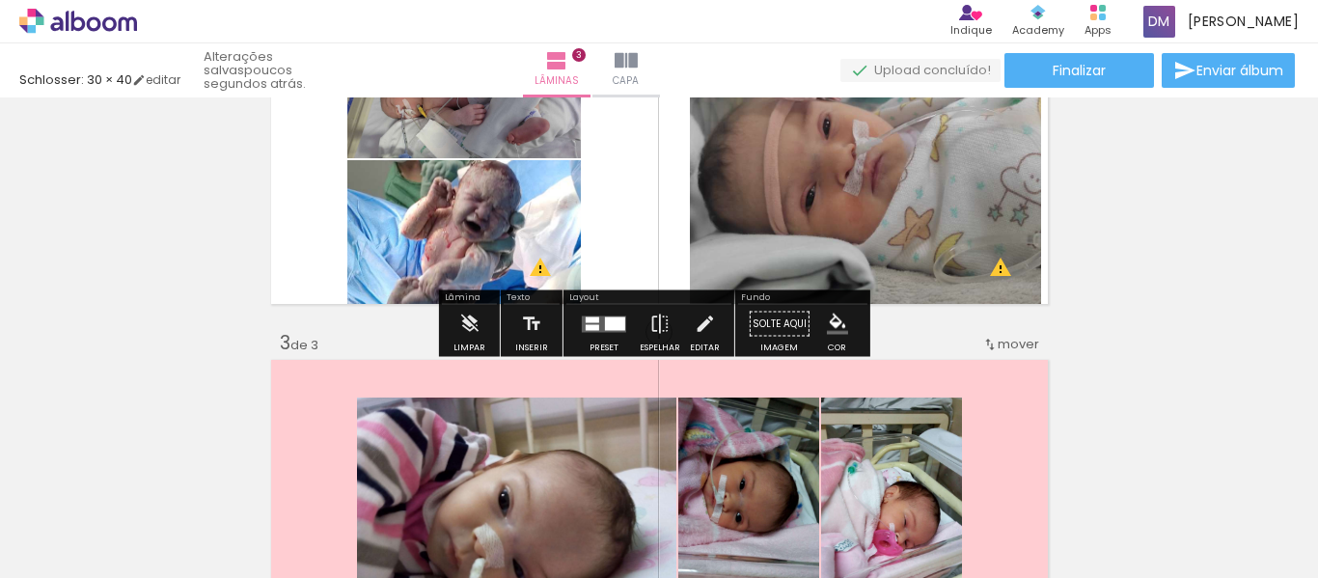
scroll to position [523, 0]
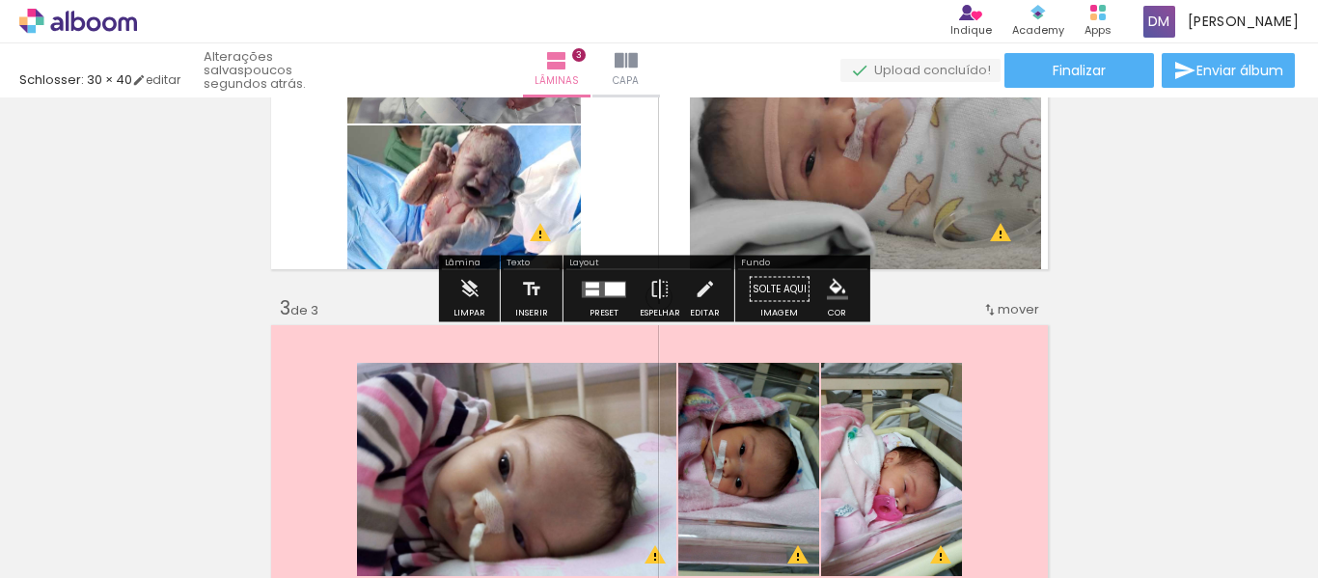
click at [629, 213] on quentale-layouter at bounding box center [659, 124] width 784 height 297
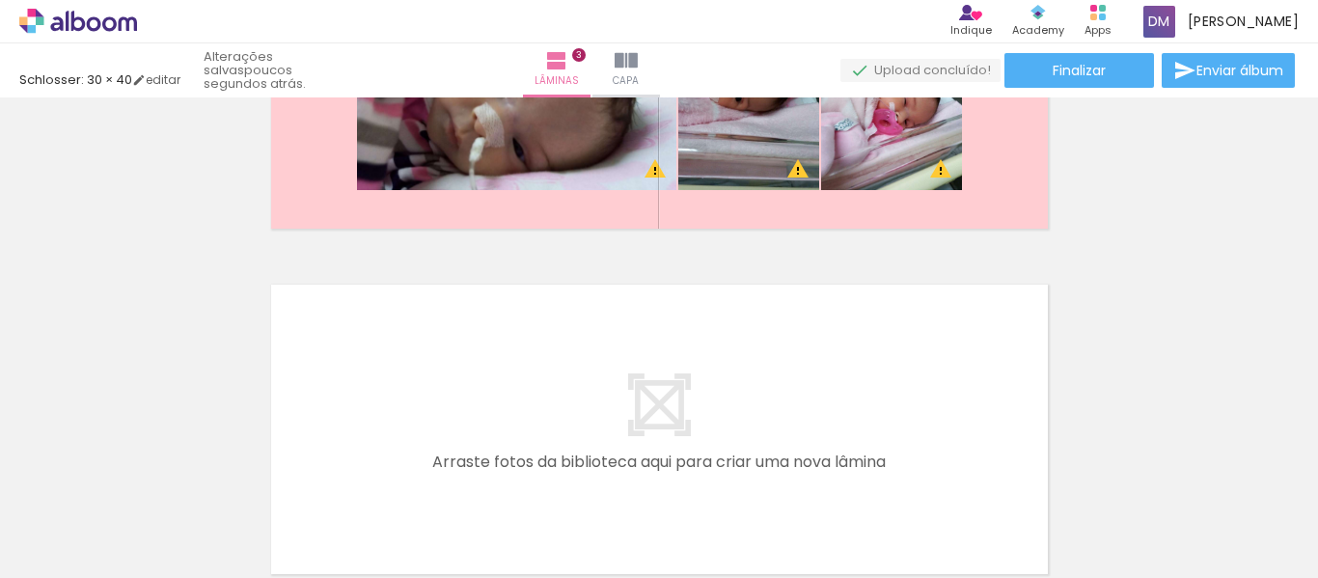
scroll to position [1005, 0]
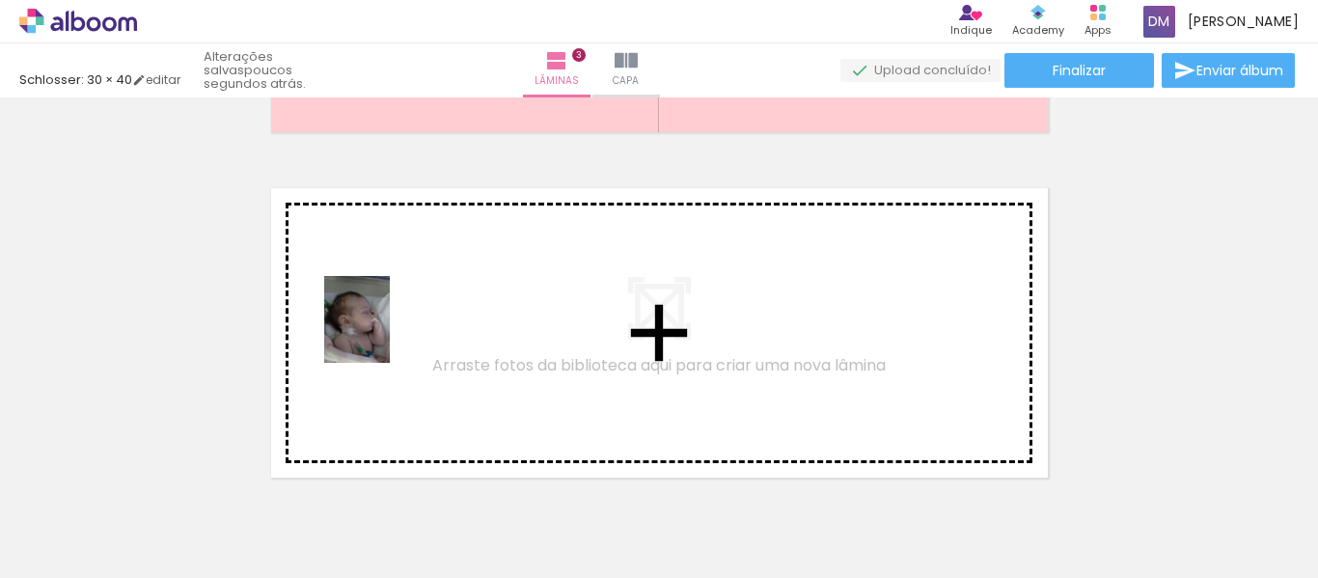
drag, startPoint x: 316, startPoint y: 523, endPoint x: 382, endPoint y: 334, distance: 200.2
click at [382, 334] on quentale-workspace at bounding box center [659, 289] width 1318 height 578
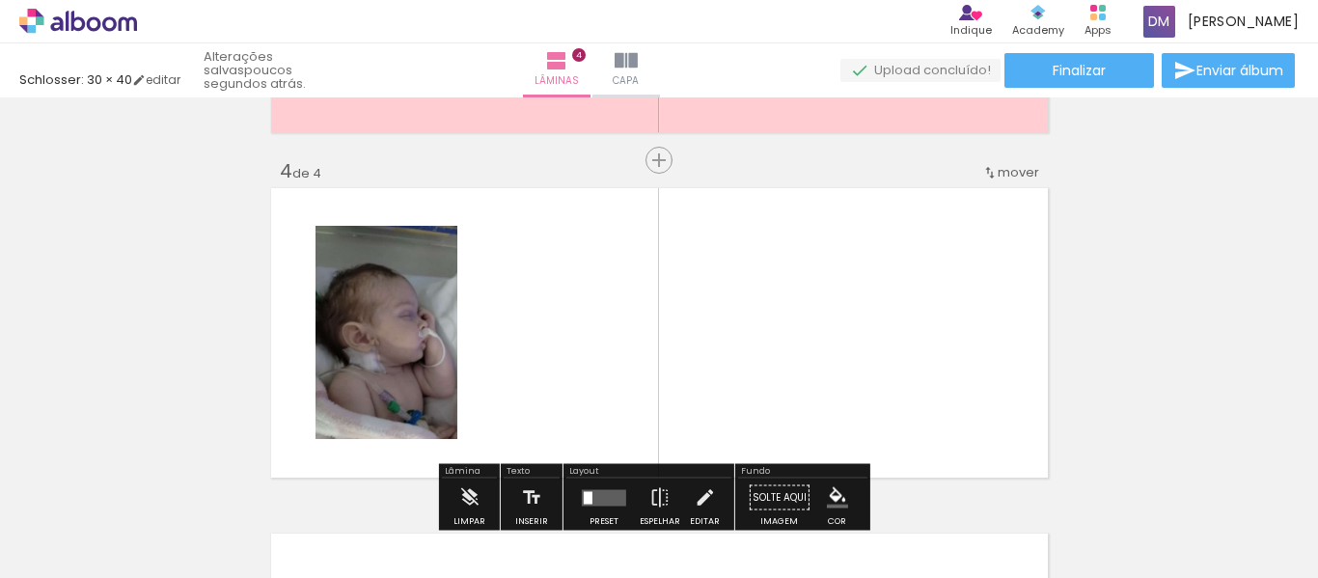
scroll to position [1061, 0]
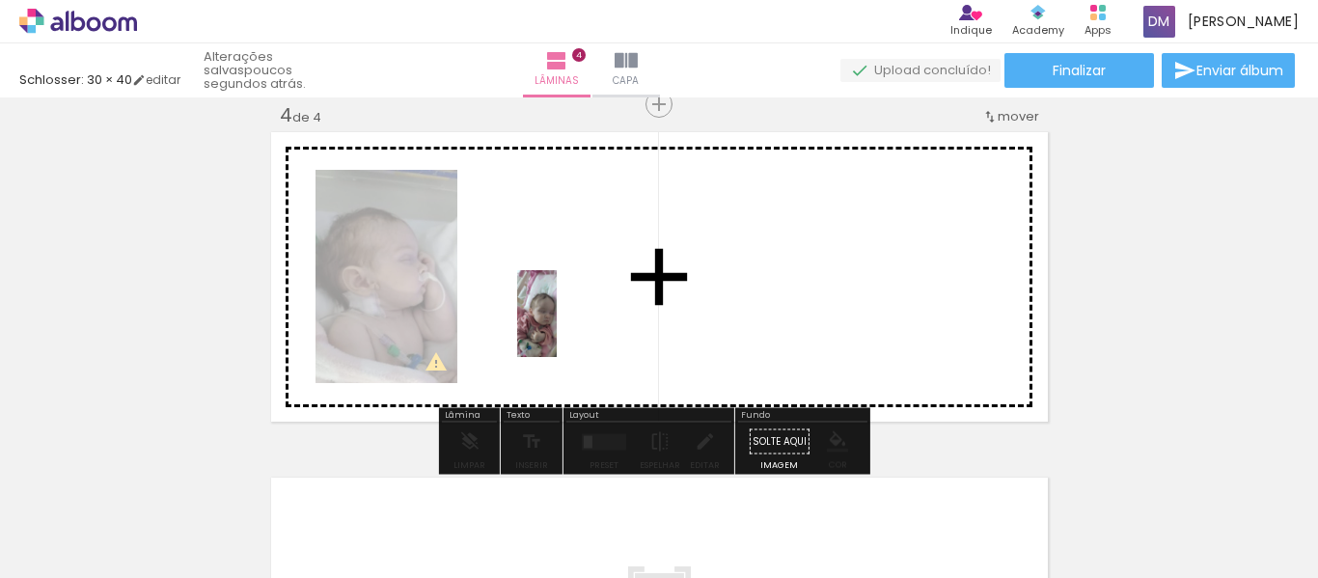
drag, startPoint x: 201, startPoint y: 531, endPoint x: 581, endPoint y: 328, distance: 430.8
click at [581, 328] on quentale-workspace at bounding box center [659, 289] width 1318 height 578
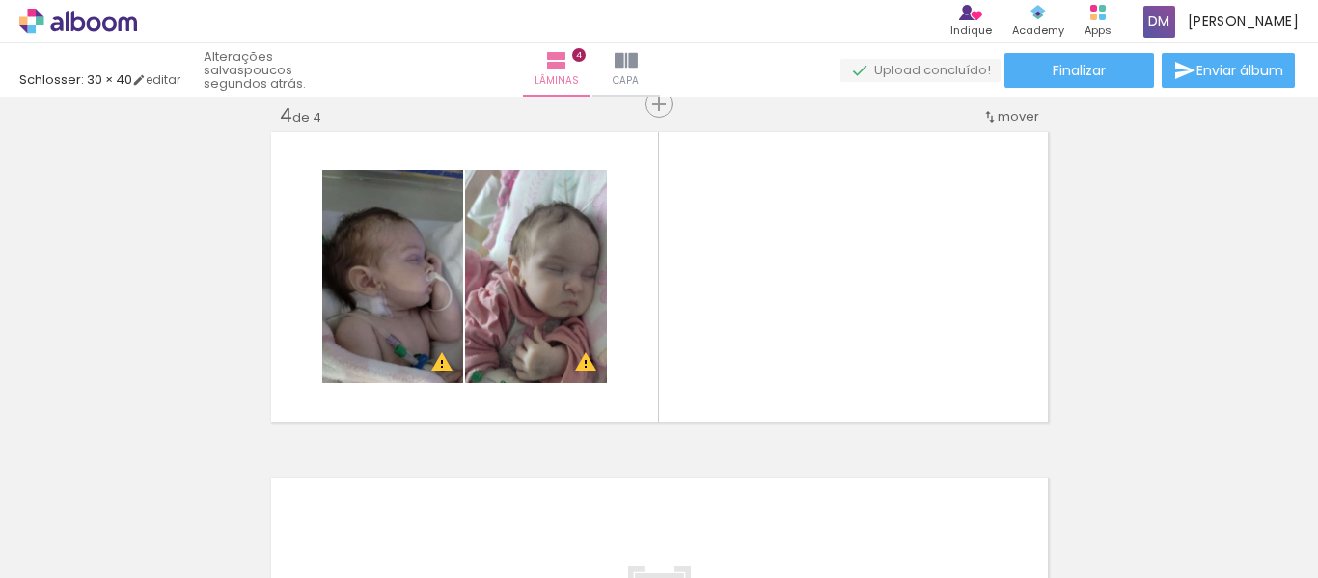
scroll to position [0, 2942]
click at [320, 515] on div at bounding box center [276, 513] width 87 height 40
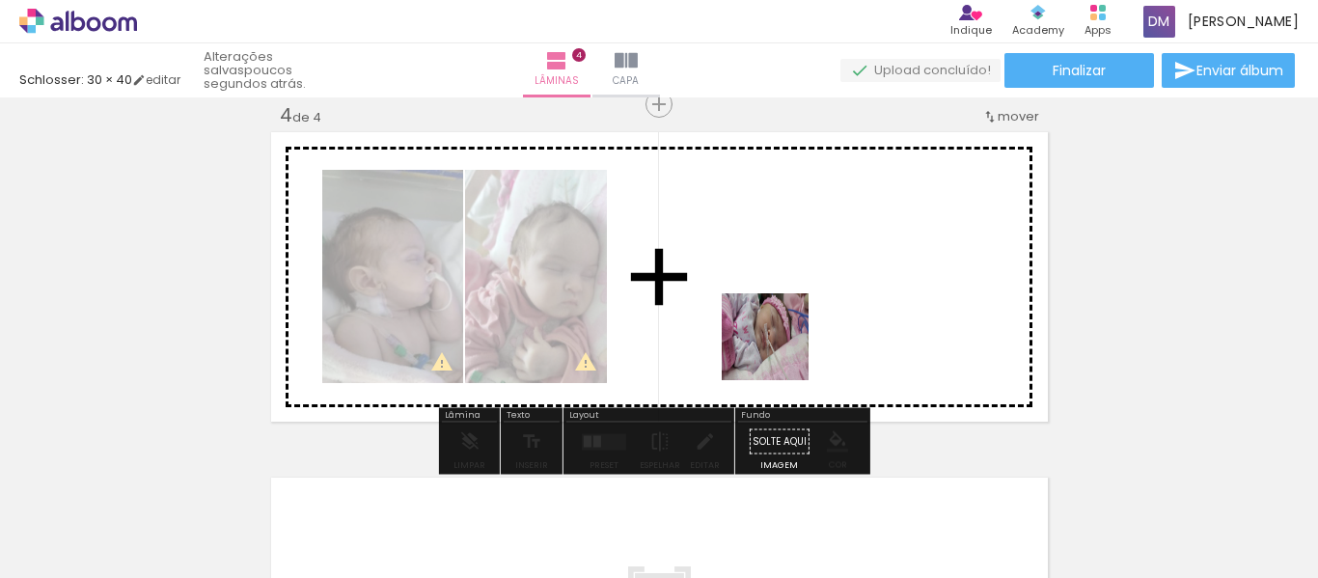
drag, startPoint x: 832, startPoint y: 521, endPoint x: 778, endPoint y: 309, distance: 219.0
click at [778, 309] on quentale-workspace at bounding box center [659, 289] width 1318 height 578
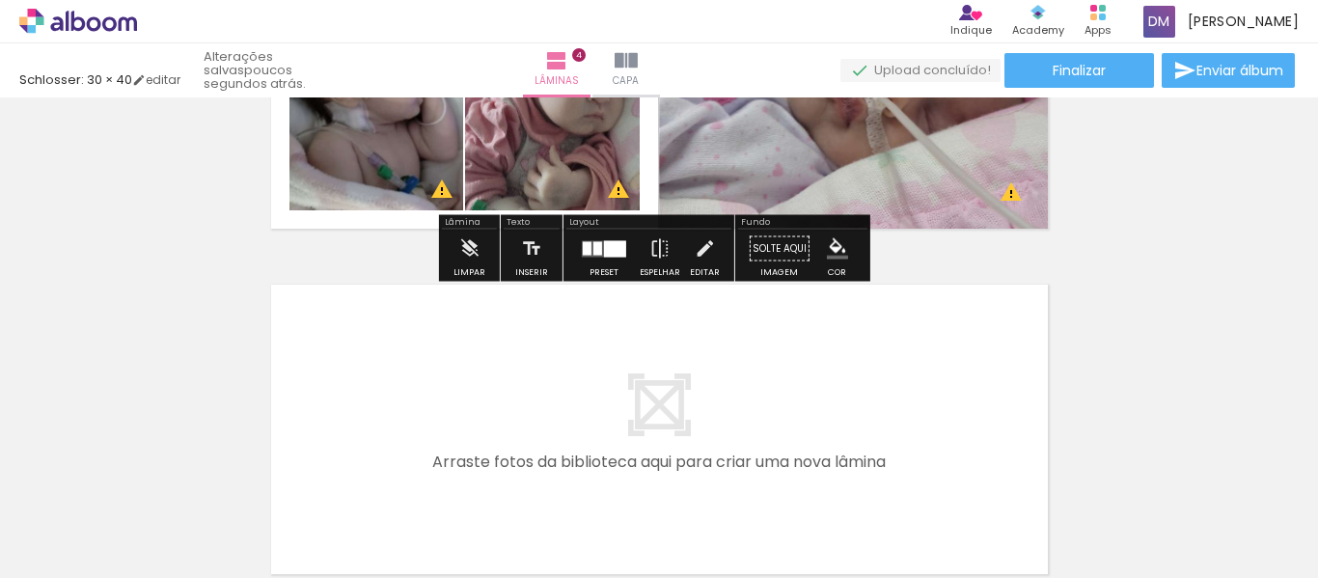
scroll to position [1158, 0]
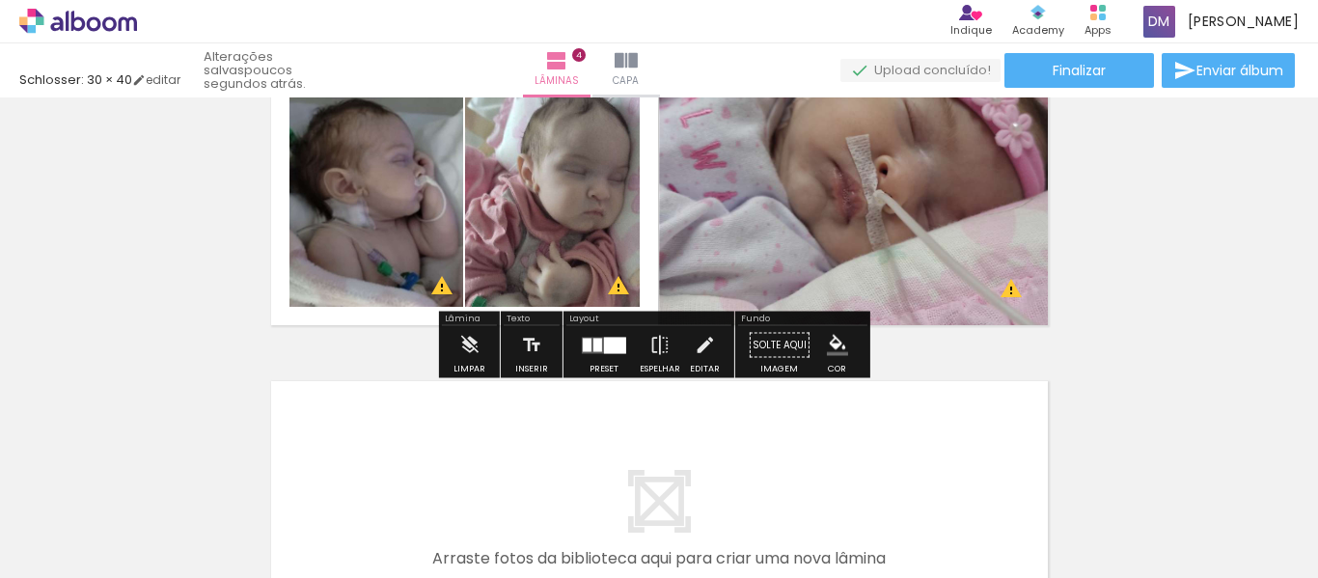
click at [838, 342] on iron-icon "color picker" at bounding box center [837, 345] width 21 height 21
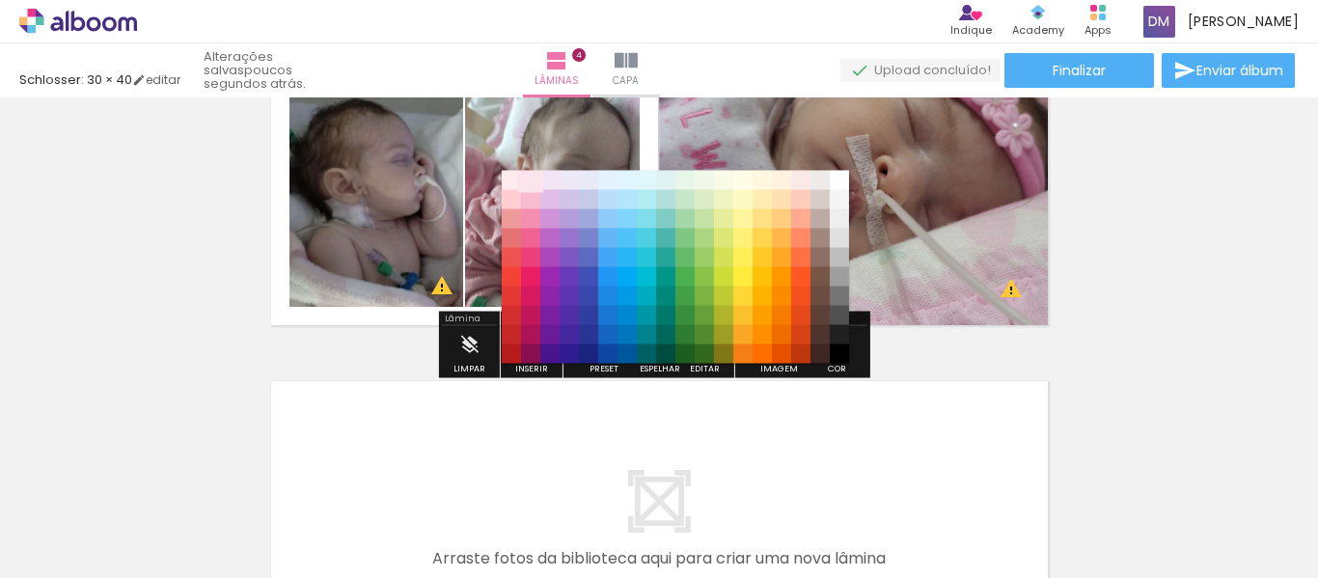
click at [531, 178] on paper-item "#fce4ec" at bounding box center [530, 180] width 19 height 19
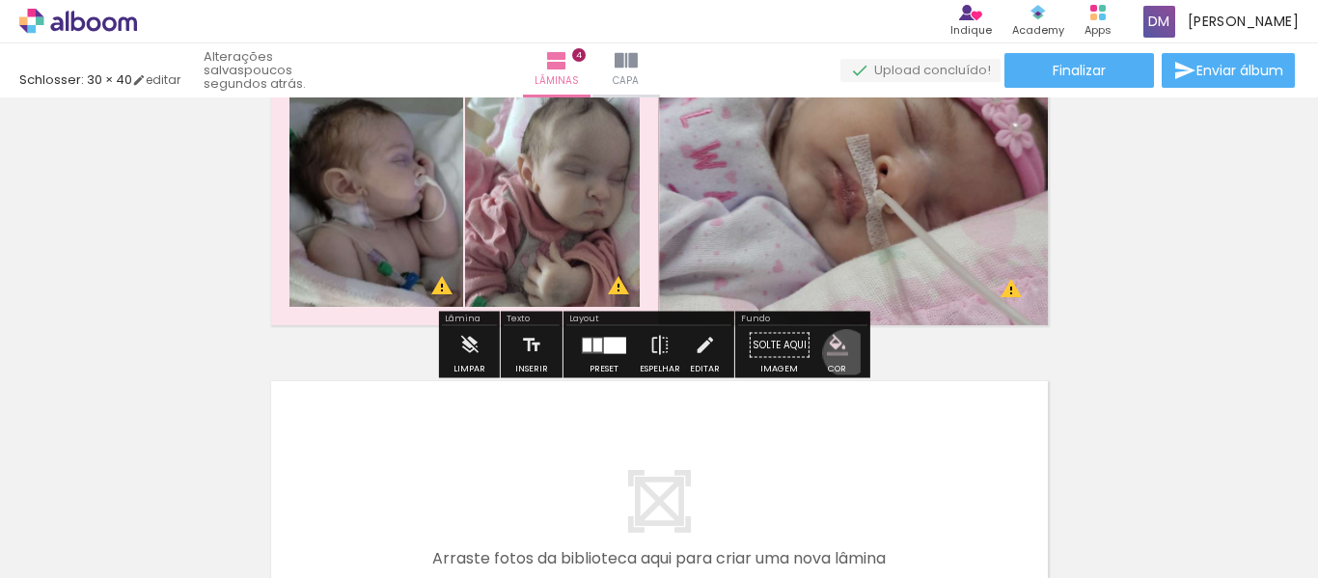
click at [839, 353] on iron-icon "color picker" at bounding box center [837, 345] width 21 height 21
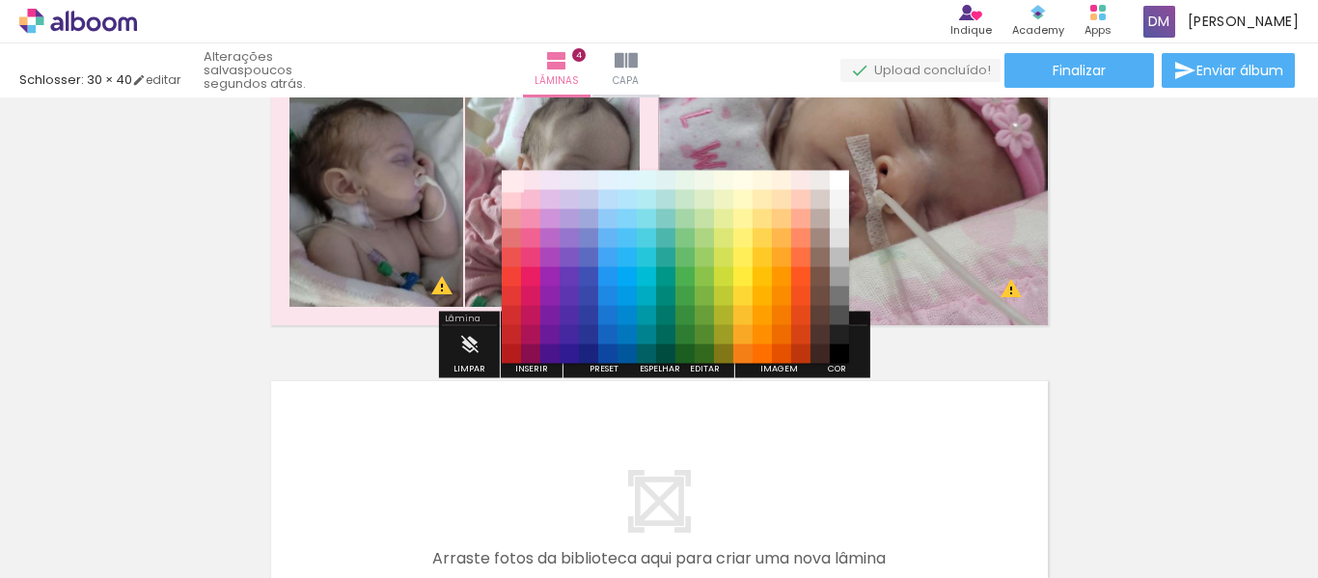
click at [511, 183] on paper-item "#ffebee" at bounding box center [511, 180] width 19 height 19
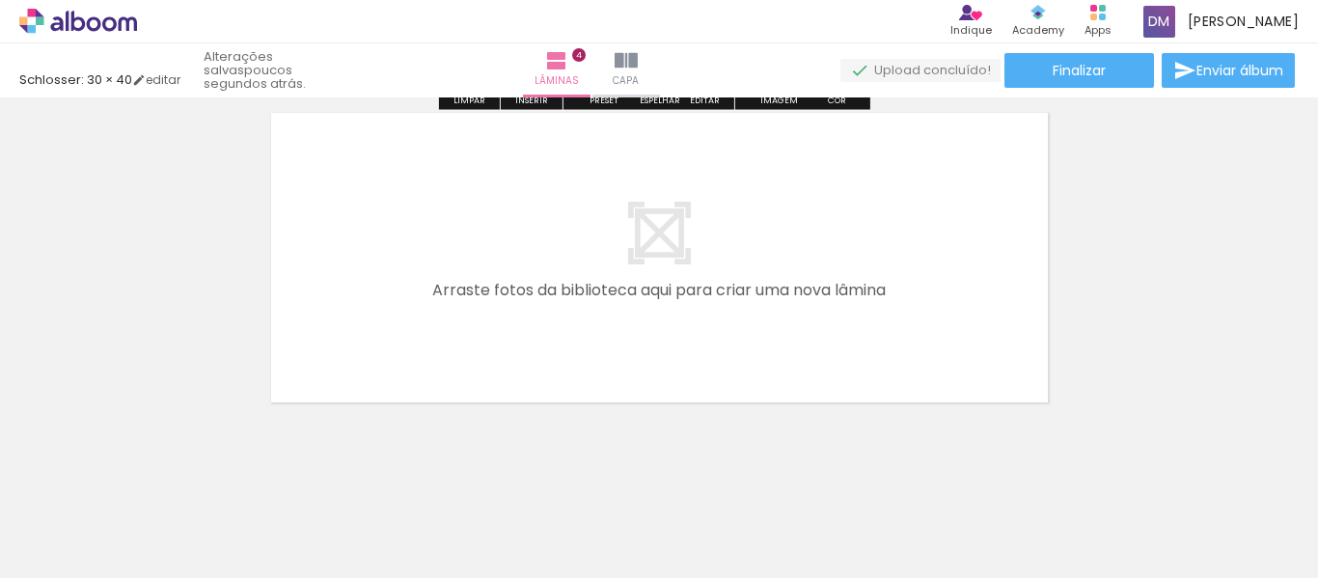
scroll to position [1447, 0]
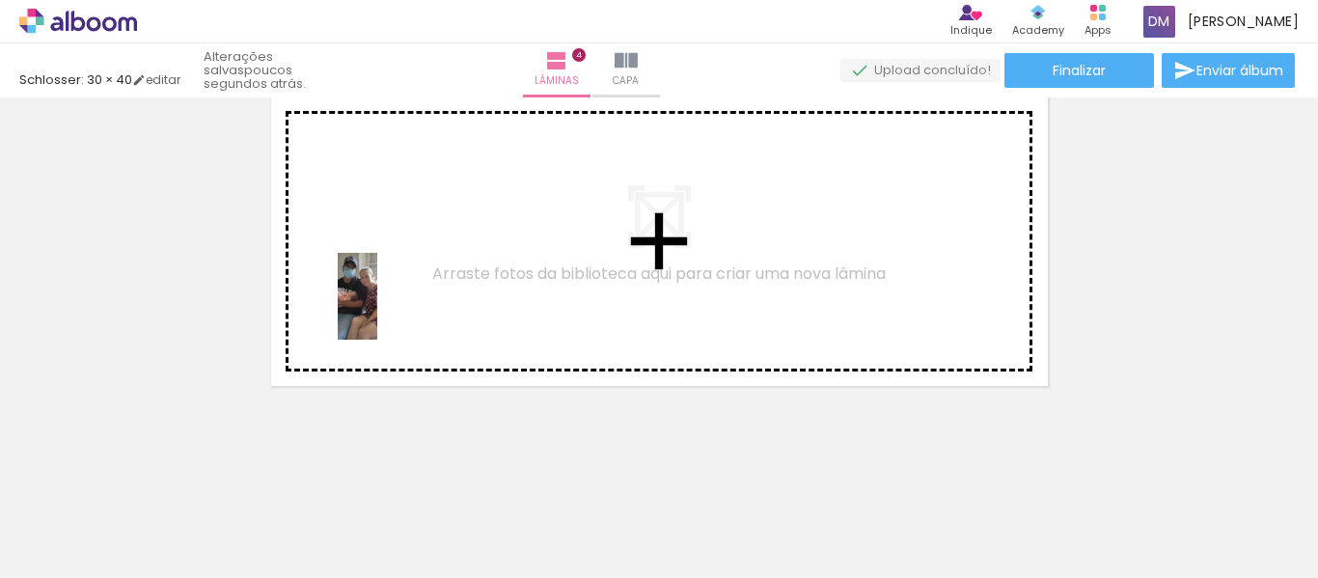
drag, startPoint x: 174, startPoint y: 519, endPoint x: 396, endPoint y: 311, distance: 304.4
click at [396, 311] on quentale-workspace at bounding box center [659, 289] width 1318 height 578
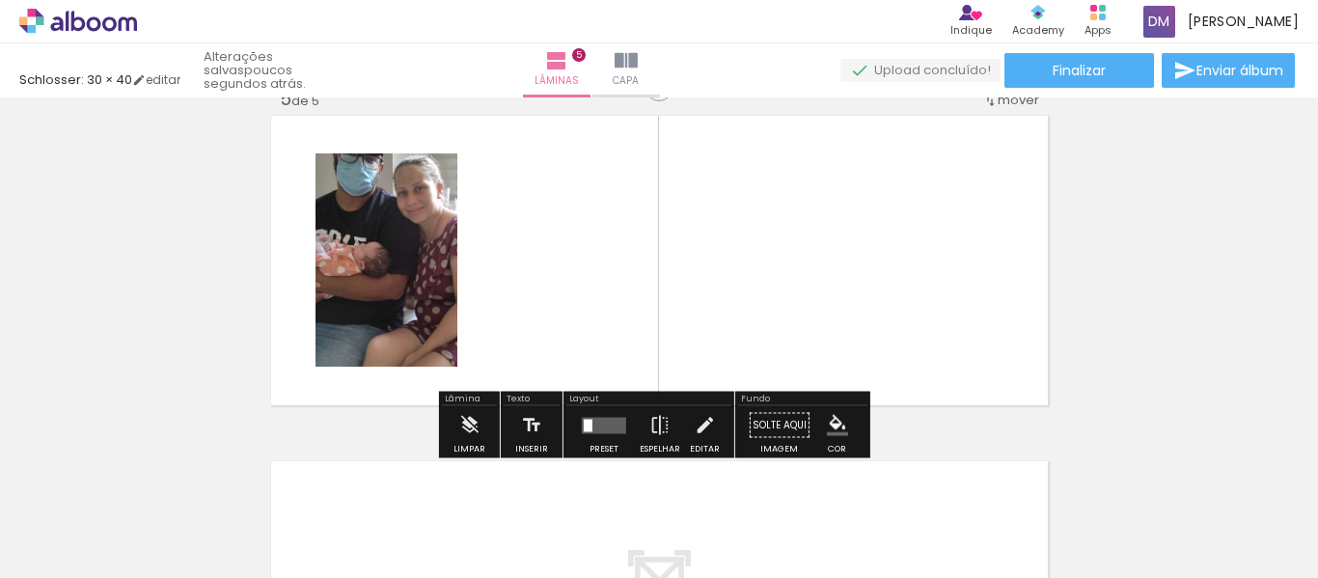
scroll to position [1407, 0]
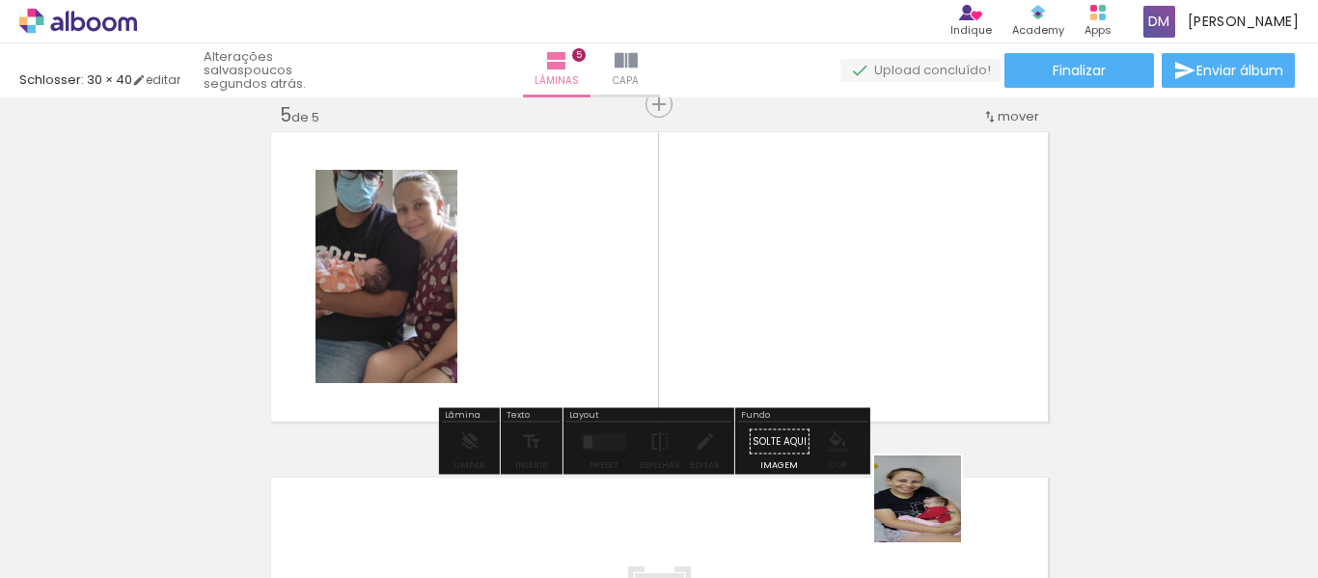
drag, startPoint x: 961, startPoint y: 536, endPoint x: 932, endPoint y: 513, distance: 37.1
click at [932, 513] on quentale-thumb at bounding box center [925, 512] width 108 height 111
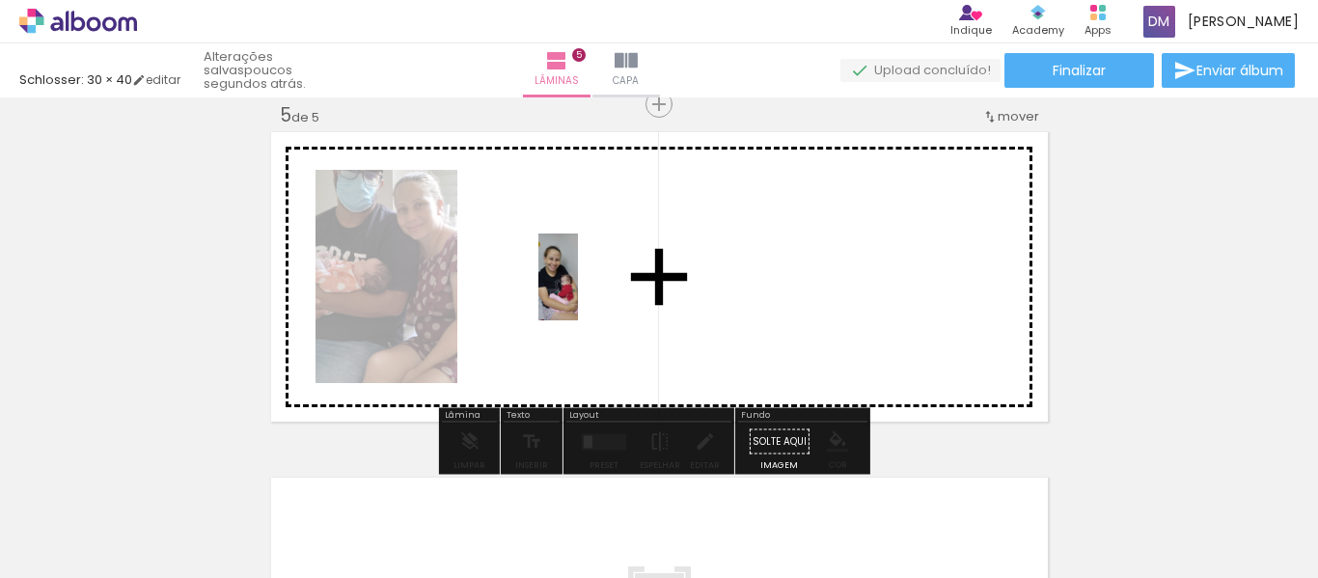
drag, startPoint x: 942, startPoint y: 535, endPoint x: 592, endPoint y: 289, distance: 426.7
click at [592, 289] on quentale-workspace at bounding box center [659, 289] width 1318 height 578
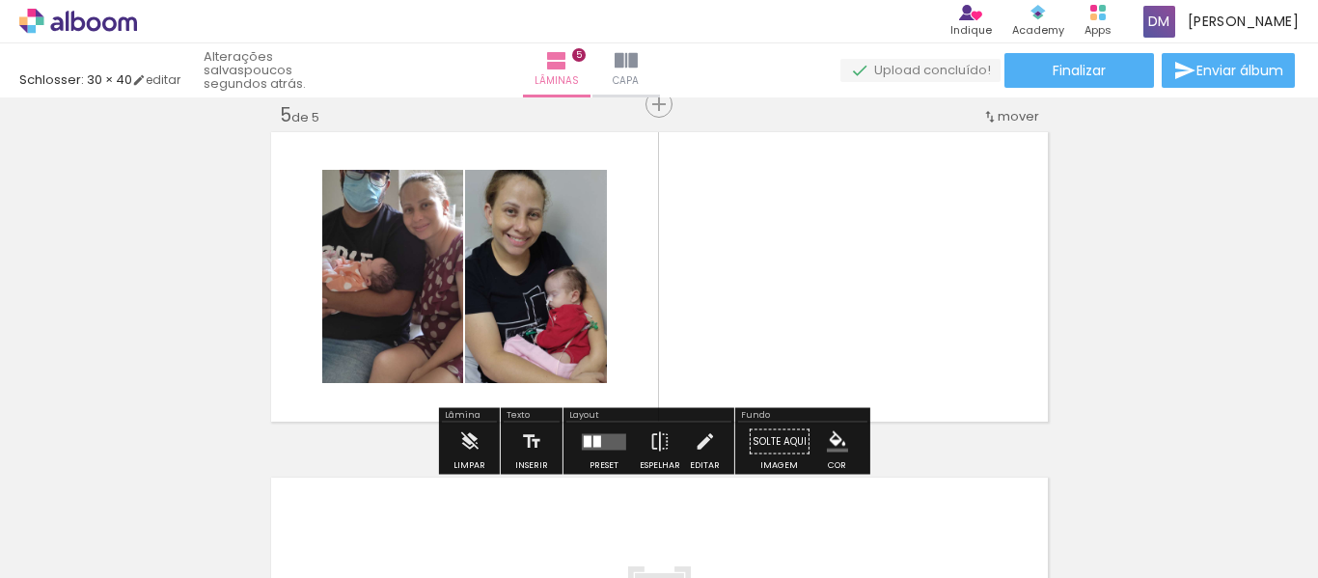
scroll to position [1503, 0]
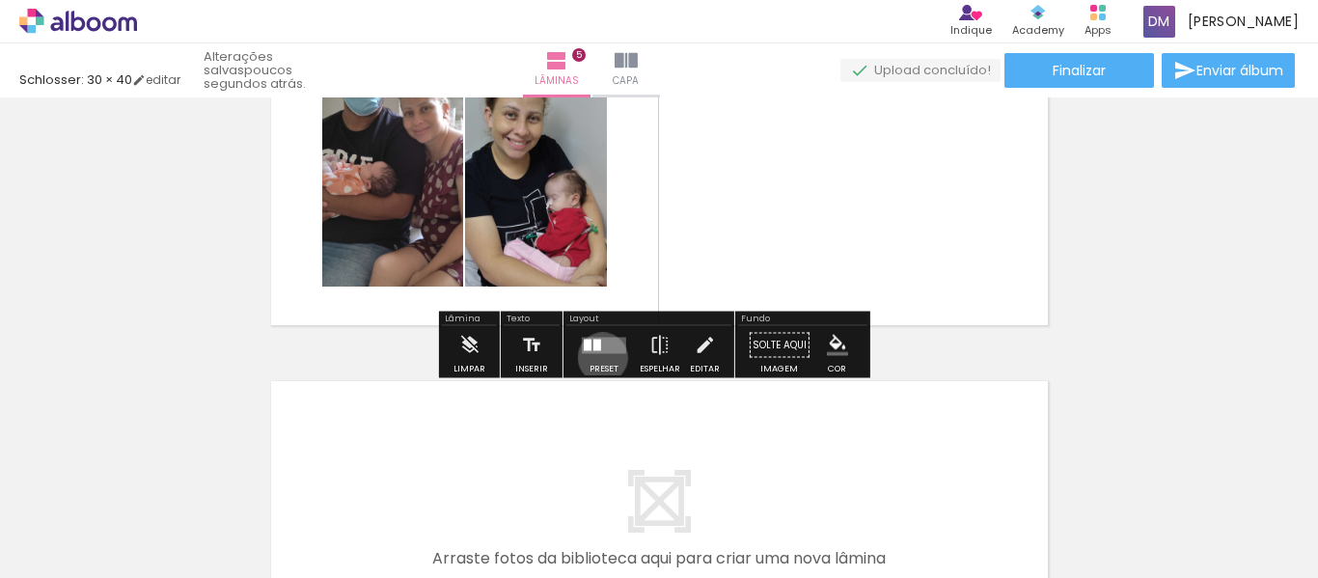
click at [598, 357] on div at bounding box center [604, 345] width 52 height 39
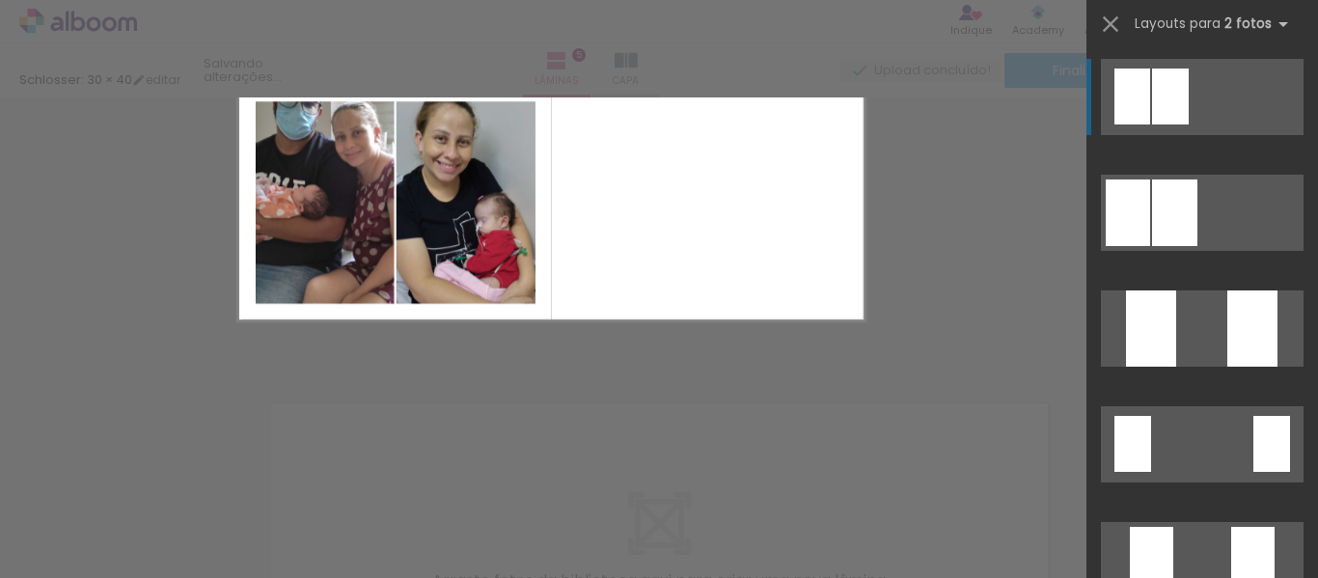
scroll to position [1407, 0]
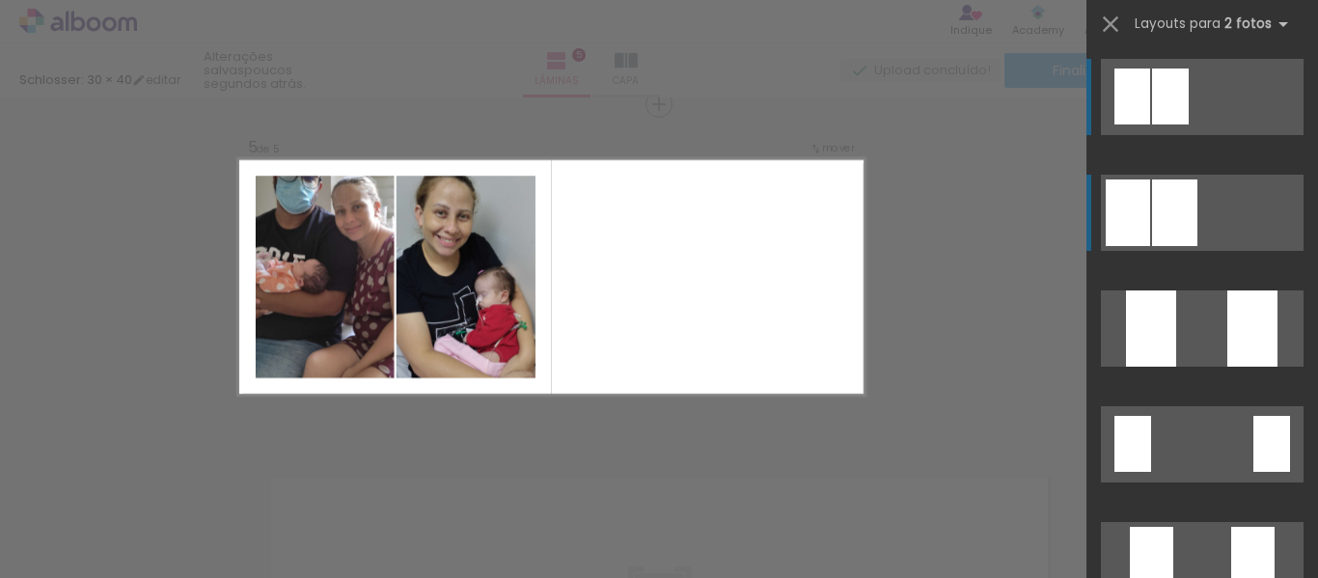
click at [1173, 205] on div at bounding box center [1174, 212] width 45 height 67
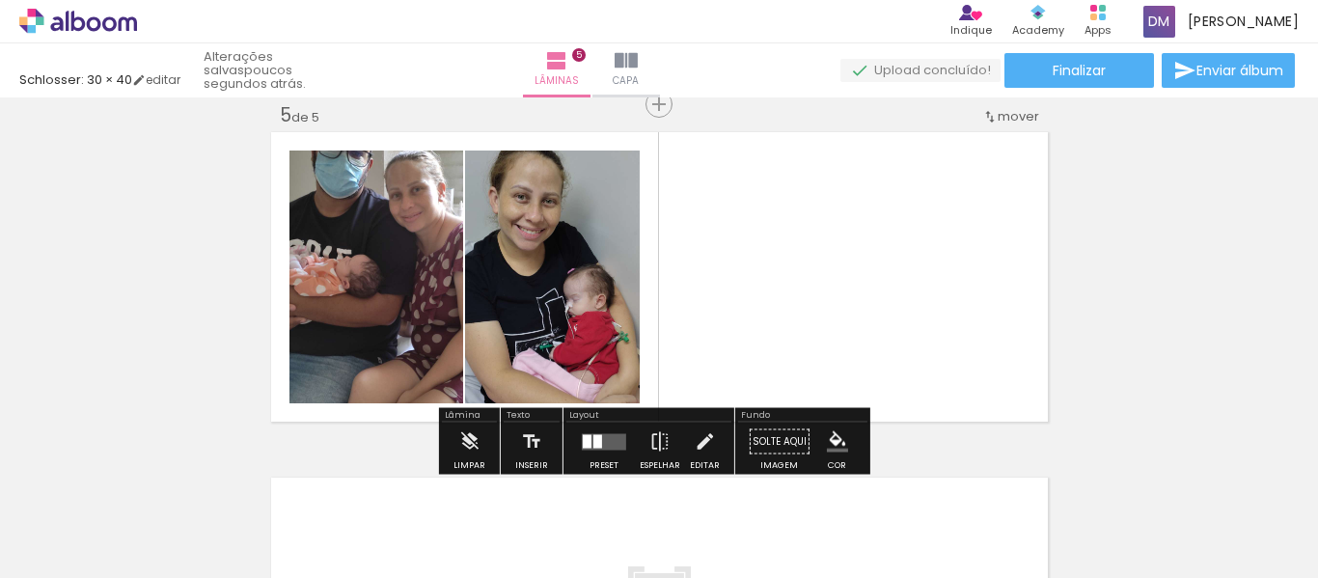
click at [614, 438] on quentale-layouter at bounding box center [604, 441] width 44 height 16
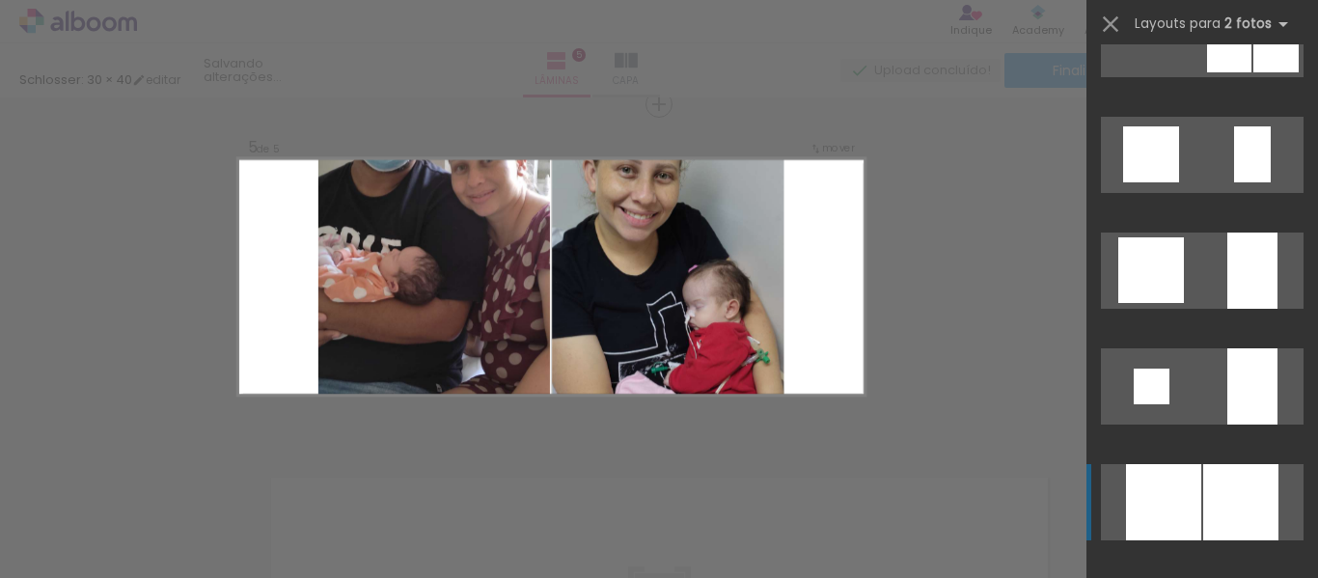
scroll to position [1756, 0]
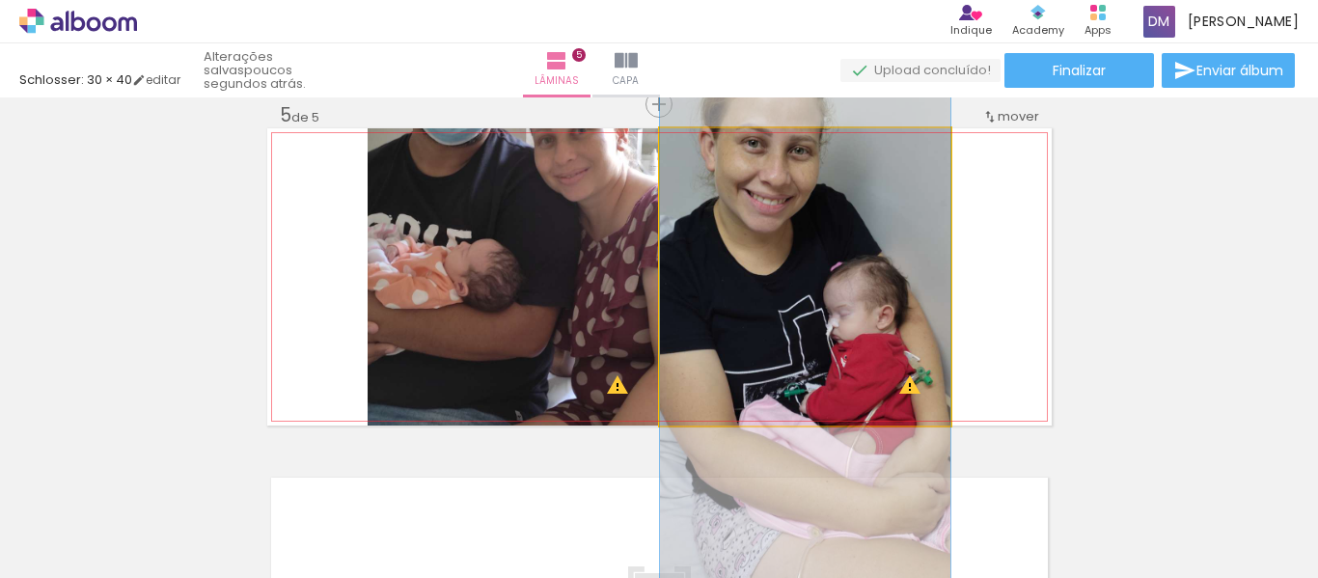
click at [893, 289] on quentale-photo at bounding box center [805, 276] width 290 height 297
click at [893, 288] on quentale-photo at bounding box center [805, 276] width 290 height 297
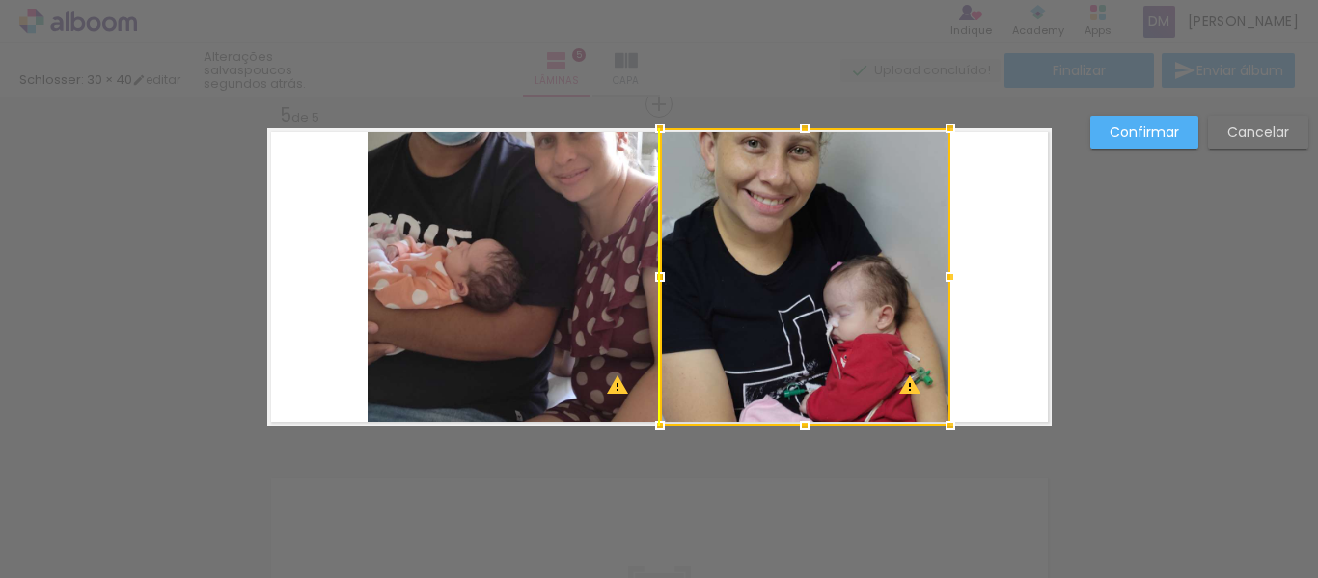
drag, startPoint x: 893, startPoint y: 288, endPoint x: 899, endPoint y: 309, distance: 22.0
click at [899, 309] on div at bounding box center [805, 276] width 290 height 297
click at [0, 0] on slot "Confirmar" at bounding box center [0, 0] width 0 height 0
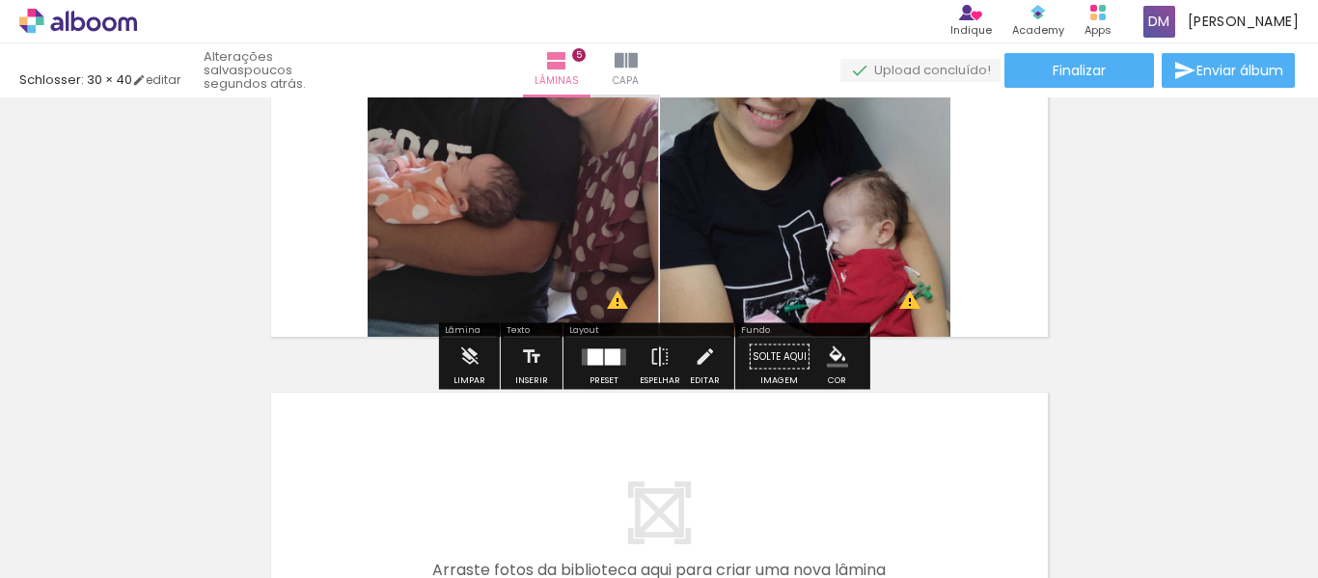
scroll to position [1503, 0]
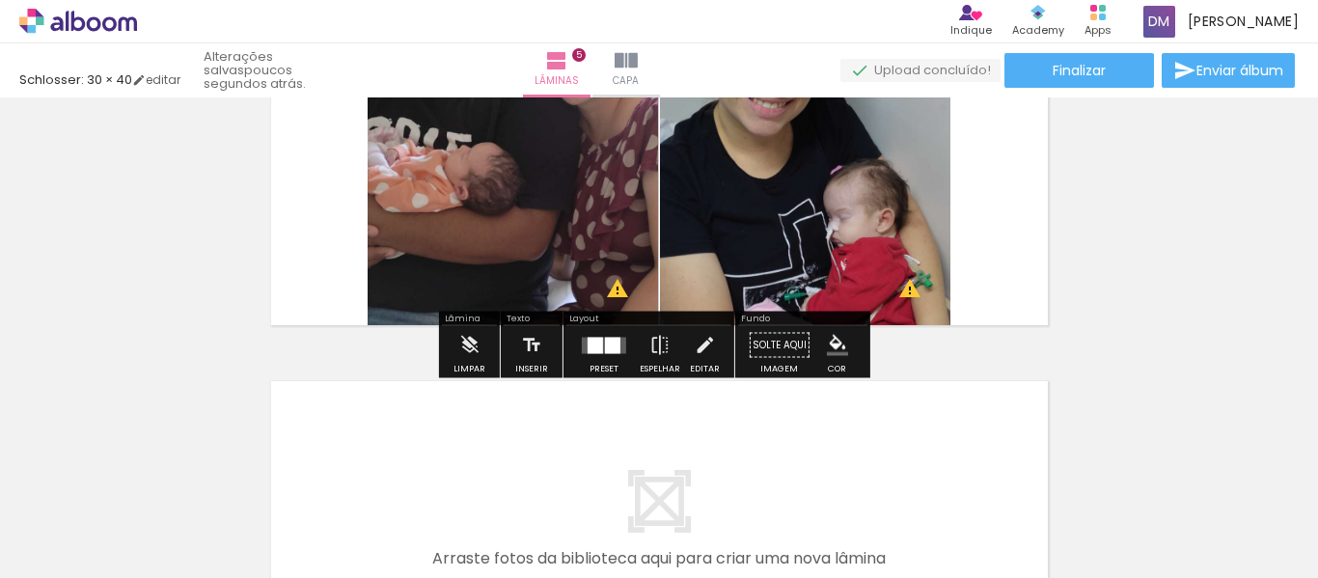
click at [176, 81] on link "editar" at bounding box center [156, 79] width 48 height 16
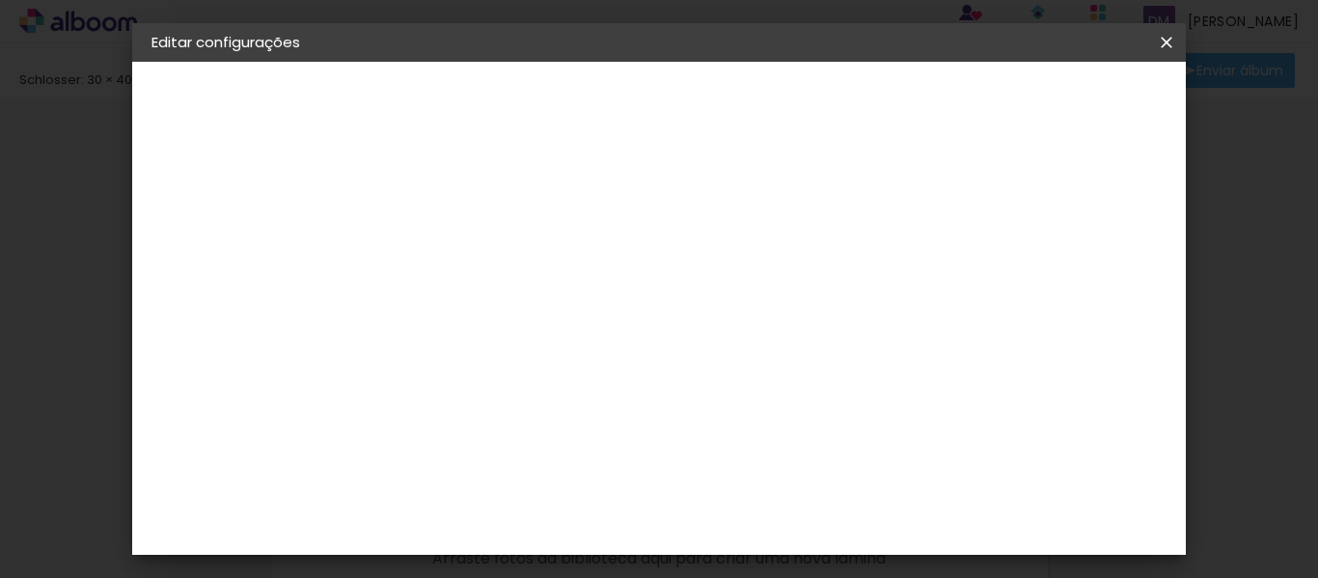
click at [1175, 41] on iron-icon at bounding box center [1166, 42] width 23 height 19
click at [804, 96] on span "Salvar configurações" at bounding box center [754, 109] width 98 height 27
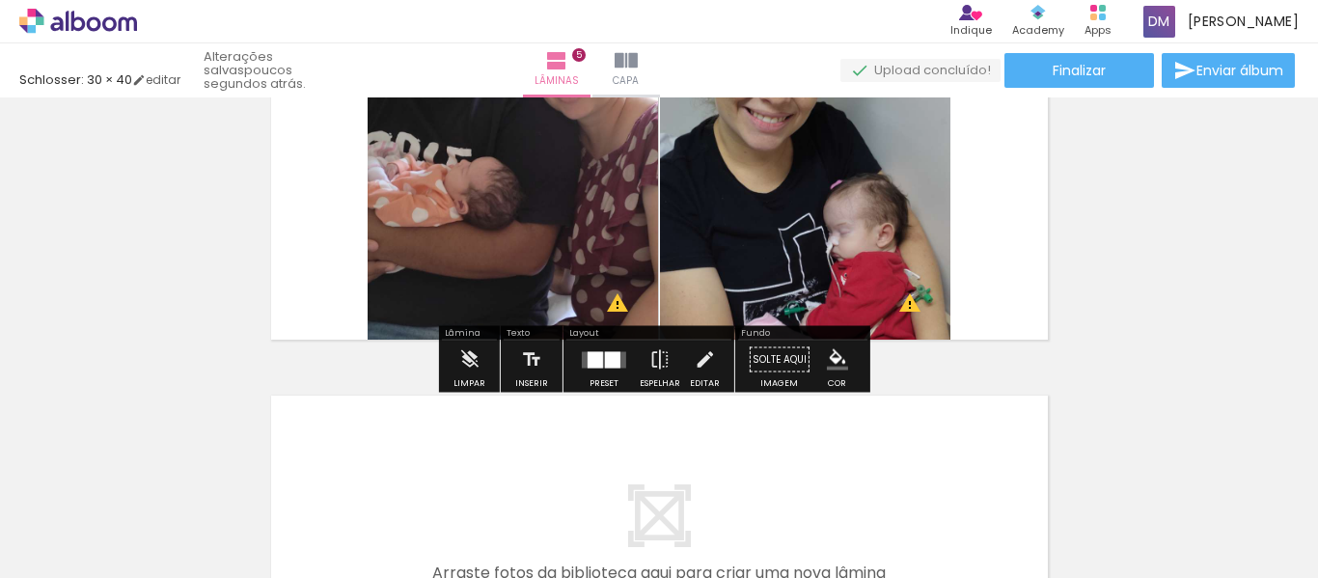
scroll to position [1600, 0]
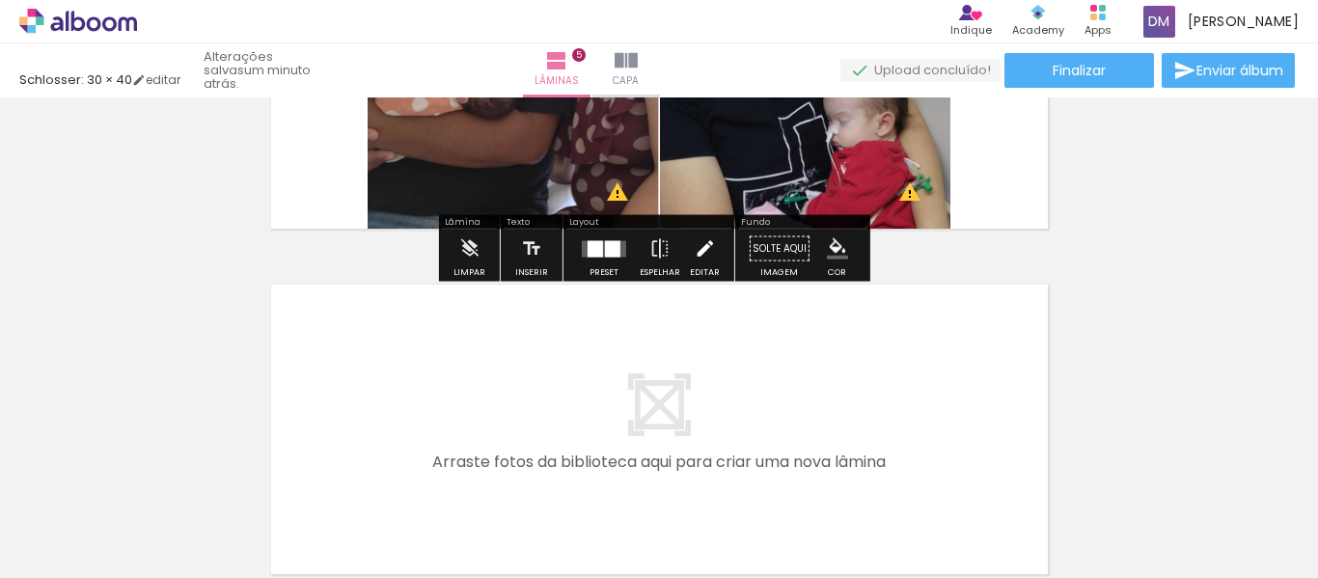
click at [694, 255] on iron-icon at bounding box center [704, 249] width 21 height 39
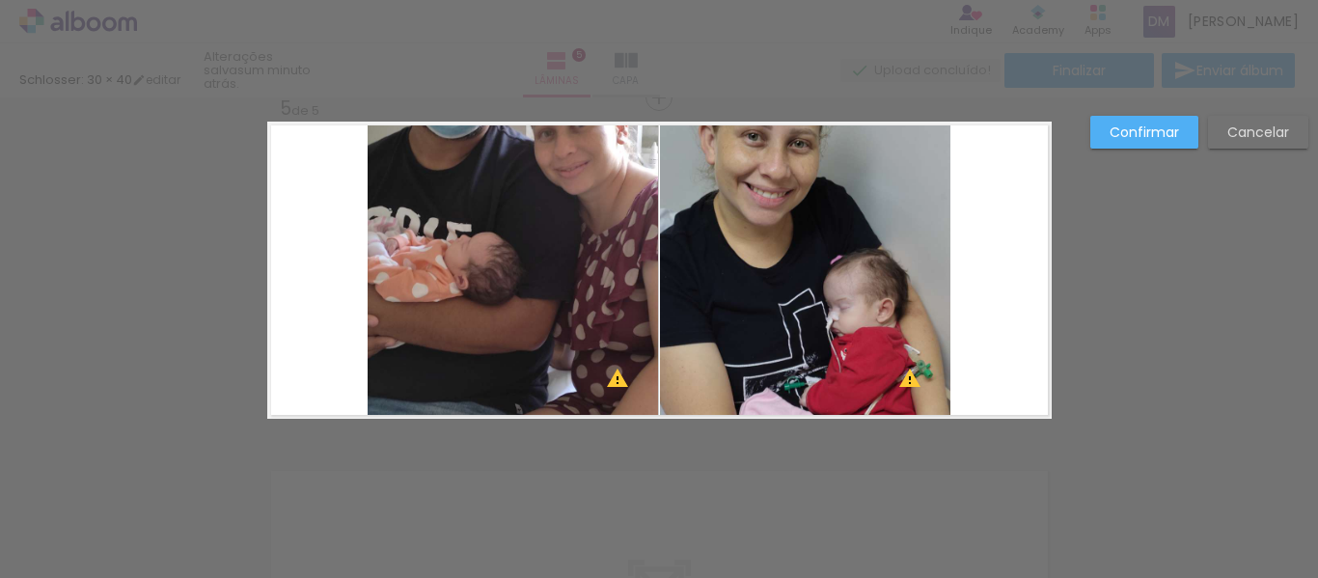
scroll to position [1407, 0]
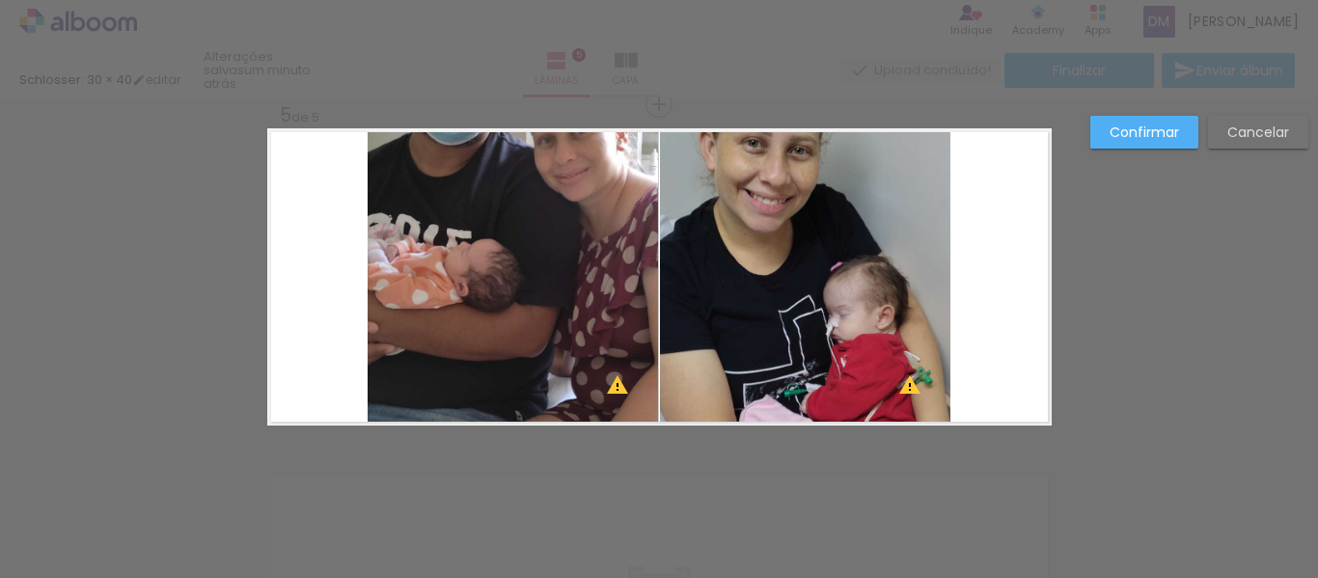
click at [780, 259] on quentale-photo at bounding box center [805, 276] width 290 height 297
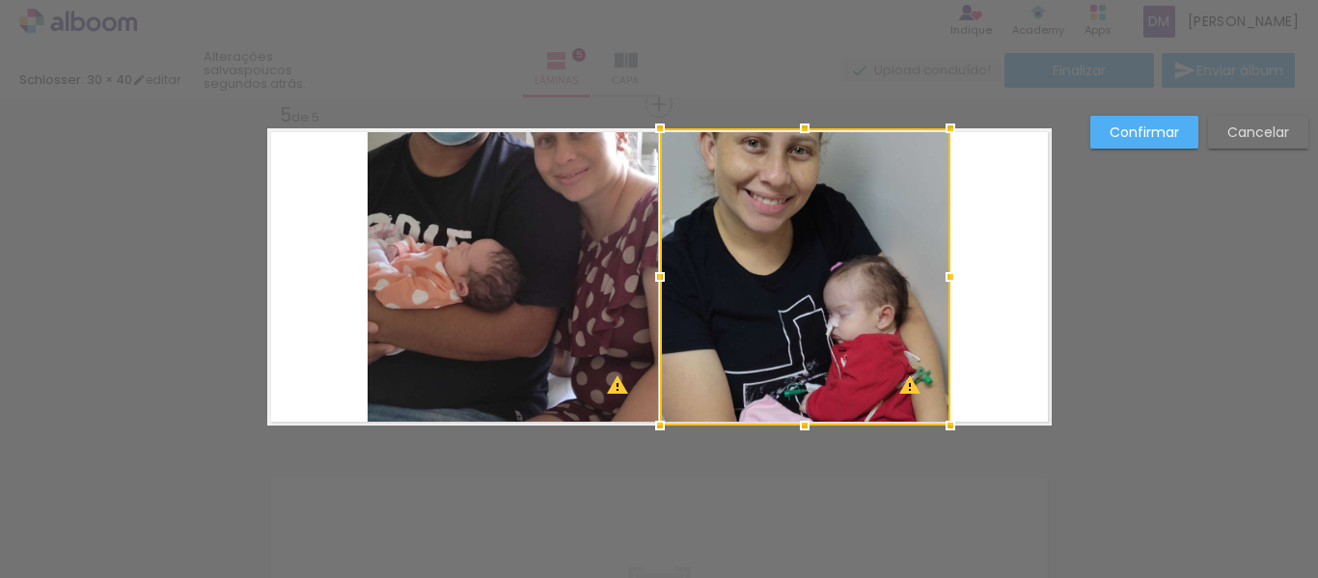
click at [780, 259] on div at bounding box center [805, 276] width 290 height 297
drag, startPoint x: 797, startPoint y: 284, endPoint x: 795, endPoint y: 305, distance: 21.3
click at [795, 305] on div at bounding box center [805, 276] width 290 height 297
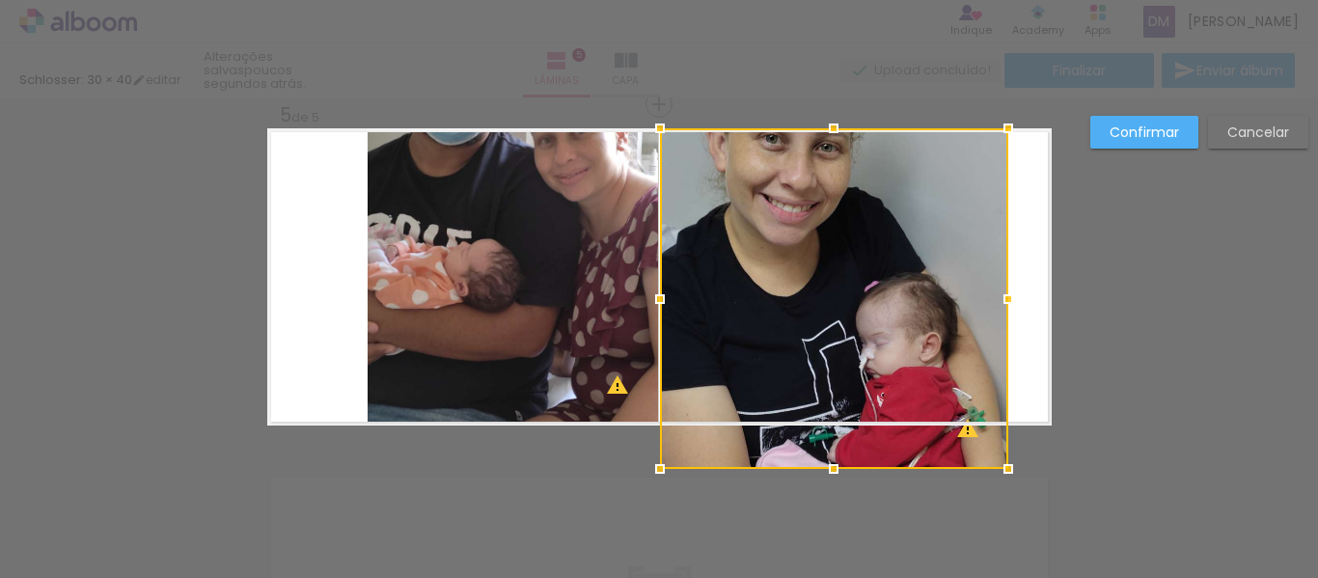
drag, startPoint x: 947, startPoint y: 426, endPoint x: 1009, endPoint y: 459, distance: 69.9
click at [1009, 459] on div at bounding box center [1008, 469] width 39 height 39
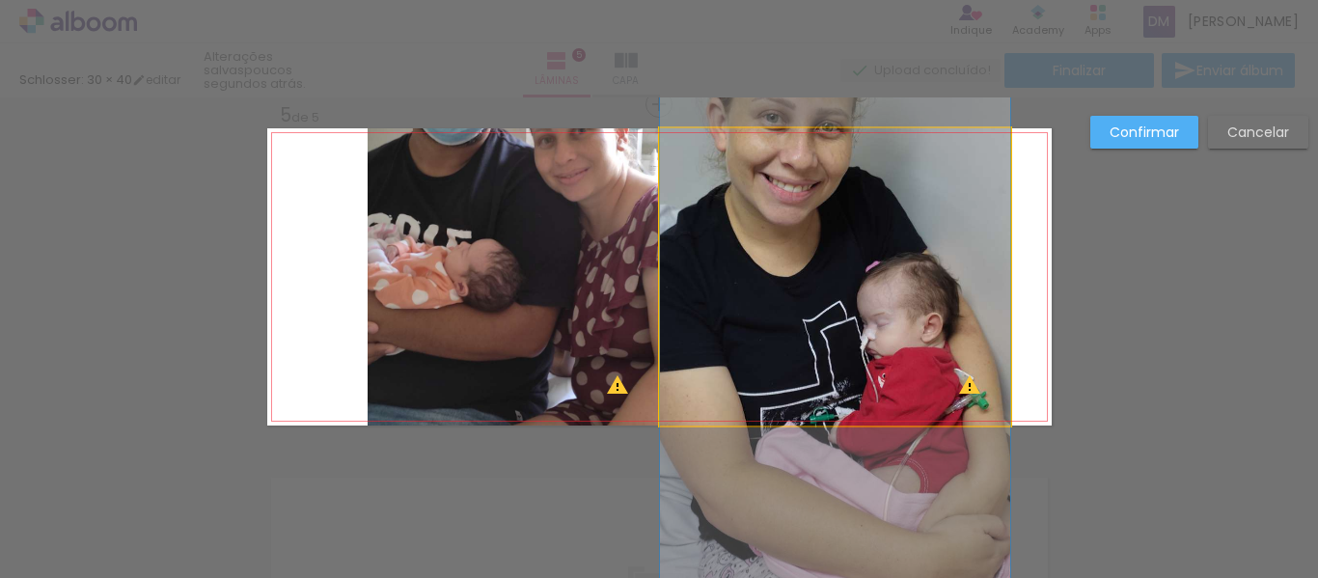
drag, startPoint x: 942, startPoint y: 342, endPoint x: 984, endPoint y: 345, distance: 42.6
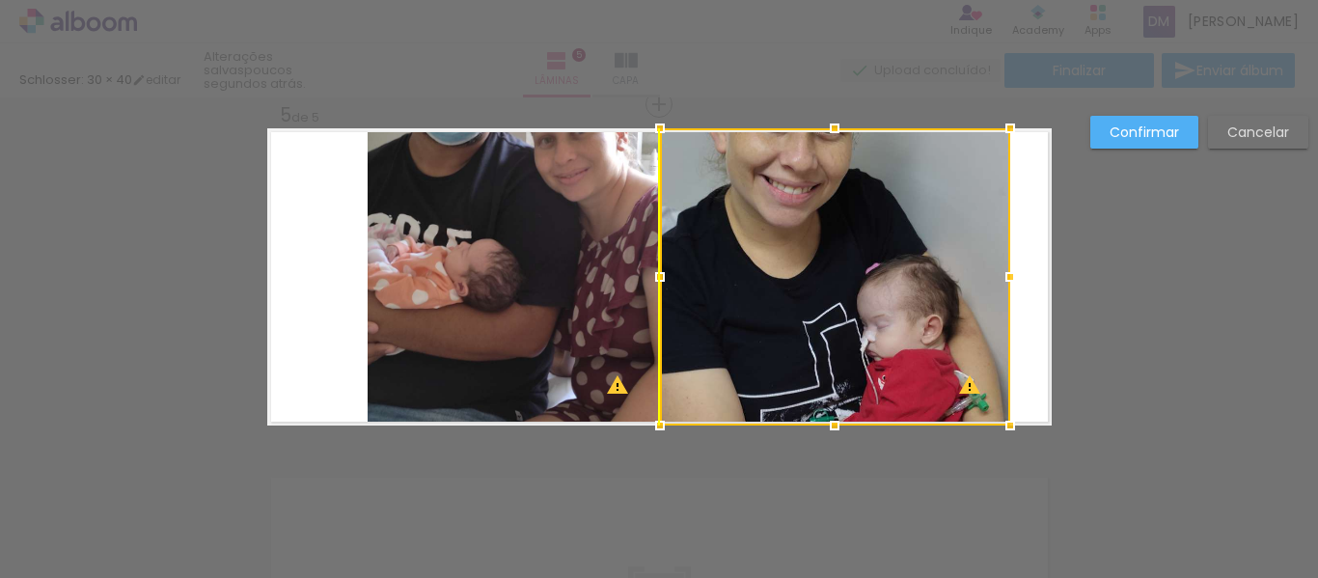
click at [901, 340] on div at bounding box center [835, 276] width 350 height 297
drag, startPoint x: 903, startPoint y: 316, endPoint x: 903, endPoint y: 332, distance: 15.4
click at [903, 332] on div at bounding box center [835, 276] width 350 height 297
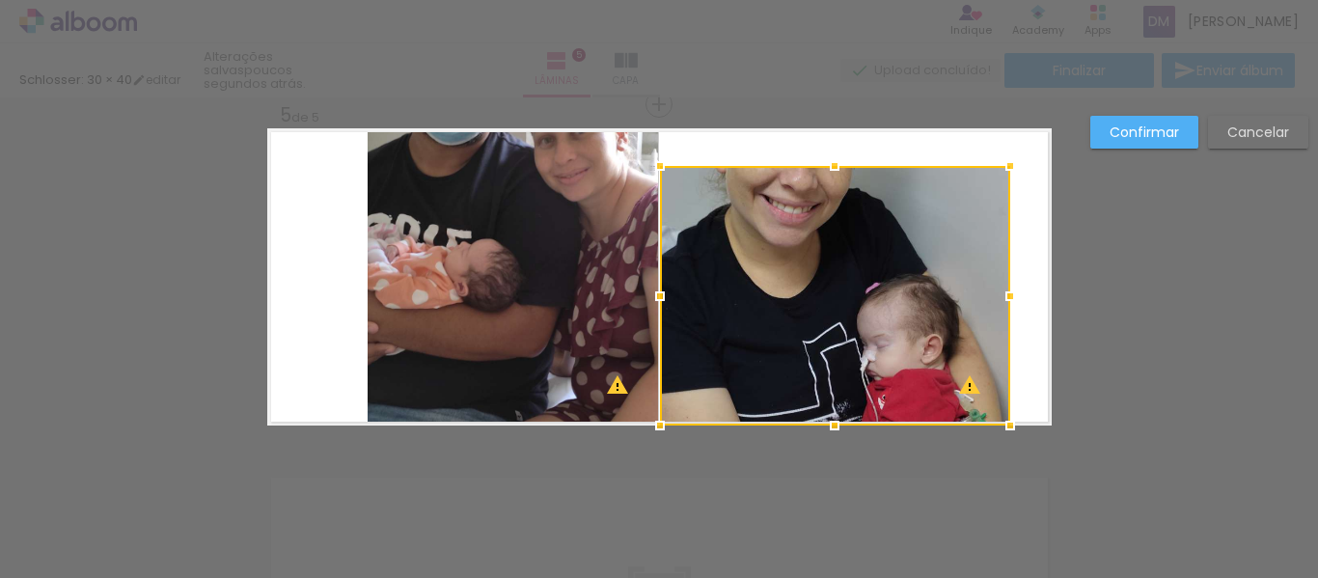
drag, startPoint x: 843, startPoint y: 129, endPoint x: 834, endPoint y: 100, distance: 30.5
click at [851, 0] on div "Schlosser: 30 × 40 editar poucos segundos atrás. Lâminas 5 Capa Finalizar Envia…" at bounding box center [659, 0] width 1318 height 0
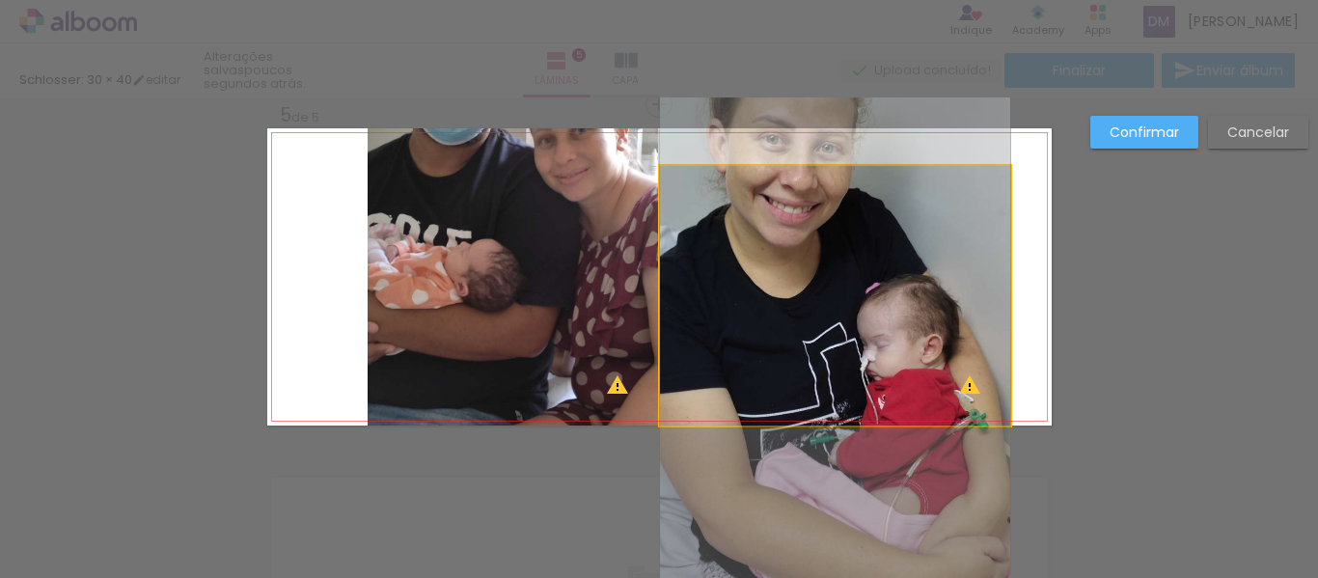
click at [841, 195] on quentale-photo at bounding box center [835, 296] width 350 height 260
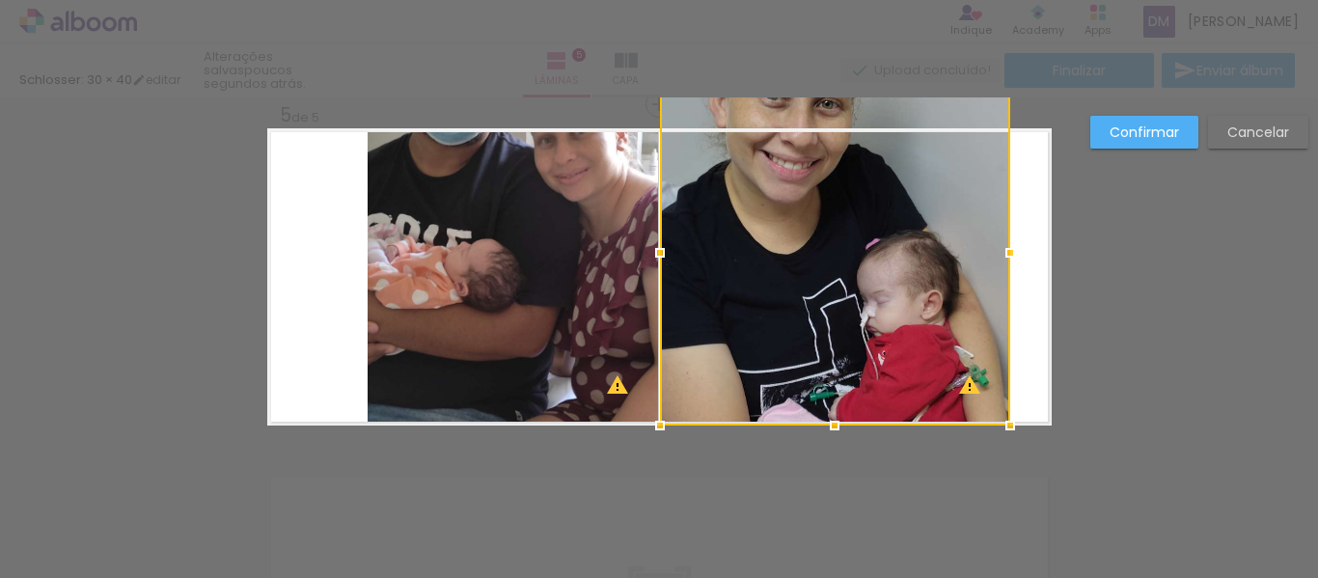
drag, startPoint x: 834, startPoint y: 170, endPoint x: 838, endPoint y: 81, distance: 88.9
click at [838, 0] on div "Schlosser: 30 × 40 editar poucos segundos atrás. Lâminas 5 Capa Finalizar Envia…" at bounding box center [659, 0] width 1318 height 0
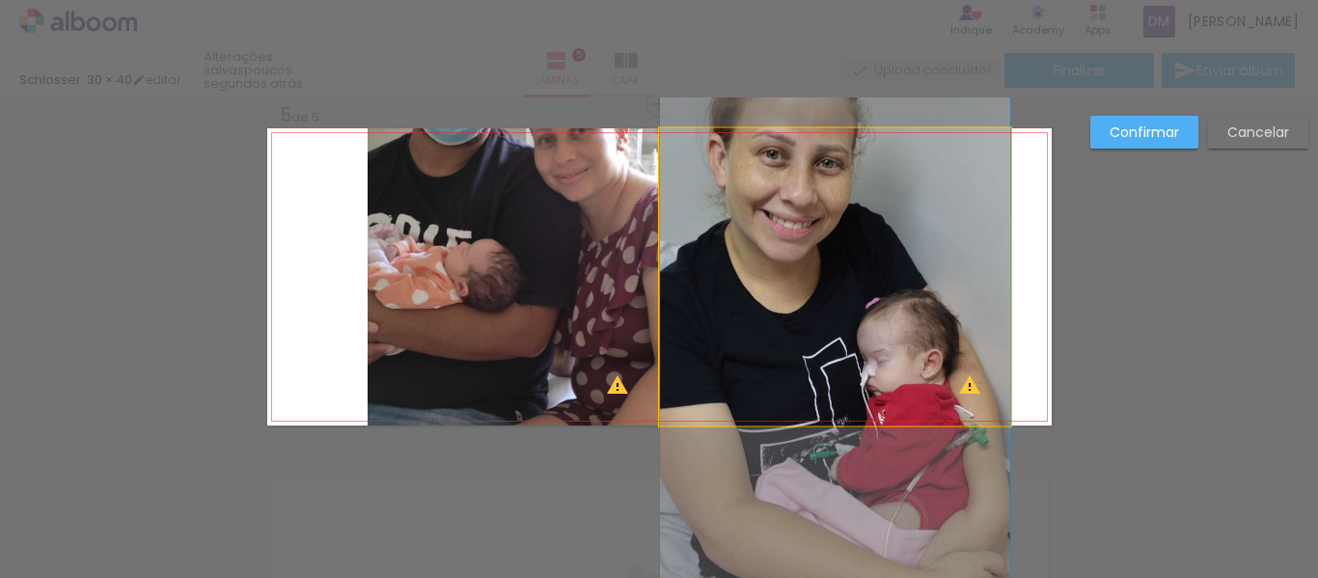
drag, startPoint x: 836, startPoint y: 251, endPoint x: 853, endPoint y: 280, distance: 33.8
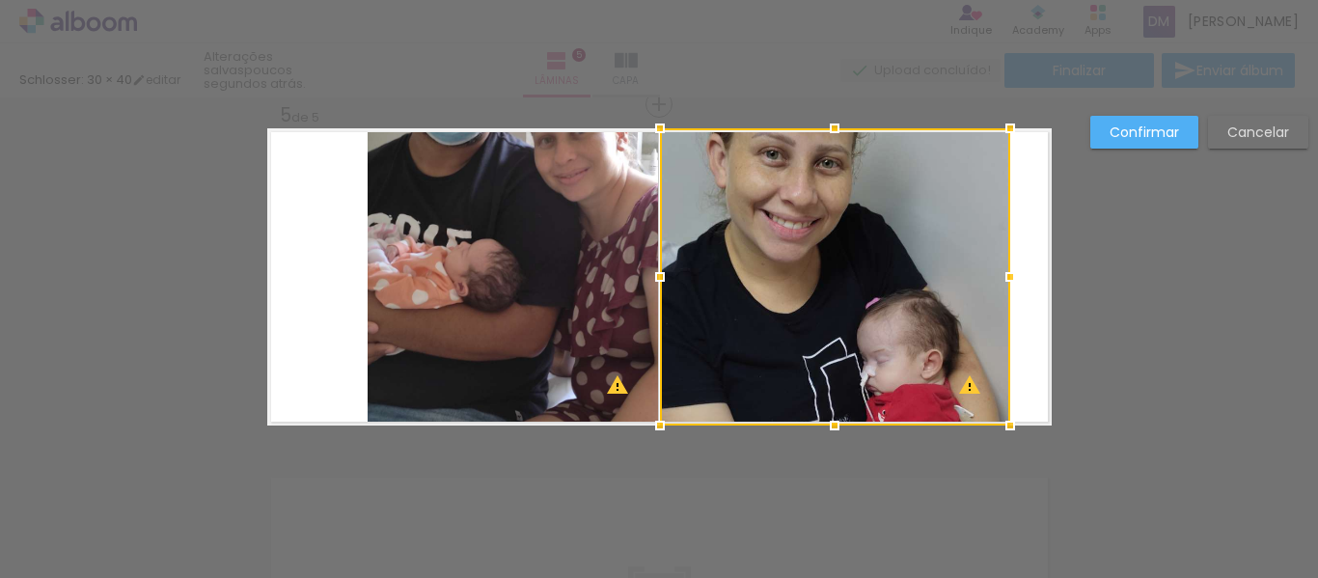
drag, startPoint x: 334, startPoint y: 249, endPoint x: 413, endPoint y: 243, distance: 79.3
click at [336, 249] on quentale-layouter at bounding box center [659, 276] width 784 height 297
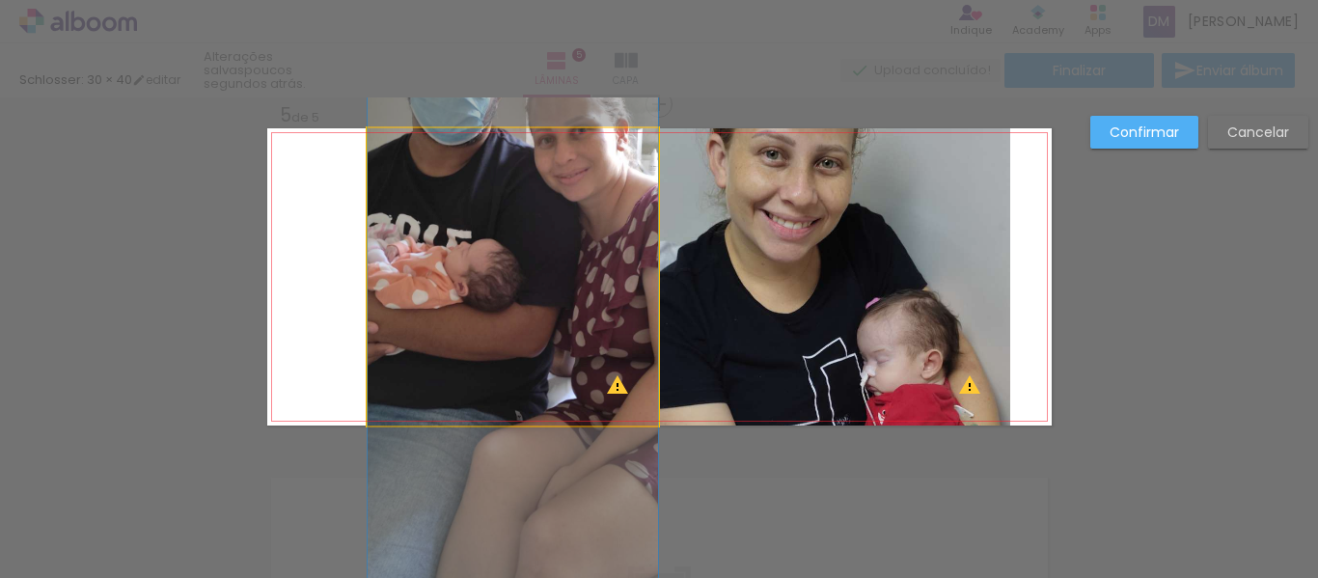
click at [465, 245] on quentale-photo at bounding box center [513, 276] width 290 height 297
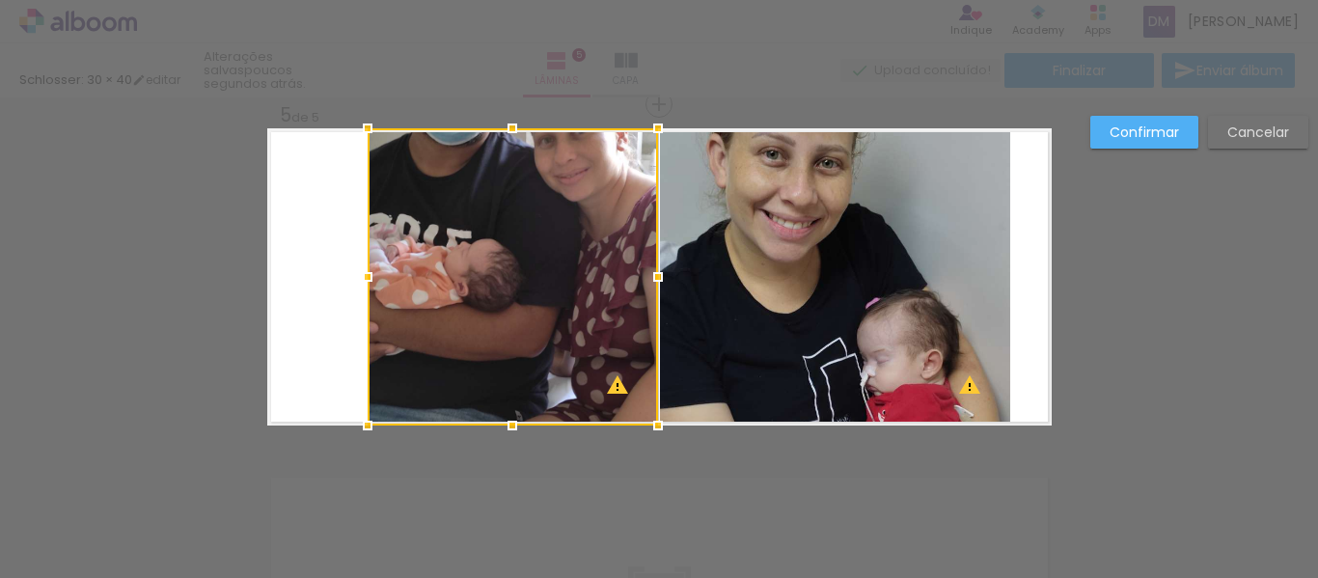
click at [0, 0] on slot "Confirmar" at bounding box center [0, 0] width 0 height 0
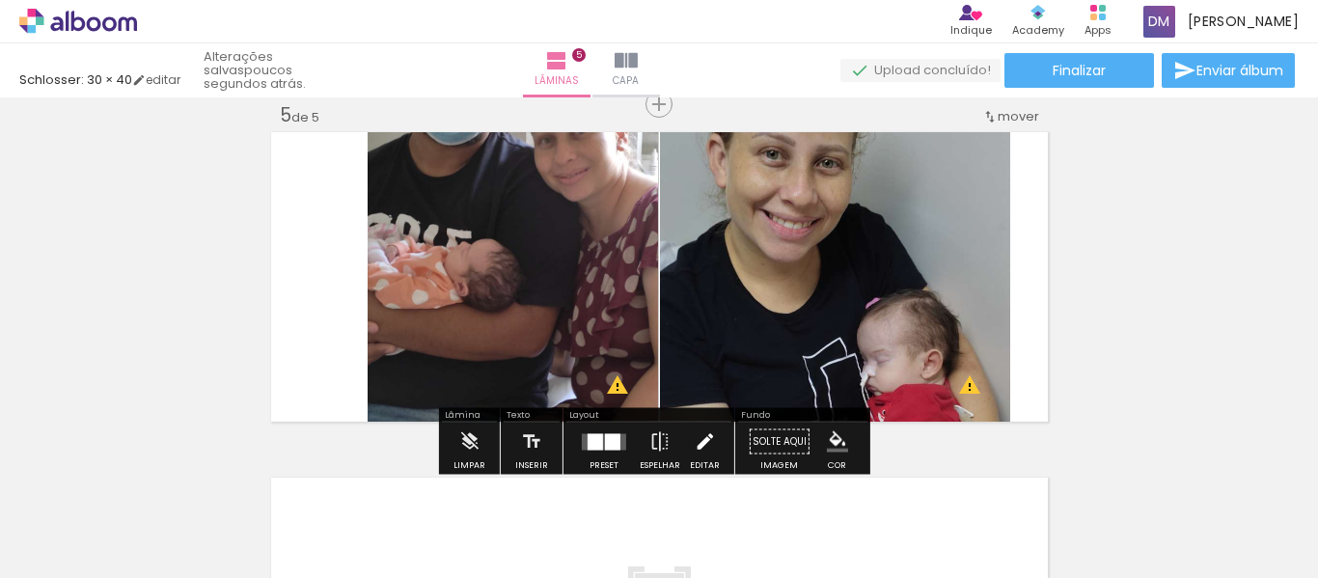
click at [694, 432] on iron-icon at bounding box center [704, 442] width 21 height 39
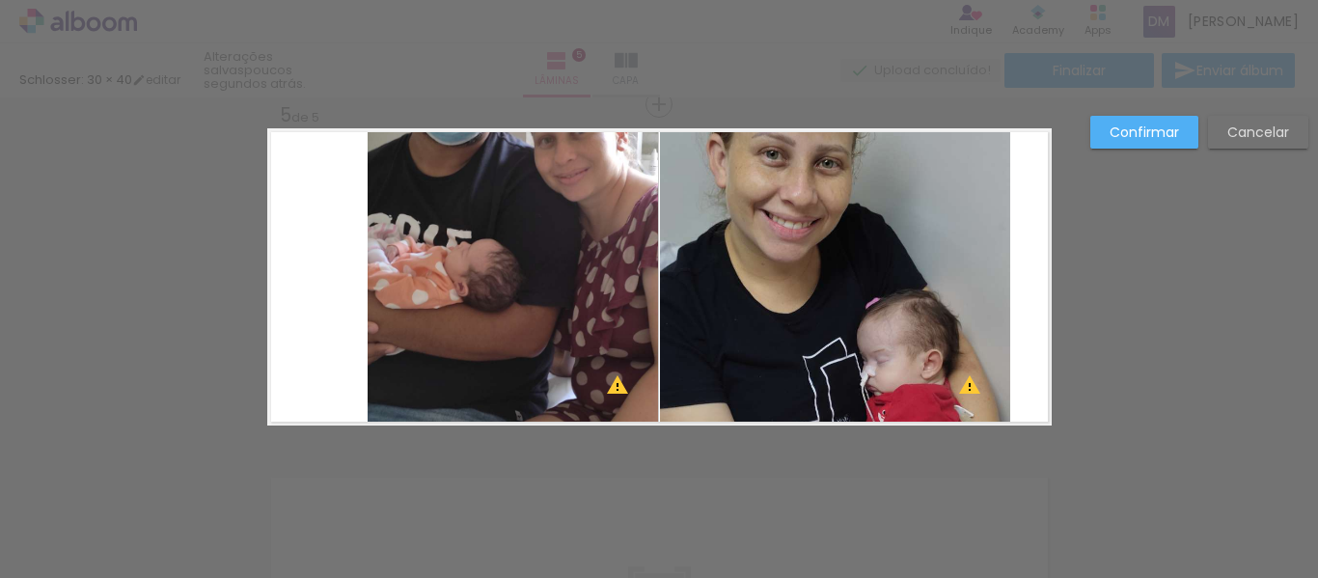
click at [552, 264] on quentale-photo at bounding box center [513, 276] width 290 height 297
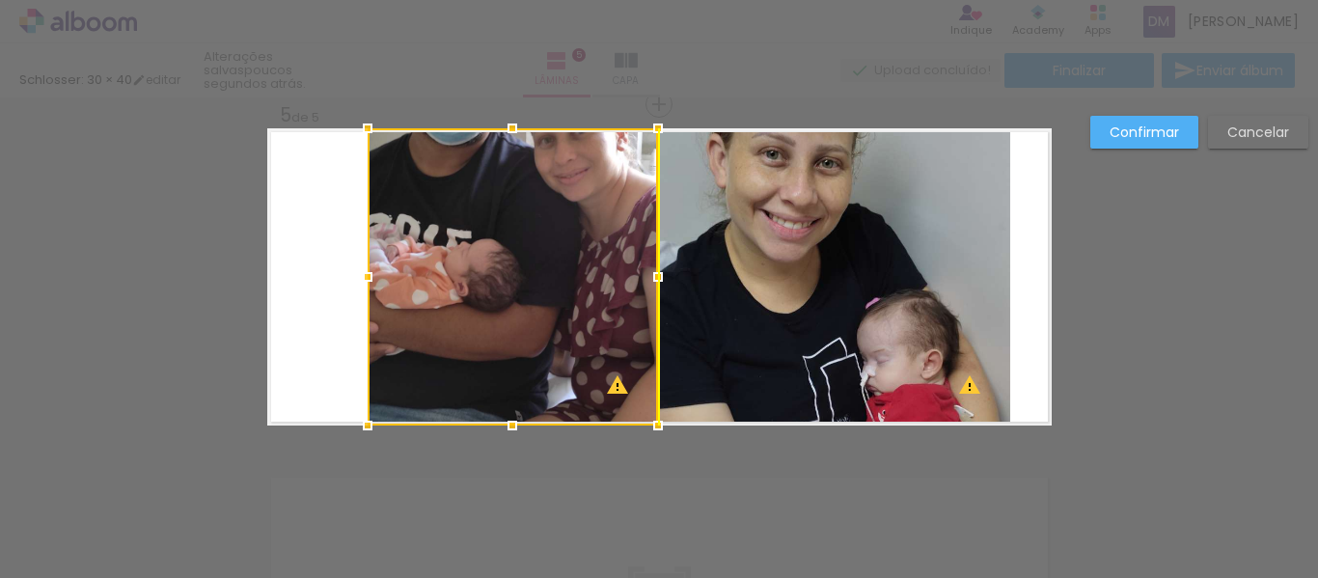
drag, startPoint x: 538, startPoint y: 261, endPoint x: 540, endPoint y: 278, distance: 17.5
click at [540, 278] on div at bounding box center [513, 276] width 290 height 297
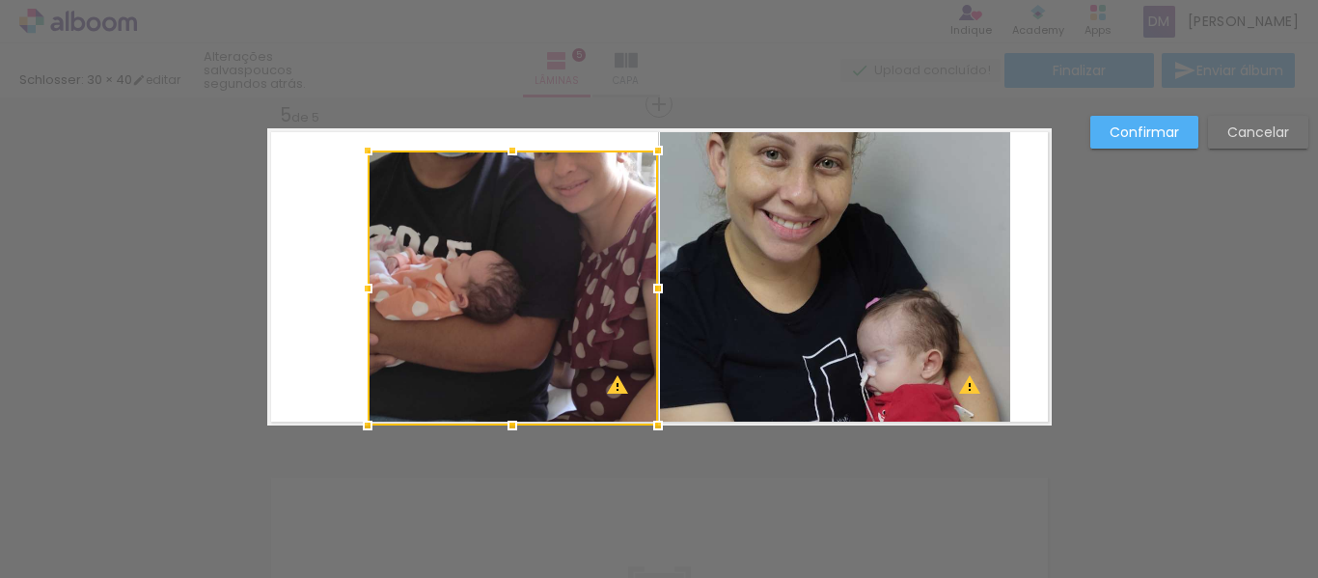
drag, startPoint x: 523, startPoint y: 124, endPoint x: 535, endPoint y: 46, distance: 78.1
click at [535, 0] on div "Schlosser: 30 × 40 editar poucos segundos atrás. Lâminas 5 Capa Finalizar Envia…" at bounding box center [659, 0] width 1318 height 0
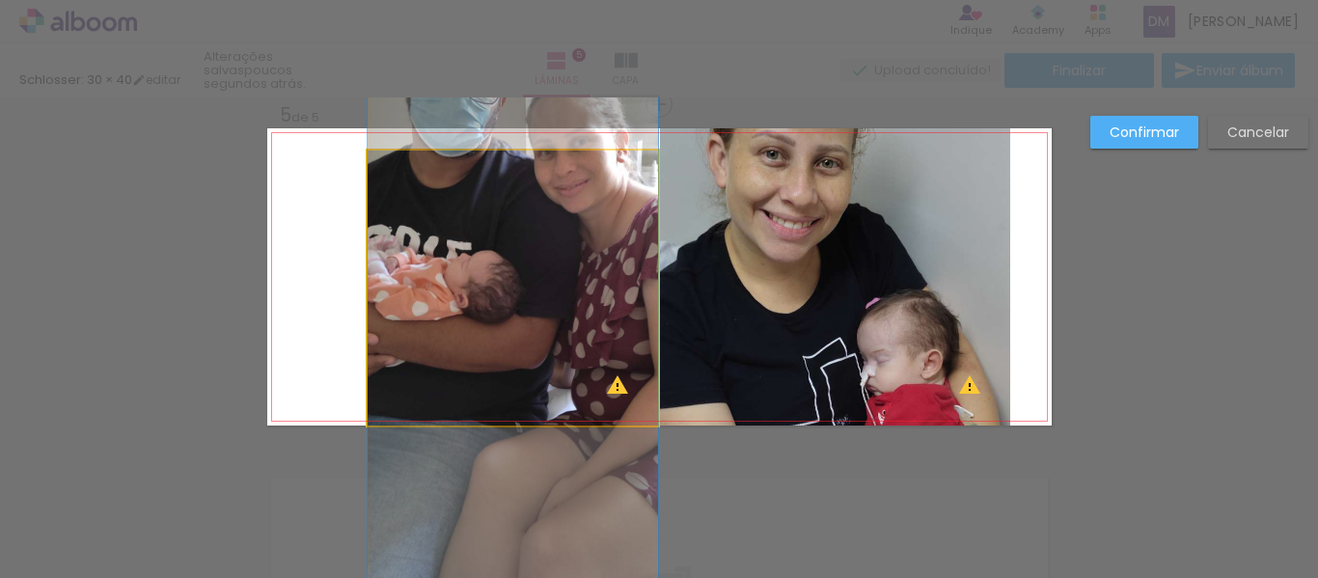
click at [494, 160] on quentale-photo at bounding box center [513, 288] width 290 height 275
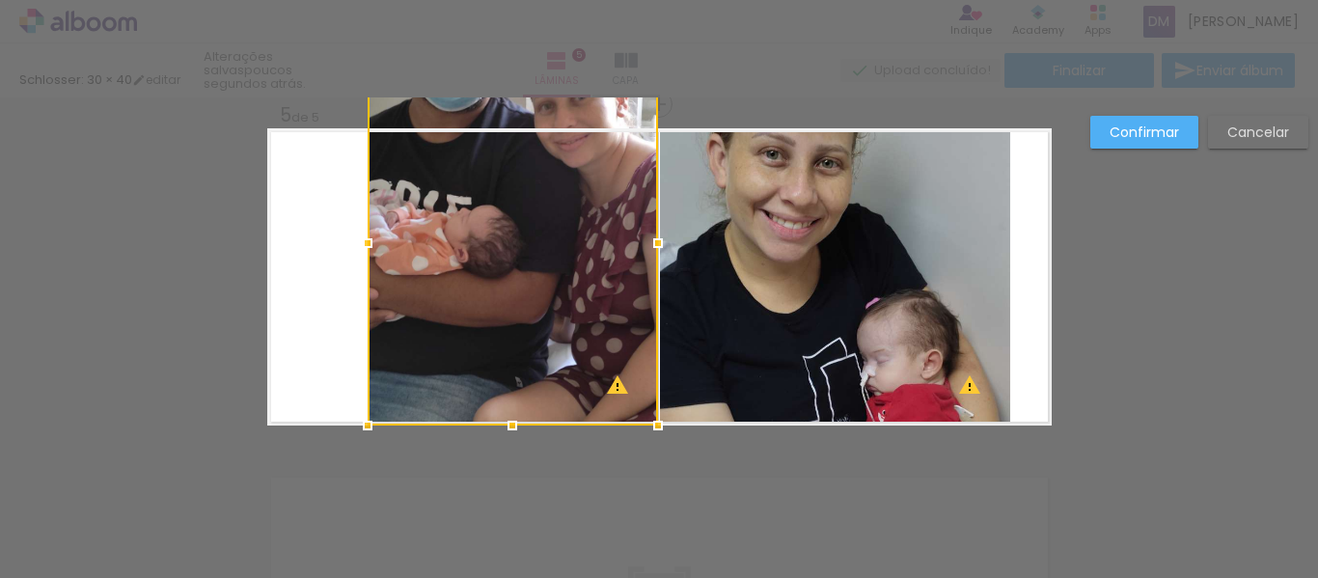
drag, startPoint x: 494, startPoint y: 137, endPoint x: 515, endPoint y: 15, distance: 123.4
click at [515, 0] on div "Schlosser: 30 × 40 editar poucos segundos atrás. Lâminas 5 Capa Finalizar Envia…" at bounding box center [659, 0] width 1318 height 0
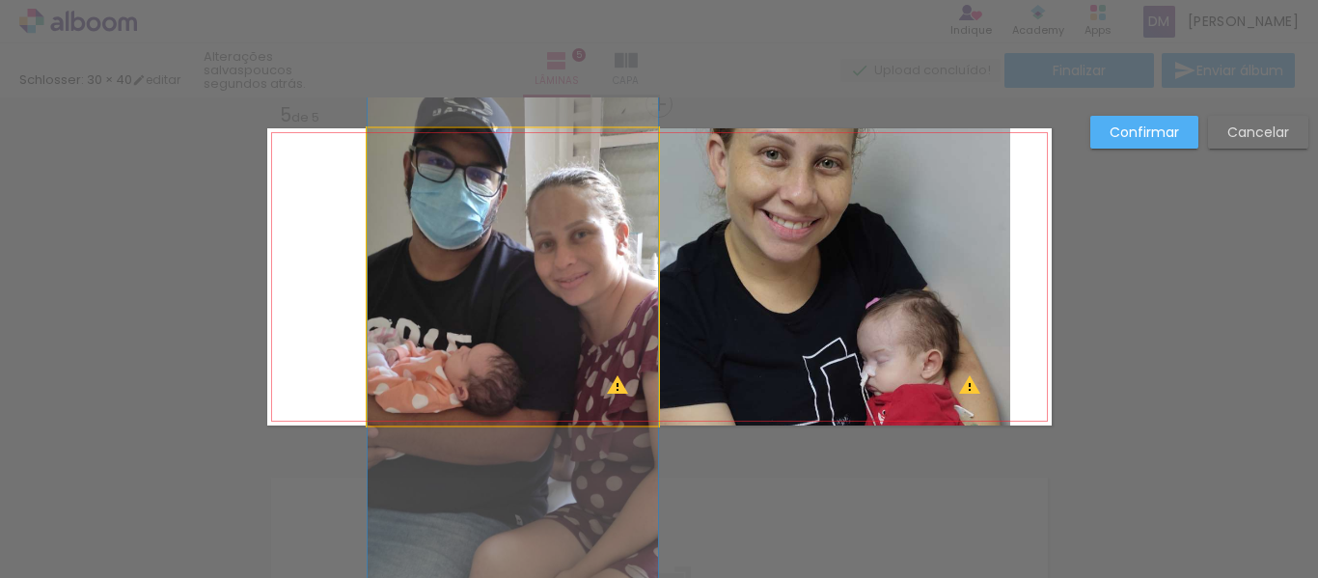
drag, startPoint x: 531, startPoint y: 237, endPoint x: 562, endPoint y: 334, distance: 101.3
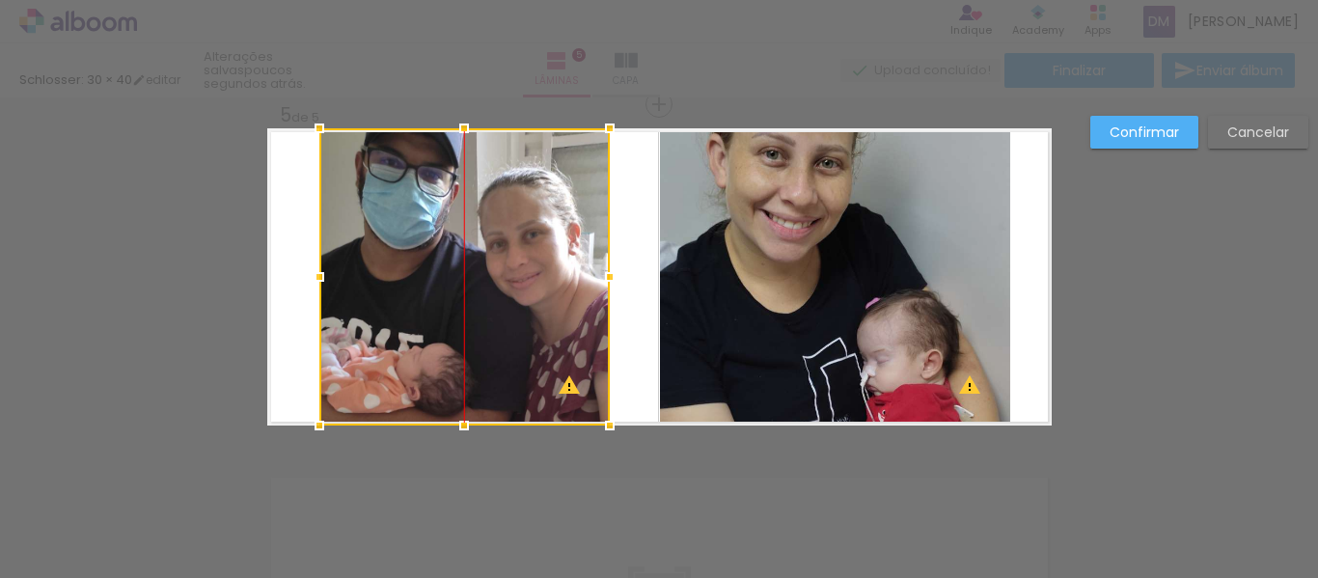
drag, startPoint x: 562, startPoint y: 334, endPoint x: 492, endPoint y: 326, distance: 69.9
click at [492, 326] on div at bounding box center [464, 276] width 290 height 297
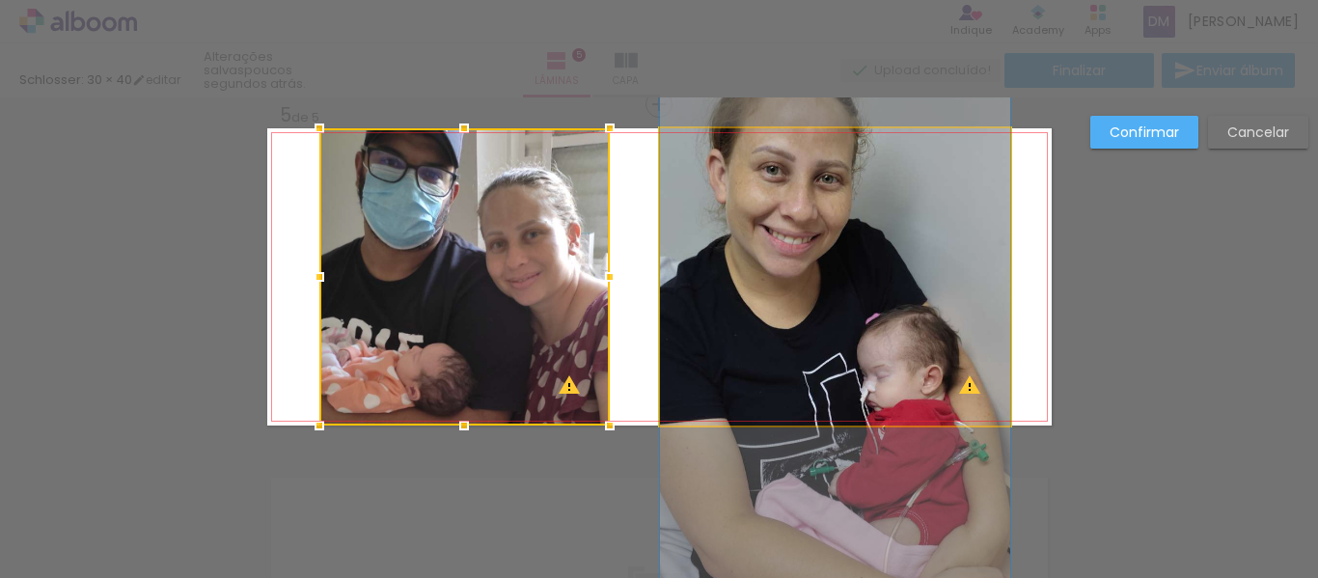
drag, startPoint x: 836, startPoint y: 311, endPoint x: 897, endPoint y: 326, distance: 63.7
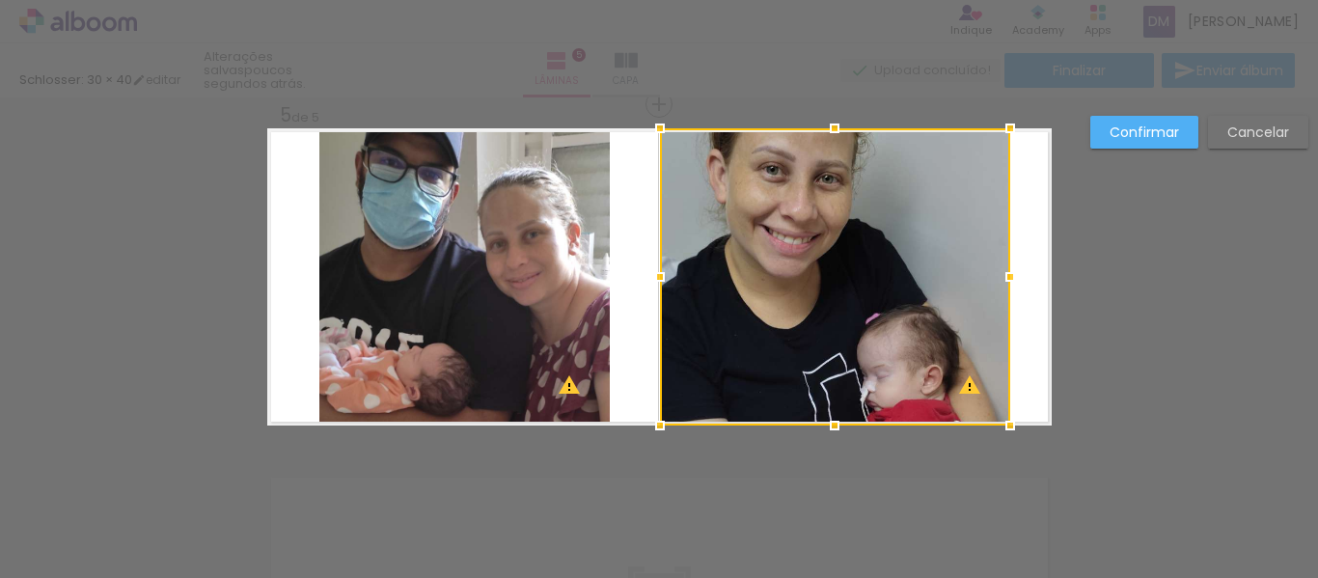
click at [1158, 149] on div "Confirmar Cancelar" at bounding box center [1195, 139] width 228 height 47
click at [0, 0] on slot "Confirmar" at bounding box center [0, 0] width 0 height 0
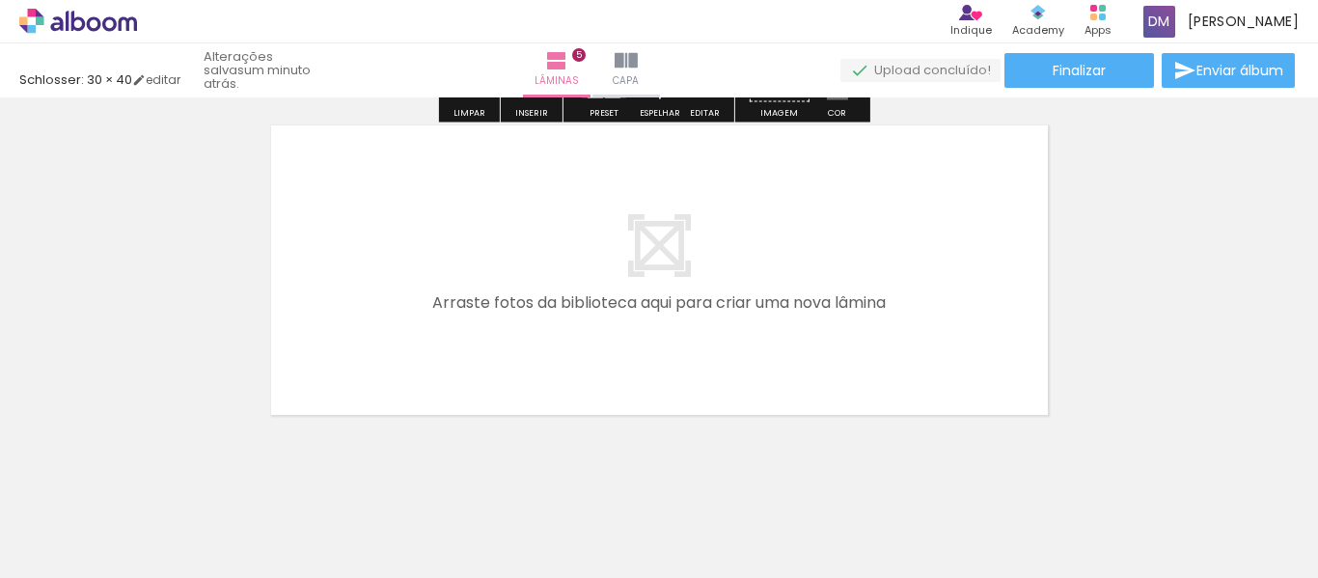
scroll to position [1802, 0]
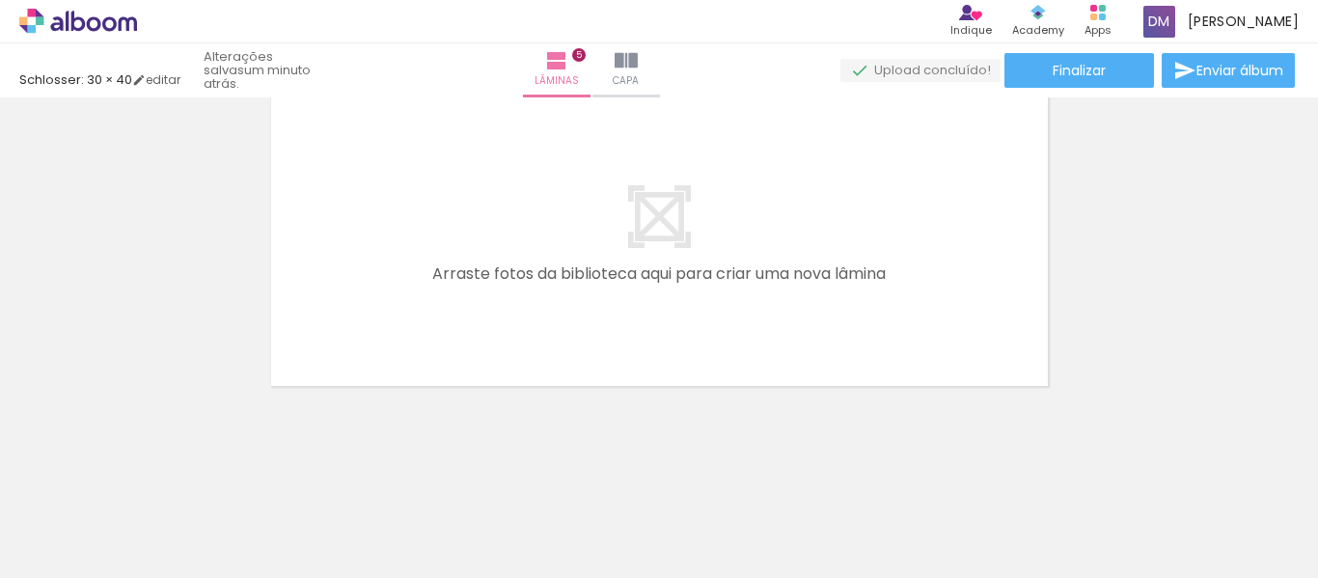
click at [276, 513] on div at bounding box center [278, 512] width 96 height 43
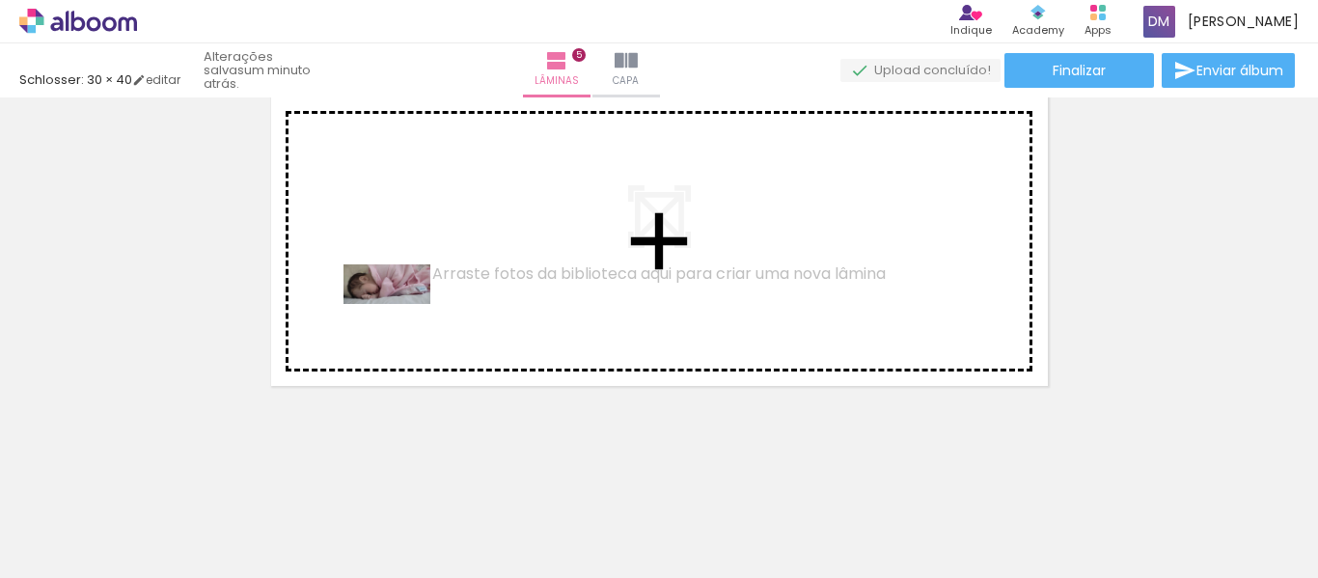
drag, startPoint x: 276, startPoint y: 513, endPoint x: 401, endPoint y: 322, distance: 228.5
click at [401, 322] on quentale-workspace at bounding box center [659, 289] width 1318 height 578
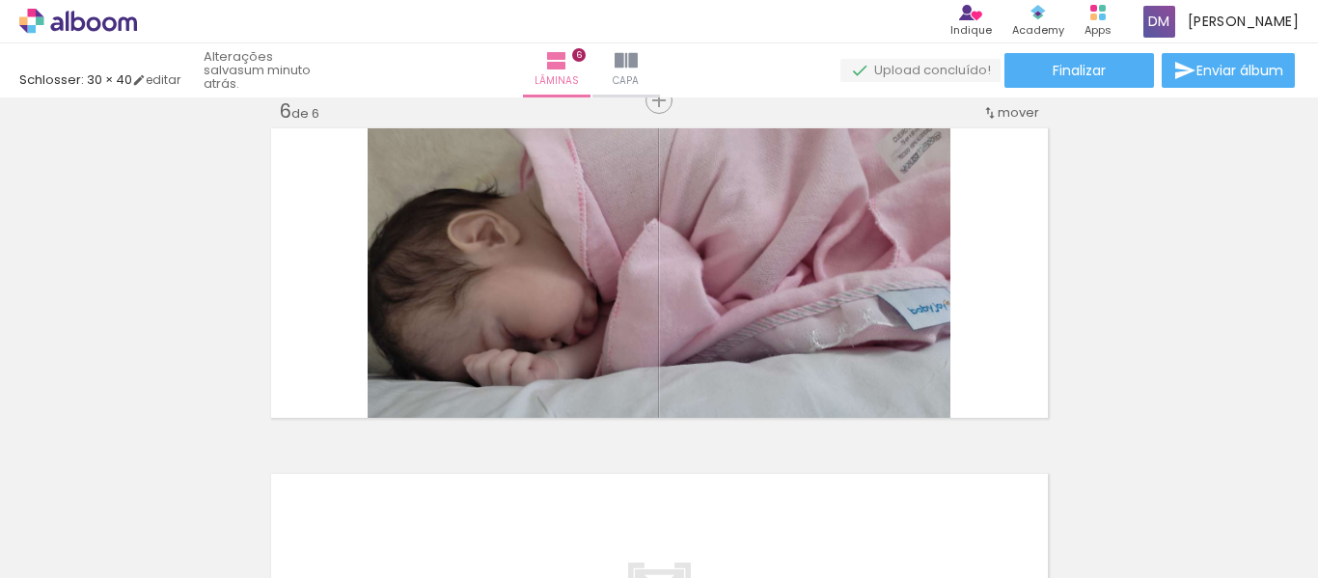
scroll to position [1752, 0]
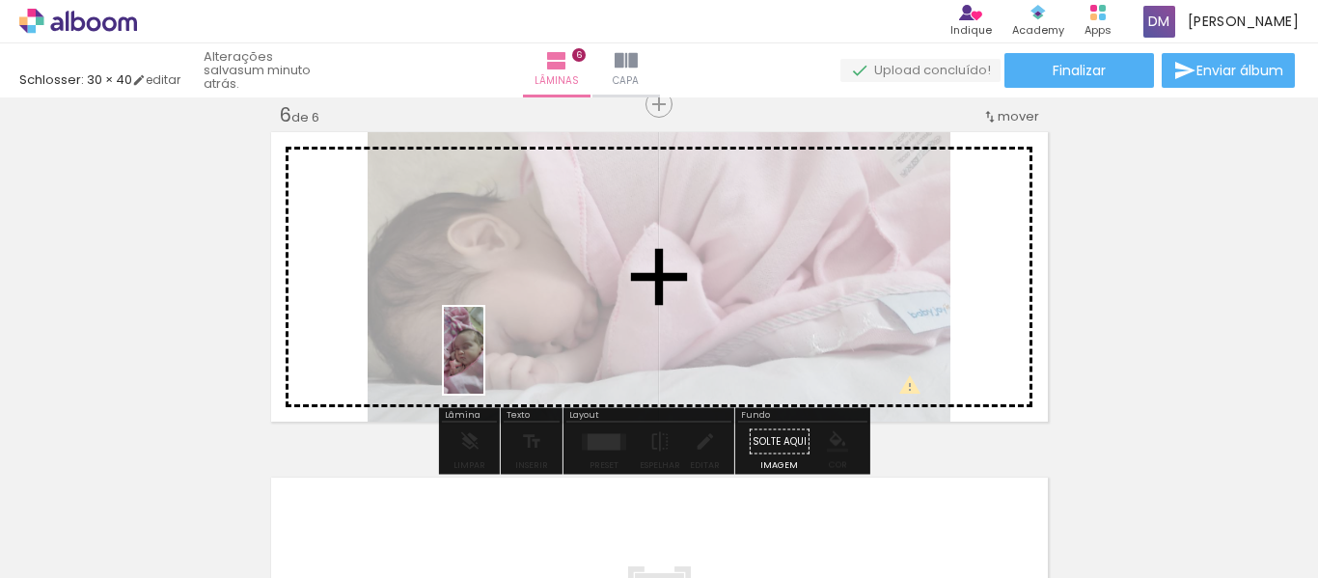
drag, startPoint x: 384, startPoint y: 523, endPoint x: 504, endPoint y: 363, distance: 199.9
click at [504, 363] on quentale-workspace at bounding box center [659, 289] width 1318 height 578
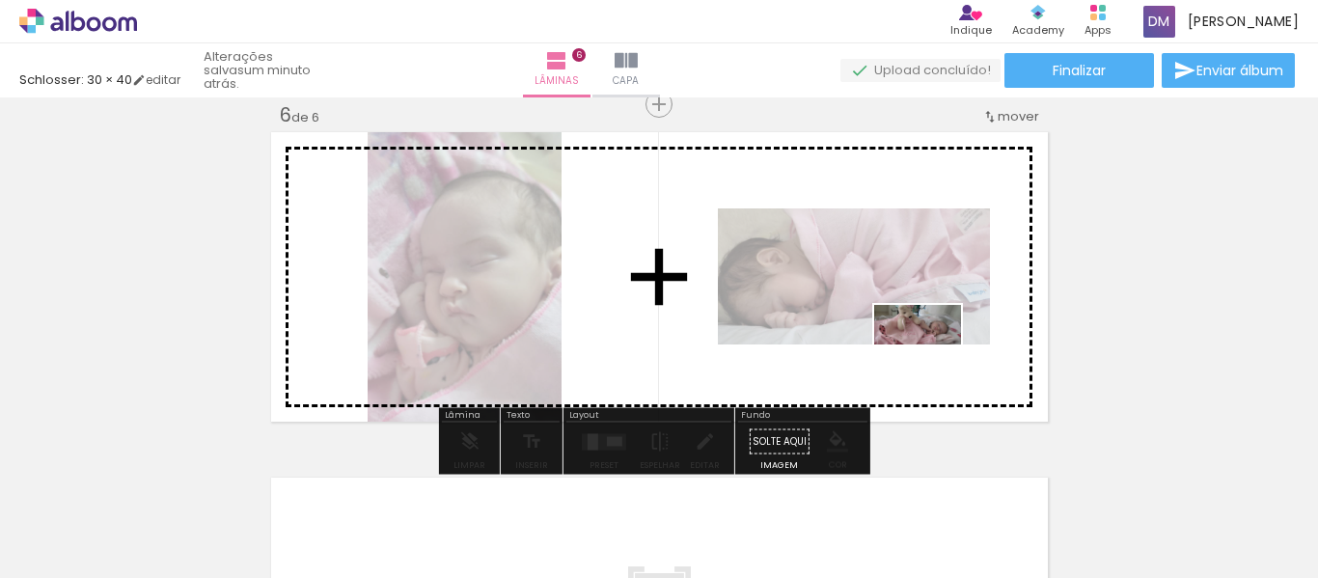
drag, startPoint x: 1133, startPoint y: 517, endPoint x: 932, endPoint y: 363, distance: 253.2
click at [932, 363] on quentale-workspace at bounding box center [659, 289] width 1318 height 578
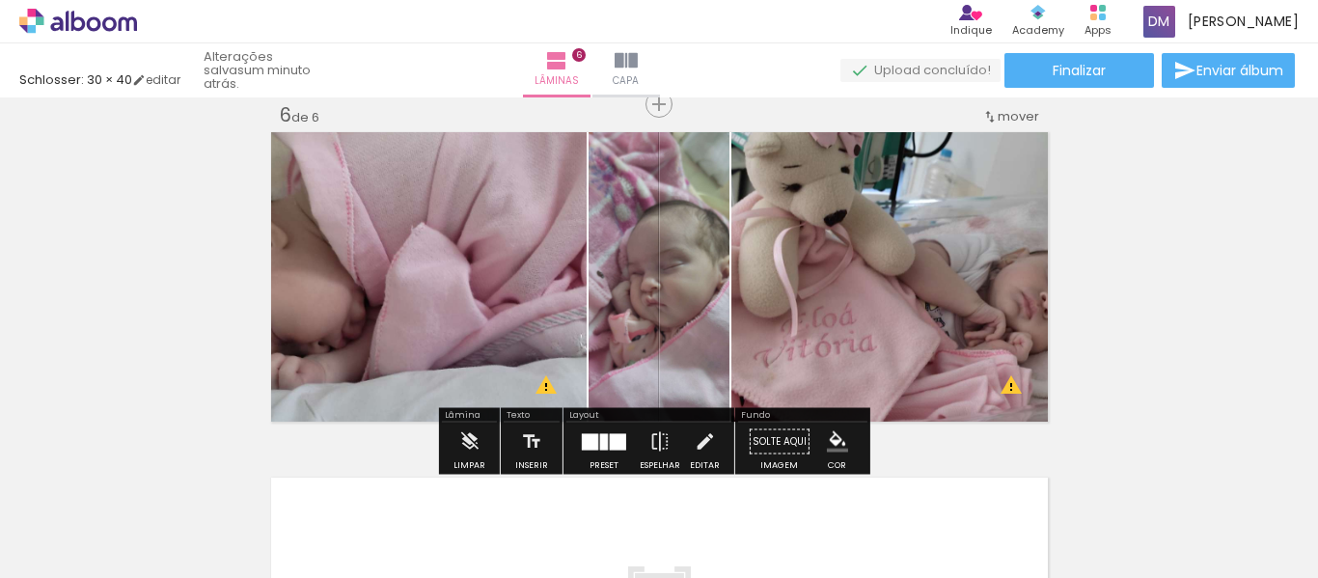
click at [450, 324] on quentale-photo at bounding box center [426, 276] width 319 height 297
click at [699, 442] on iron-icon at bounding box center [704, 442] width 21 height 39
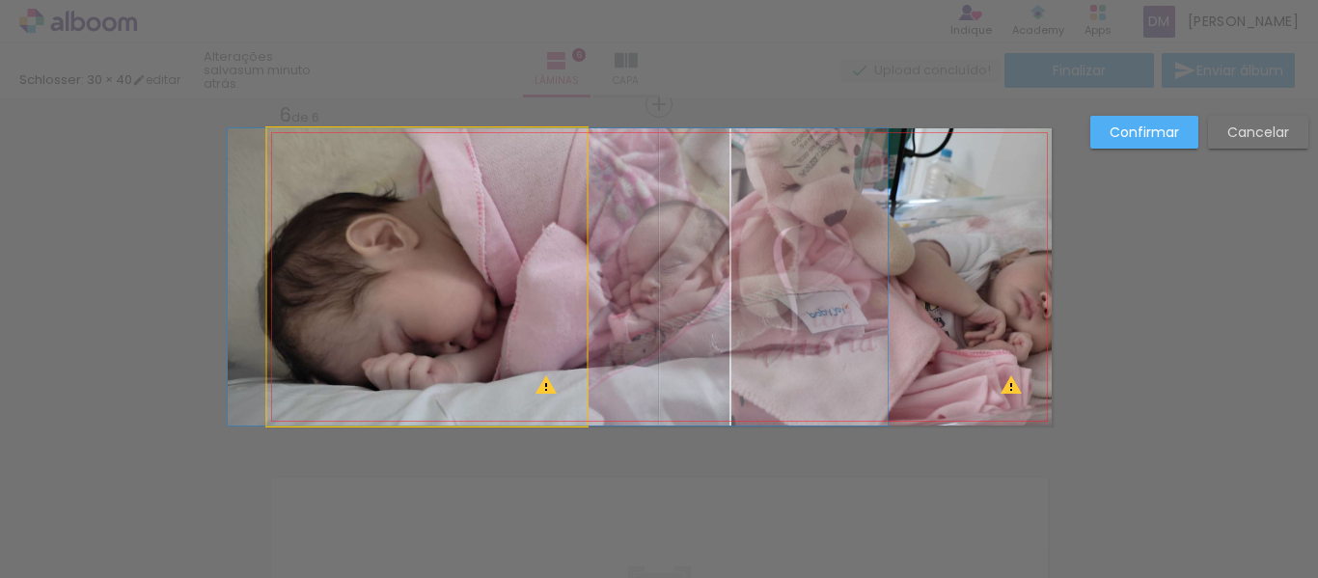
drag, startPoint x: 446, startPoint y: 288, endPoint x: 573, endPoint y: 291, distance: 127.4
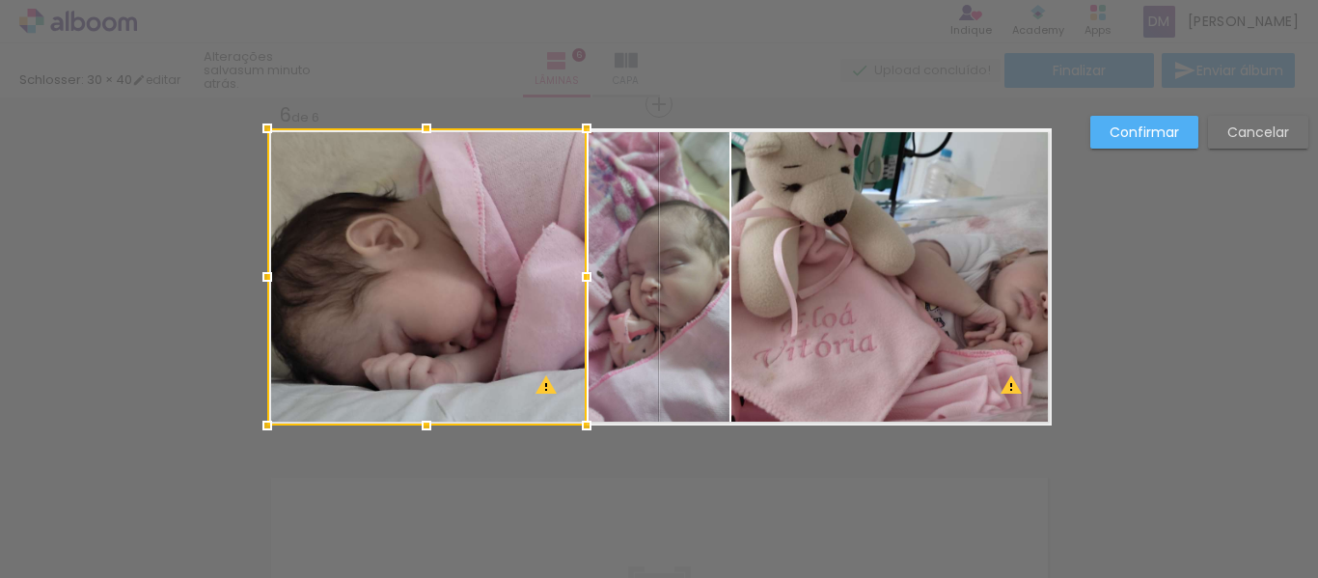
click at [965, 305] on quentale-photo at bounding box center [891, 276] width 320 height 297
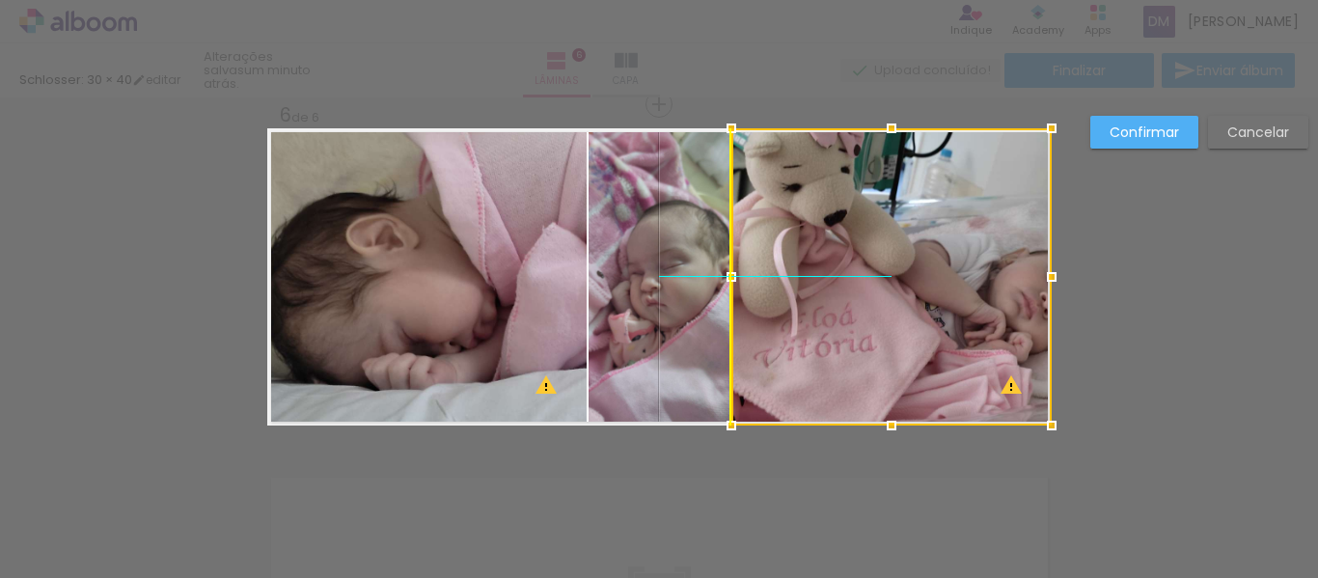
click at [965, 307] on div at bounding box center [891, 276] width 320 height 297
click at [0, 0] on slot "Confirmar" at bounding box center [0, 0] width 0 height 0
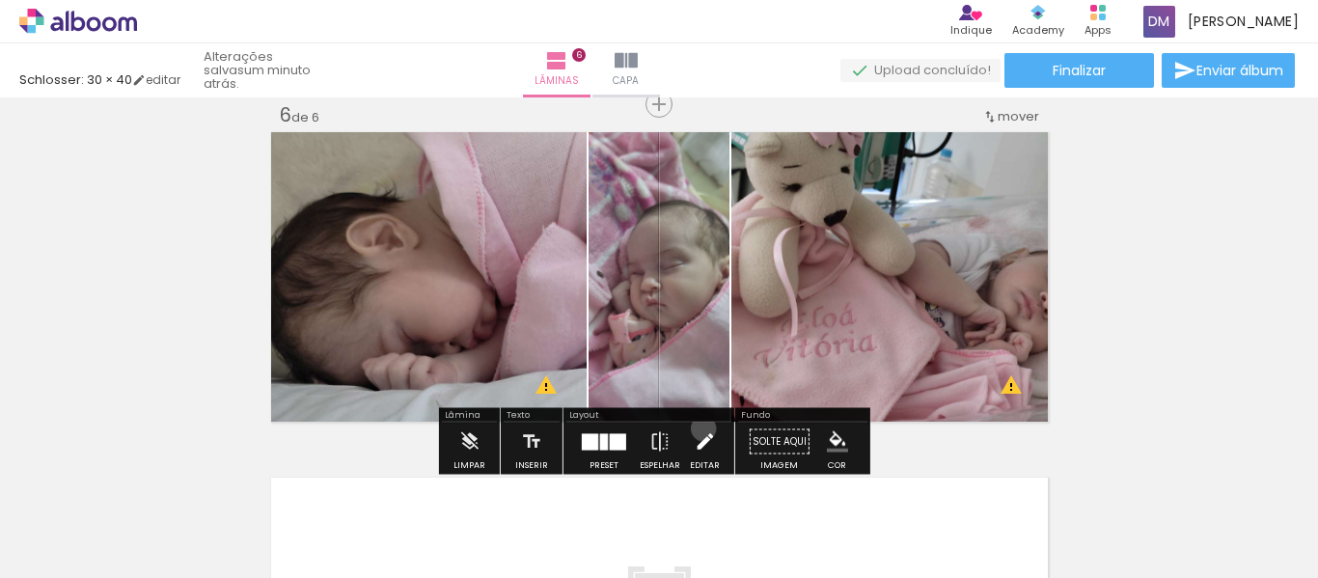
click at [699, 428] on iron-icon at bounding box center [704, 442] width 21 height 39
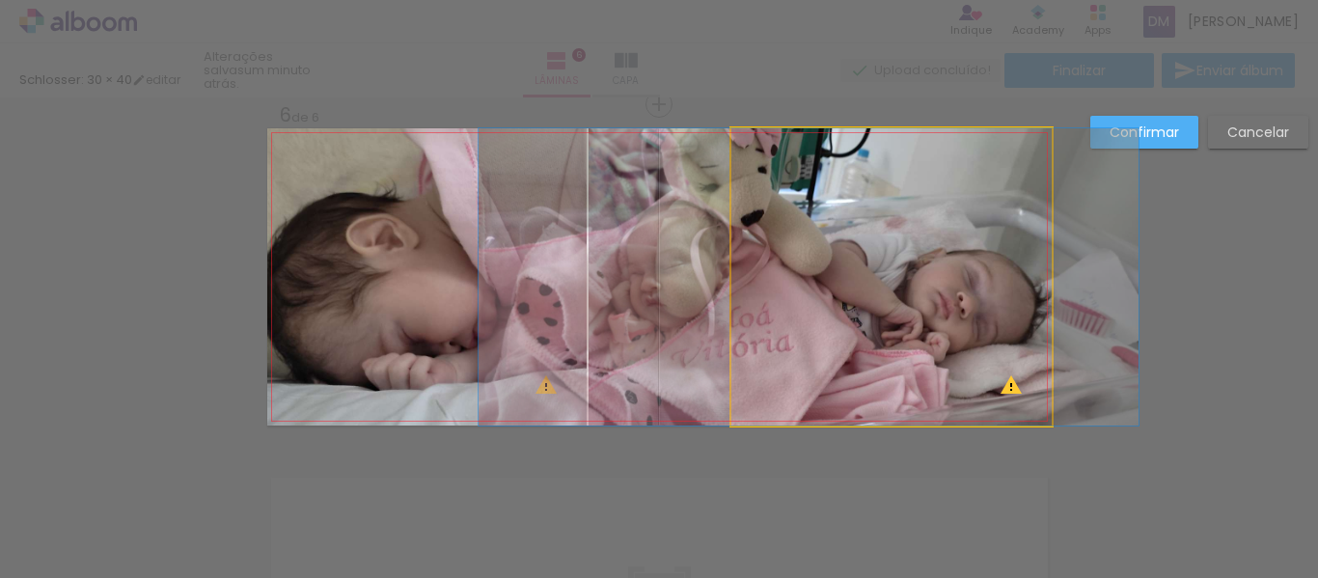
drag, startPoint x: 919, startPoint y: 322, endPoint x: 836, endPoint y: 322, distance: 83.0
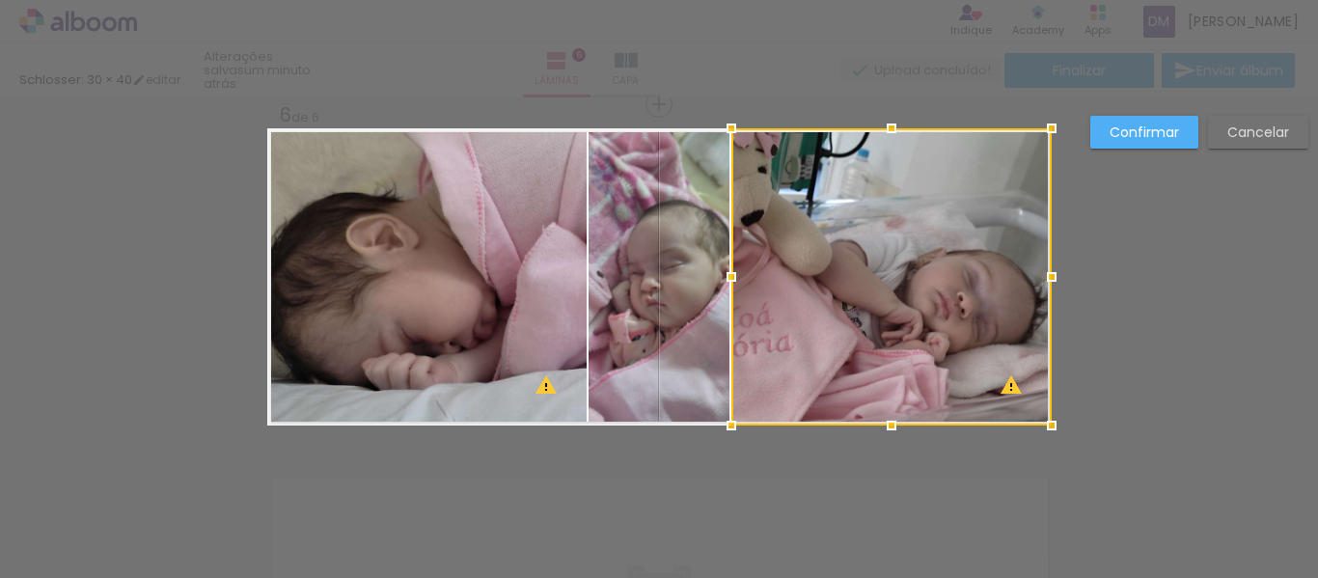
click at [0, 0] on slot "Confirmar" at bounding box center [0, 0] width 0 height 0
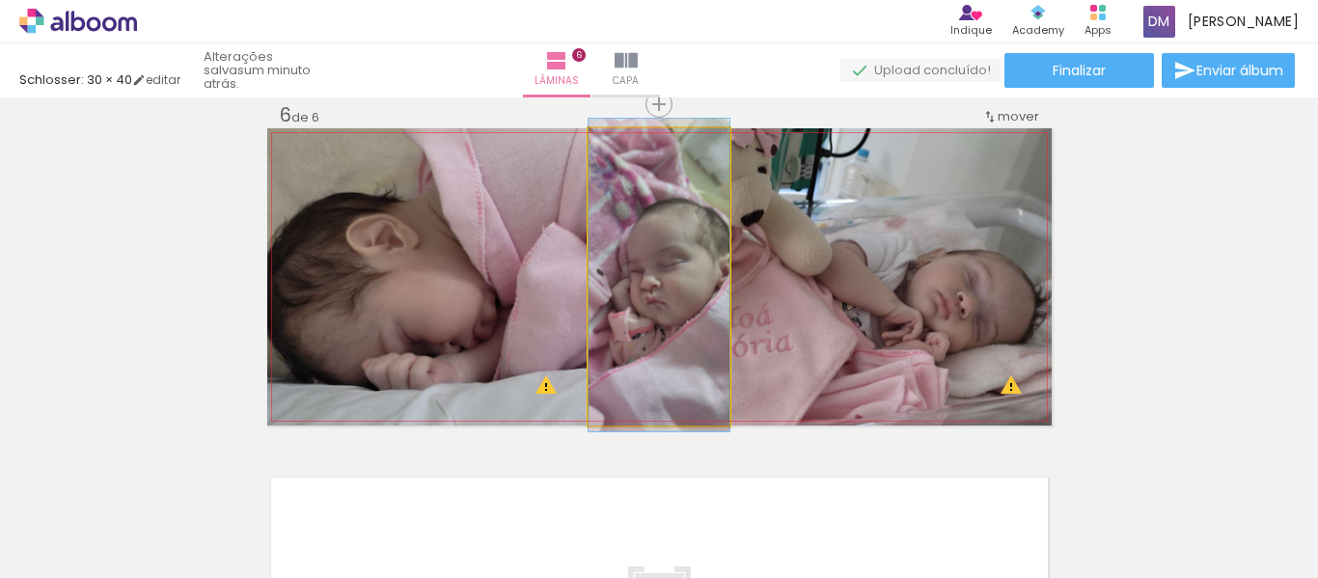
drag, startPoint x: 708, startPoint y: 326, endPoint x: 722, endPoint y: 324, distance: 13.6
click at [722, 324] on quentale-layouter at bounding box center [659, 276] width 784 height 297
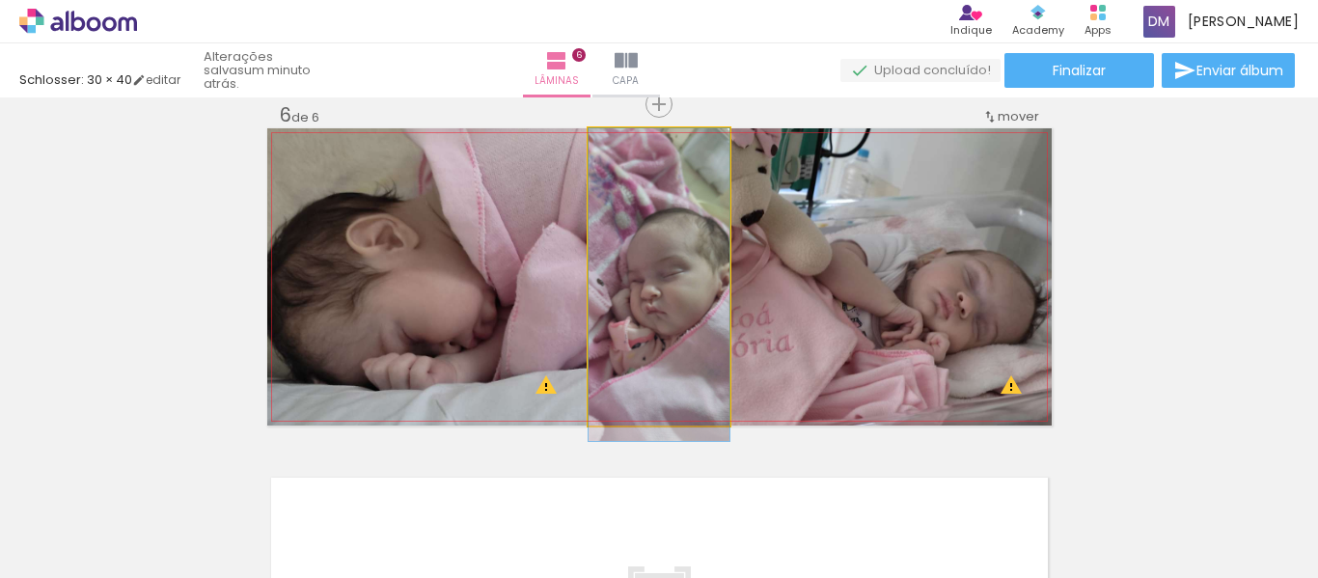
drag, startPoint x: 673, startPoint y: 293, endPoint x: 710, endPoint y: 307, distance: 39.1
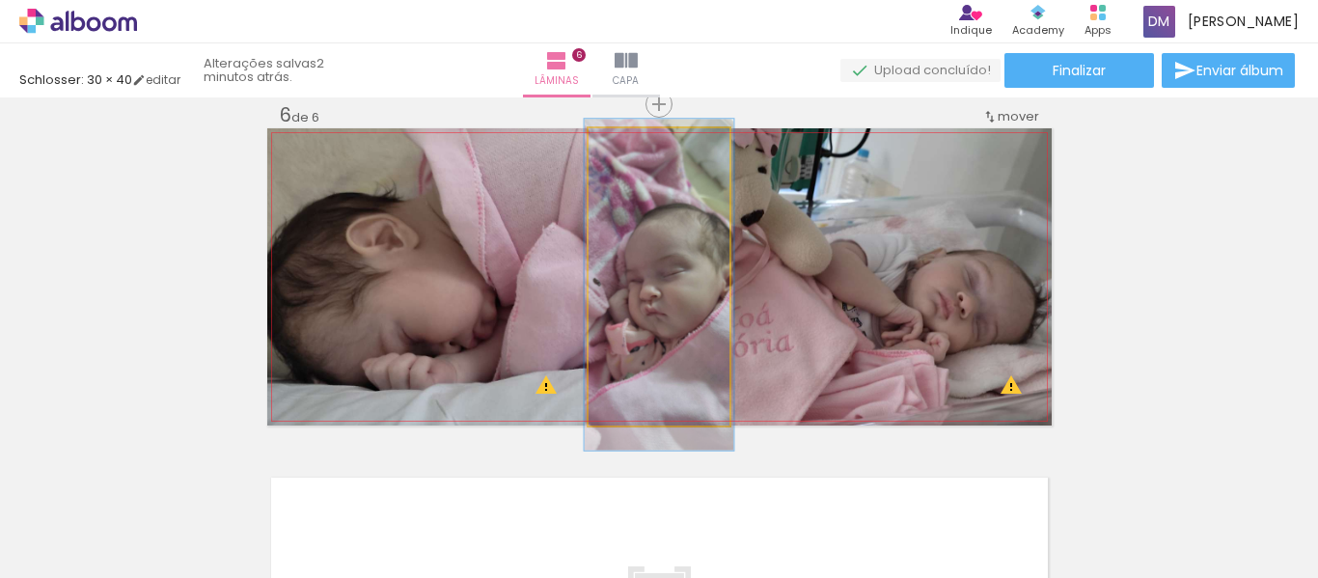
type paper-slider "106"
click at [639, 152] on div at bounding box center [636, 148] width 31 height 31
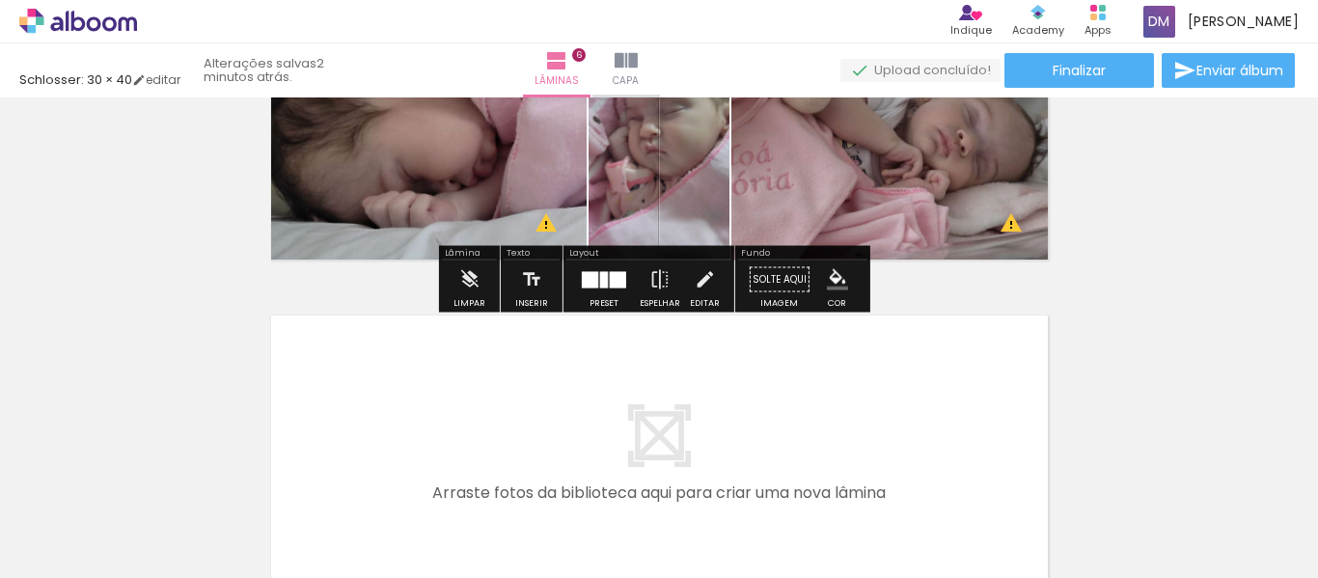
scroll to position [1945, 0]
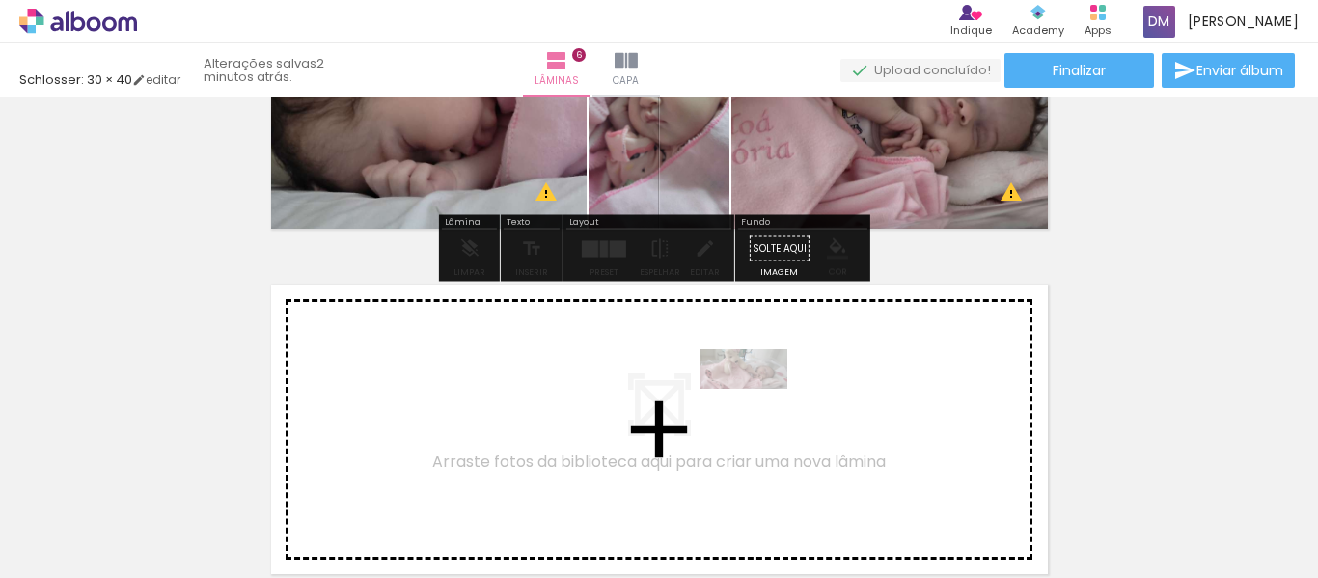
drag, startPoint x: 1148, startPoint y: 529, endPoint x: 1171, endPoint y: 511, distance: 28.9
click at [751, 403] on quentale-workspace at bounding box center [659, 289] width 1318 height 578
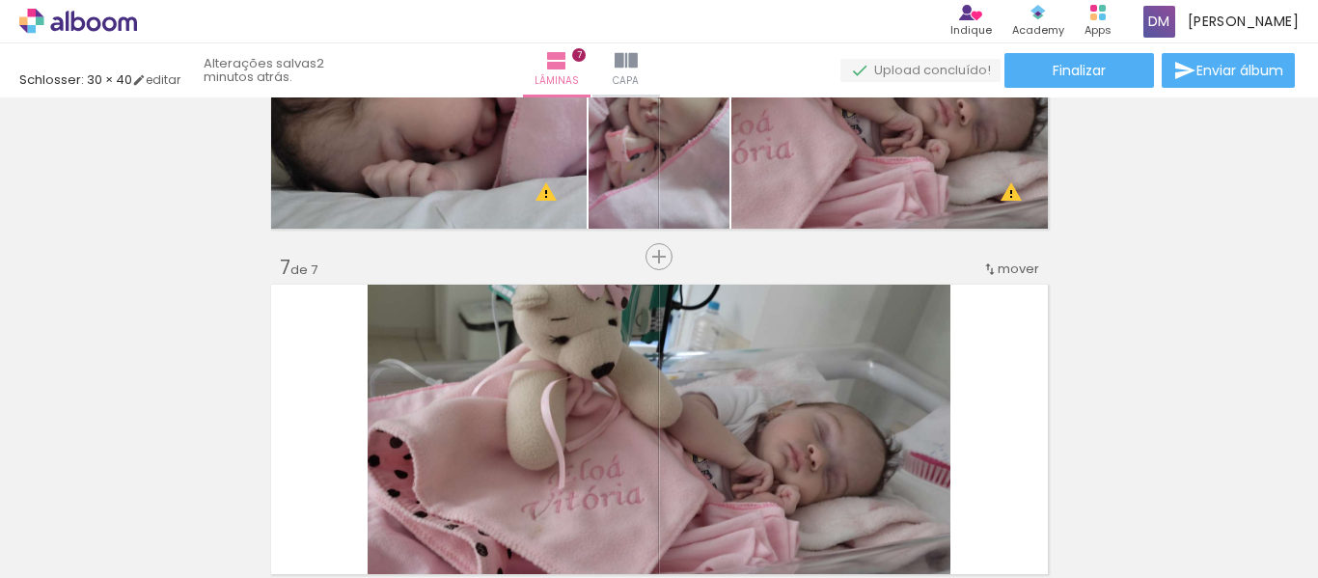
scroll to position [2098, 0]
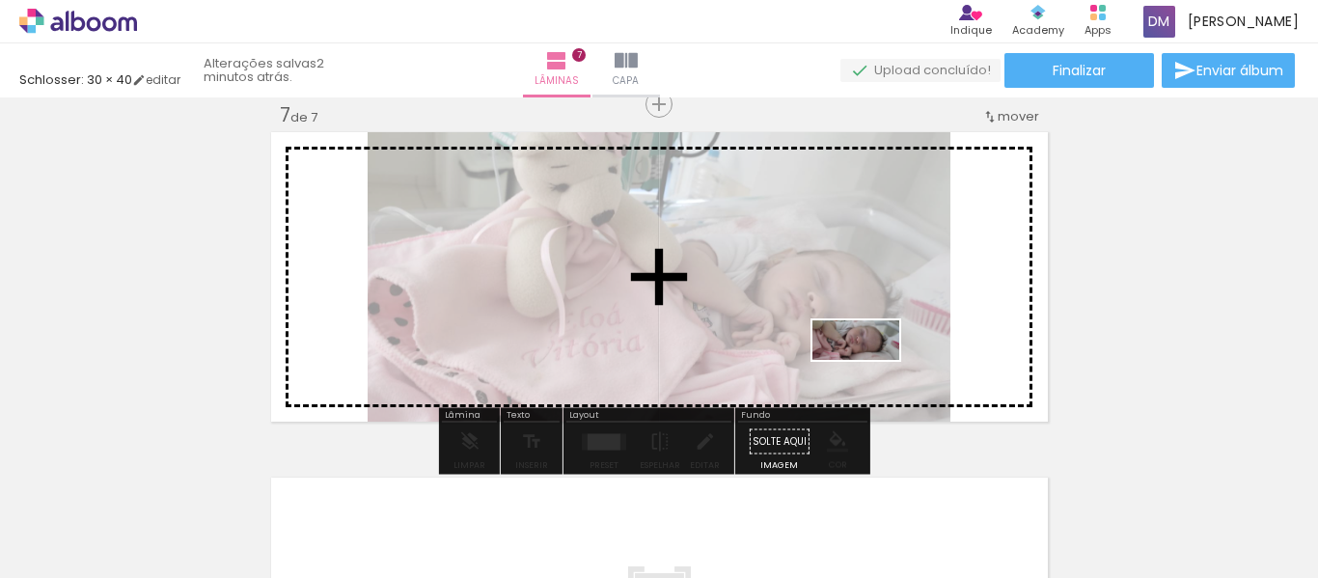
drag, startPoint x: 1254, startPoint y: 525, endPoint x: 789, endPoint y: 343, distance: 499.2
click at [789, 343] on quentale-workspace at bounding box center [659, 289] width 1318 height 578
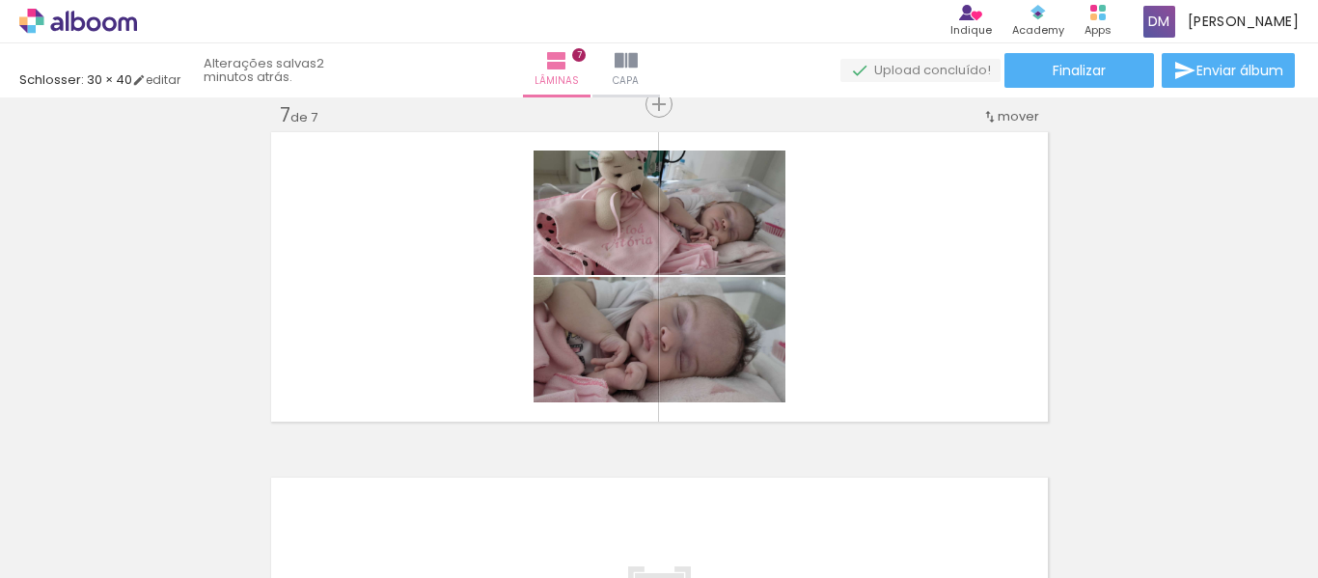
scroll to position [0, 1822]
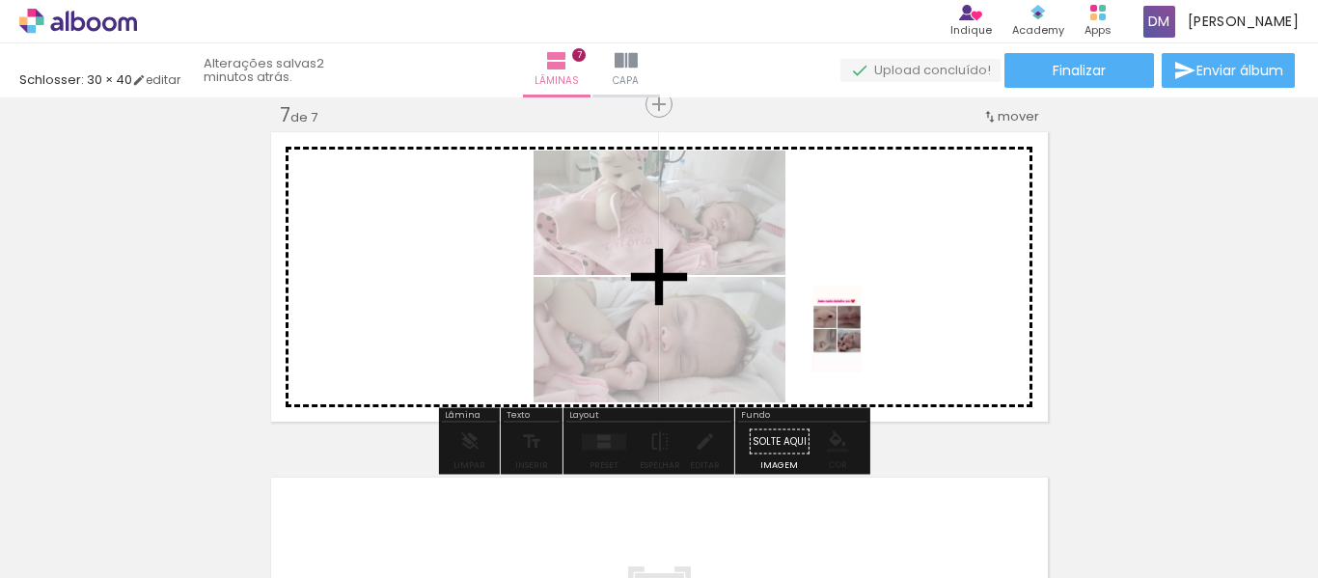
drag, startPoint x: 442, startPoint y: 508, endPoint x: 882, endPoint y: 338, distance: 471.6
click at [882, 338] on quentale-workspace at bounding box center [659, 289] width 1318 height 578
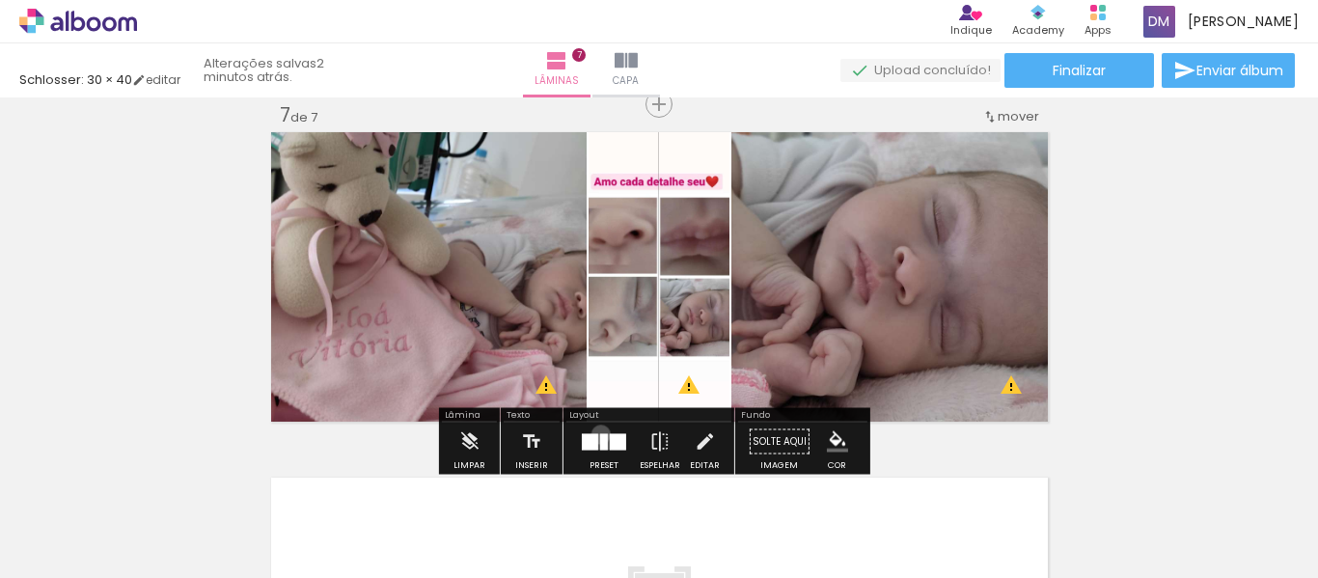
click at [600, 434] on div at bounding box center [604, 441] width 8 height 16
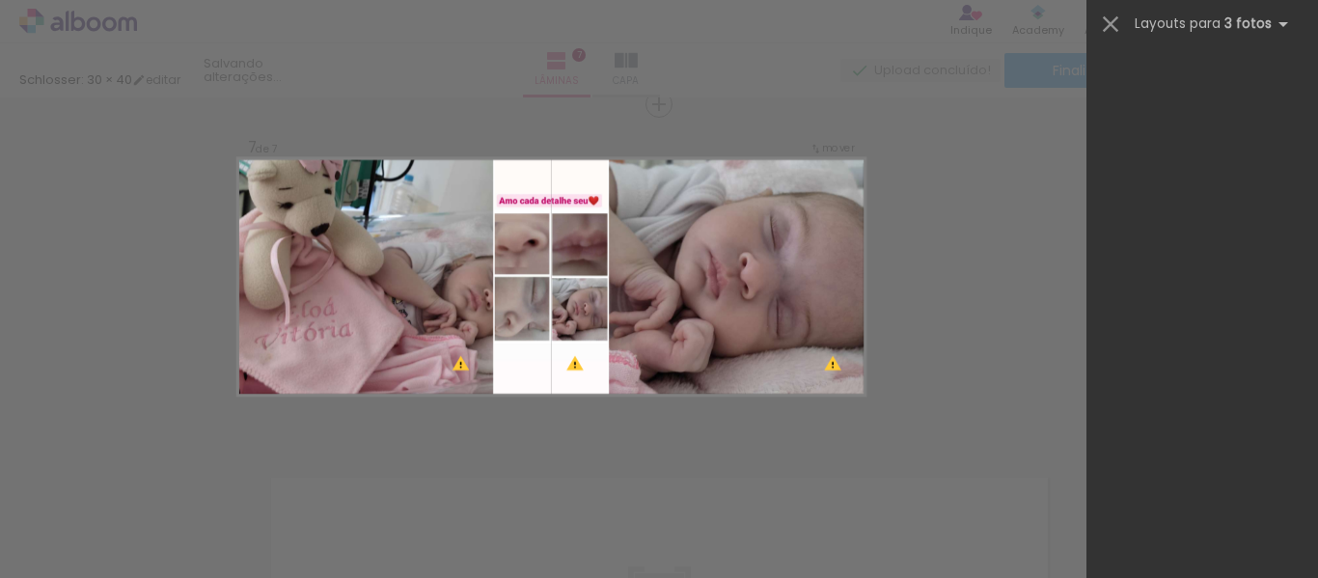
scroll to position [0, 0]
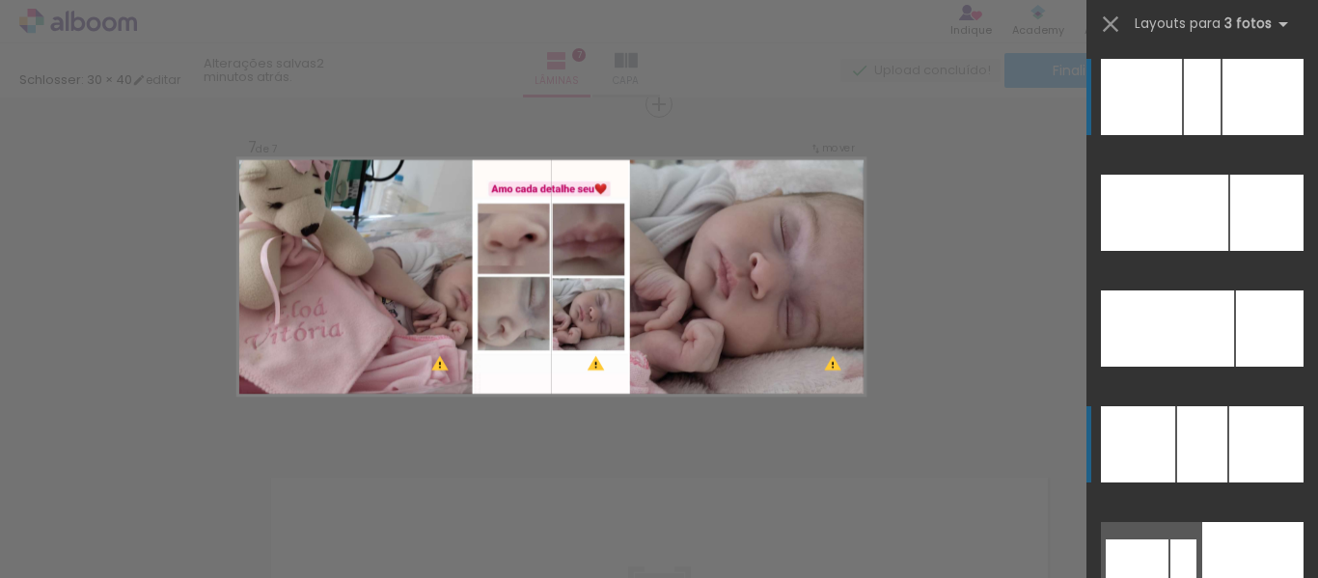
click at [1236, 367] on div at bounding box center [1270, 328] width 68 height 76
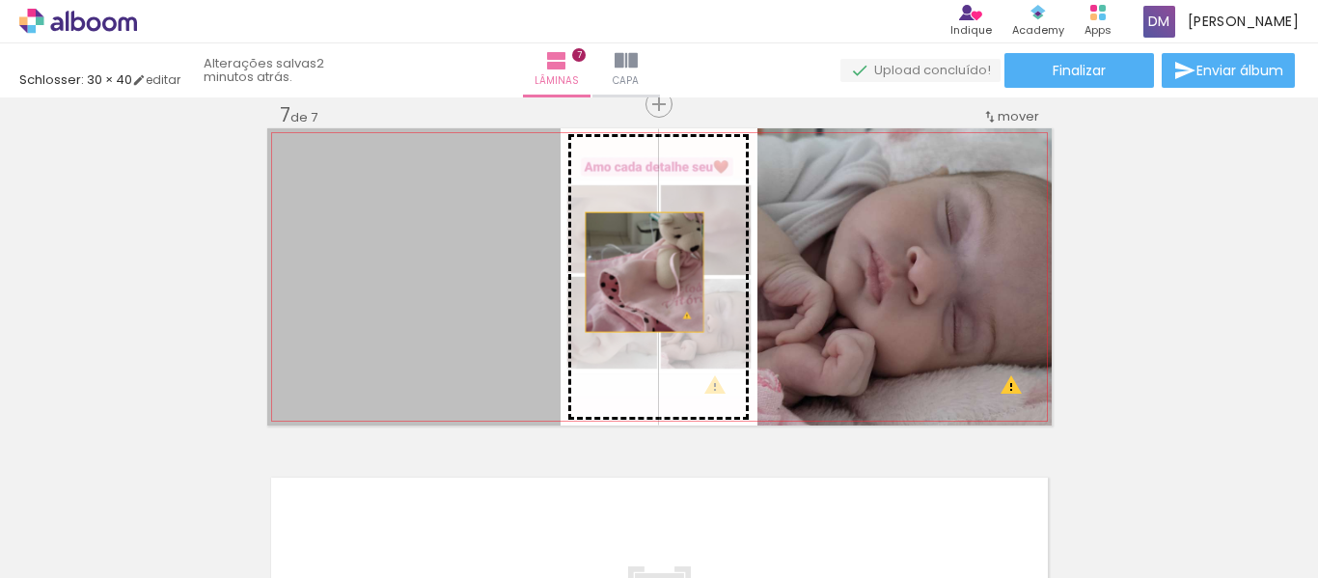
drag, startPoint x: 380, startPoint y: 286, endPoint x: 637, endPoint y: 272, distance: 257.0
click at [0, 0] on slot at bounding box center [0, 0] width 0 height 0
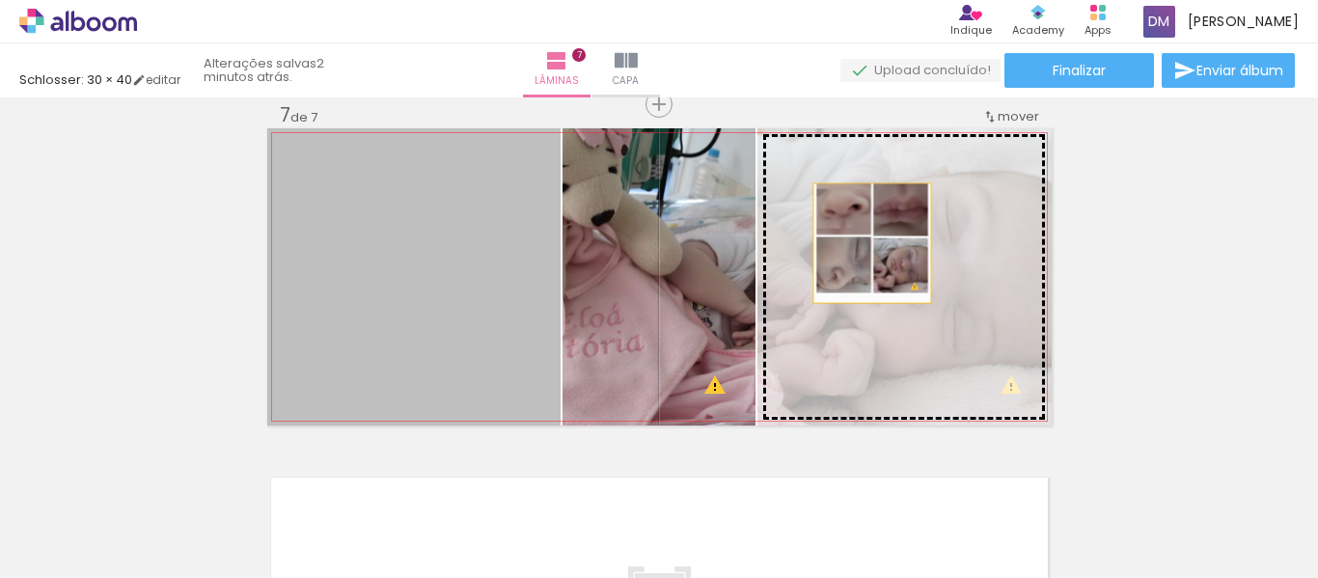
drag, startPoint x: 440, startPoint y: 261, endPoint x: 865, endPoint y: 243, distance: 424.9
click at [0, 0] on slot at bounding box center [0, 0] width 0 height 0
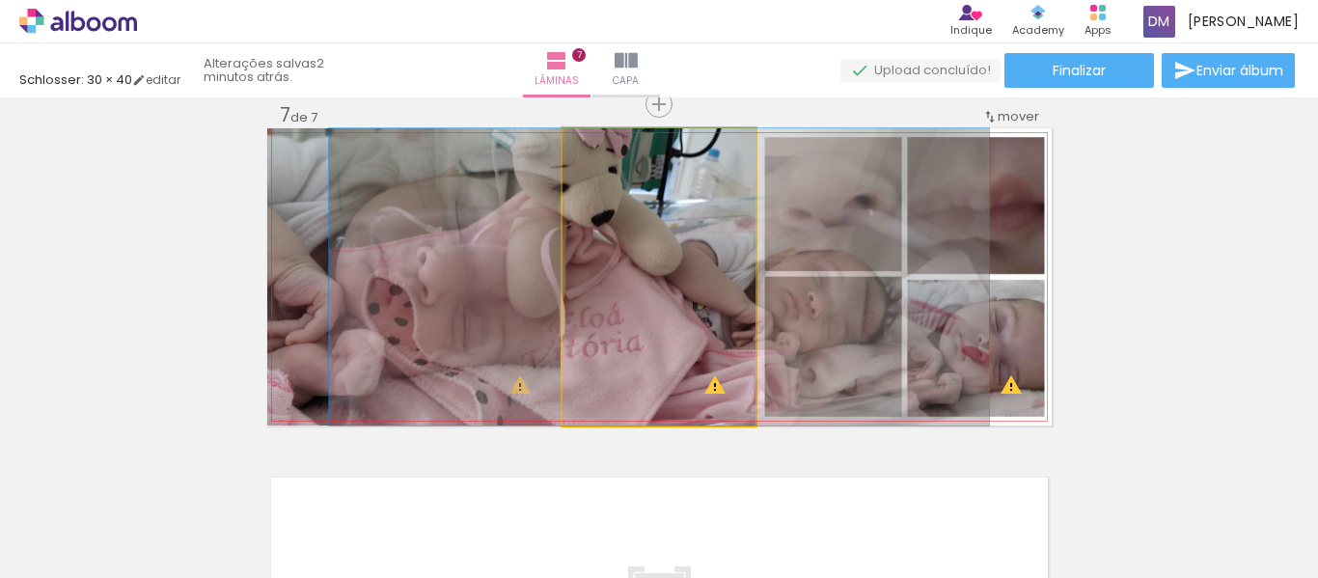
click at [693, 309] on quentale-photo at bounding box center [659, 276] width 193 height 297
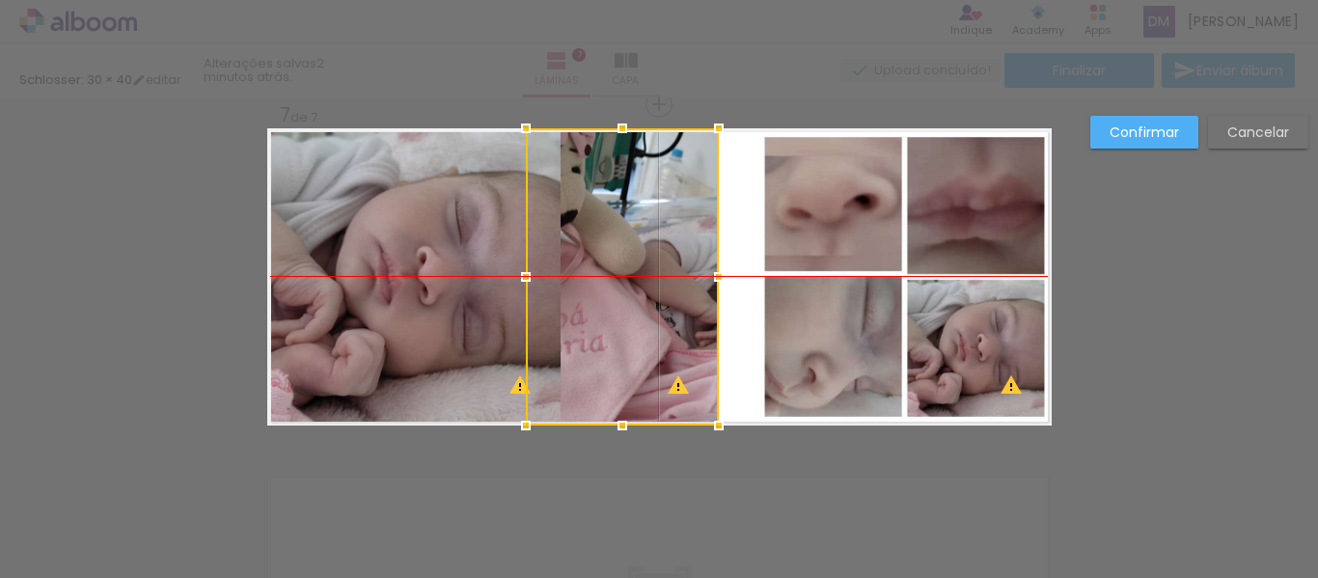
drag, startPoint x: 646, startPoint y: 303, endPoint x: 656, endPoint y: 297, distance: 11.3
click at [656, 297] on div at bounding box center [622, 276] width 193 height 297
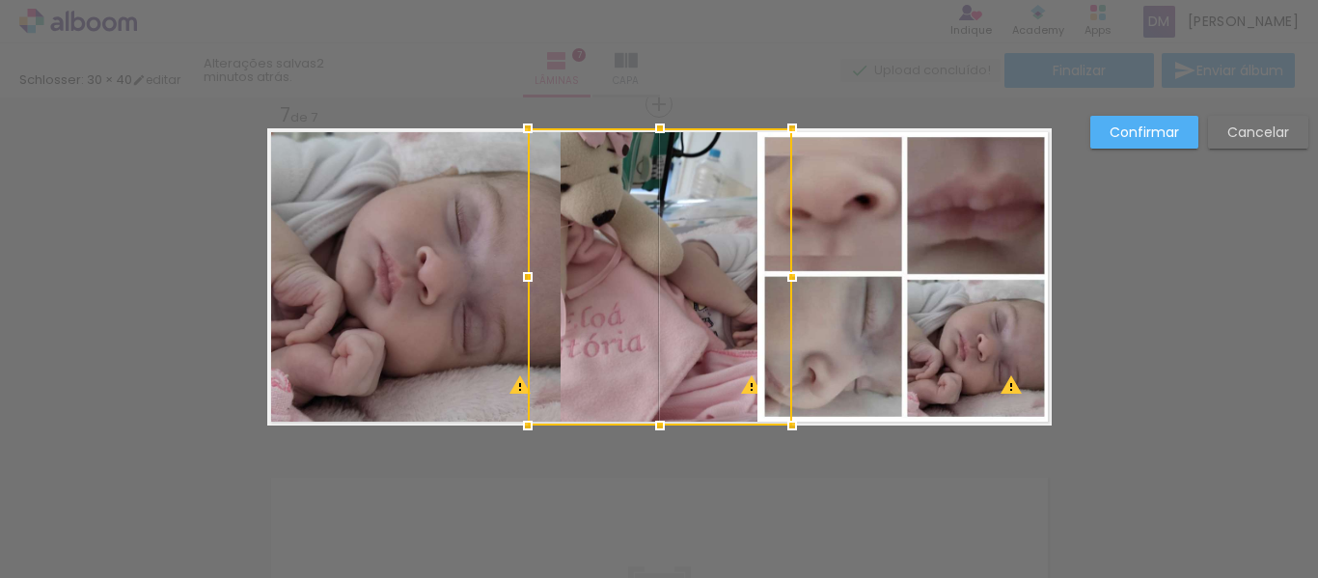
drag, startPoint x: 739, startPoint y: 291, endPoint x: 810, endPoint y: 280, distance: 72.3
click at [810, 280] on div at bounding box center [792, 277] width 39 height 39
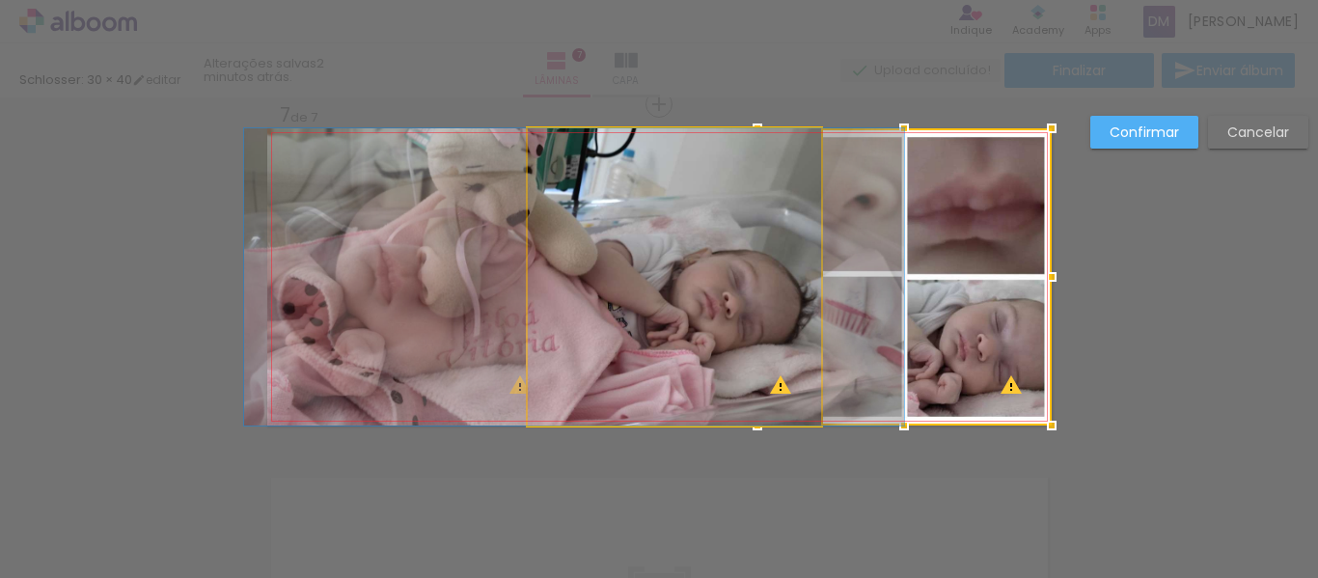
drag, startPoint x: 699, startPoint y: 276, endPoint x: 598, endPoint y: 278, distance: 100.4
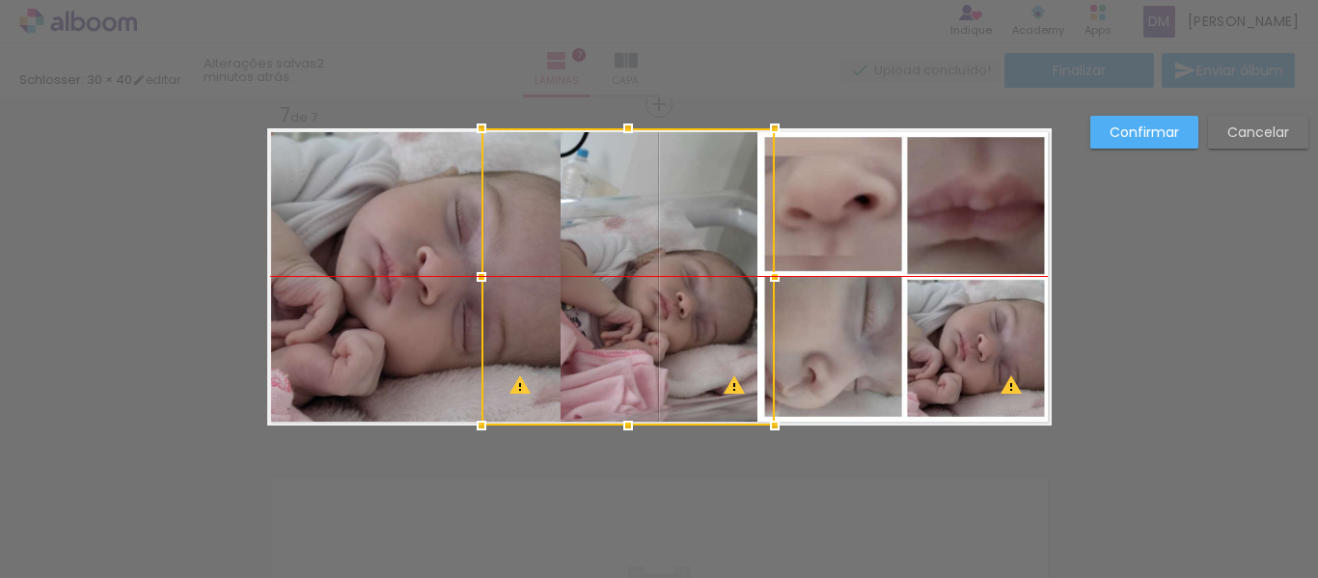
drag, startPoint x: 718, startPoint y: 305, endPoint x: 672, endPoint y: 299, distance: 46.7
click at [672, 299] on div at bounding box center [627, 276] width 293 height 297
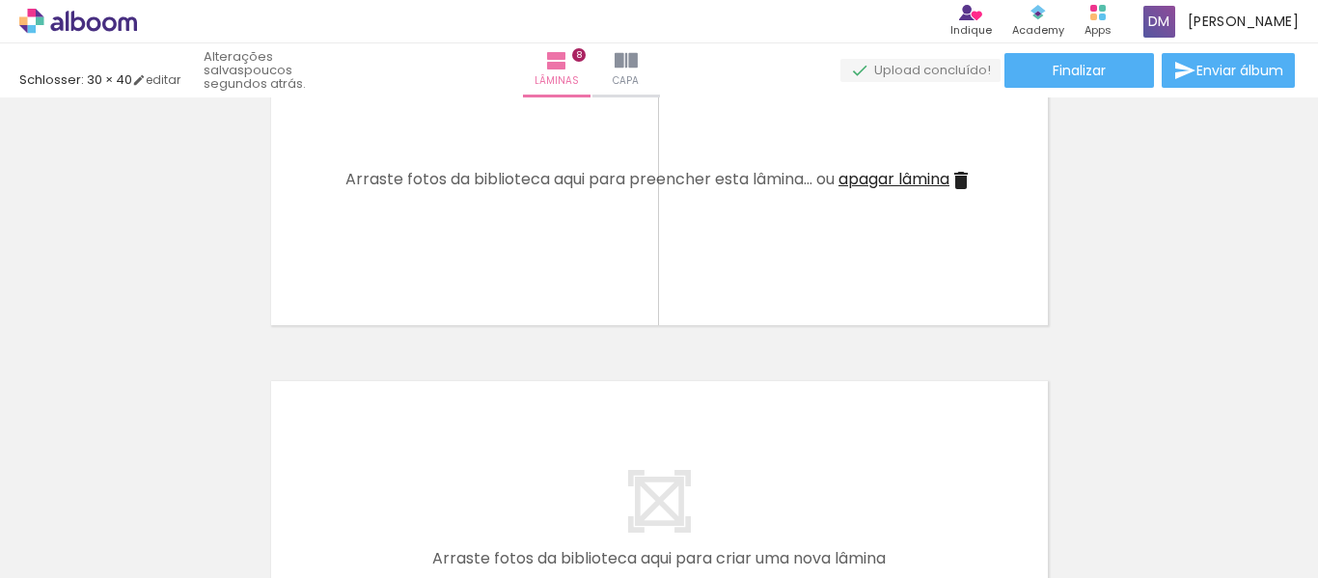
scroll to position [0, 1919]
click at [1256, 515] on div at bounding box center [1299, 513] width 87 height 40
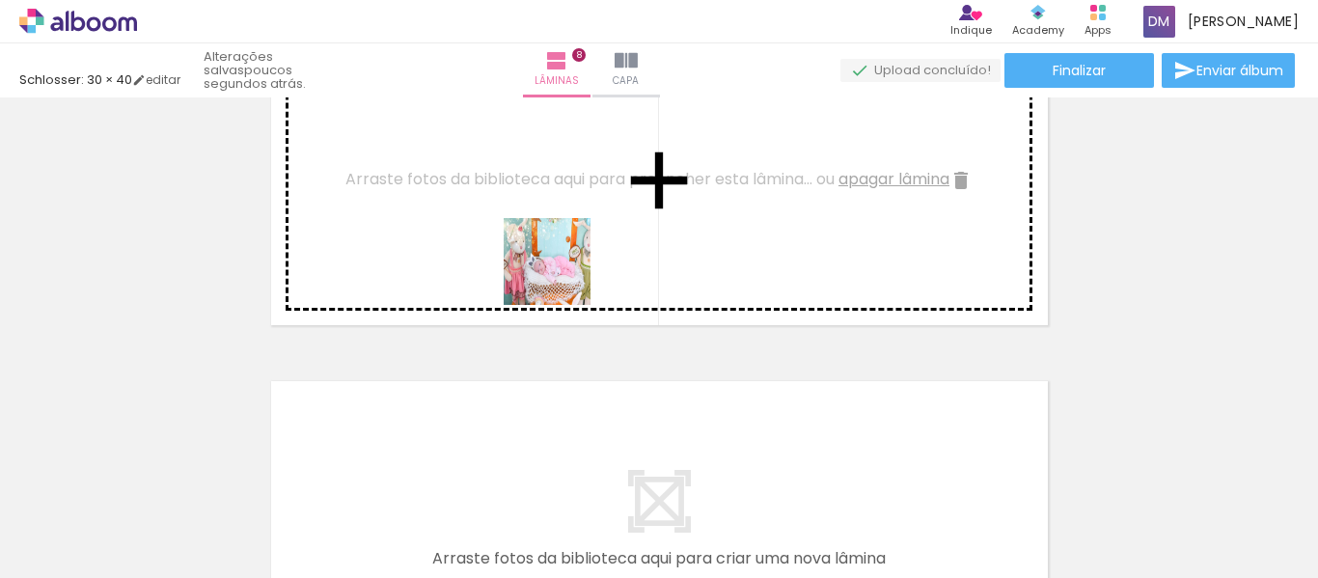
drag, startPoint x: 563, startPoint y: 517, endPoint x: 565, endPoint y: 230, distance: 287.5
click at [565, 230] on quentale-workspace at bounding box center [659, 289] width 1318 height 578
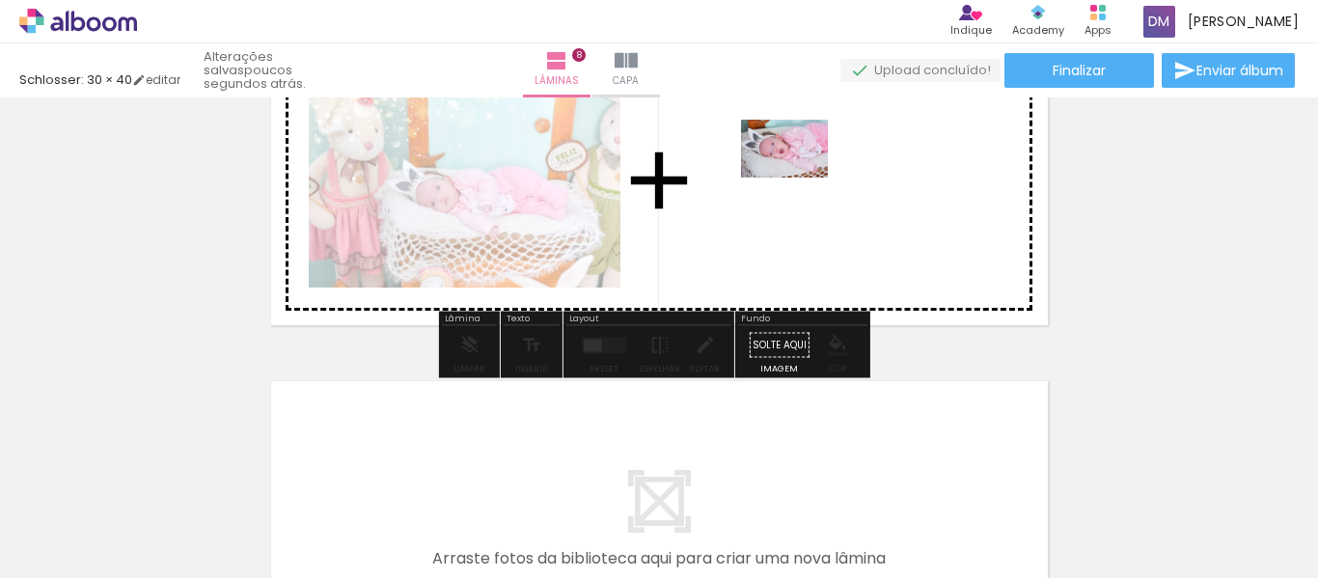
drag, startPoint x: 764, startPoint y: 529, endPoint x: 801, endPoint y: 172, distance: 358.9
click at [801, 172] on quentale-workspace at bounding box center [659, 289] width 1318 height 578
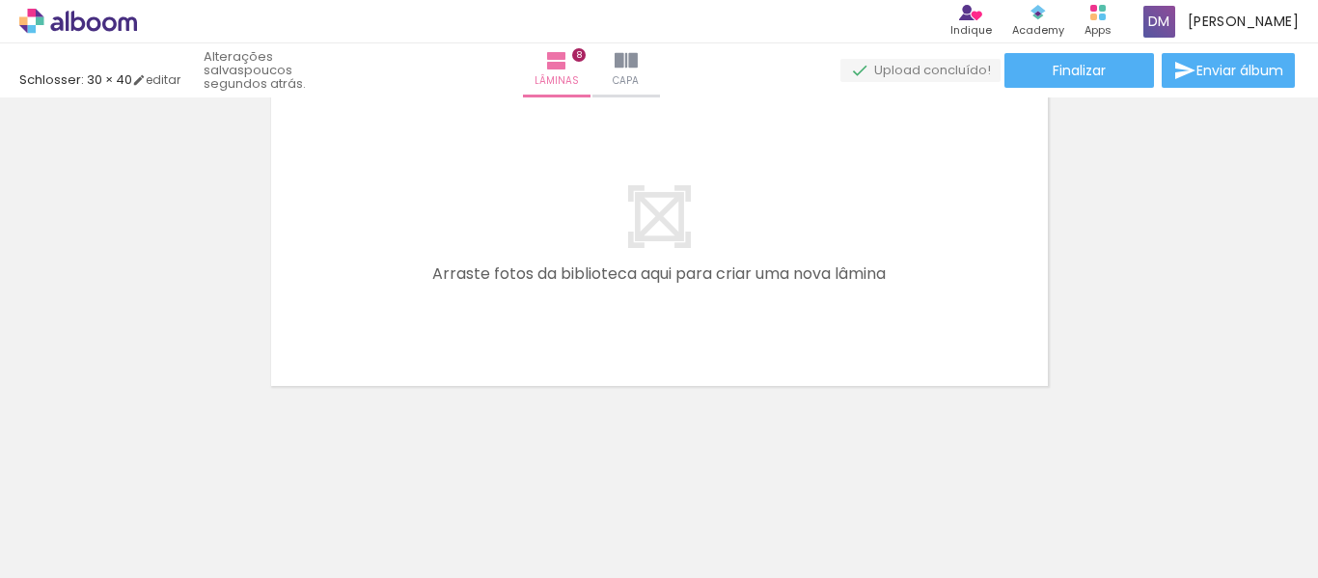
scroll to position [0, 2879]
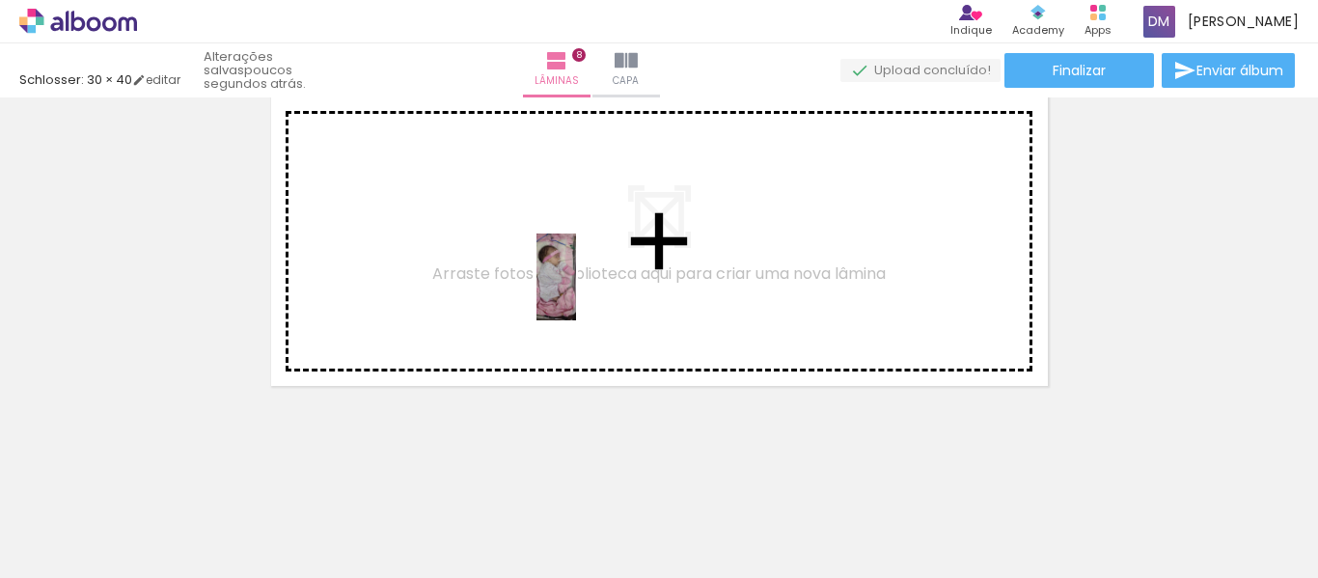
drag, startPoint x: 729, startPoint y: 438, endPoint x: 810, endPoint y: 436, distance: 81.1
click at [581, 264] on quentale-workspace at bounding box center [659, 289] width 1318 height 578
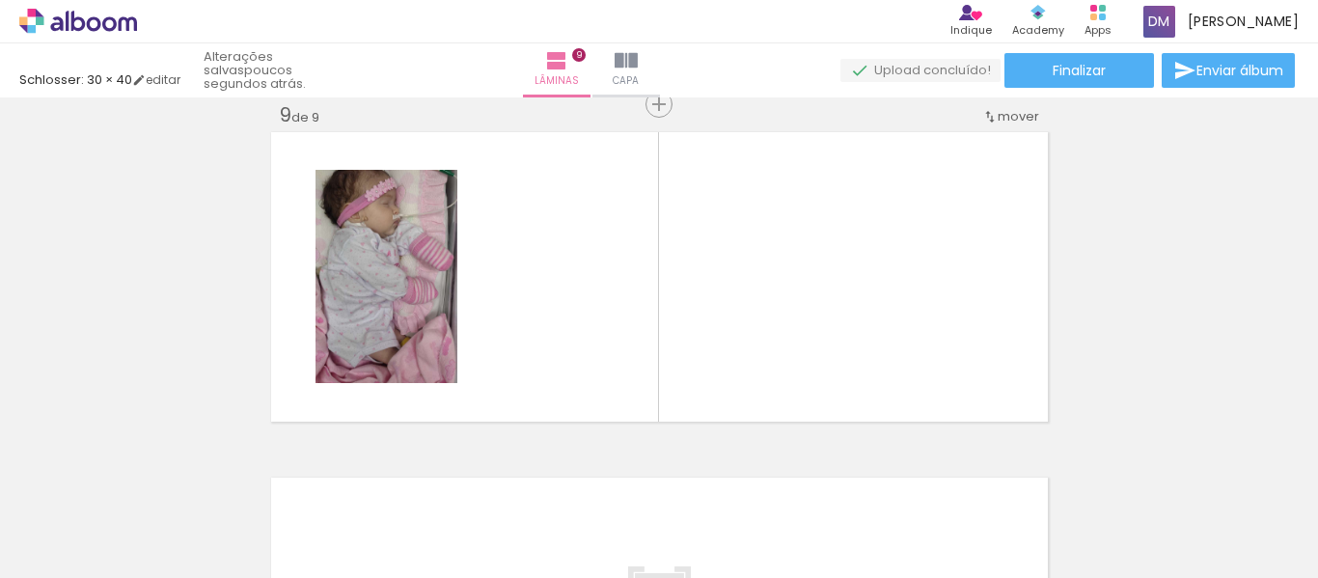
scroll to position [0, 3582]
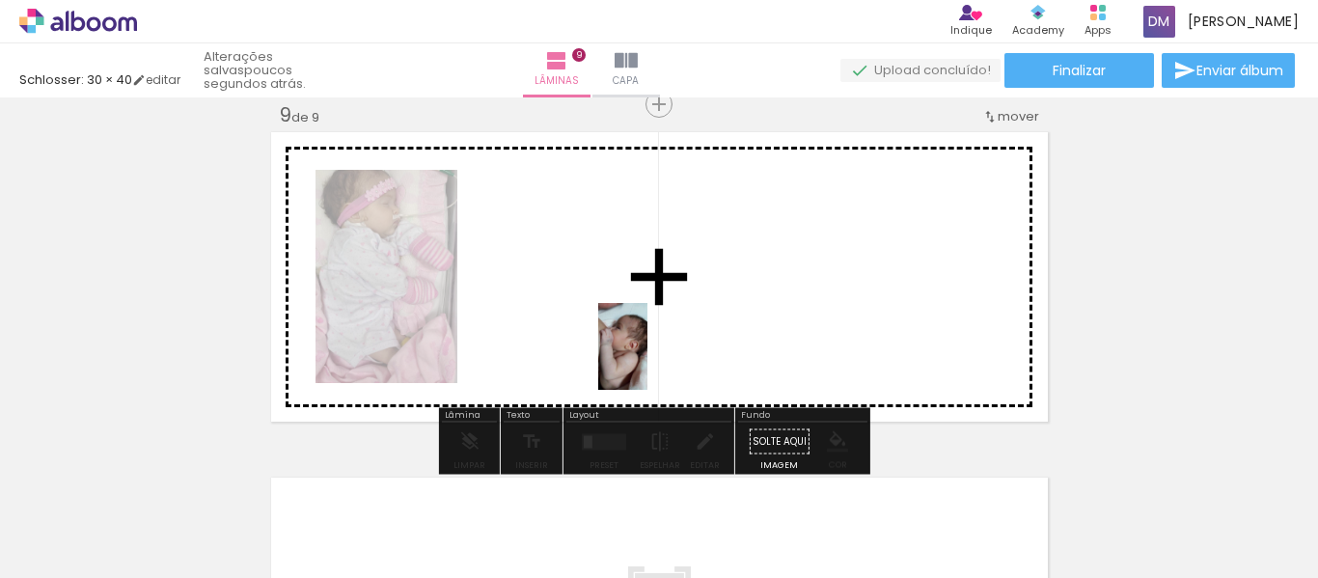
drag, startPoint x: 930, startPoint y: 513, endPoint x: 782, endPoint y: 506, distance: 148.8
click at [652, 359] on quentale-workspace at bounding box center [659, 289] width 1318 height 578
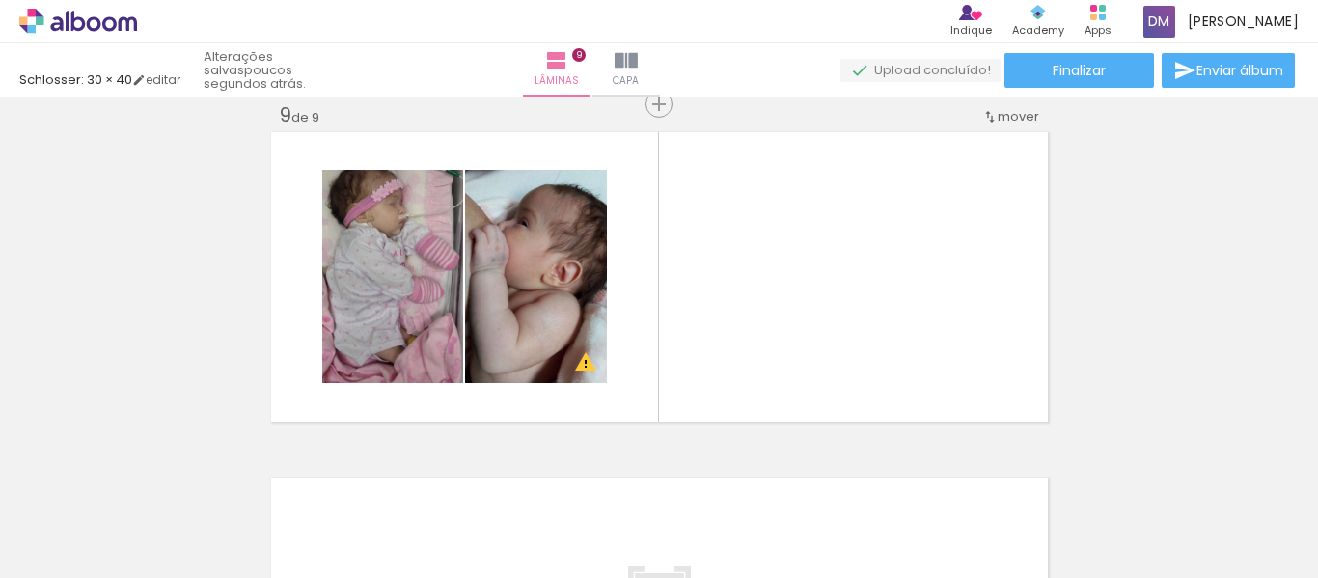
scroll to position [0, 3884]
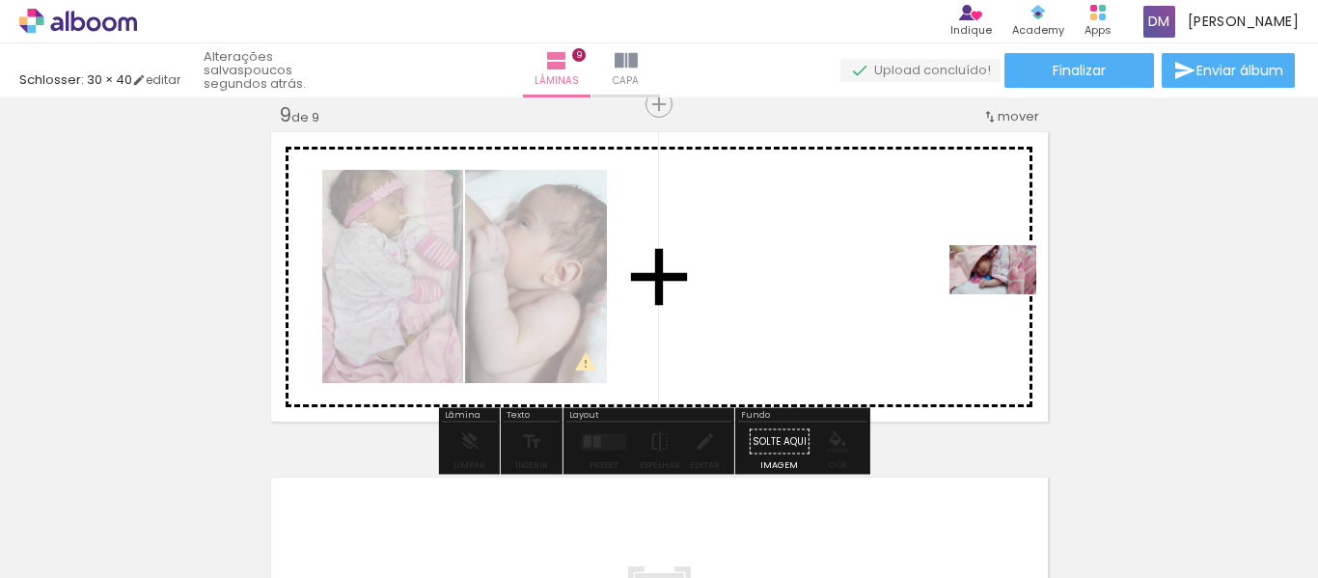
drag, startPoint x: 1056, startPoint y: 509, endPoint x: 1007, endPoint y: 303, distance: 212.0
click at [1007, 303] on quentale-workspace at bounding box center [659, 289] width 1318 height 578
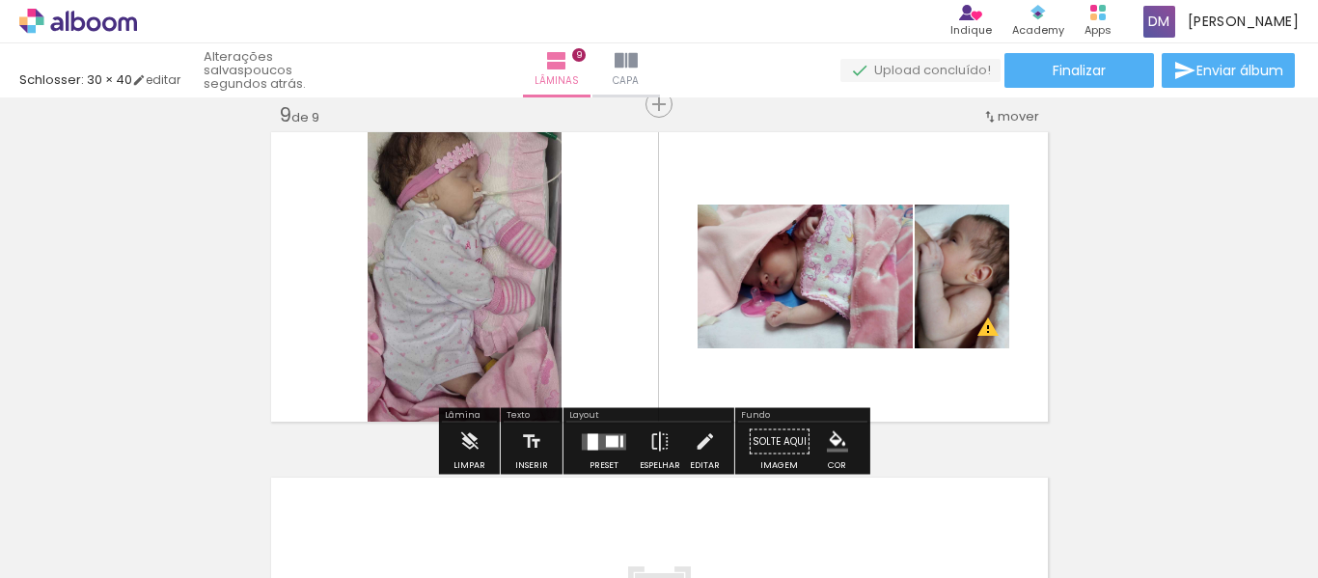
scroll to position [0, 4141]
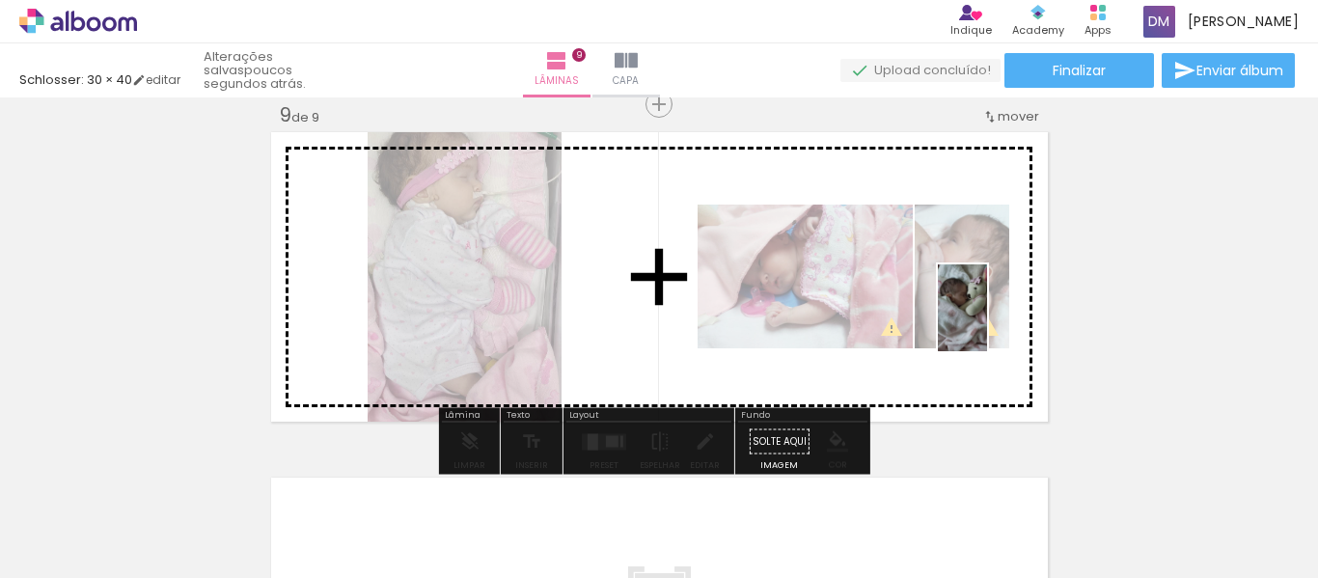
drag, startPoint x: 1030, startPoint y: 523, endPoint x: 980, endPoint y: 274, distance: 253.9
click at [980, 274] on quentale-workspace at bounding box center [659, 289] width 1318 height 578
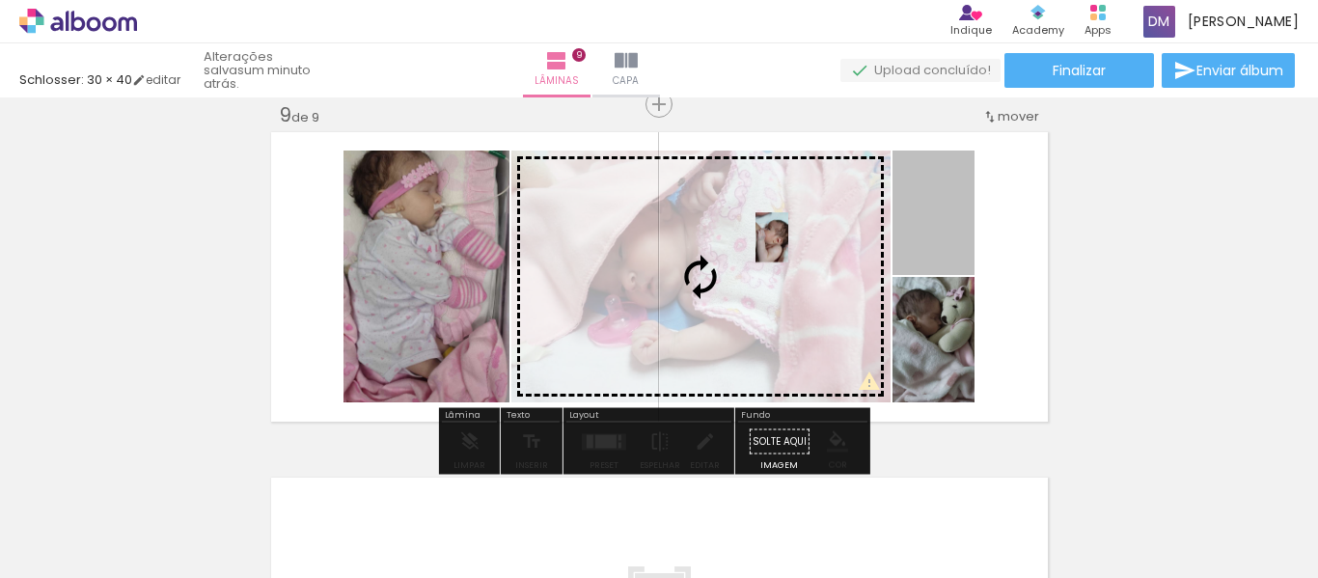
drag, startPoint x: 922, startPoint y: 199, endPoint x: 764, endPoint y: 237, distance: 162.9
click at [0, 0] on slot at bounding box center [0, 0] width 0 height 0
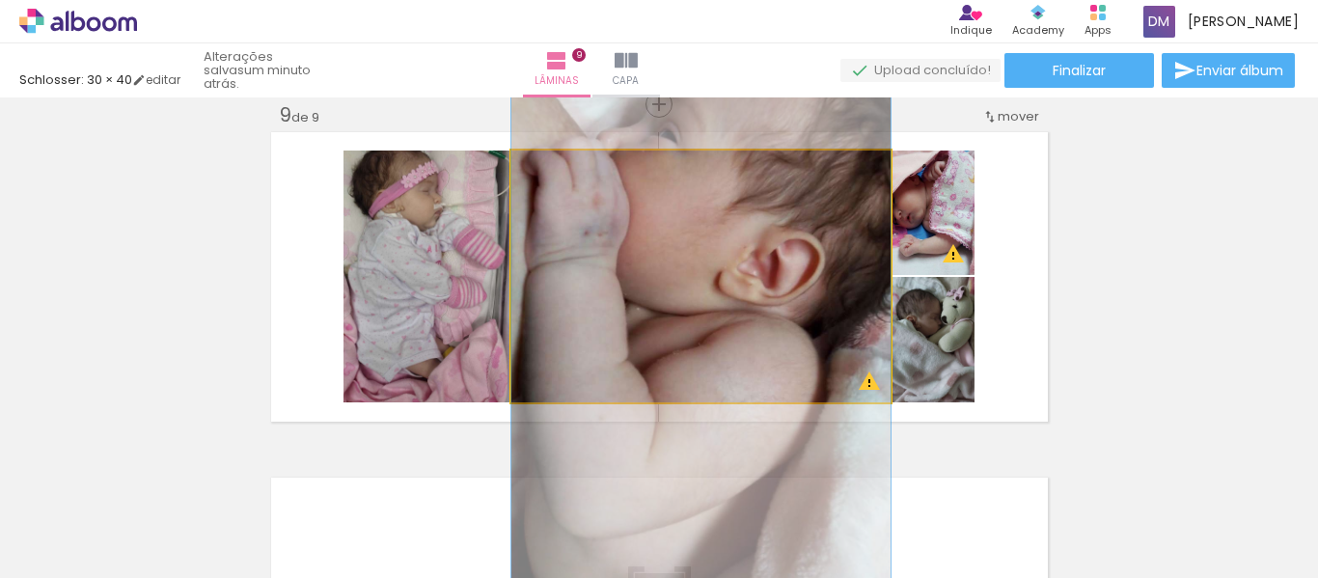
click at [762, 272] on quentale-photo at bounding box center [700, 277] width 379 height 252
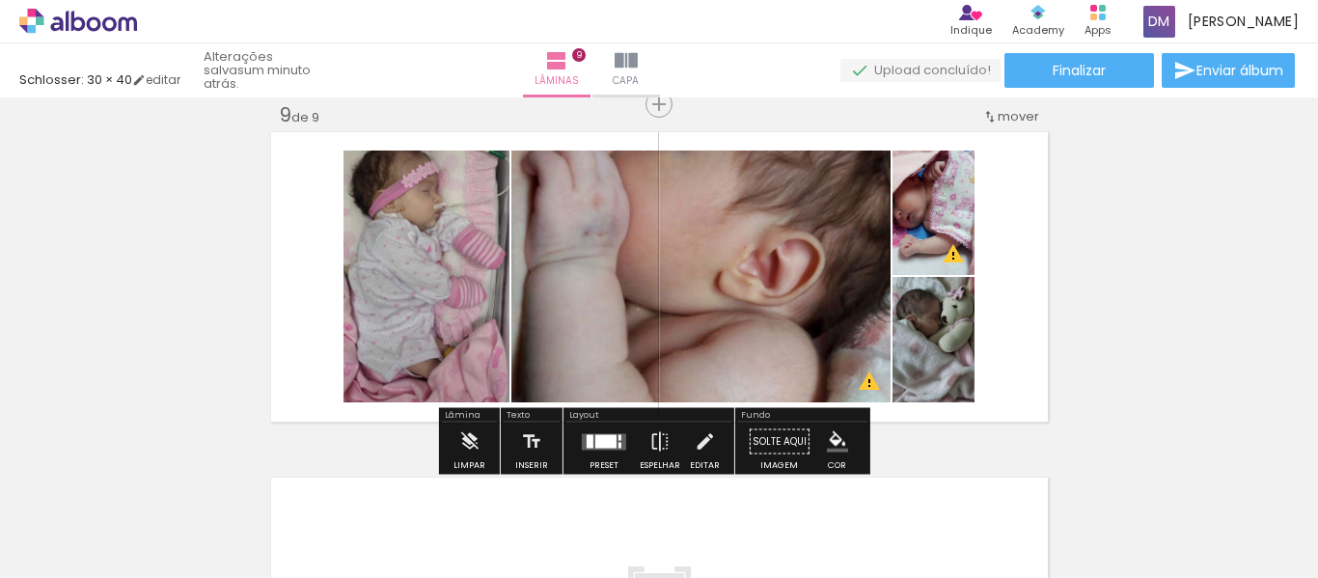
click at [762, 264] on quentale-photo at bounding box center [700, 277] width 379 height 252
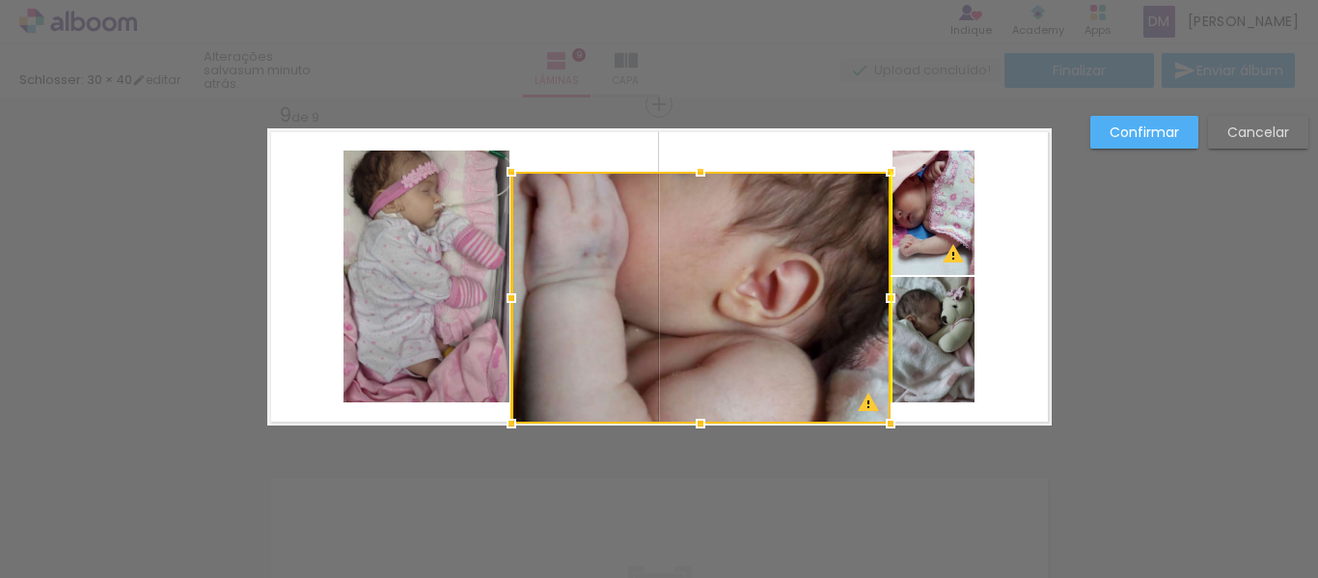
drag, startPoint x: 762, startPoint y: 264, endPoint x: 756, endPoint y: 286, distance: 22.0
click at [756, 286] on div at bounding box center [700, 298] width 379 height 252
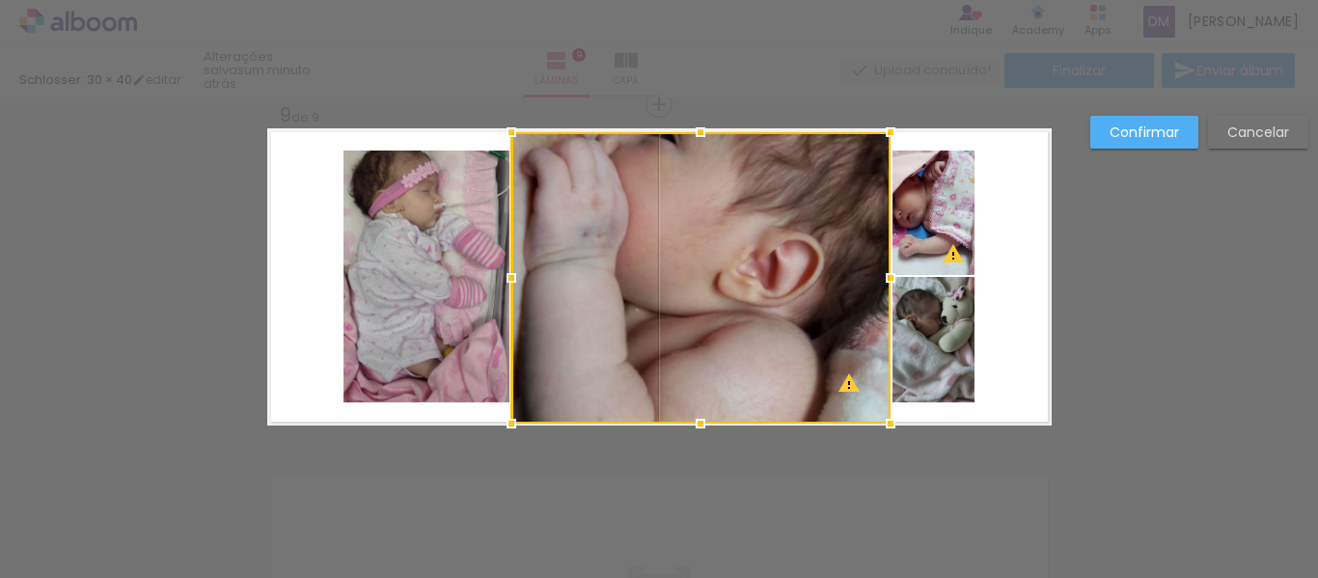
drag, startPoint x: 693, startPoint y: 168, endPoint x: 700, endPoint y: 100, distance: 68.0
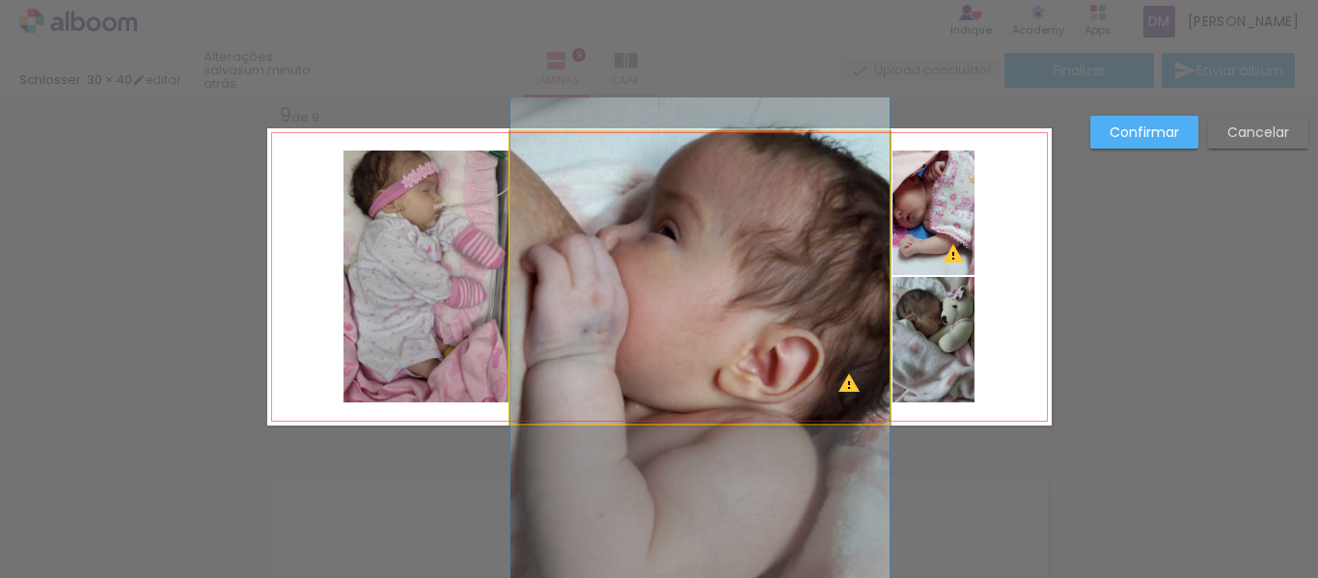
drag, startPoint x: 722, startPoint y: 230, endPoint x: 722, endPoint y: 326, distance: 96.5
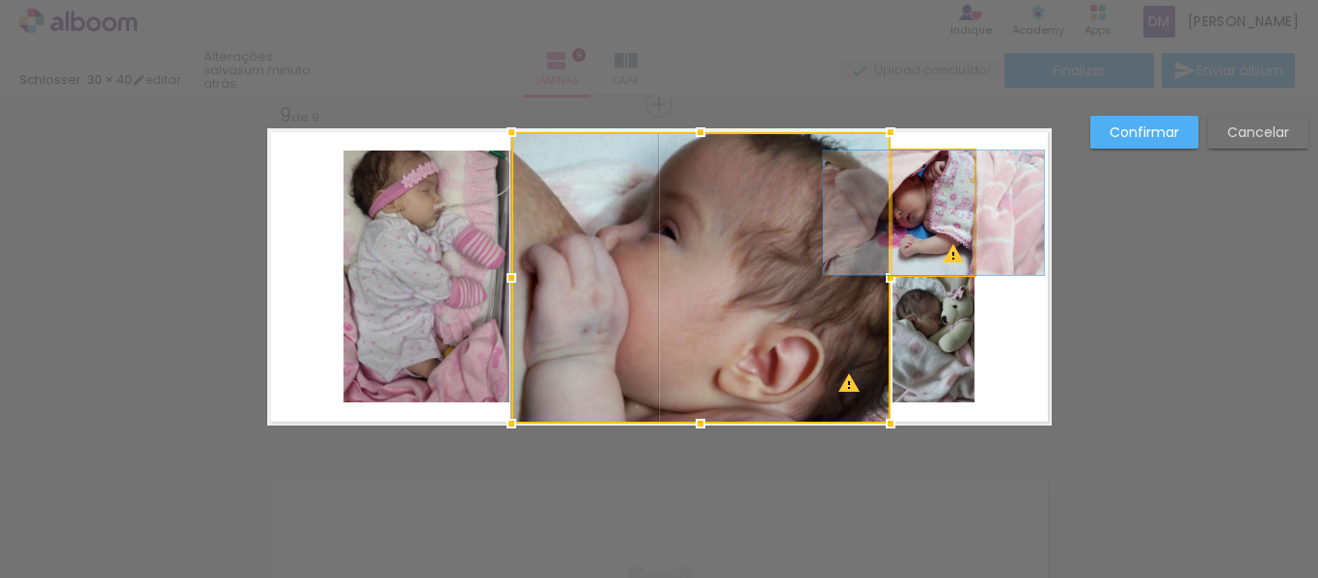
click at [928, 228] on quentale-photo at bounding box center [934, 213] width 82 height 124
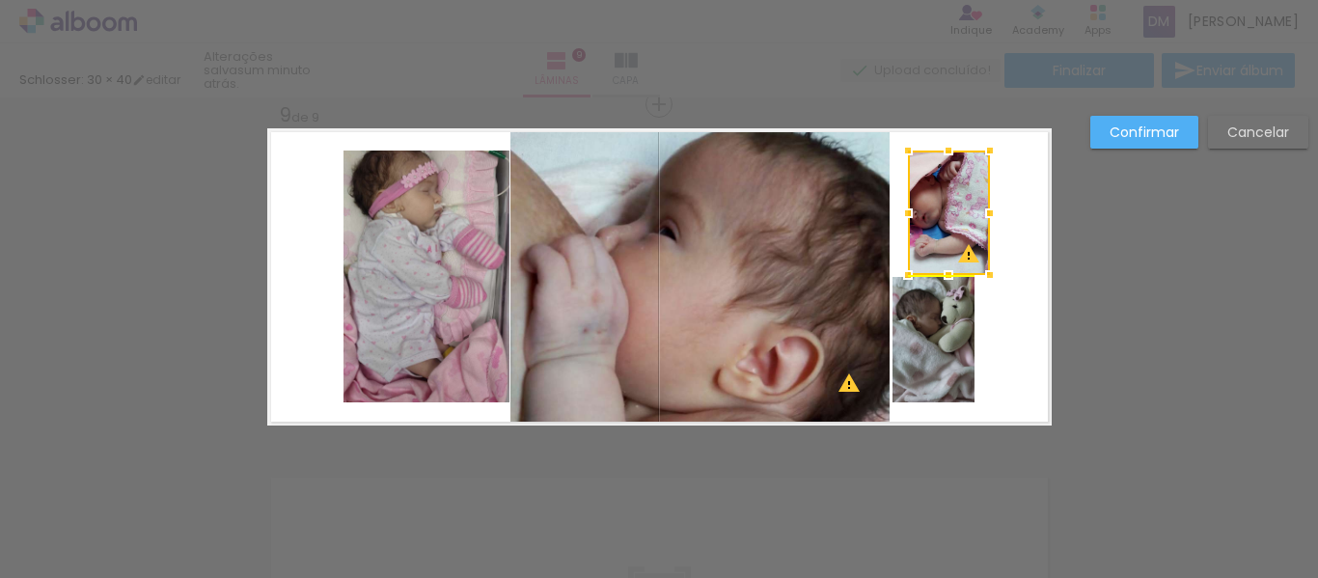
drag, startPoint x: 930, startPoint y: 230, endPoint x: 946, endPoint y: 232, distance: 15.6
click at [946, 232] on div at bounding box center [949, 213] width 82 height 124
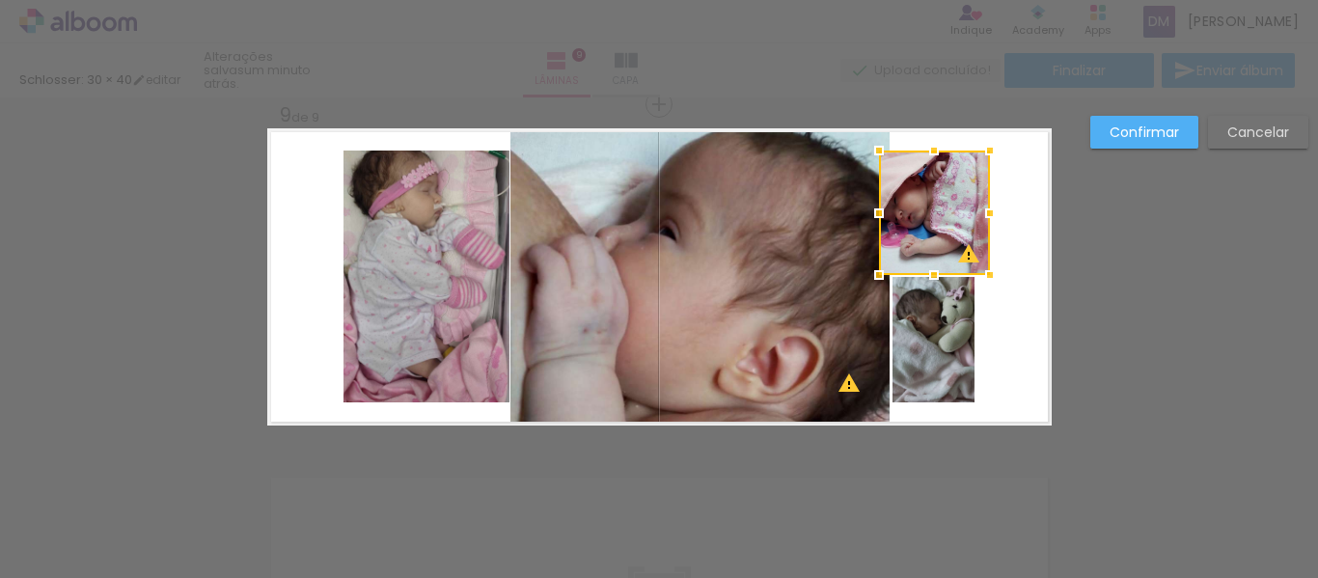
drag, startPoint x: 905, startPoint y: 218, endPoint x: 876, endPoint y: 222, distance: 29.2
click at [876, 222] on div at bounding box center [879, 213] width 39 height 39
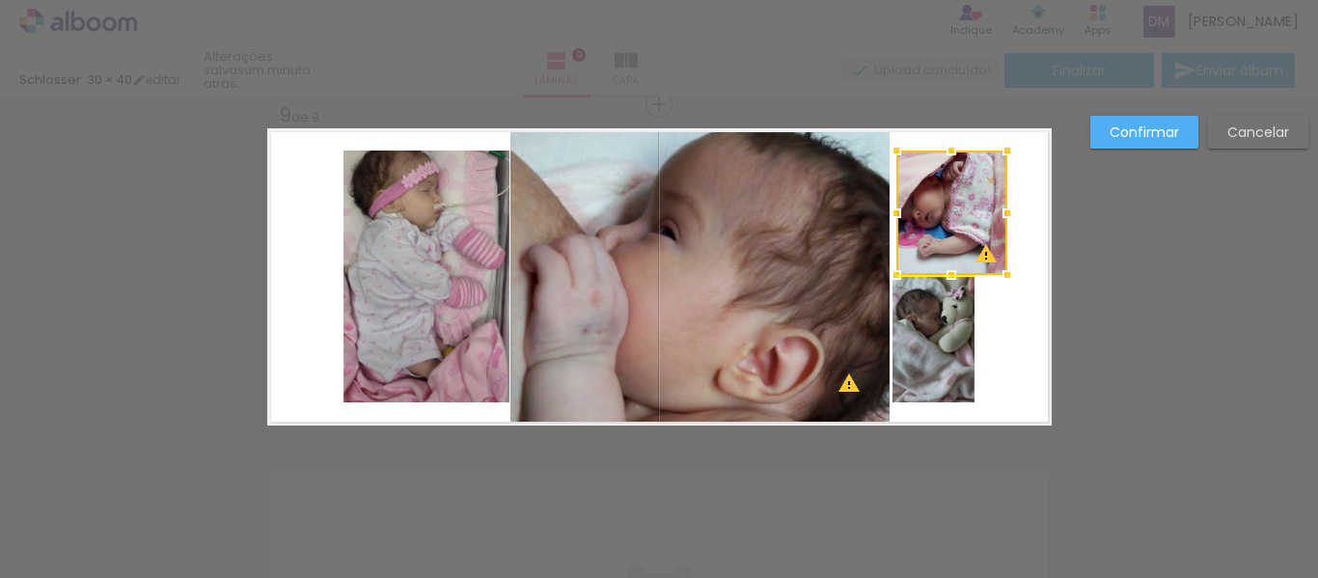
drag, startPoint x: 940, startPoint y: 224, endPoint x: 957, endPoint y: 226, distance: 17.5
click at [957, 226] on div at bounding box center [951, 213] width 111 height 124
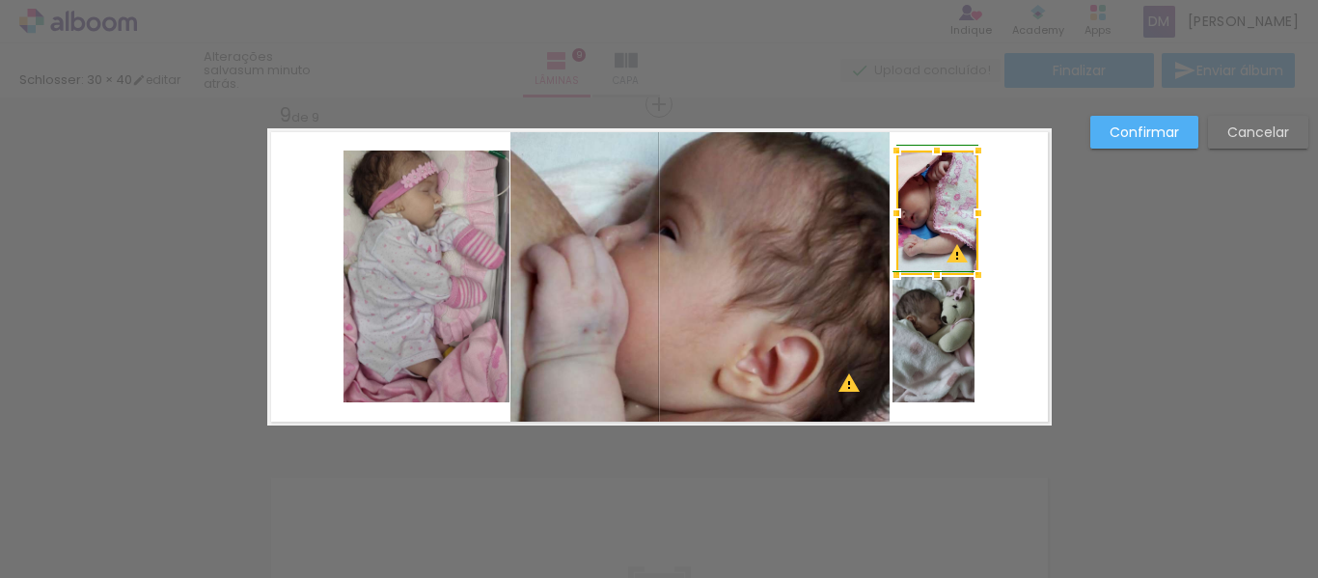
drag, startPoint x: 1003, startPoint y: 218, endPoint x: 980, endPoint y: 220, distance: 23.2
click at [980, 220] on div at bounding box center [978, 213] width 39 height 39
click at [0, 0] on slot "Confirmar" at bounding box center [0, 0] width 0 height 0
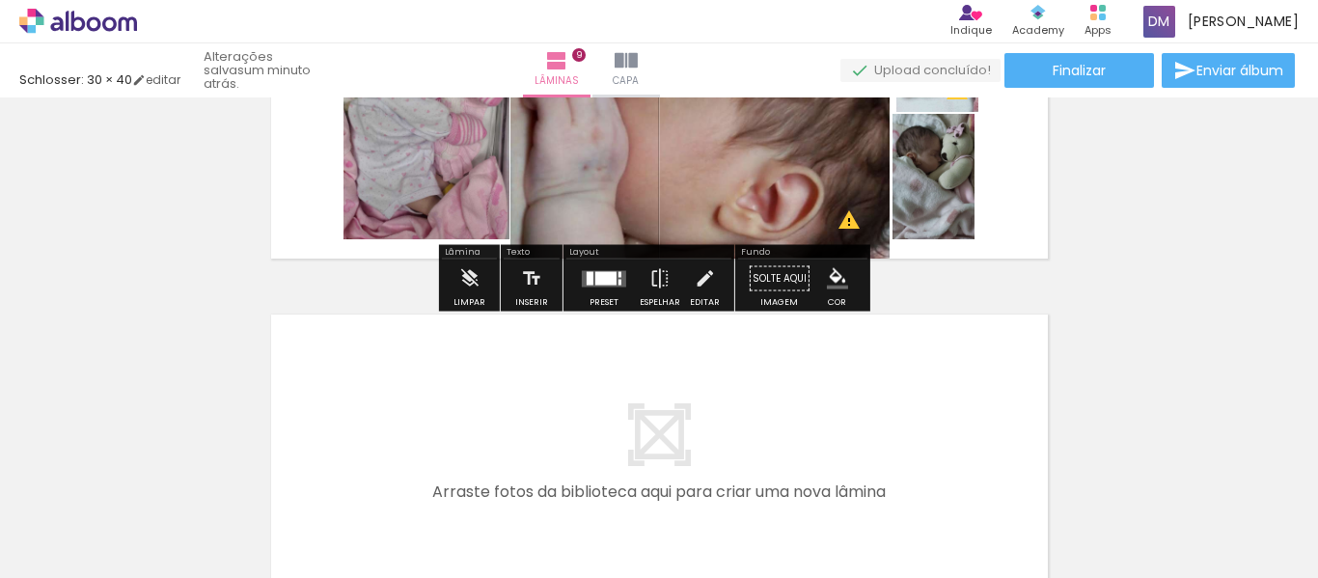
scroll to position [2981, 0]
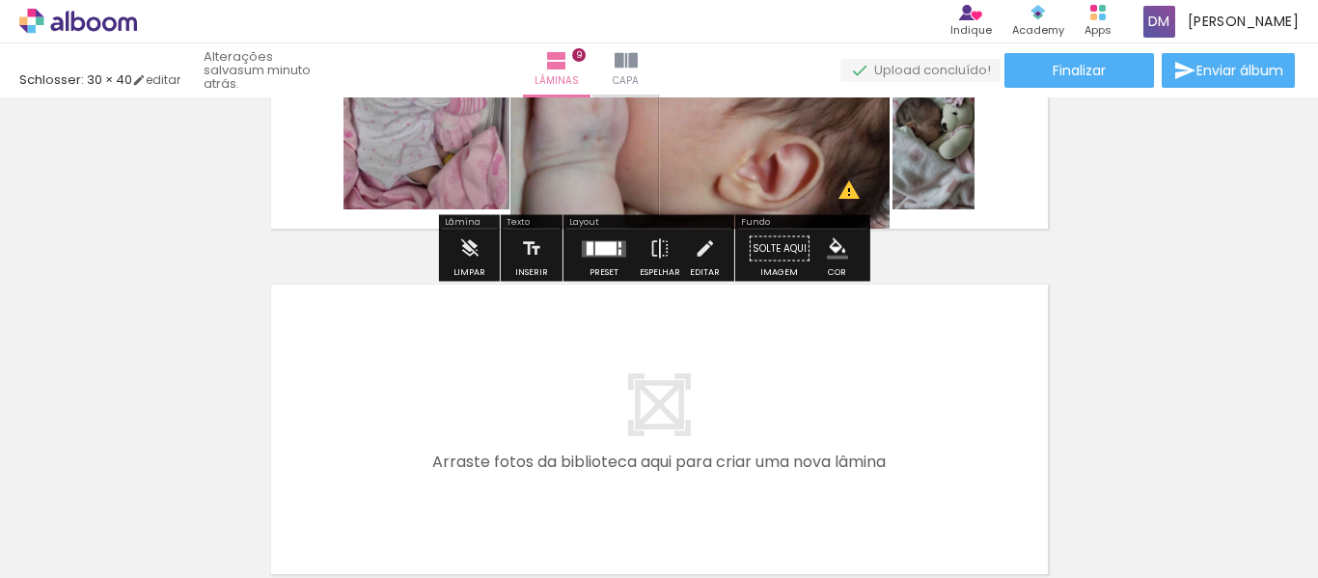
click at [596, 255] on quentale-layouter at bounding box center [604, 248] width 44 height 16
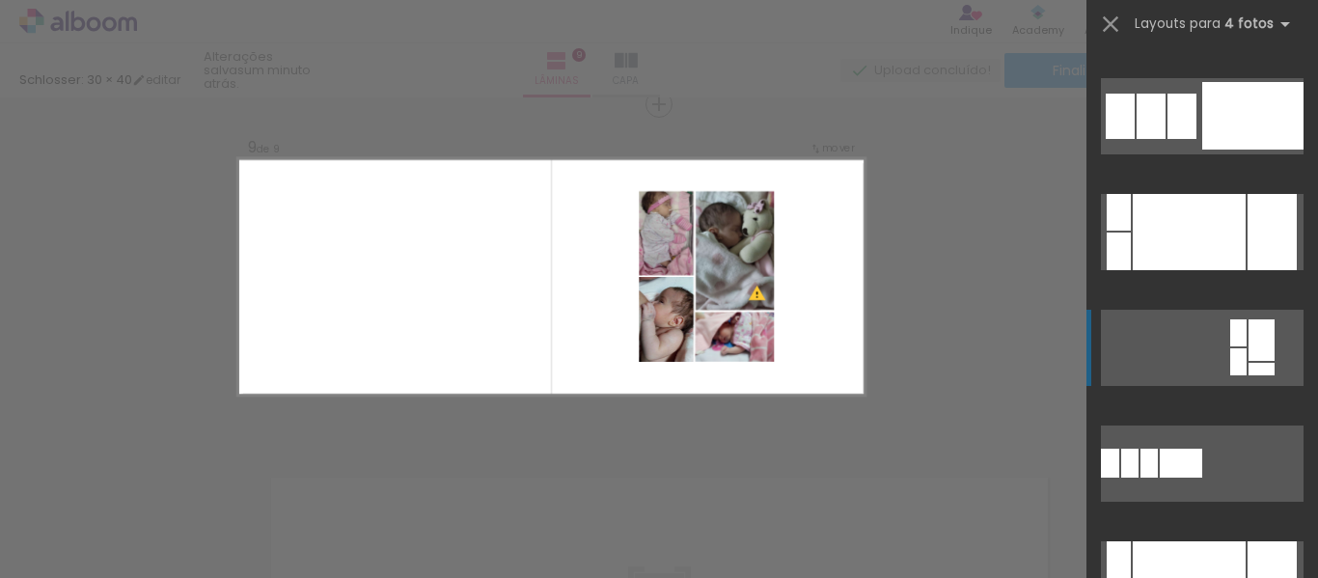
scroll to position [289, 0]
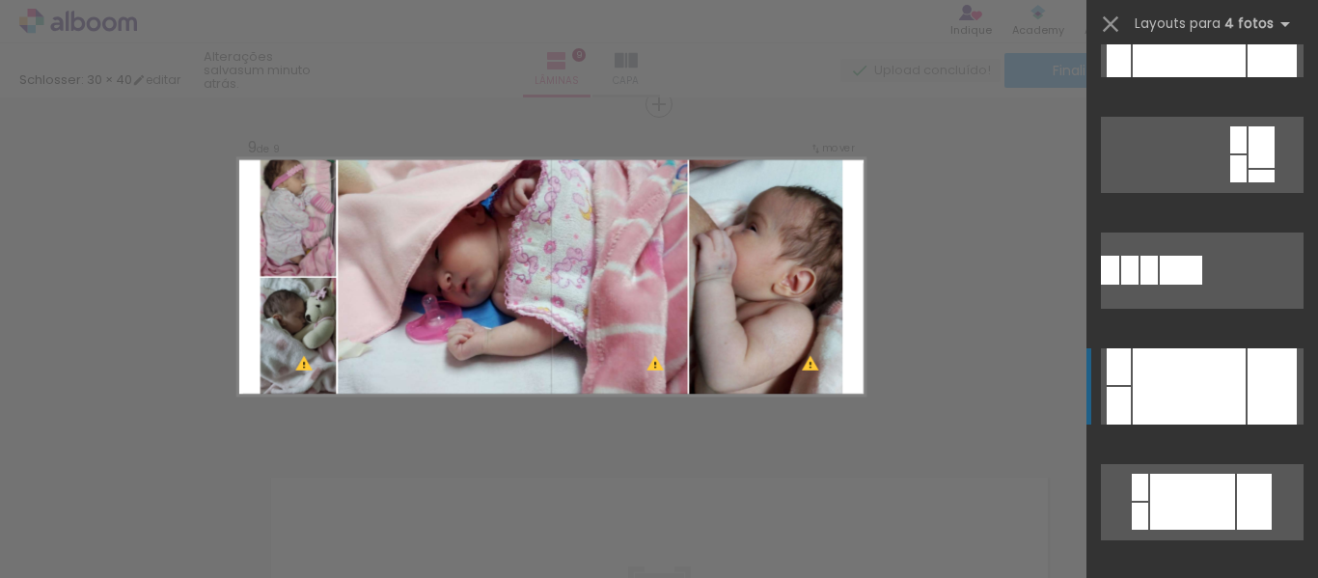
click at [1222, 399] on div at bounding box center [1189, 386] width 113 height 76
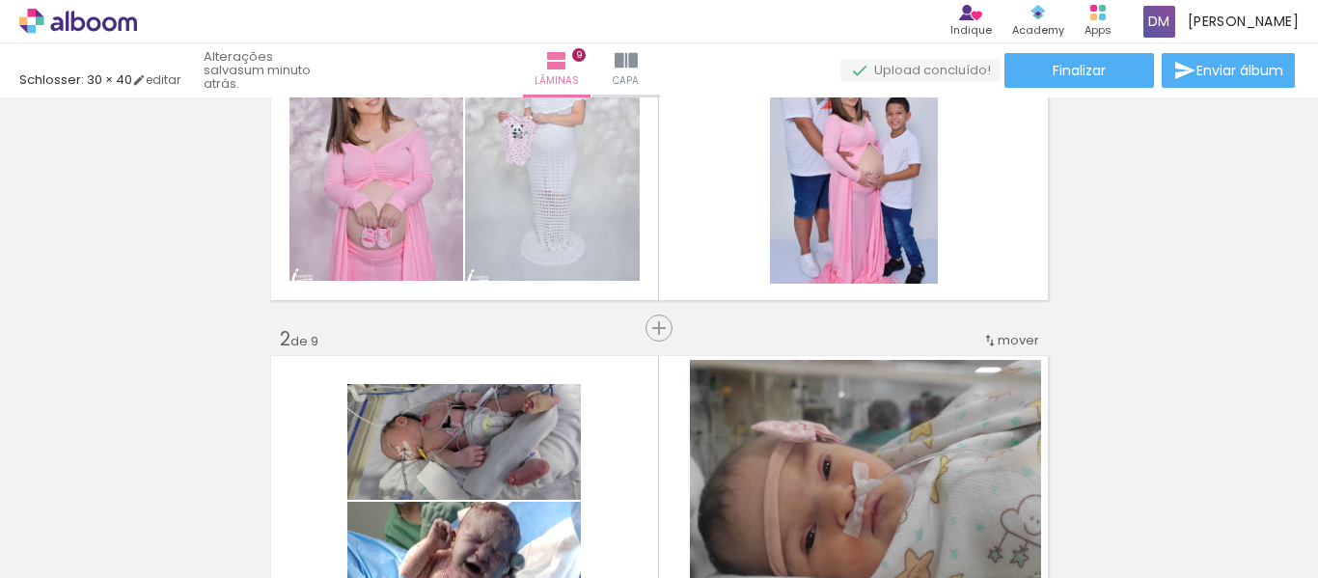
scroll to position [0, 0]
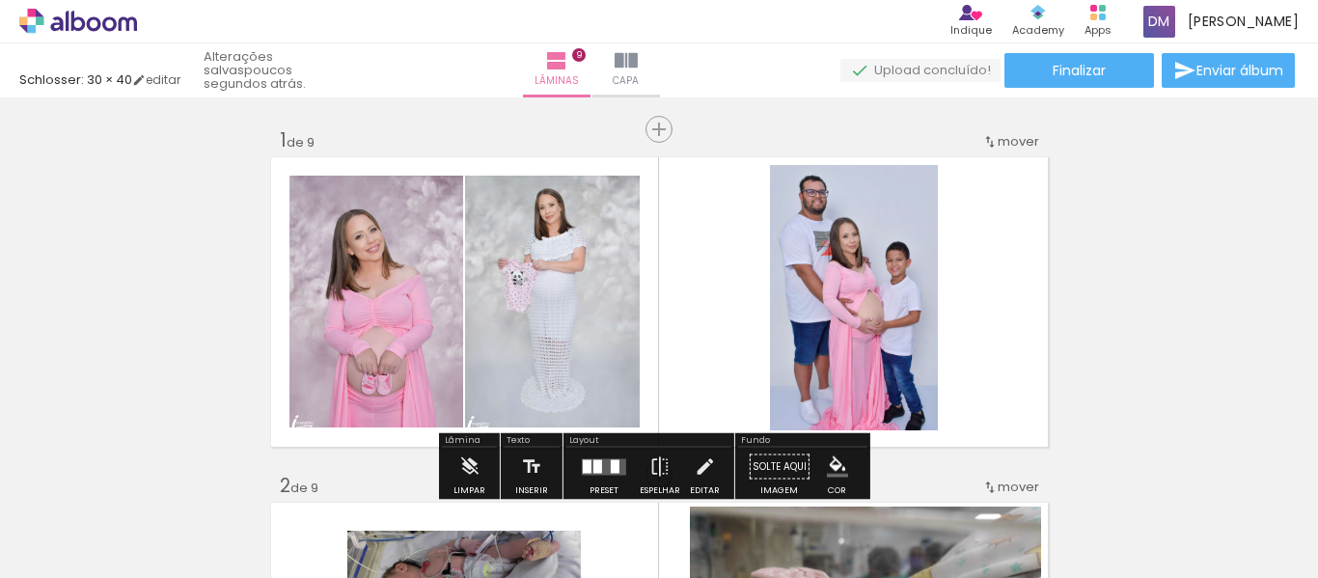
click at [639, 81] on span "Capa" at bounding box center [626, 80] width 26 height 17
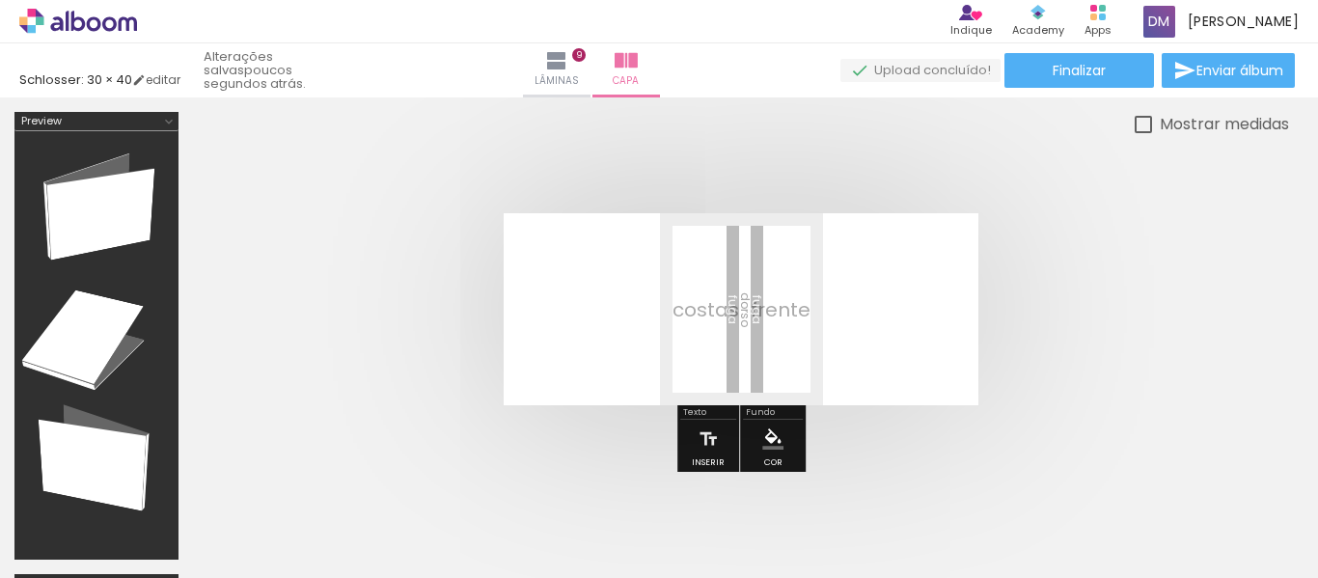
scroll to position [0, 4141]
